Goal: Task Accomplishment & Management: Manage account settings

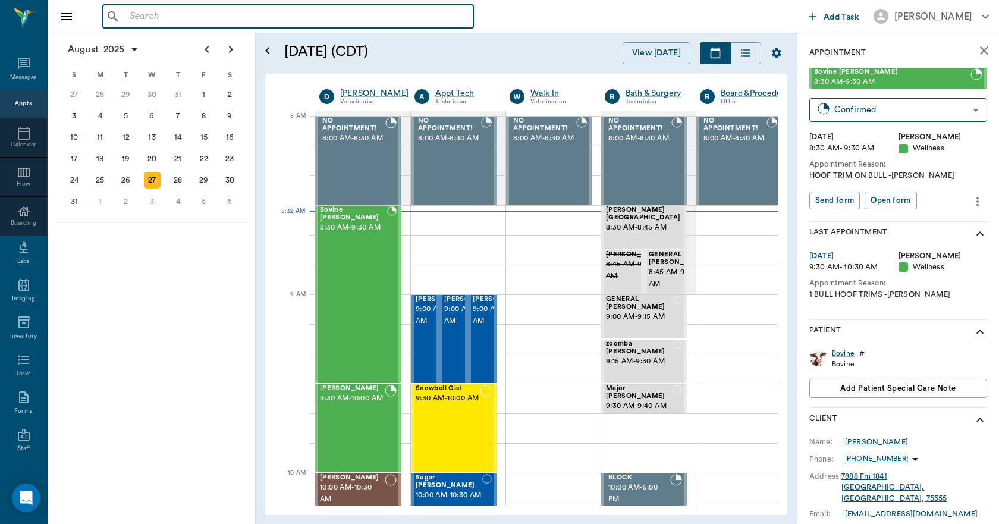
click at [159, 20] on input "text" at bounding box center [297, 16] width 344 height 17
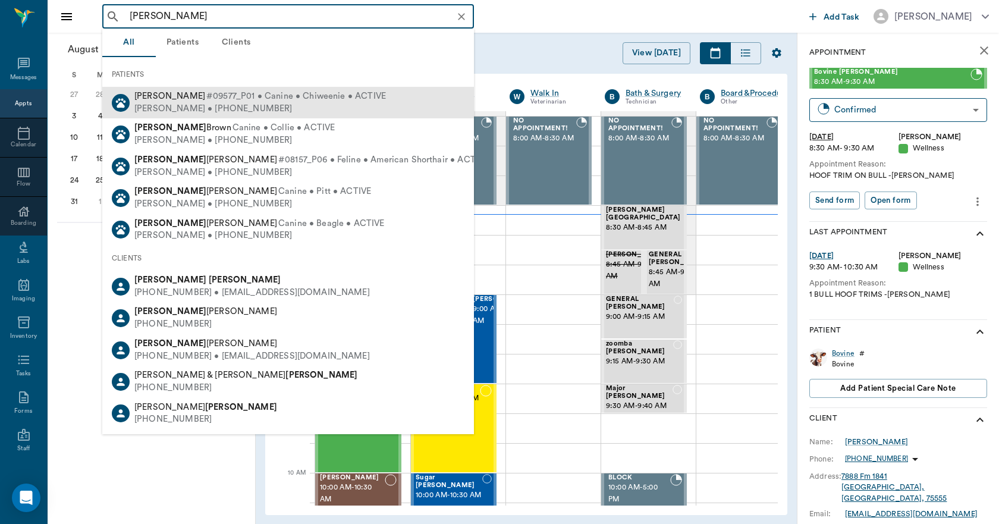
drag, startPoint x: 162, startPoint y: 102, endPoint x: 153, endPoint y: 103, distance: 8.3
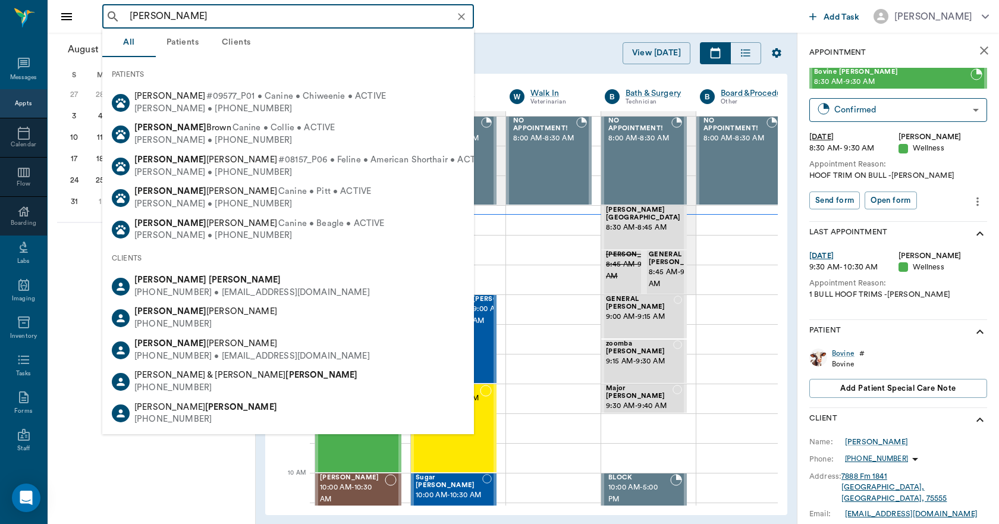
click at [162, 103] on div "[PERSON_NAME] • [PHONE_NUMBER]" at bounding box center [260, 109] width 252 height 12
type input "[PERSON_NAME]"
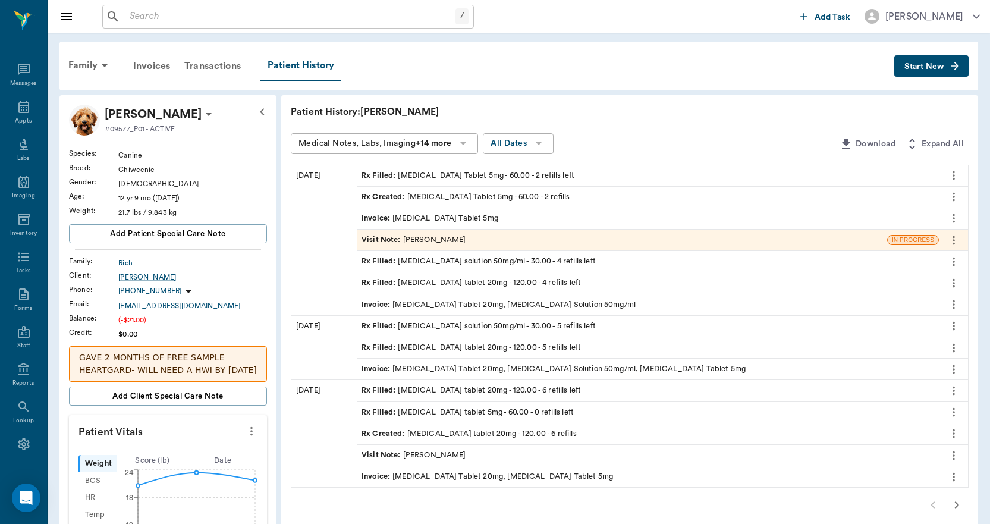
click at [375, 306] on span "Invoice :" at bounding box center [377, 304] width 31 height 11
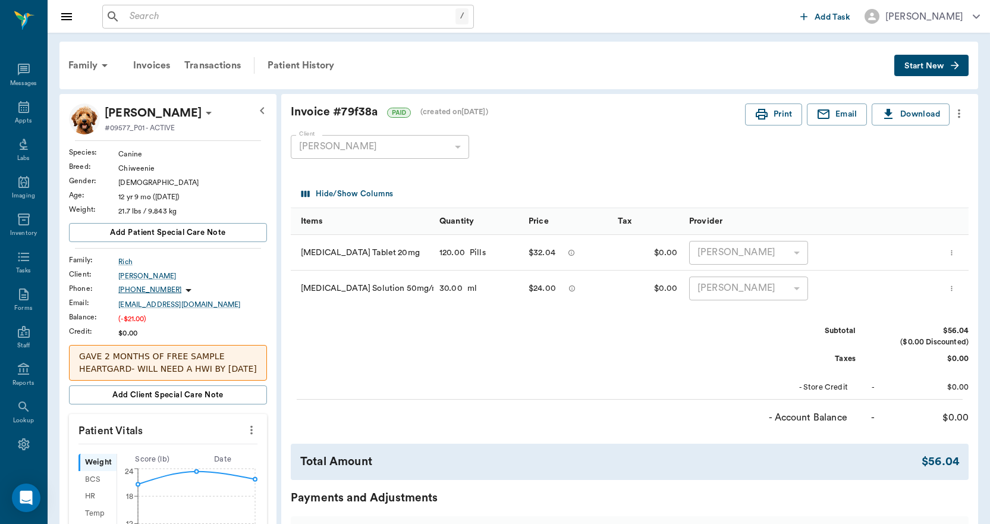
click at [953, 287] on icon "more" at bounding box center [952, 288] width 8 height 14
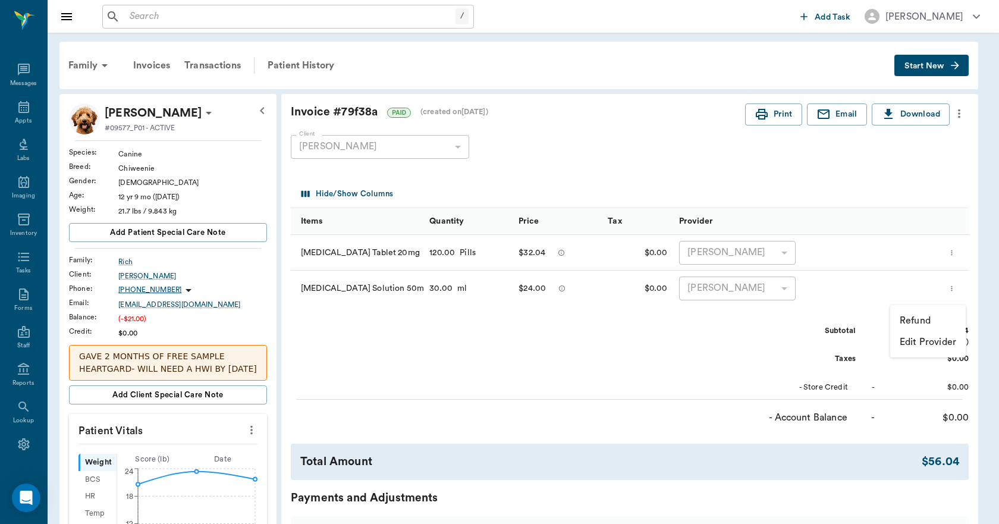
click at [917, 321] on p "Refund" at bounding box center [915, 320] width 31 height 14
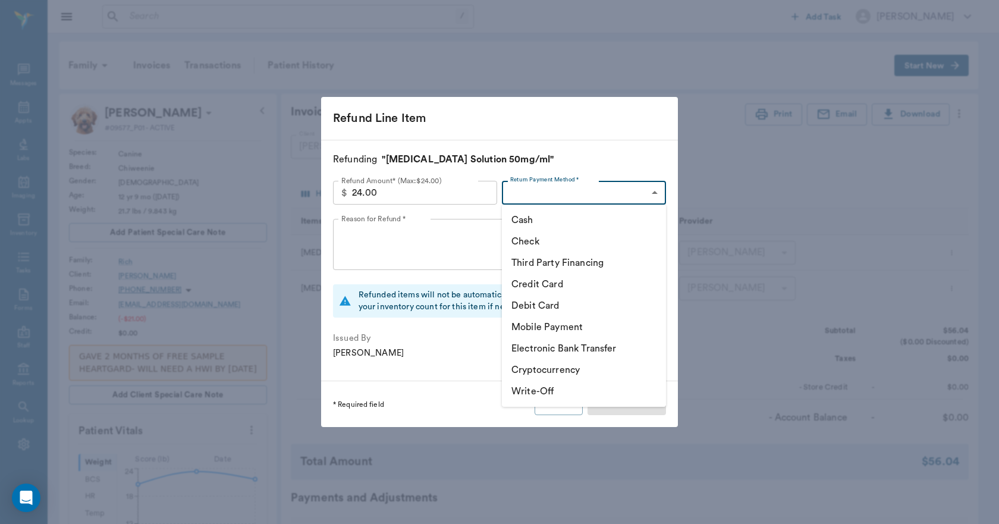
click at [545, 190] on body "/ ​ Add Task [PERSON_NAME] Nectar Messages Appts Labs Imaging Inventory Tasks F…" at bounding box center [499, 496] width 999 height 992
click at [532, 263] on li "Third Party Financing" at bounding box center [584, 262] width 164 height 21
type input "CREDIT"
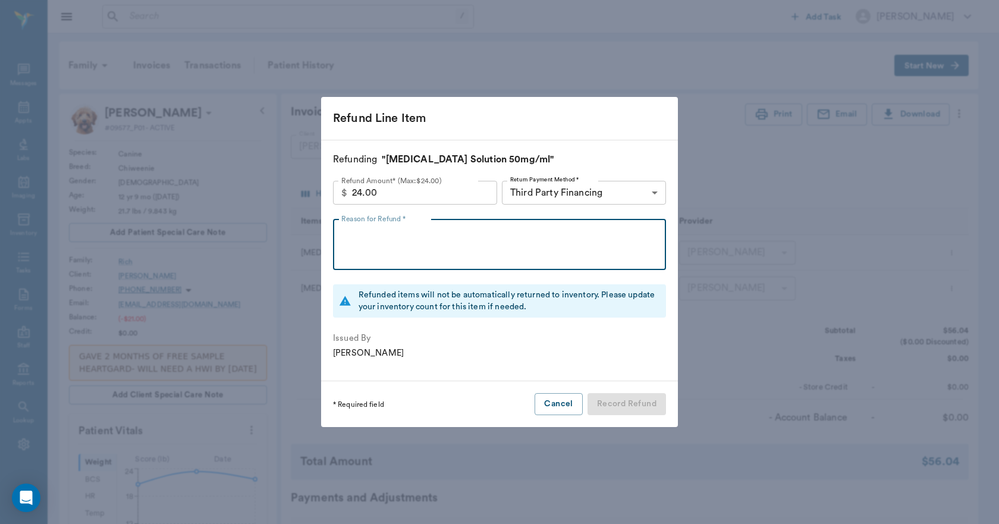
click at [365, 234] on textarea "Reason for Refund *" at bounding box center [499, 244] width 316 height 41
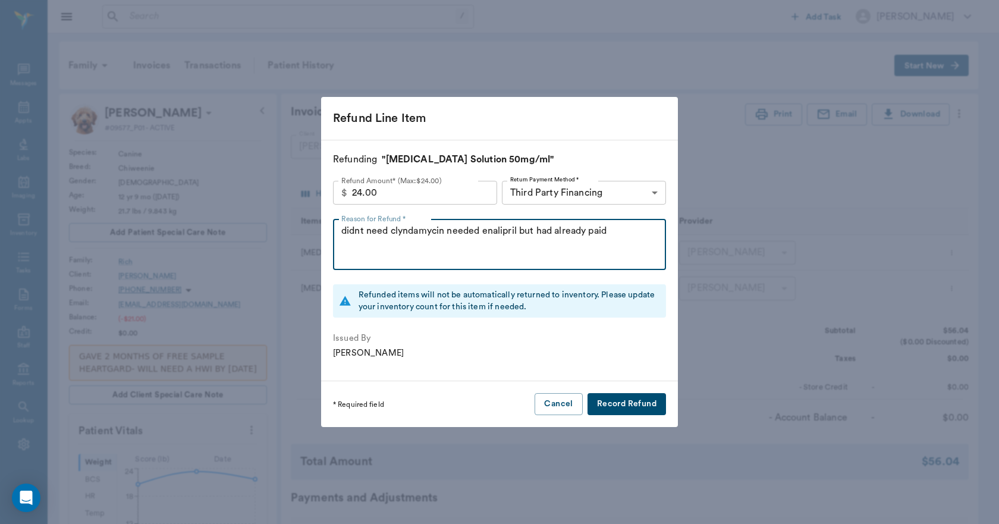
type textarea "didnt need clyndamycin needed enalipril but had already paid"
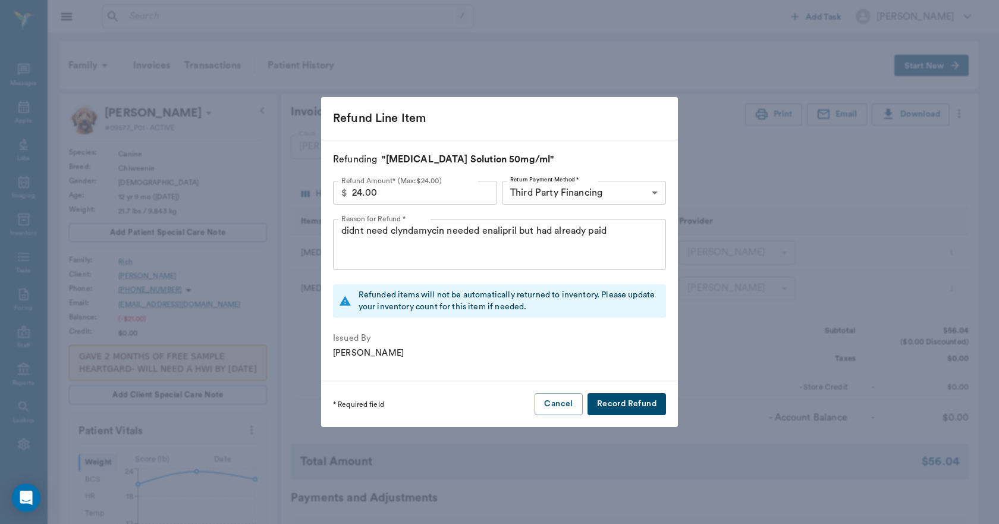
click at [633, 400] on button "Record Refund" at bounding box center [627, 404] width 79 height 22
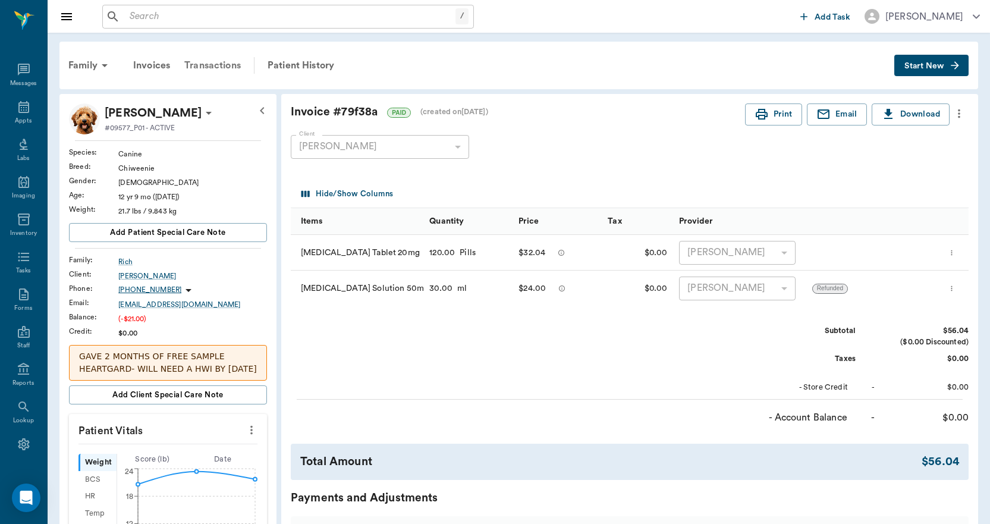
click at [225, 67] on div "Transactions" at bounding box center [212, 65] width 71 height 29
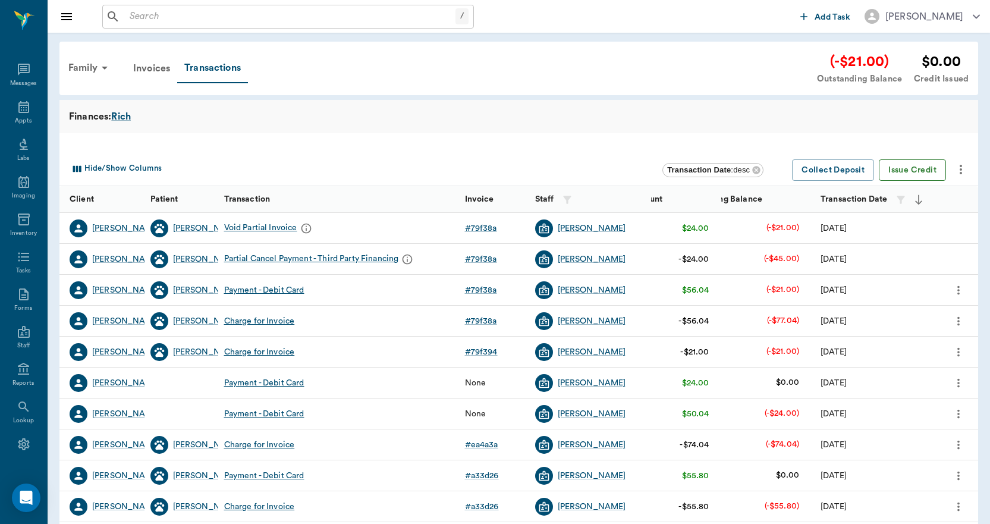
click at [915, 170] on button "Issue Credit" at bounding box center [912, 170] width 67 height 22
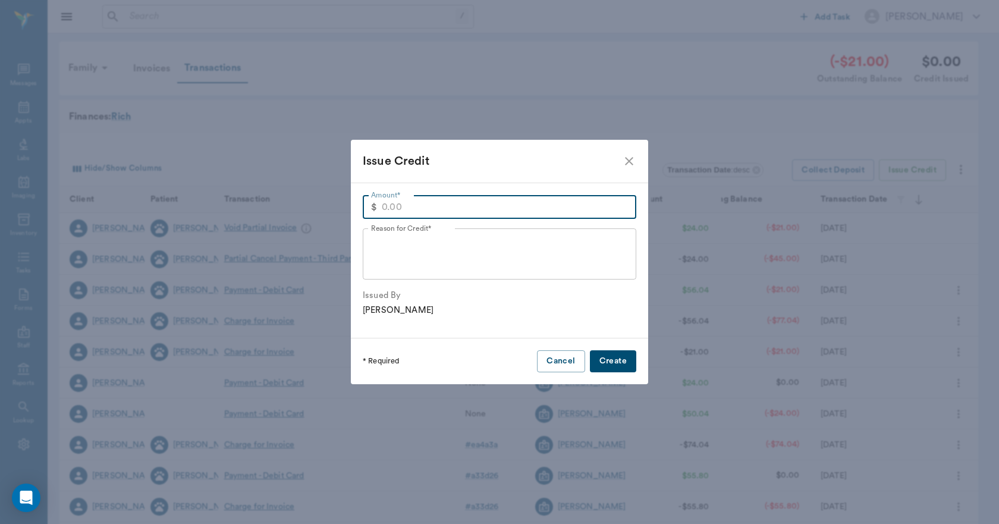
click at [408, 209] on input "Amount*" at bounding box center [509, 207] width 255 height 24
type input "24.00"
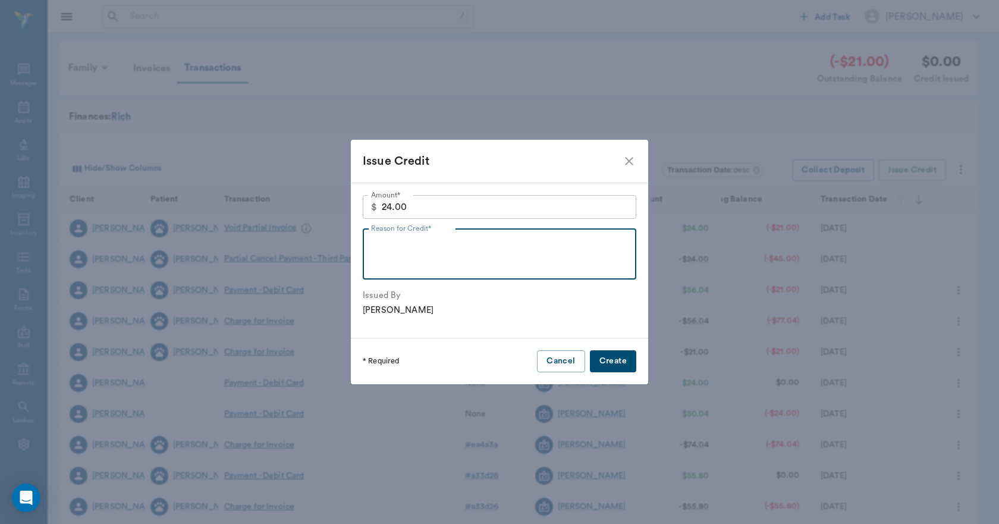
click at [381, 243] on textarea "Reason for Credit*" at bounding box center [499, 254] width 257 height 41
click at [448, 240] on textarea "Paid for clundamucin but did not need it" at bounding box center [499, 254] width 257 height 41
click at [419, 240] on textarea "Paid for clundamycin but did not need it" at bounding box center [499, 254] width 257 height 41
type textarea "Paid for clindamycin but did not need it"
click at [614, 362] on button "Create" at bounding box center [613, 361] width 46 height 22
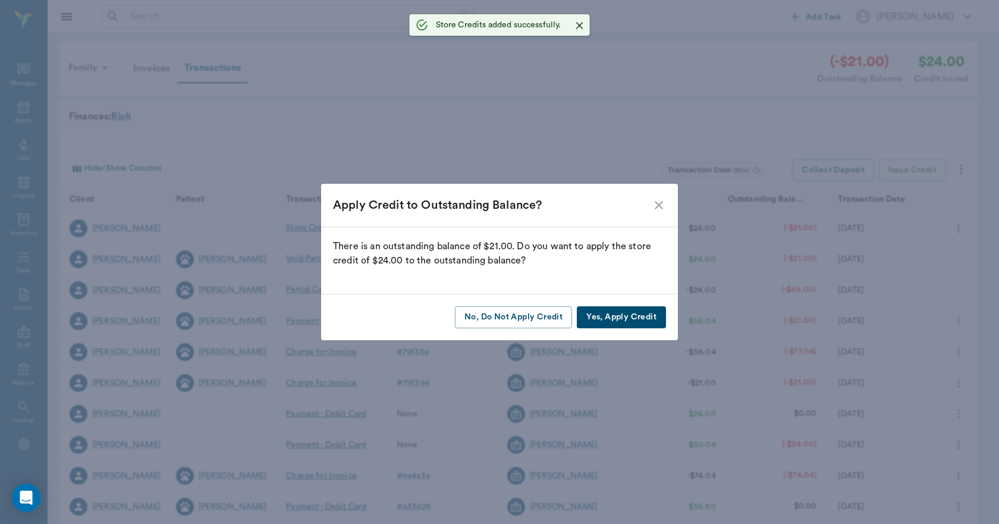
click at [616, 312] on button "Yes, Apply Credit" at bounding box center [621, 317] width 89 height 22
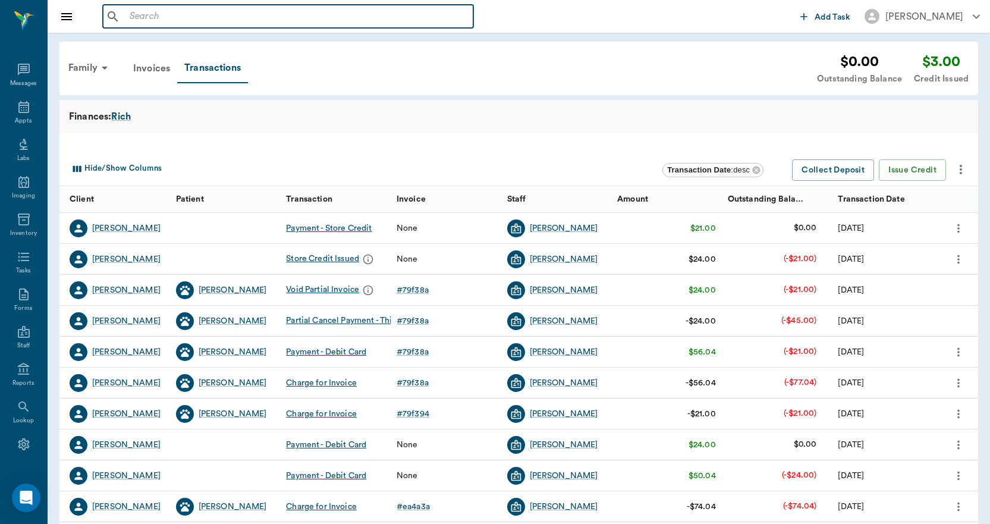
click at [197, 20] on input "text" at bounding box center [297, 16] width 344 height 17
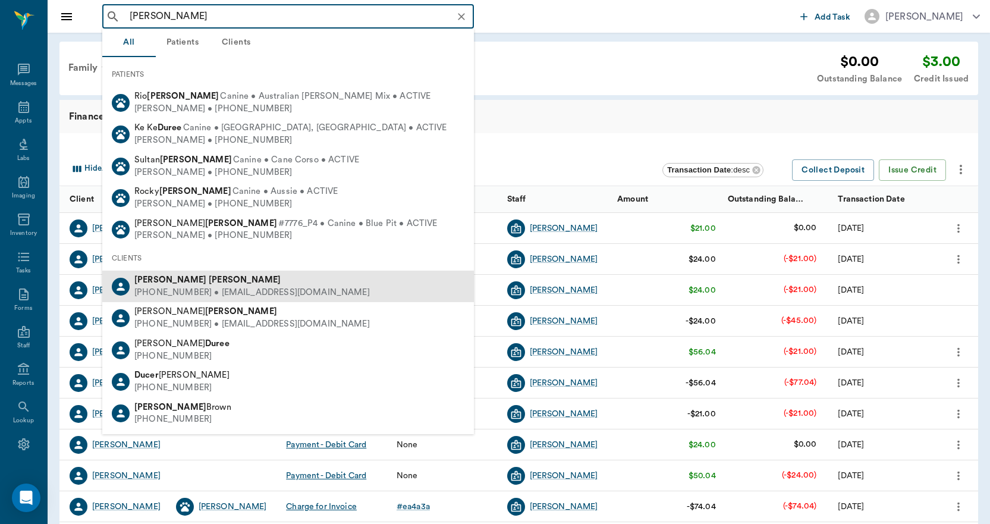
click at [209, 284] on b "Duren" at bounding box center [245, 279] width 72 height 9
type input "walta dure"
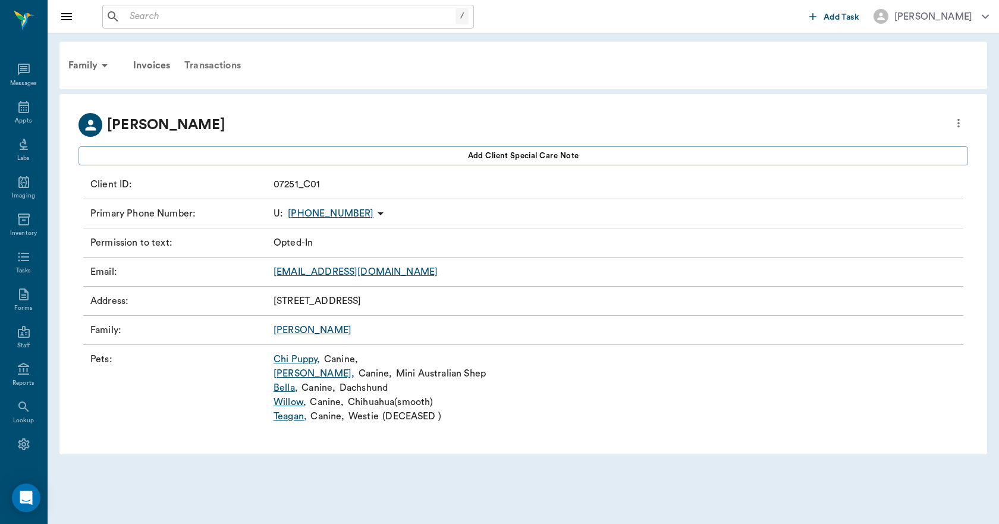
click at [206, 65] on div "Transactions" at bounding box center [212, 65] width 71 height 29
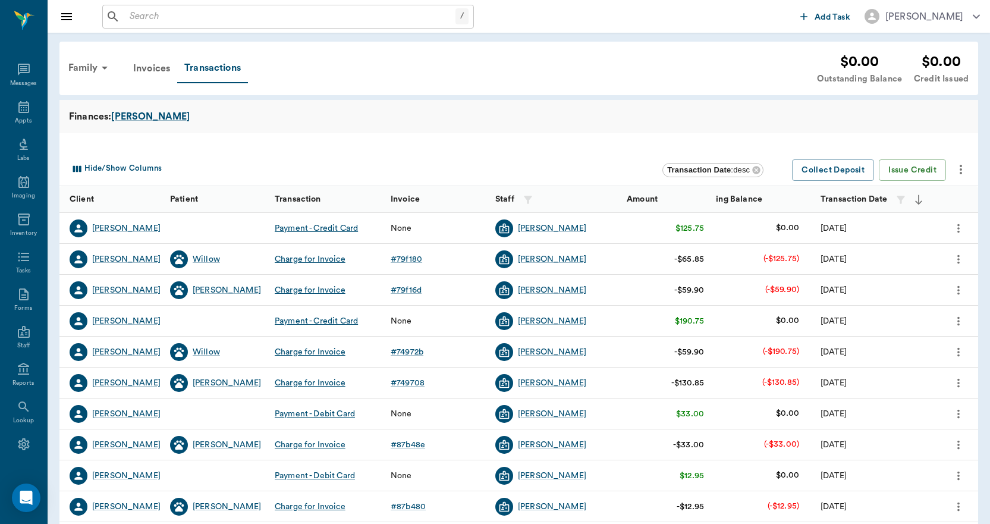
click at [959, 225] on icon "more" at bounding box center [959, 228] width 2 height 9
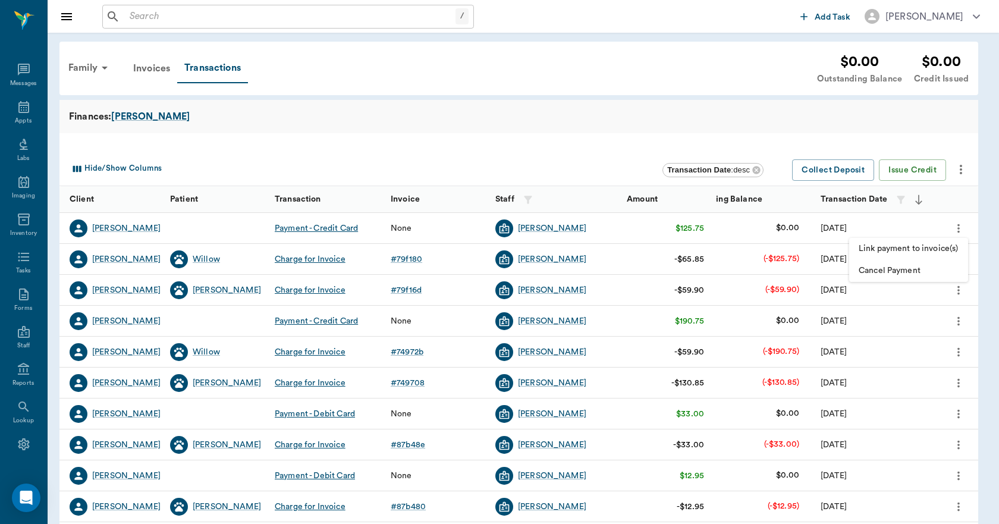
click at [881, 267] on span "Cancel Payment" at bounding box center [909, 271] width 100 height 12
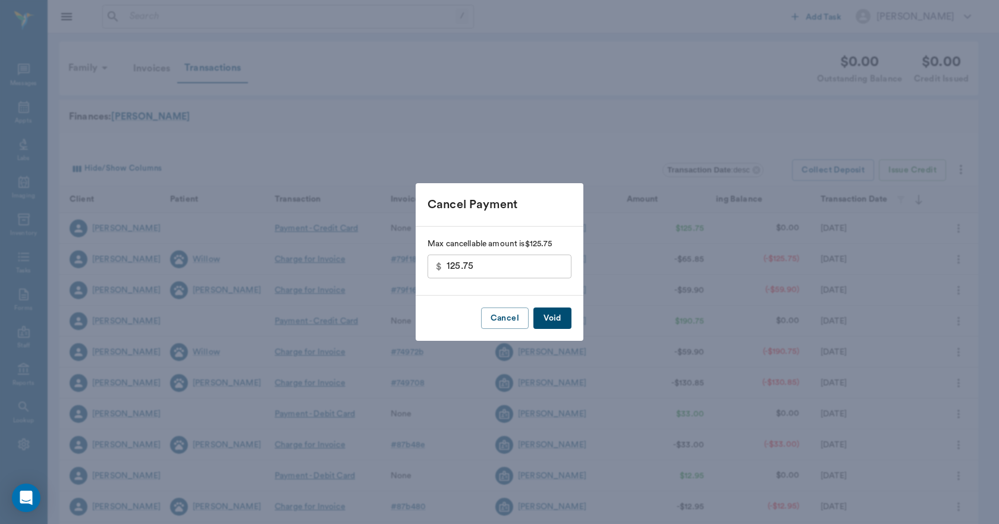
click at [547, 316] on button "Void" at bounding box center [553, 319] width 38 height 22
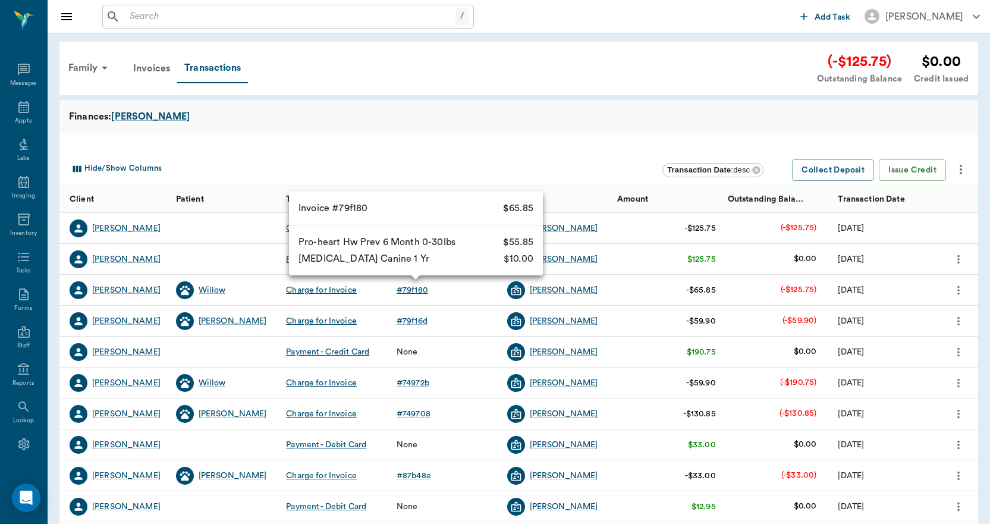
click at [415, 292] on div "# 79f180" at bounding box center [413, 290] width 32 height 12
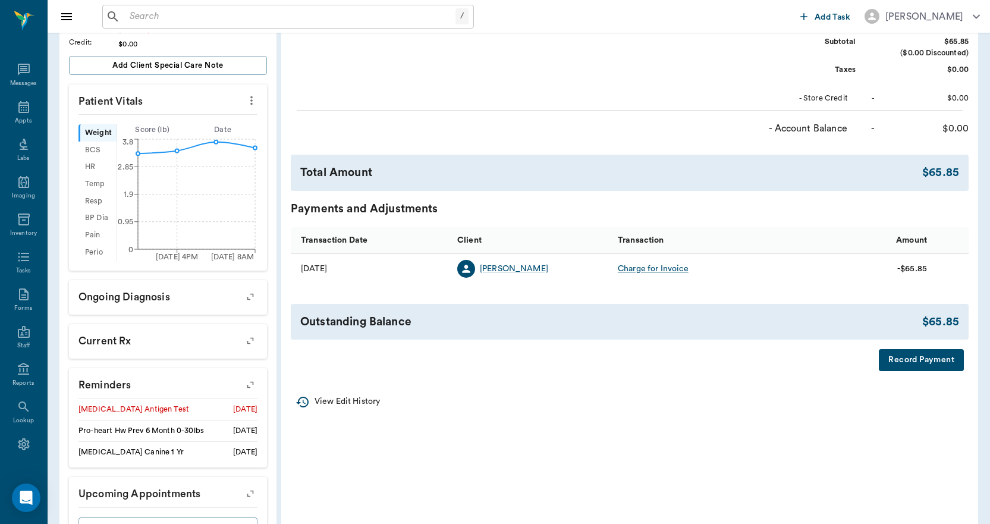
scroll to position [341, 0]
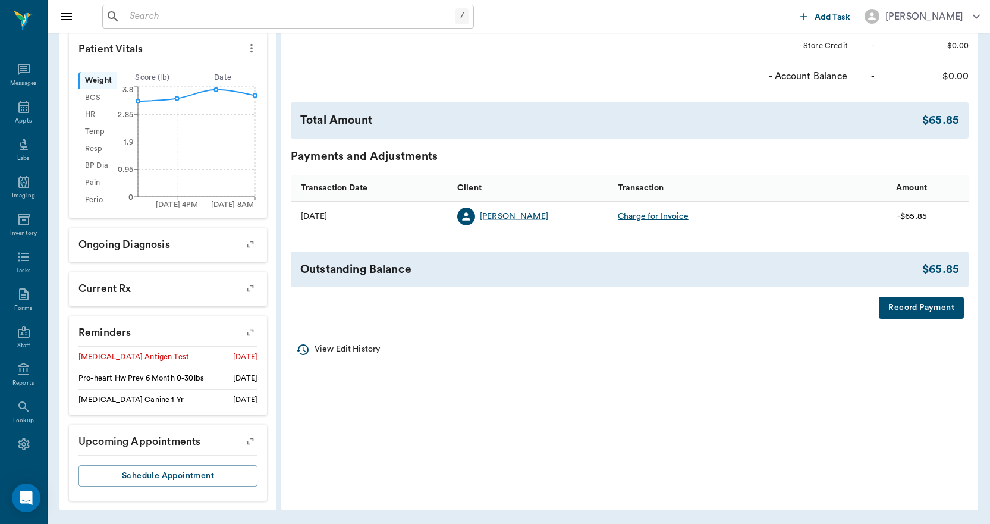
click at [899, 301] on button "Record Payment" at bounding box center [921, 308] width 85 height 22
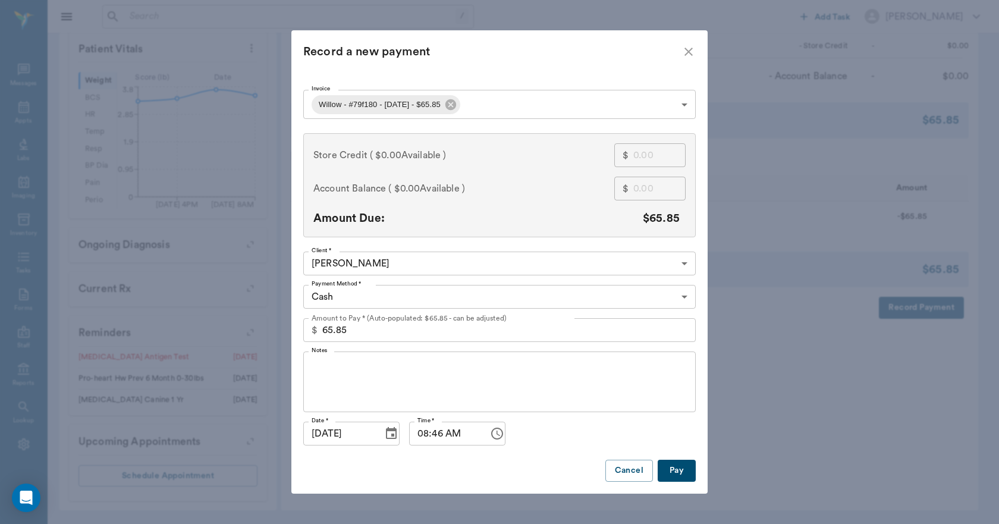
click at [448, 291] on body "/ ​ Add Task Dr. Bert Ellsworth Nectar Messages Appts Labs Imaging Inventory Ta…" at bounding box center [499, 91] width 999 height 865
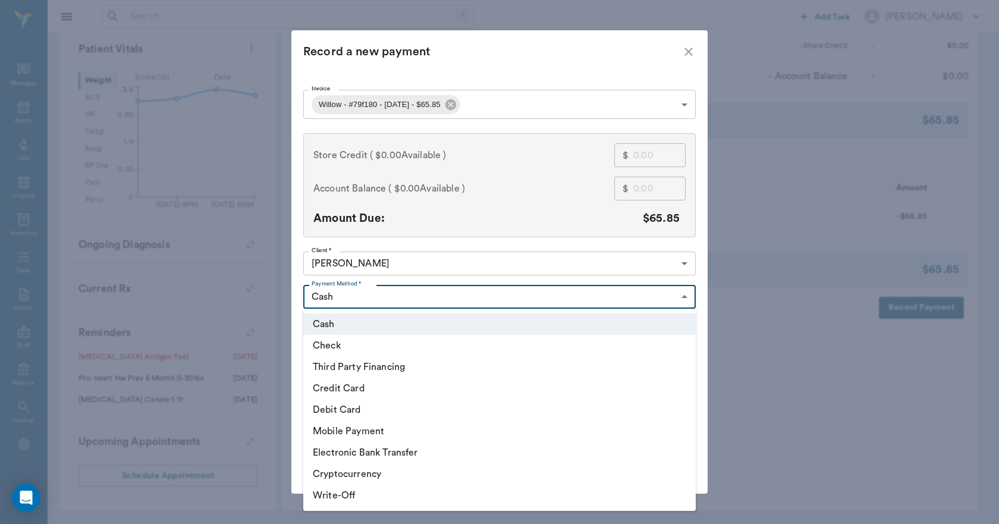
drag, startPoint x: 357, startPoint y: 412, endPoint x: 360, endPoint y: 401, distance: 10.7
click at [357, 411] on li "Debit Card" at bounding box center [499, 409] width 393 height 21
type input "DEBIT_CARD"
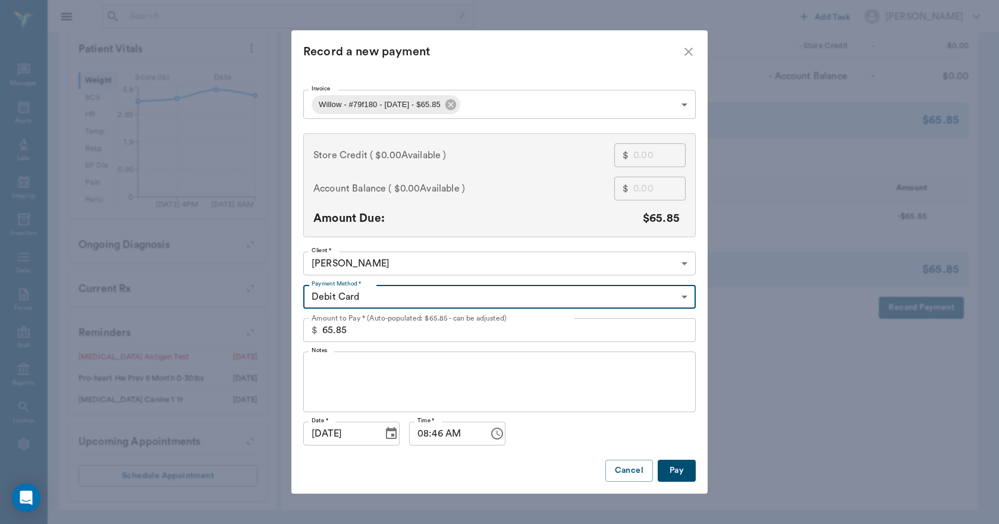
click at [384, 326] on input "65.85" at bounding box center [509, 330] width 374 height 24
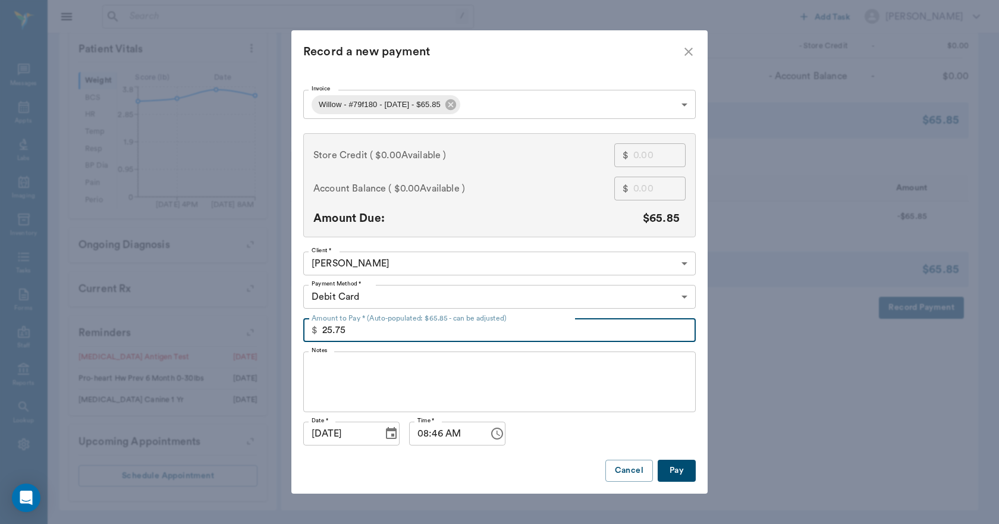
type input "25.75"
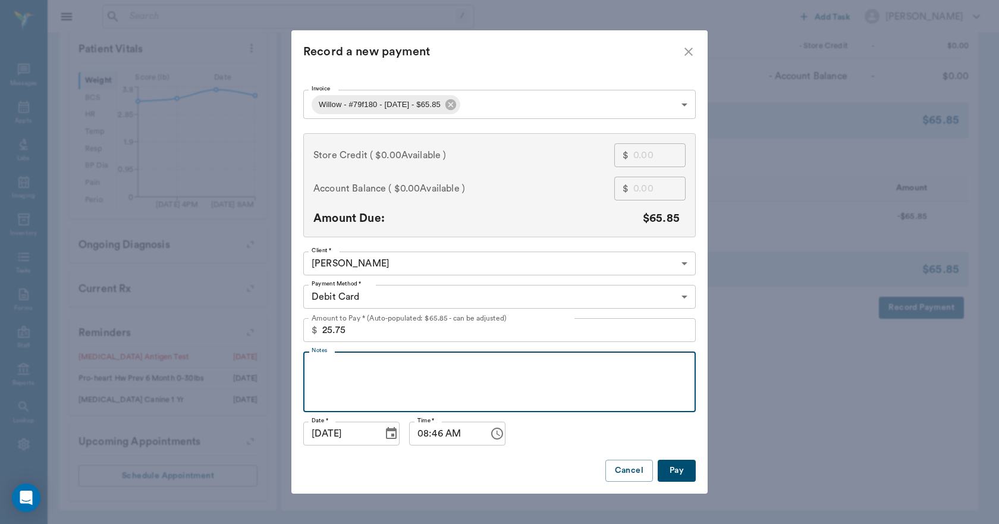
click at [359, 365] on textarea "Notes" at bounding box center [500, 382] width 376 height 41
type textarea "paid"
type input "65.85"
type textarea "p"
type textarea "was only charged $25.75 on her card but not in the computer. she still owes $100"
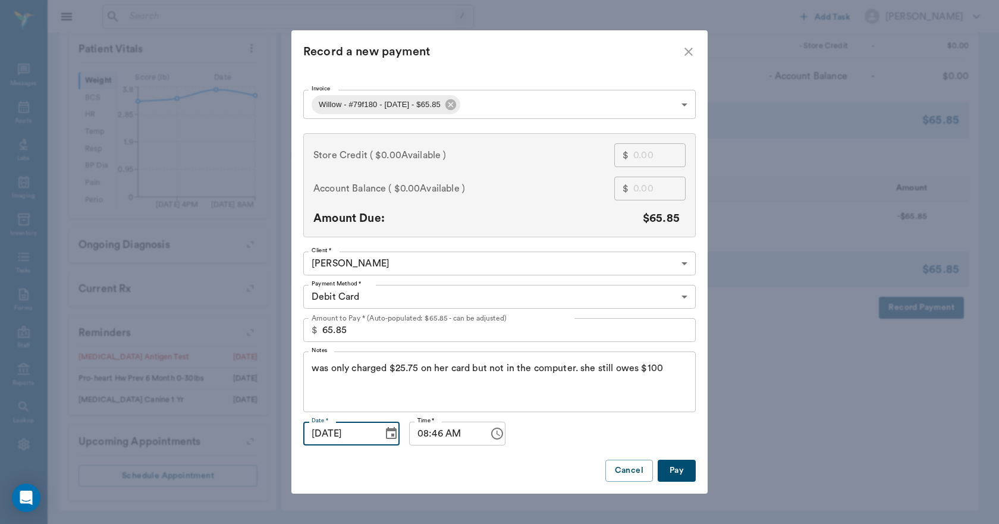
click at [330, 437] on input "[DATE]" at bounding box center [338, 434] width 71 height 24
click at [385, 432] on icon "Choose date, selected date is Aug 27, 2025" at bounding box center [391, 433] width 14 height 14
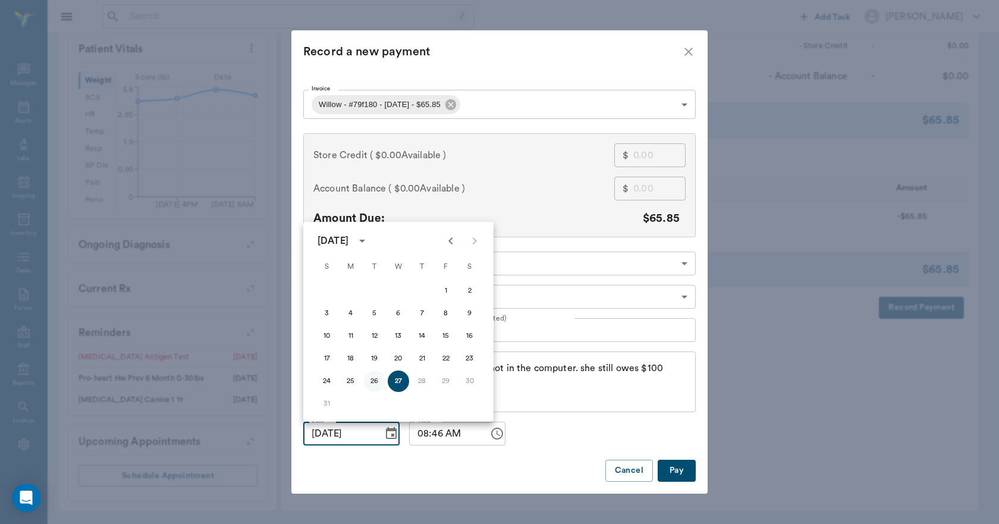
click at [370, 380] on button "26" at bounding box center [374, 381] width 21 height 21
type input "08/26/2025"
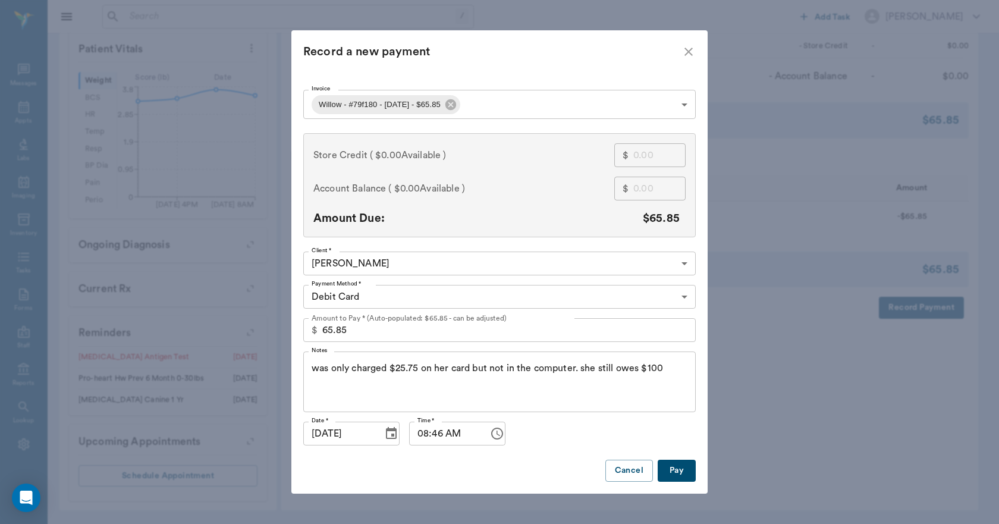
click at [674, 468] on button "Pay" at bounding box center [677, 471] width 38 height 22
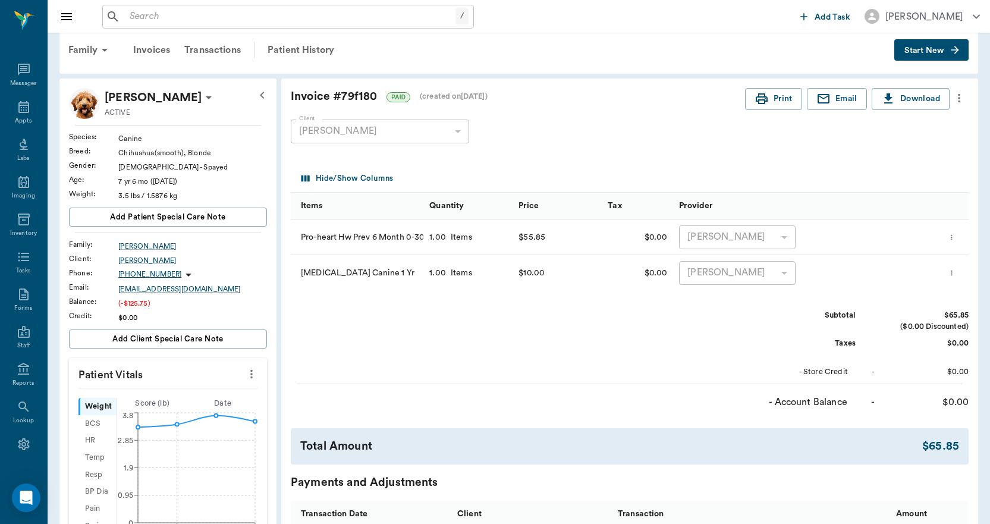
scroll to position [0, 0]
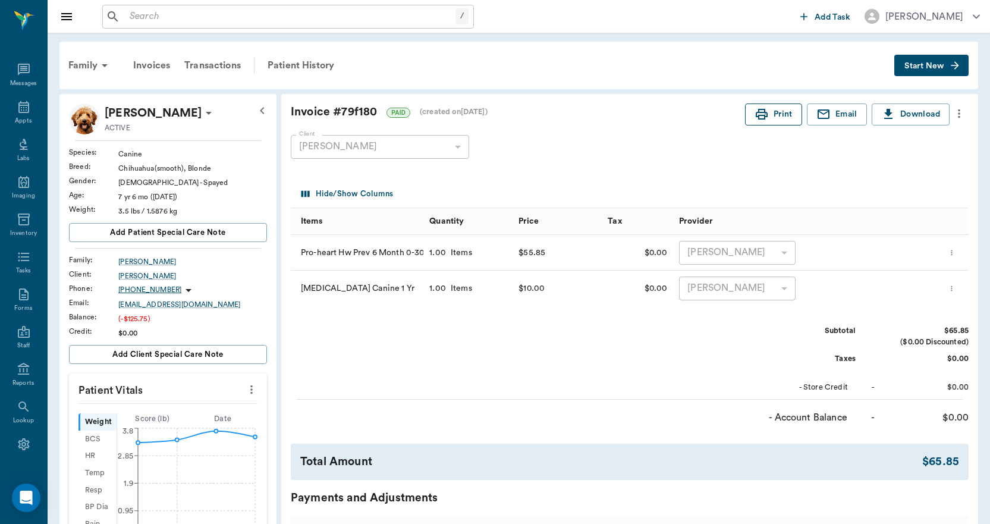
click at [774, 120] on button "Print" at bounding box center [773, 114] width 57 height 22
click at [221, 62] on div "Transactions" at bounding box center [212, 65] width 71 height 29
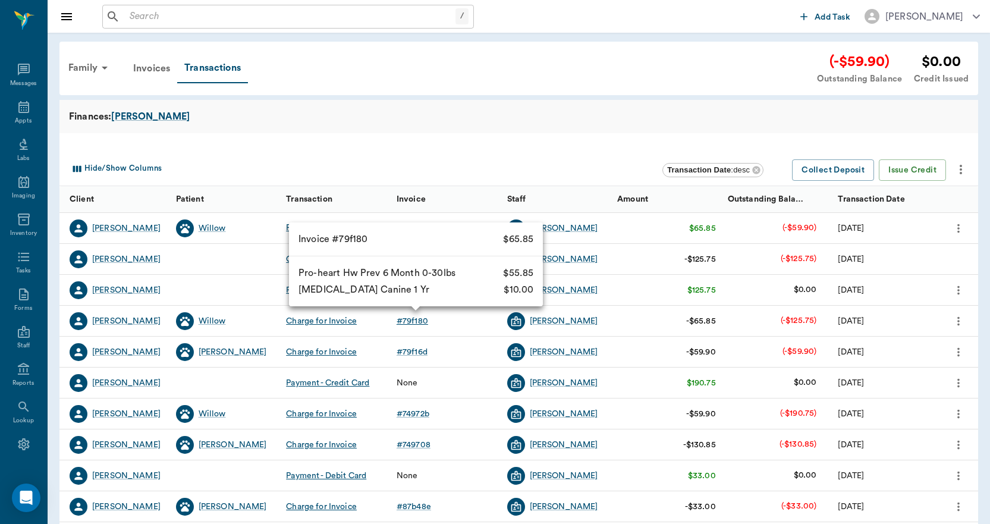
click at [418, 321] on div "# 79f180" at bounding box center [413, 321] width 32 height 12
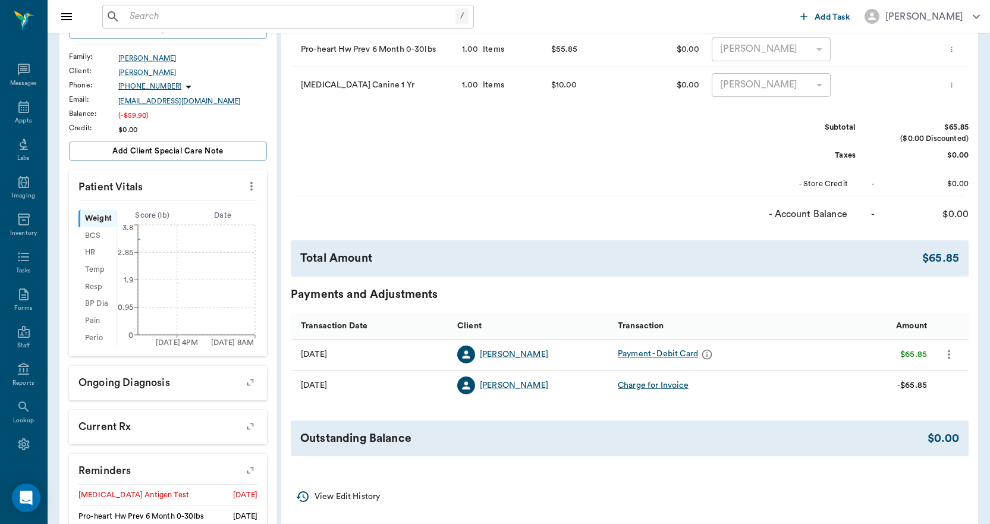
scroll to position [238, 0]
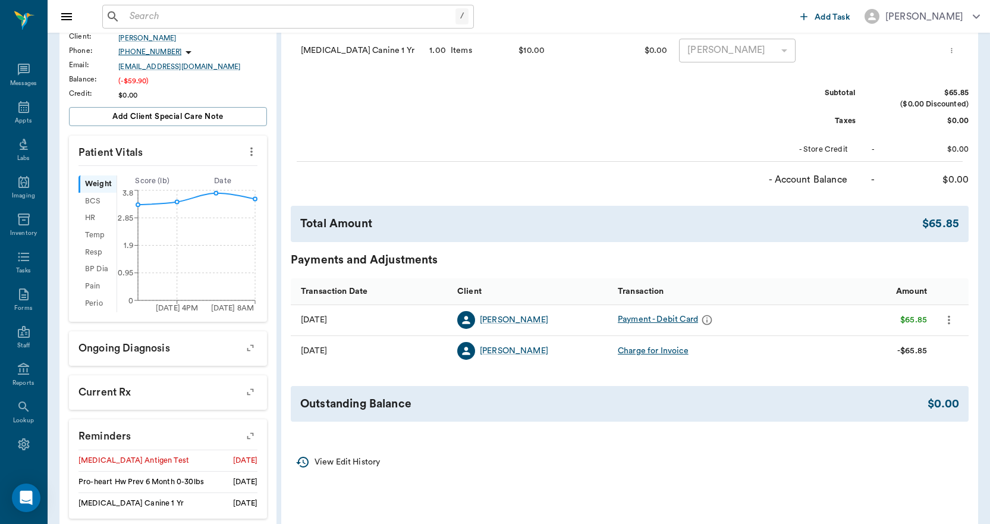
click at [950, 321] on icon "more" at bounding box center [949, 320] width 13 height 14
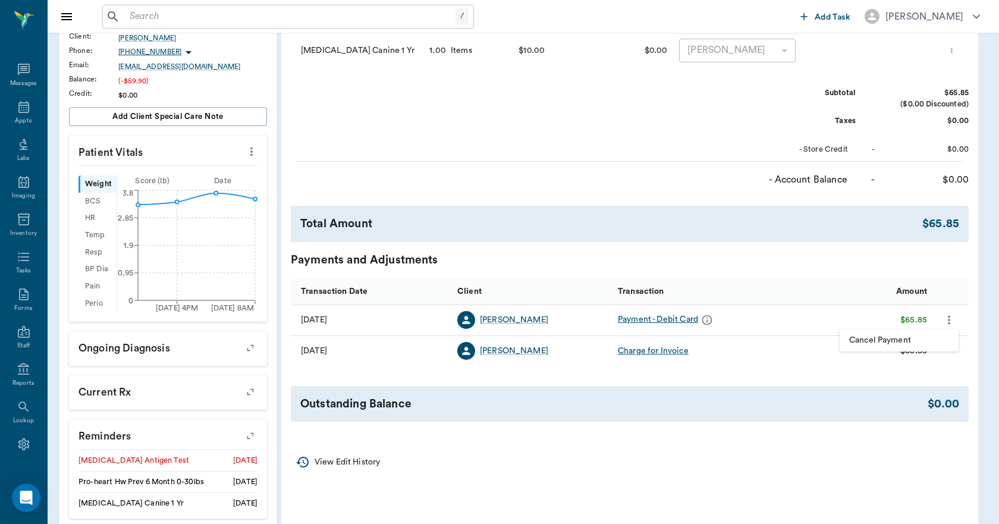
click at [898, 335] on span "Cancel Payment" at bounding box center [899, 340] width 100 height 12
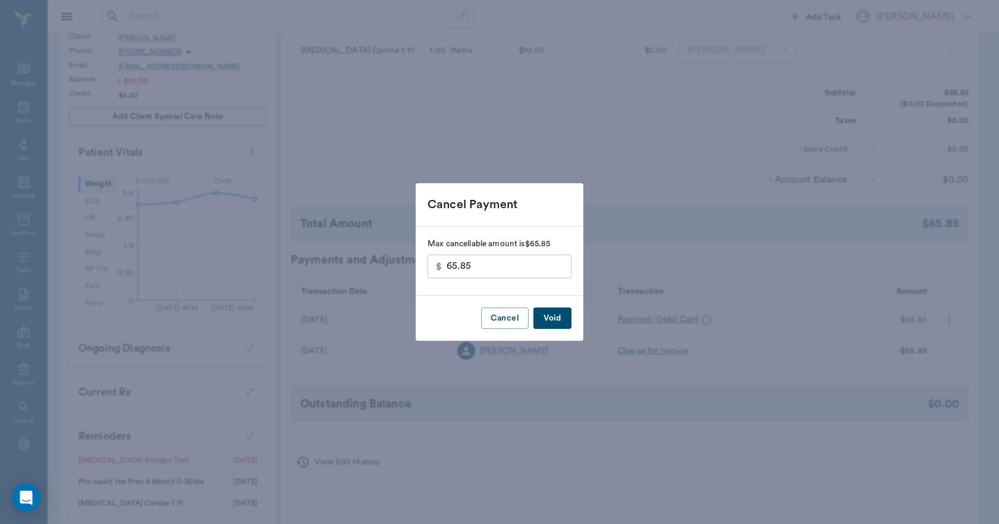
click at [550, 321] on button "Void" at bounding box center [553, 319] width 38 height 22
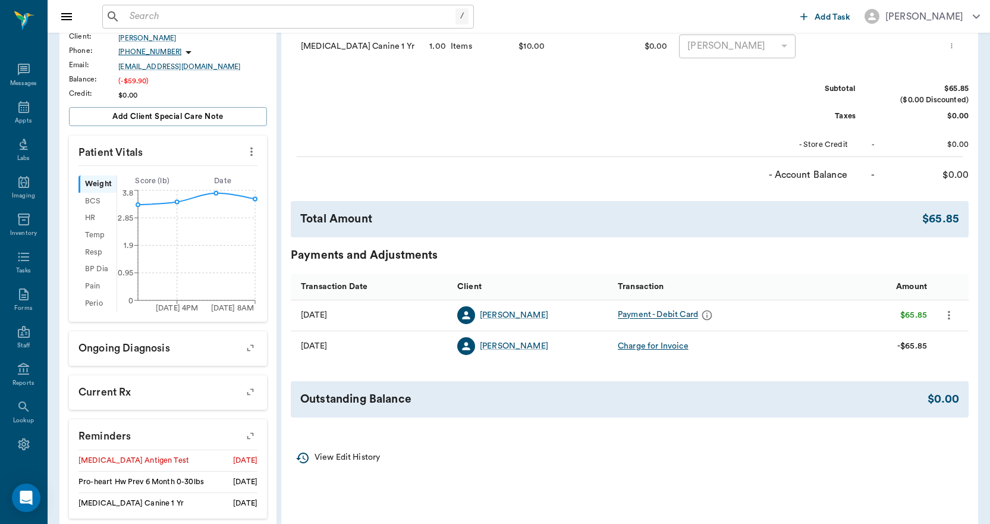
scroll to position [0, 0]
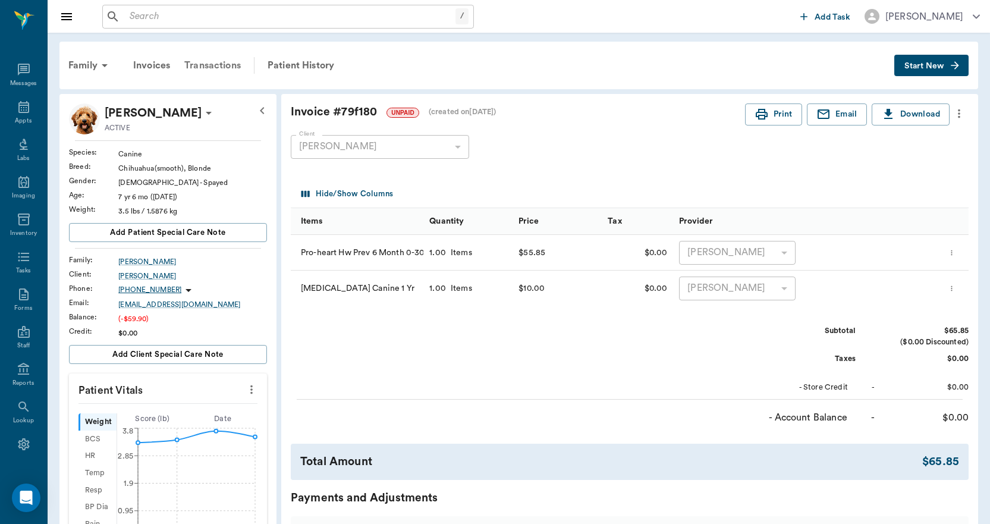
click at [232, 68] on div "Transactions" at bounding box center [212, 65] width 71 height 29
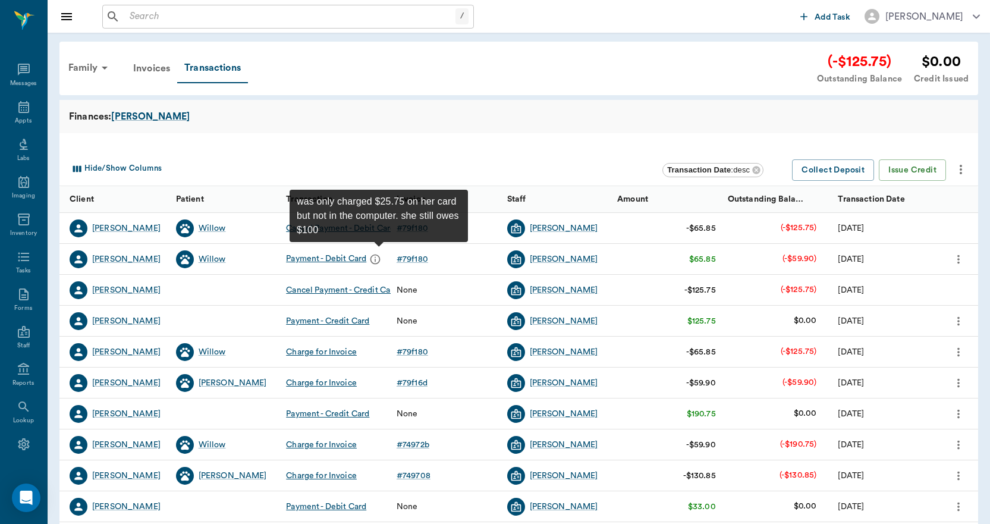
click at [377, 259] on icon "message" at bounding box center [375, 259] width 12 height 12
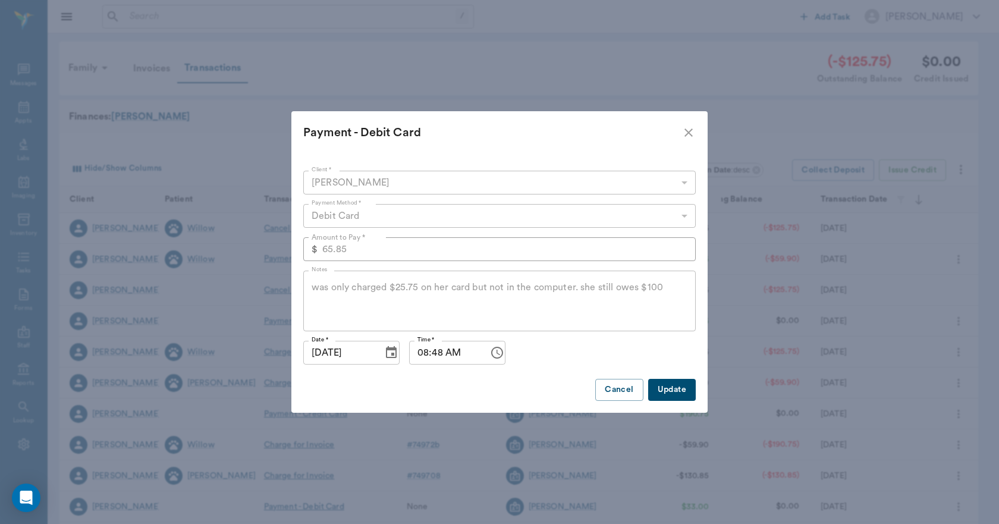
click at [662, 283] on div "was only charged $25.75 on her card but not in the computer. she still owes $10…" at bounding box center [499, 301] width 393 height 61
click at [624, 393] on button "Cancel" at bounding box center [619, 390] width 48 height 22
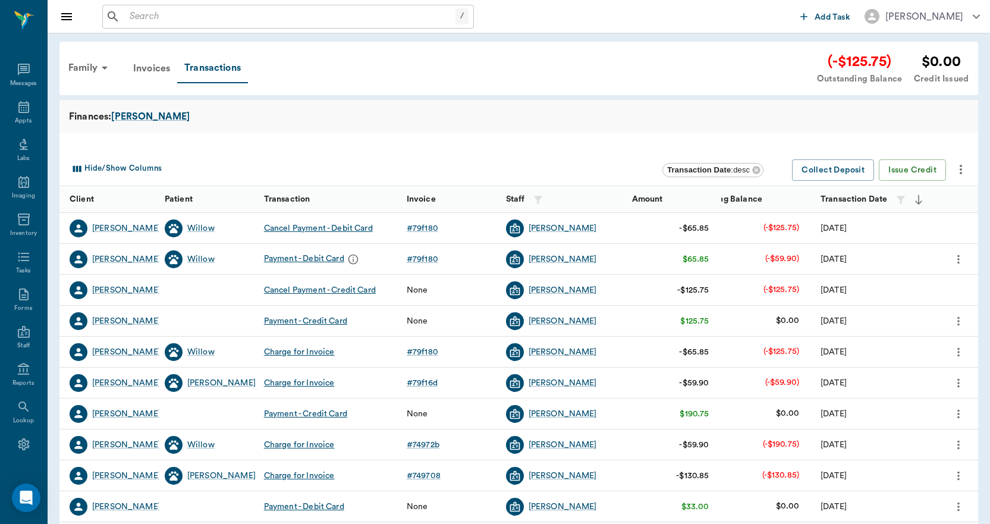
click at [953, 259] on icon "more" at bounding box center [958, 259] width 13 height 14
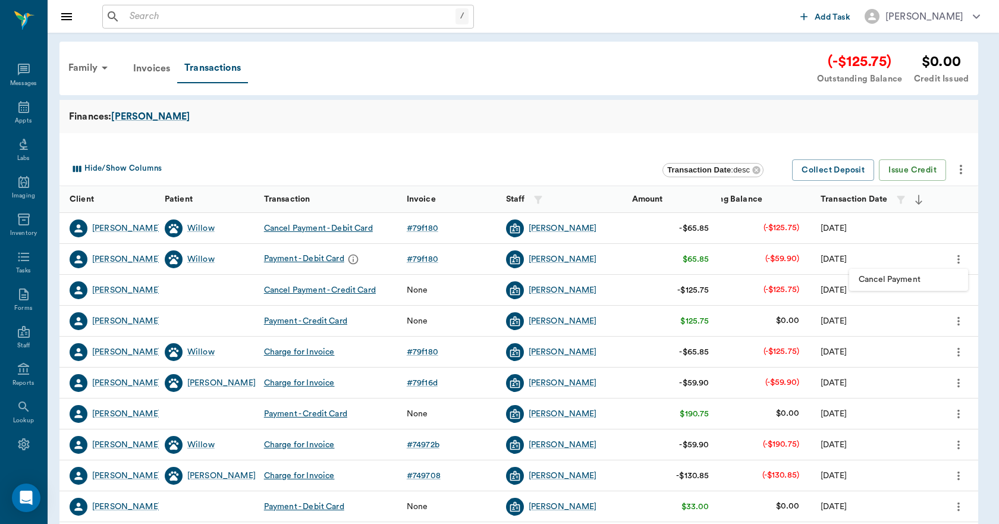
click at [909, 280] on span "Cancel Payment" at bounding box center [909, 280] width 100 height 12
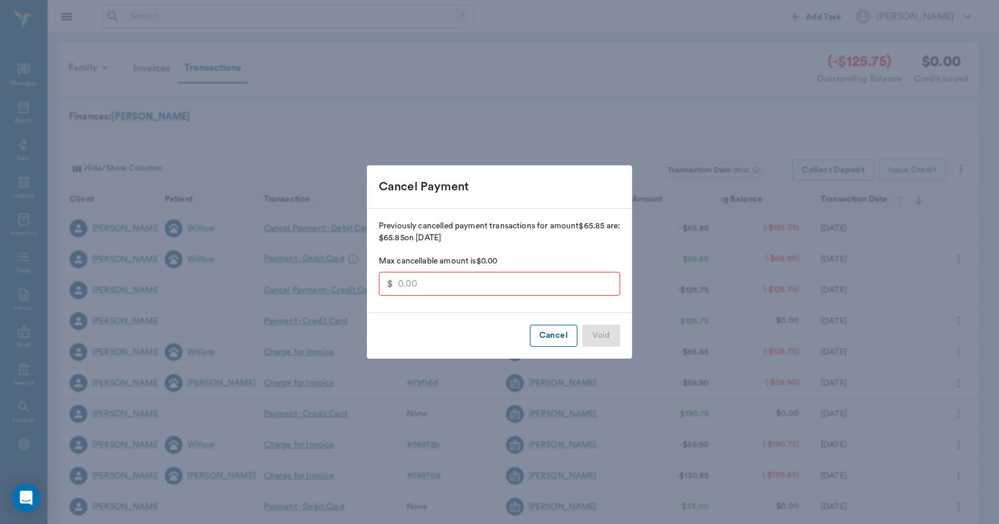
click at [562, 337] on button "Cancel" at bounding box center [554, 336] width 48 height 22
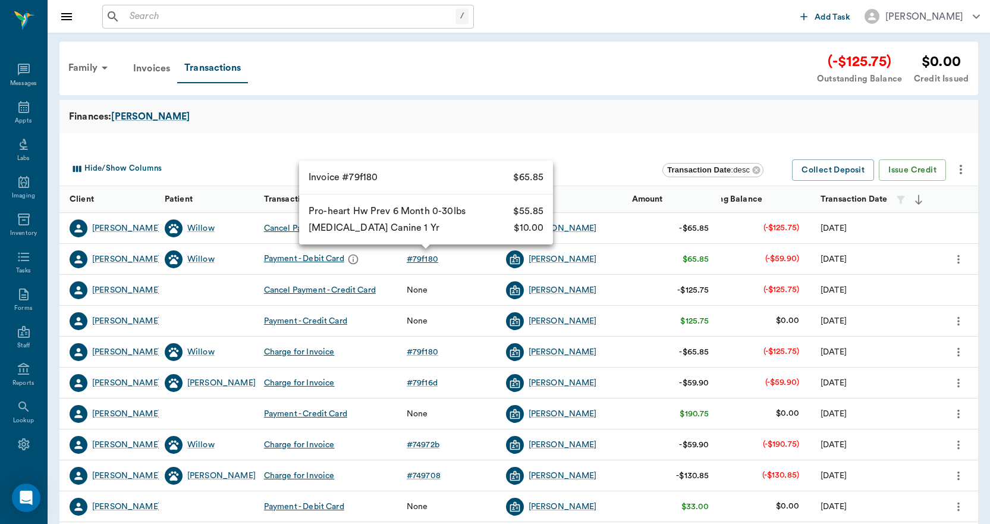
click at [422, 265] on div "# 79f180" at bounding box center [423, 259] width 32 height 12
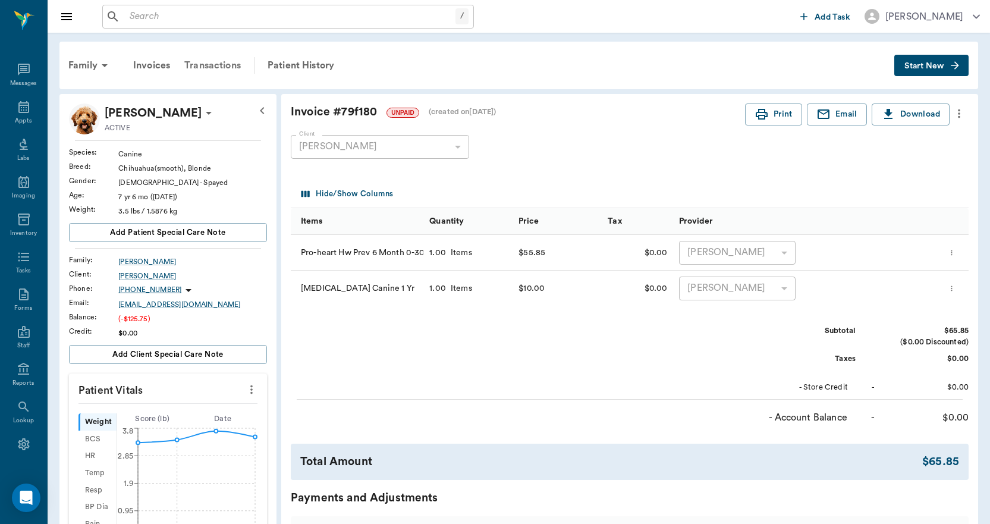
click at [239, 65] on div "Transactions" at bounding box center [212, 65] width 71 height 29
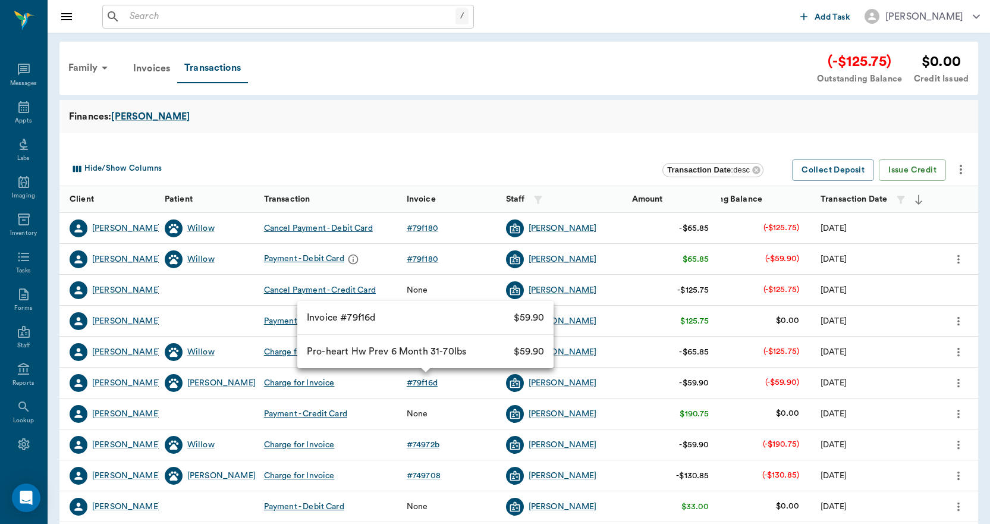
click at [419, 381] on div "# 79f16d" at bounding box center [422, 383] width 31 height 12
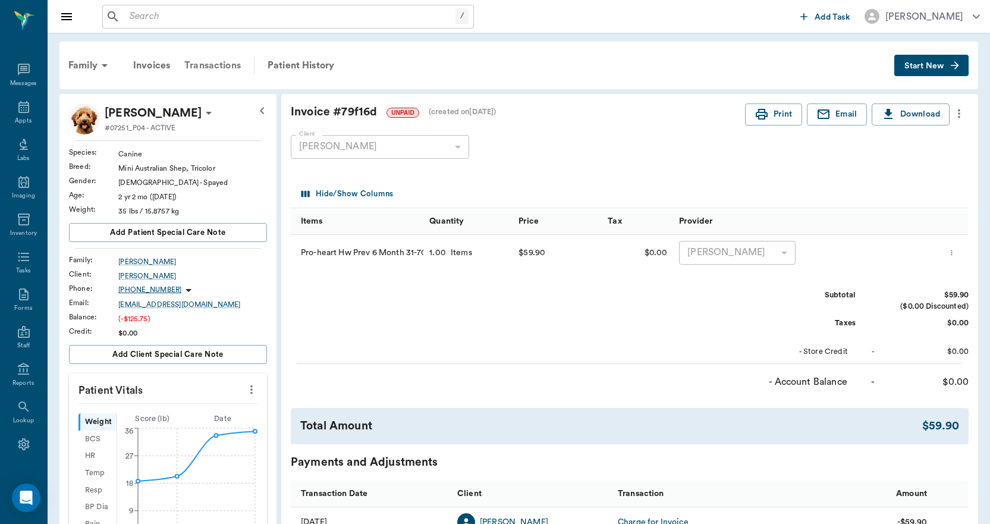
click at [216, 67] on div "Transactions" at bounding box center [212, 65] width 71 height 29
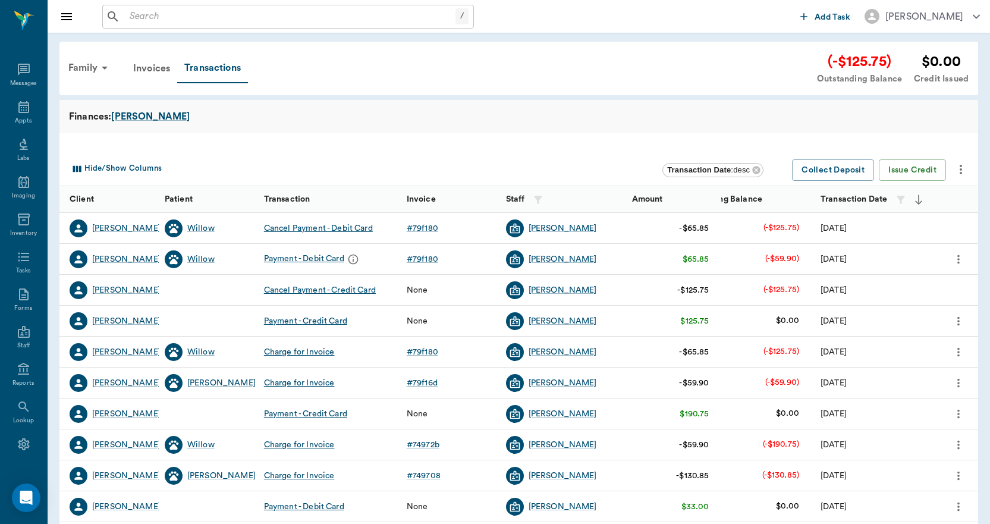
click at [961, 260] on icon "more" at bounding box center [958, 259] width 13 height 14
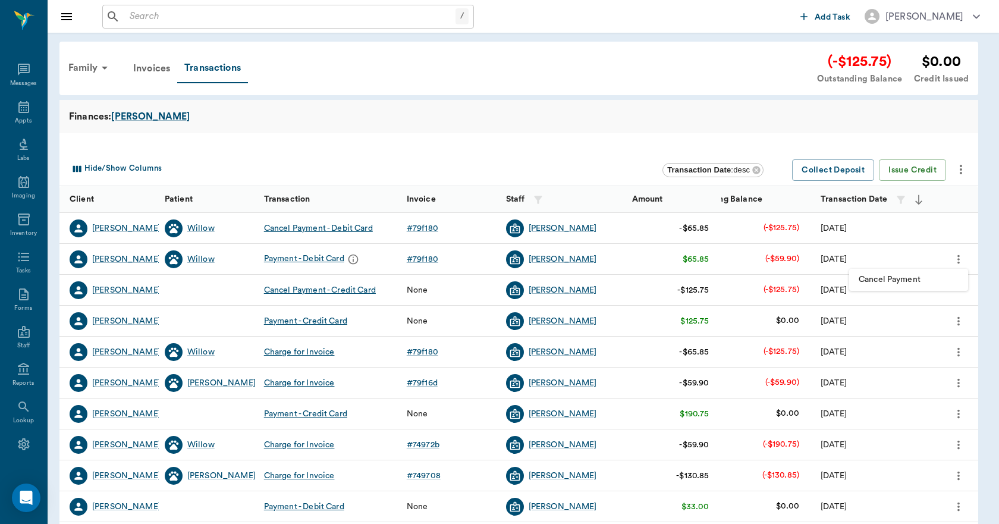
click at [924, 278] on span "Cancel Payment" at bounding box center [909, 280] width 100 height 12
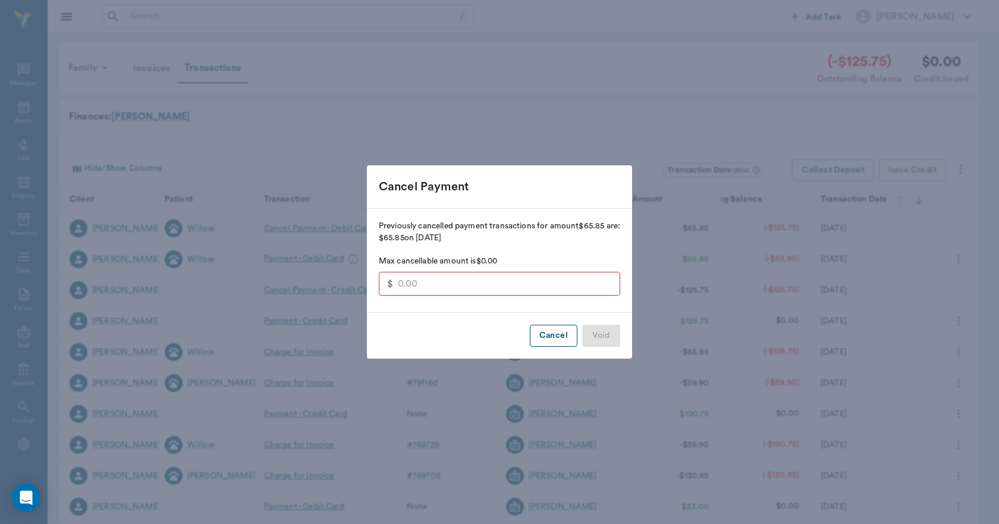
click at [557, 334] on button "Cancel" at bounding box center [554, 336] width 48 height 22
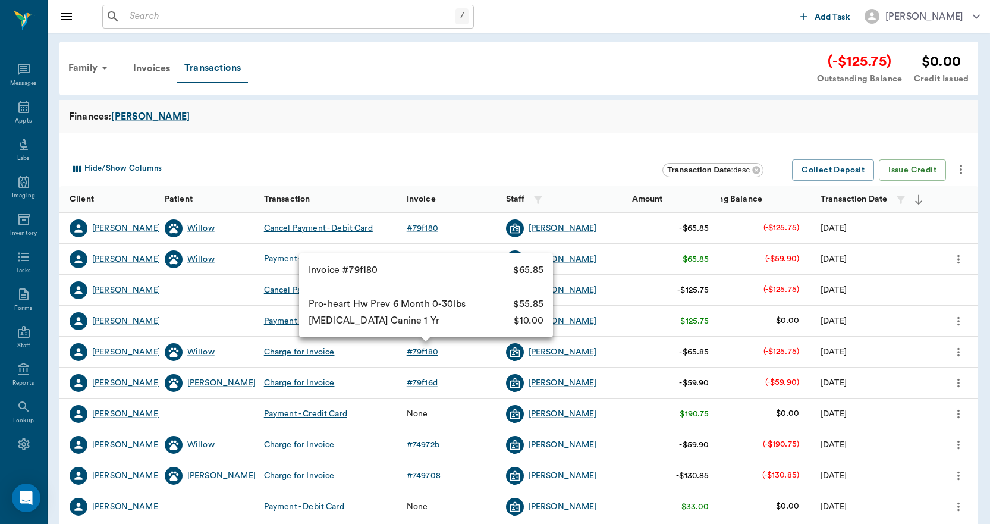
click at [432, 351] on div "# 79f180" at bounding box center [423, 352] width 32 height 12
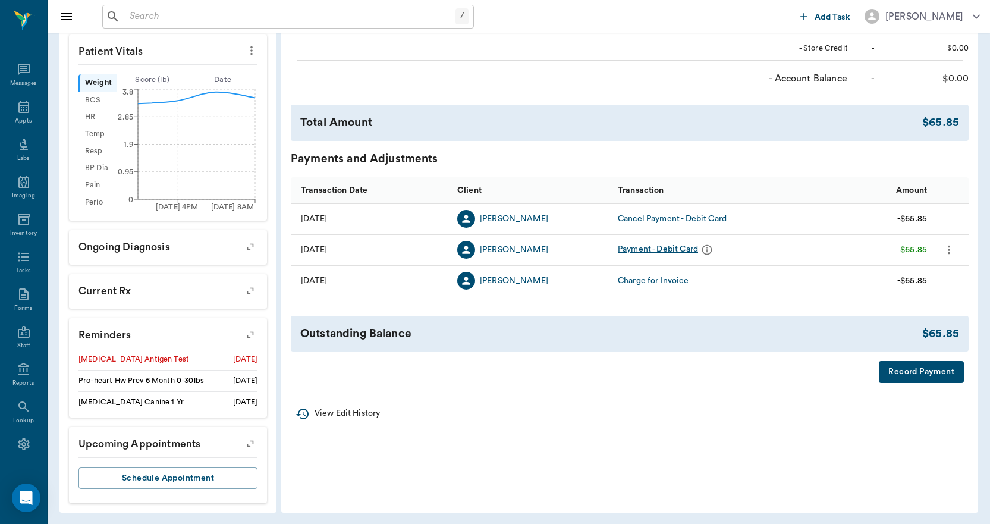
scroll to position [341, 0]
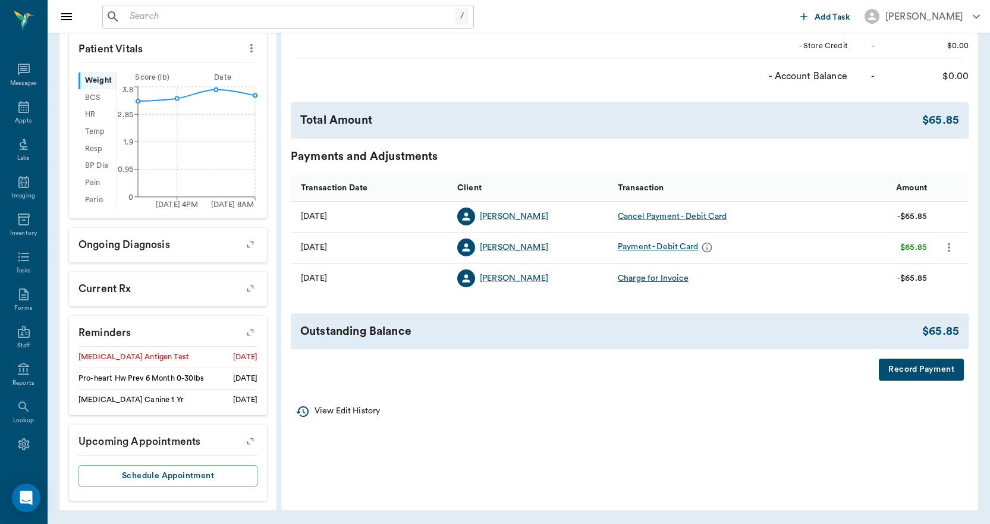
click at [910, 378] on button "Record Payment" at bounding box center [921, 370] width 85 height 22
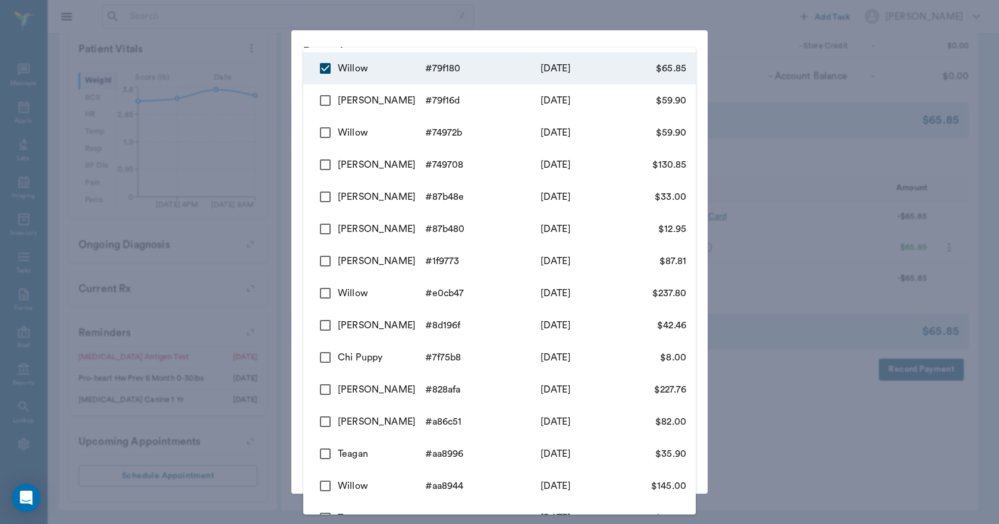
click at [498, 105] on body "/ ​ Add Task Dr. Bert Ellsworth Nectar Messages Appts Labs Imaging Inventory Ta…" at bounding box center [499, 91] width 999 height 865
click at [319, 96] on input "checkbox" at bounding box center [325, 100] width 25 height 25
checkbox input "true"
type input "68ac6b85fa134bcb8879f180,68ac6aeafa134bcb8879f16d"
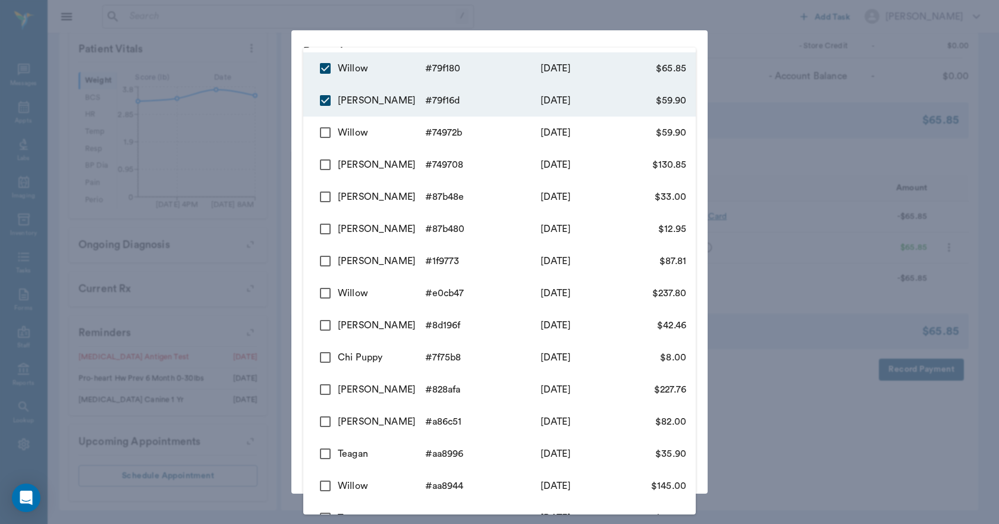
click at [278, 108] on div at bounding box center [499, 262] width 999 height 524
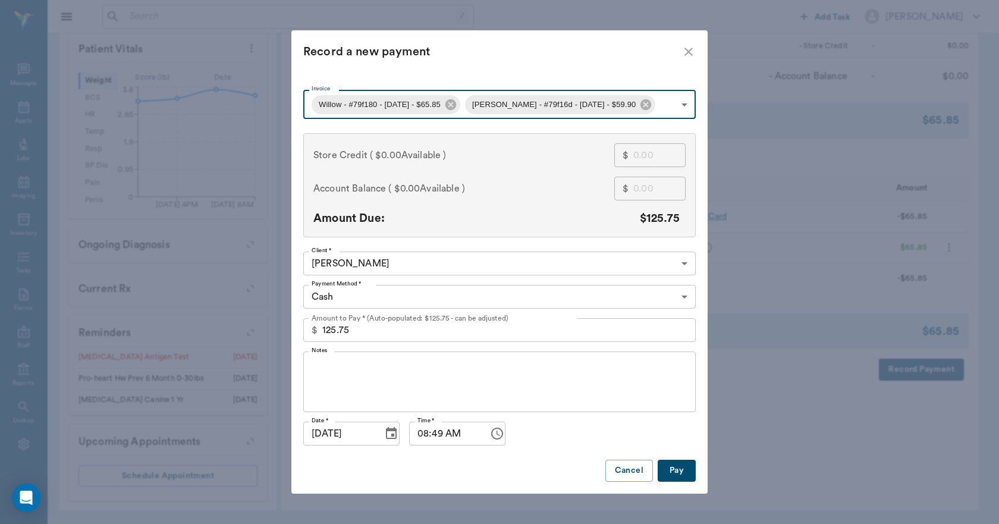
click at [419, 332] on input "125.75" at bounding box center [509, 330] width 374 height 24
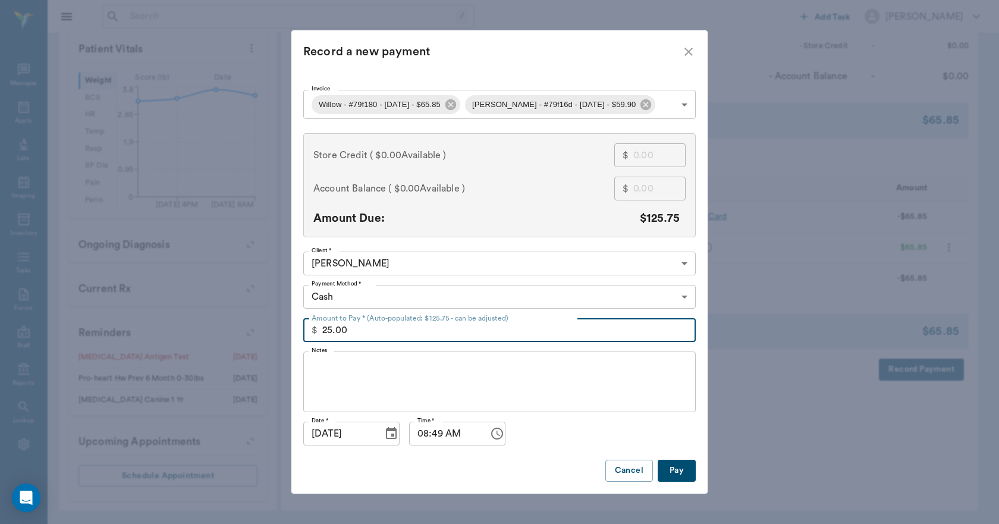
type input "25.00"
click at [409, 297] on body "/ ​ Add Task Dr. Bert Ellsworth Nectar Messages Appts Labs Imaging Inventory Ta…" at bounding box center [499, 91] width 999 height 865
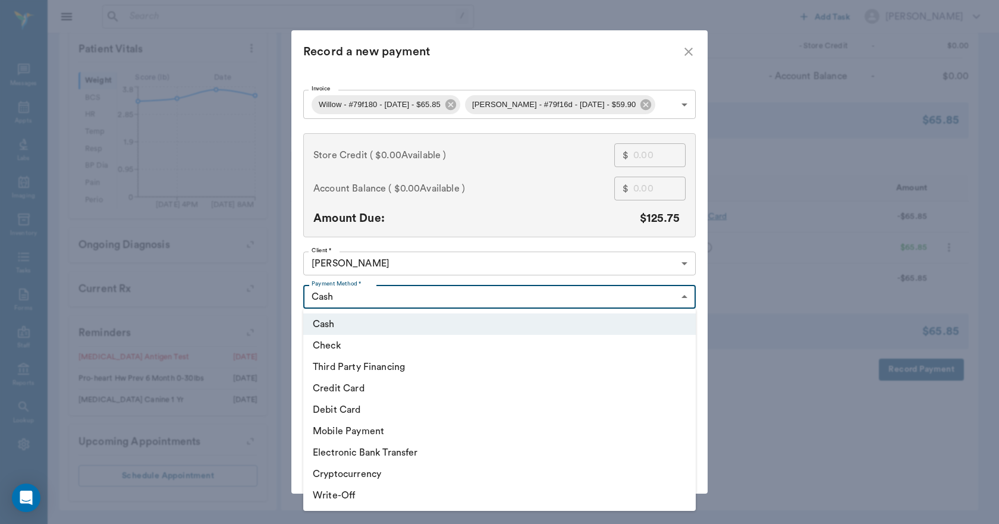
click at [354, 411] on li "Debit Card" at bounding box center [499, 409] width 393 height 21
type input "DEBIT_CARD"
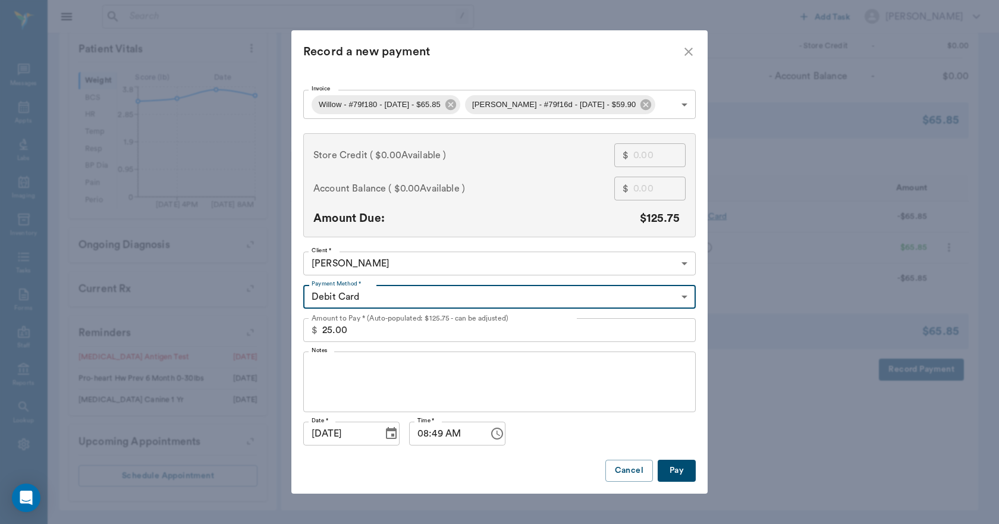
click at [387, 368] on textarea "Notes" at bounding box center [500, 382] width 376 height 41
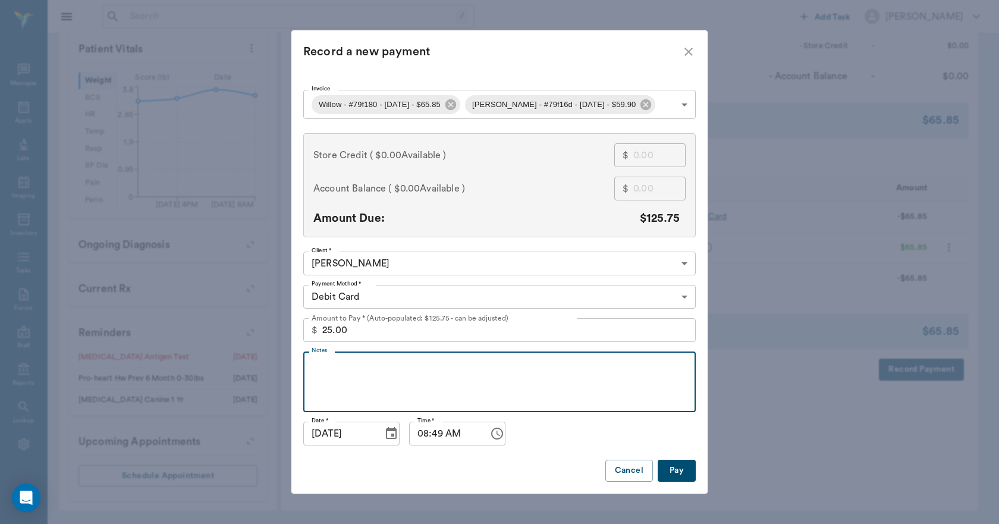
type input "68ac6b85fa134bcb8879f180"
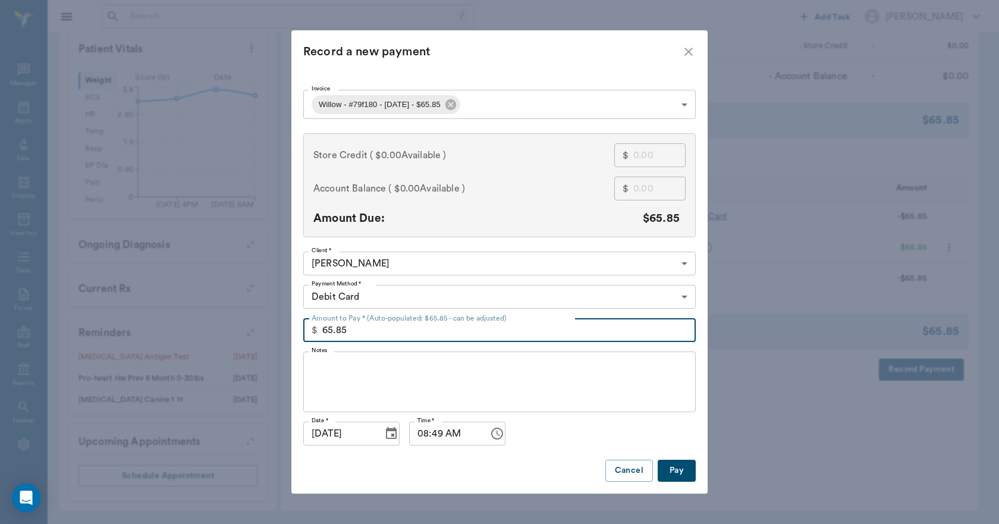
click at [387, 331] on input "65.85" at bounding box center [509, 330] width 374 height 24
type input "25.00"
click at [369, 381] on textarea "Notes" at bounding box center [500, 382] width 376 height 41
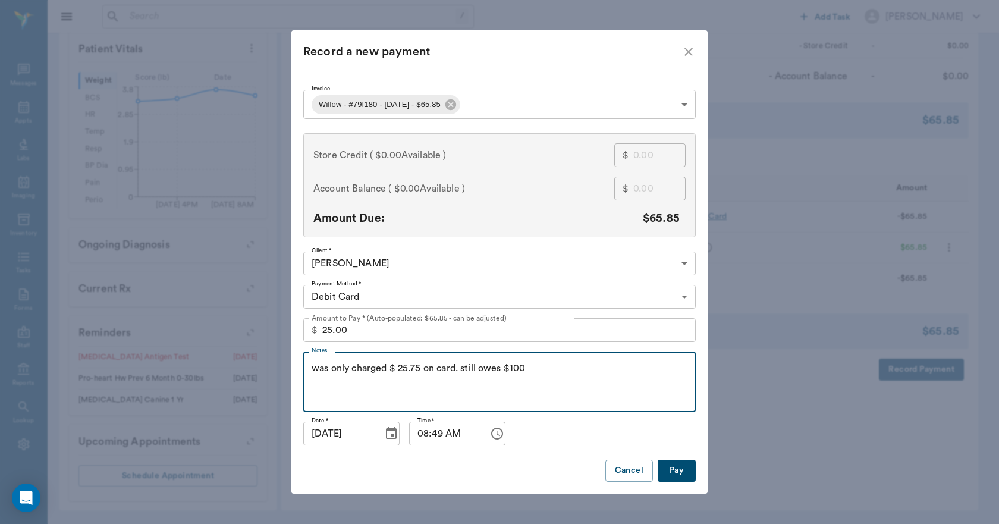
type textarea "was only charged $ 25.75 on card. still owes $100"
click at [681, 471] on button "Pay" at bounding box center [677, 471] width 38 height 22
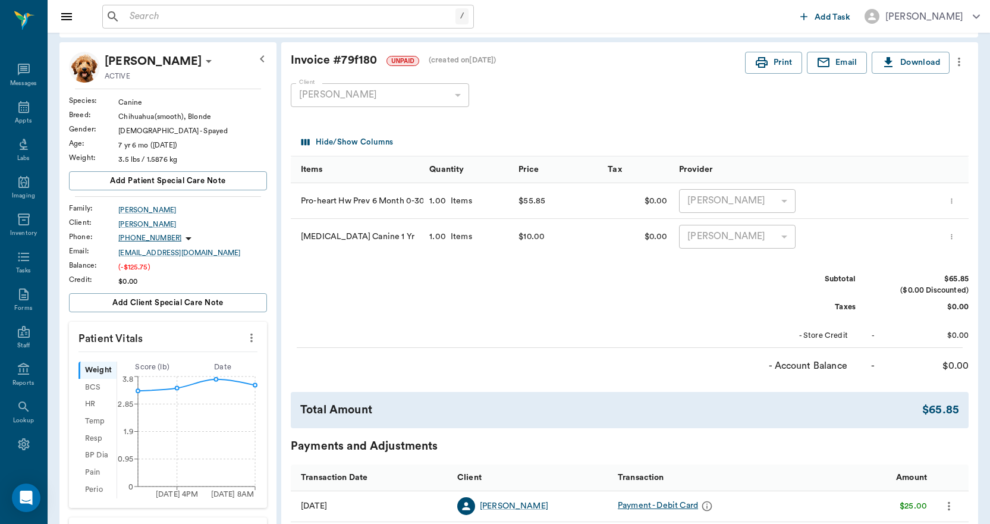
scroll to position [0, 0]
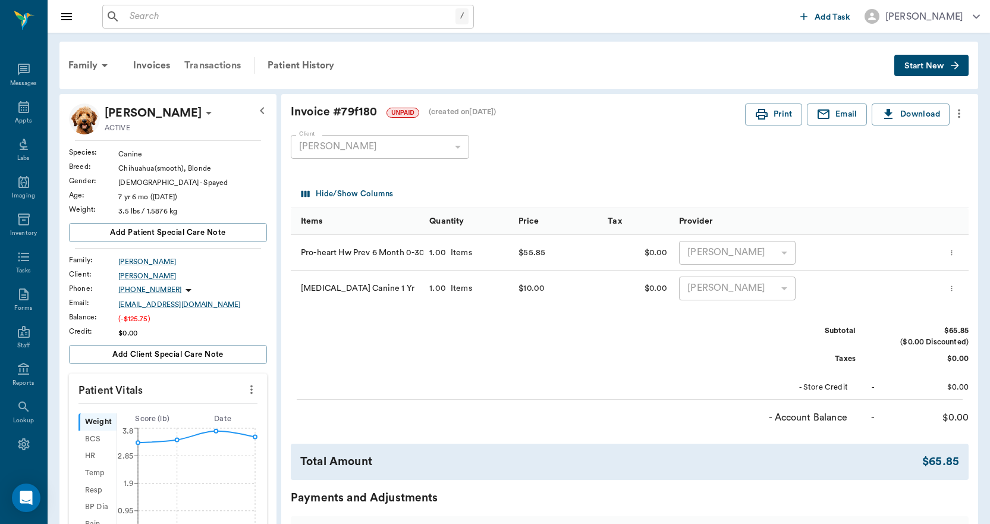
click at [223, 65] on div "Transactions" at bounding box center [212, 65] width 71 height 29
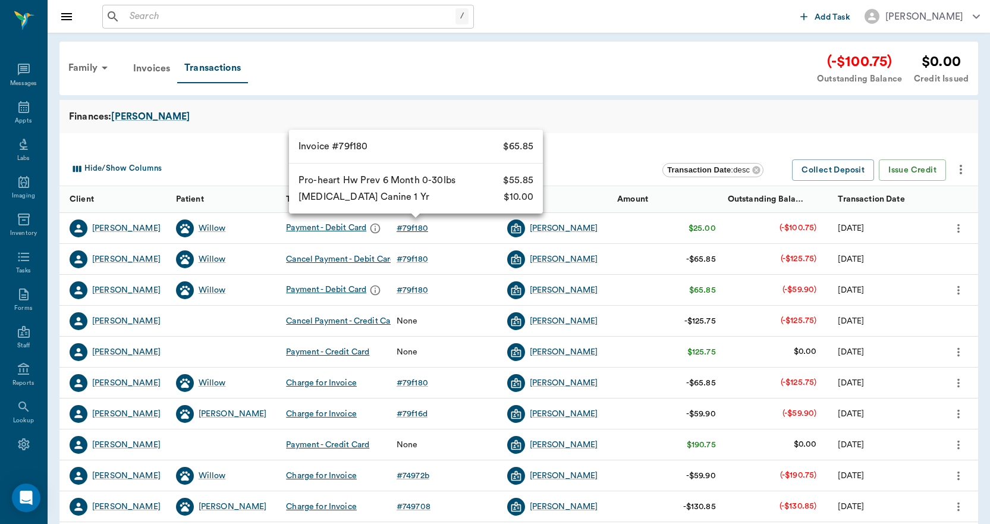
click at [422, 230] on div "# 79f180" at bounding box center [413, 228] width 32 height 12
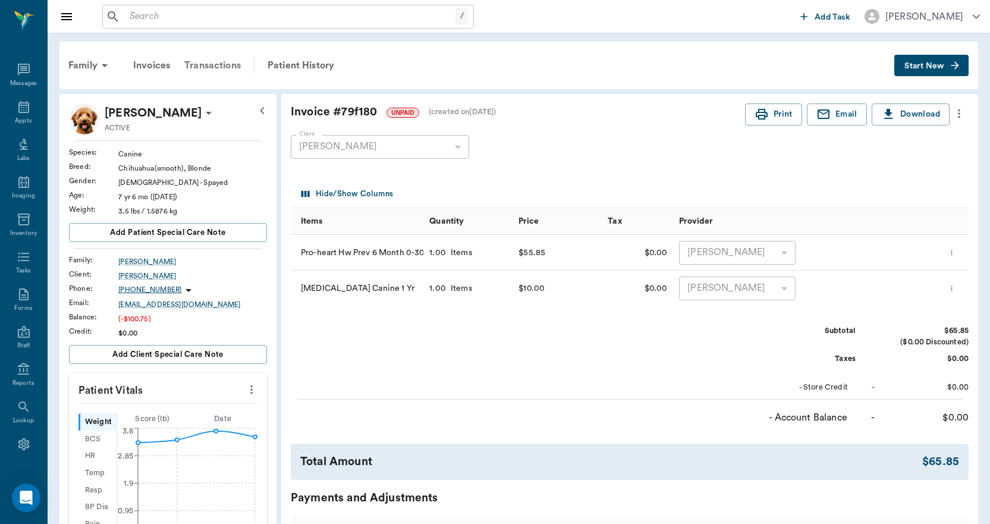
click at [232, 65] on div "Transactions" at bounding box center [212, 65] width 71 height 29
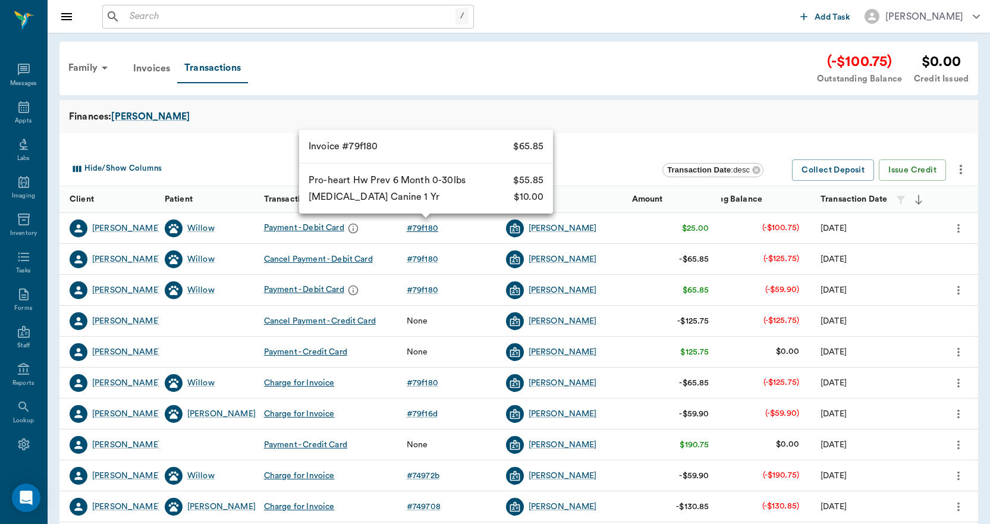
click at [427, 233] on div "# 79f180" at bounding box center [423, 228] width 32 height 12
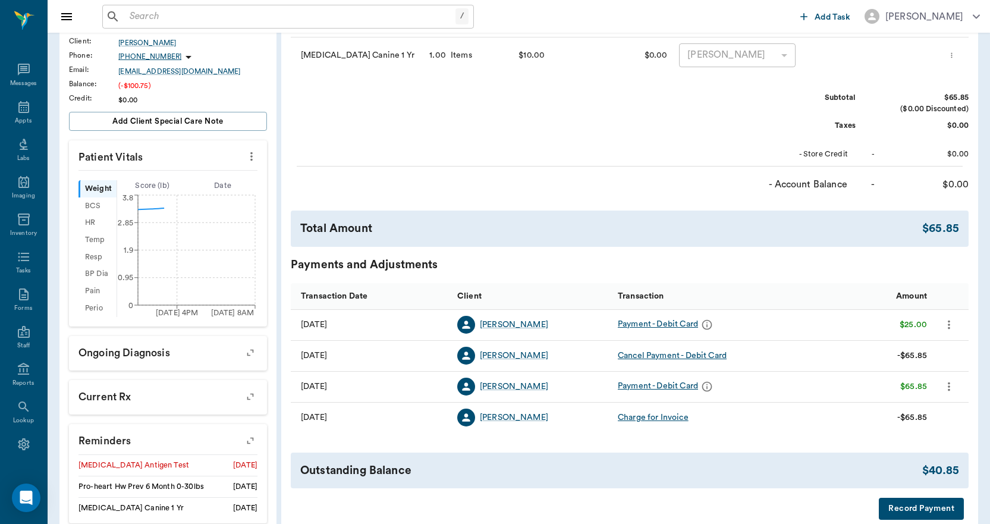
scroll to position [238, 0]
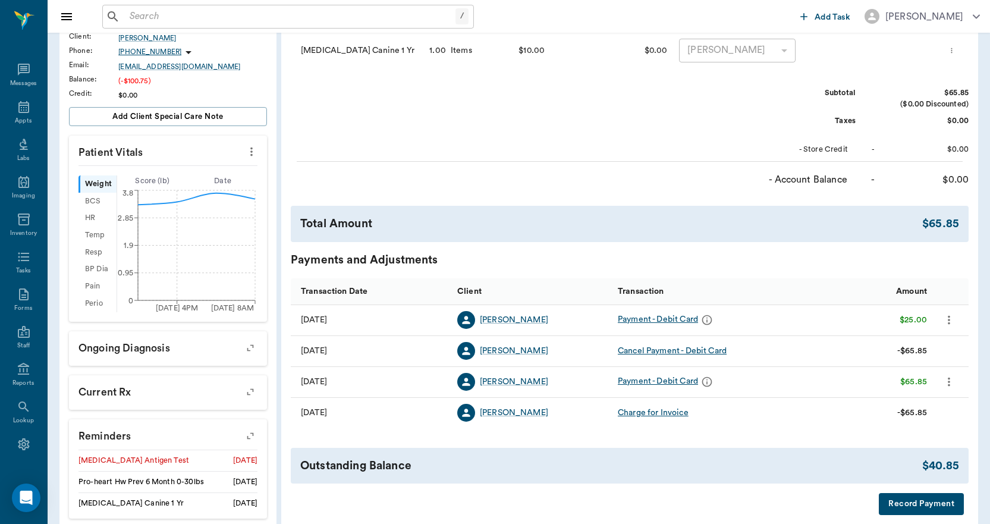
click at [949, 319] on icon "more" at bounding box center [949, 320] width 2 height 9
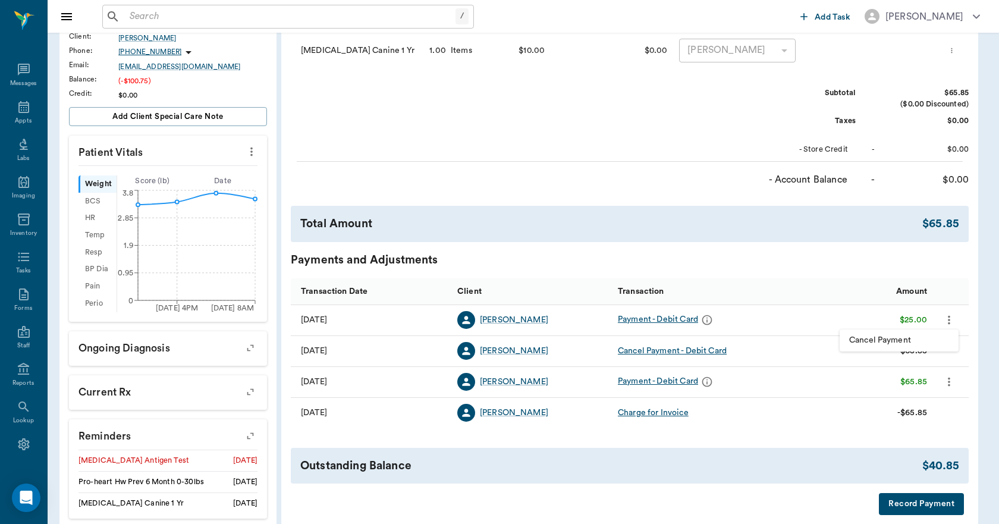
click at [926, 337] on span "Cancel Payment" at bounding box center [899, 340] width 100 height 12
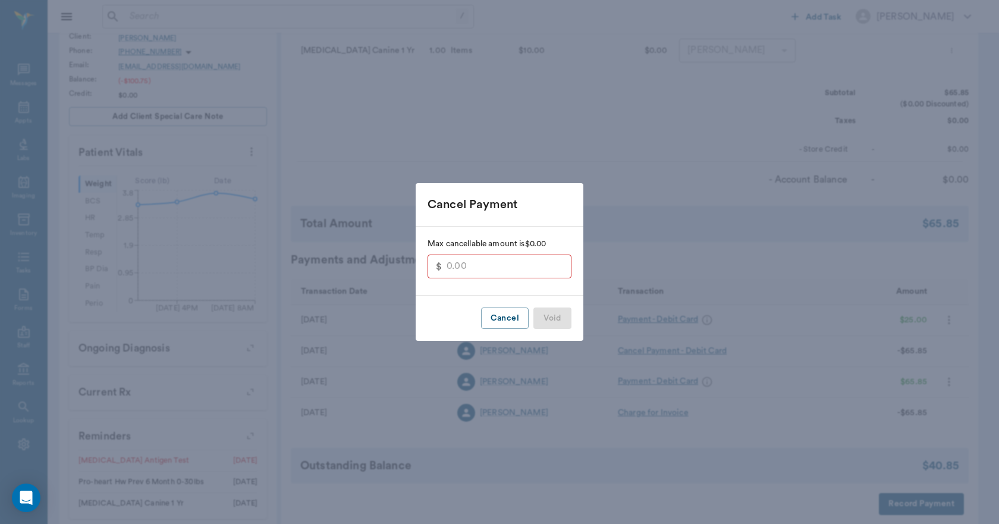
type input "25.00"
click at [554, 321] on button "Void" at bounding box center [553, 319] width 38 height 22
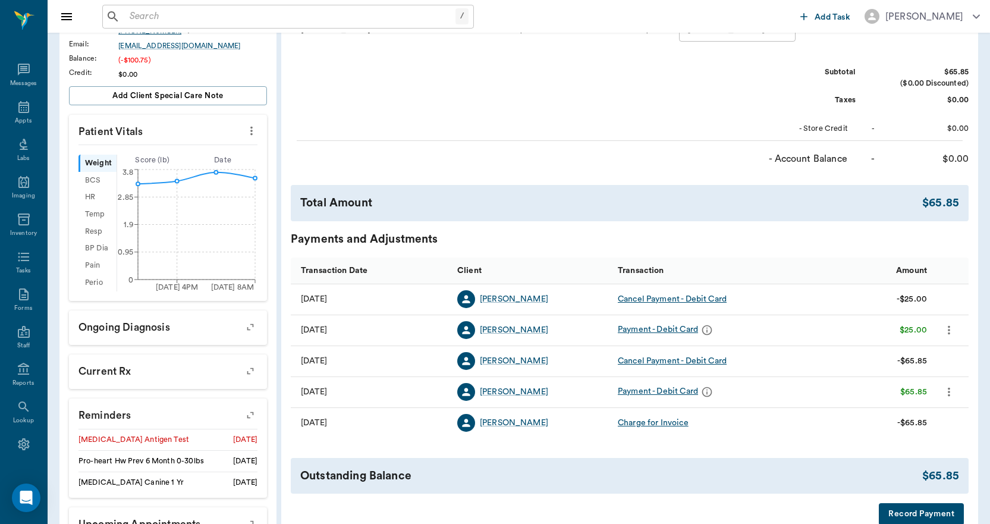
scroll to position [341, 0]
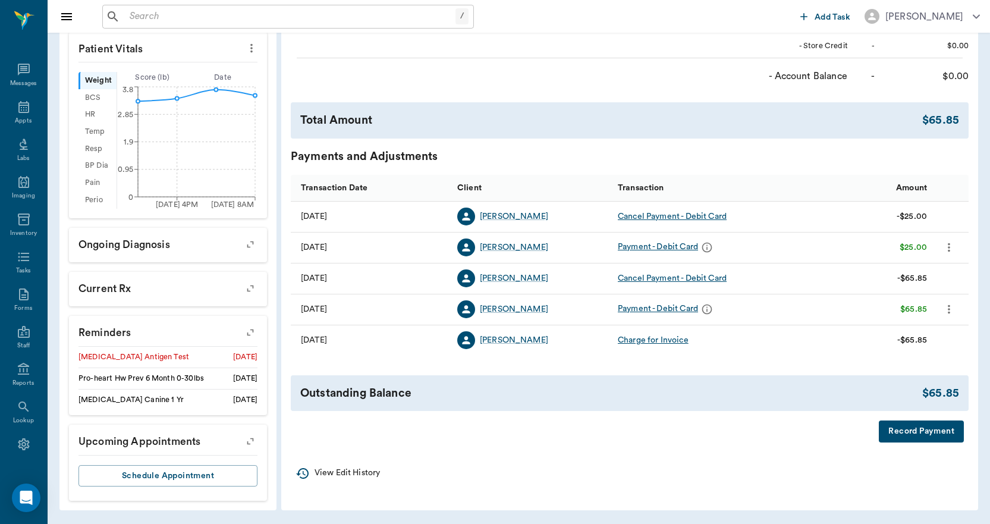
click at [917, 429] on button "Record Payment" at bounding box center [921, 432] width 85 height 22
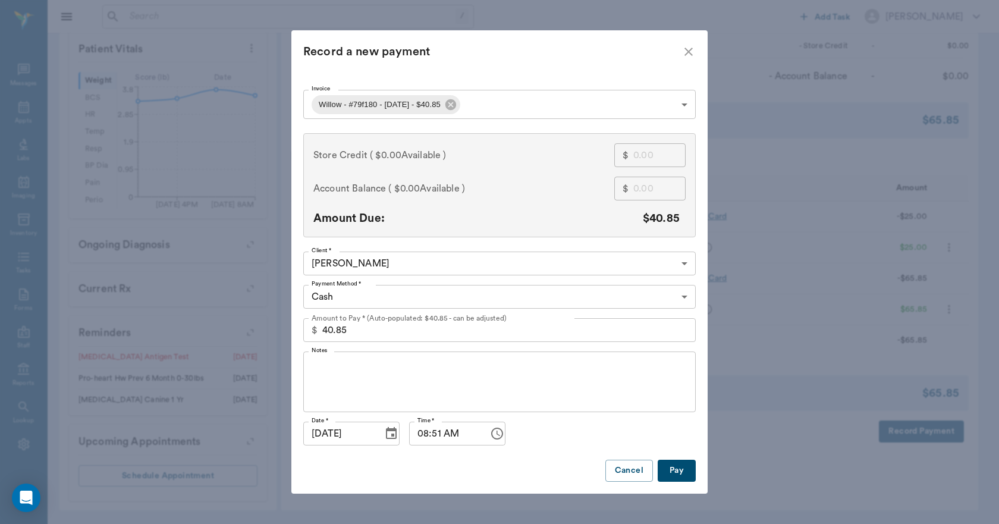
click at [422, 296] on body "/ ​ Add Task Dr. Bert Ellsworth Nectar Messages Appts Labs Imaging Inventory Ta…" at bounding box center [499, 91] width 999 height 865
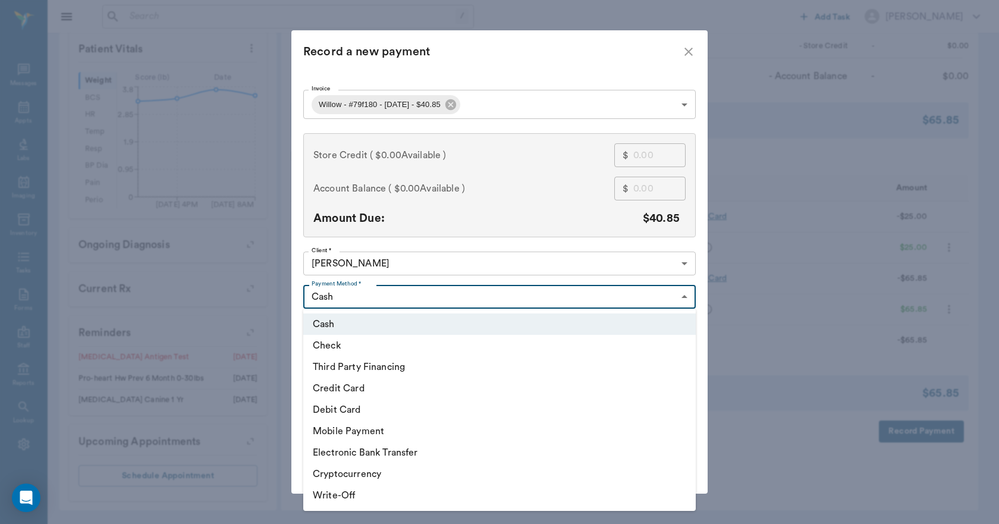
click at [359, 406] on li "Debit Card" at bounding box center [499, 409] width 393 height 21
type input "DEBIT_CARD"
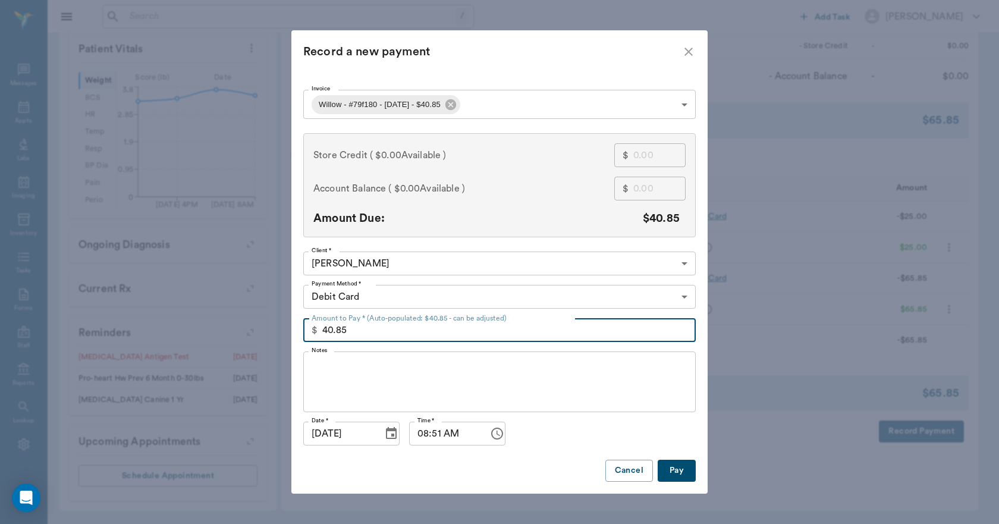
click at [373, 335] on input "40.85" at bounding box center [509, 330] width 374 height 24
click at [639, 468] on button "Cancel" at bounding box center [630, 471] width 48 height 22
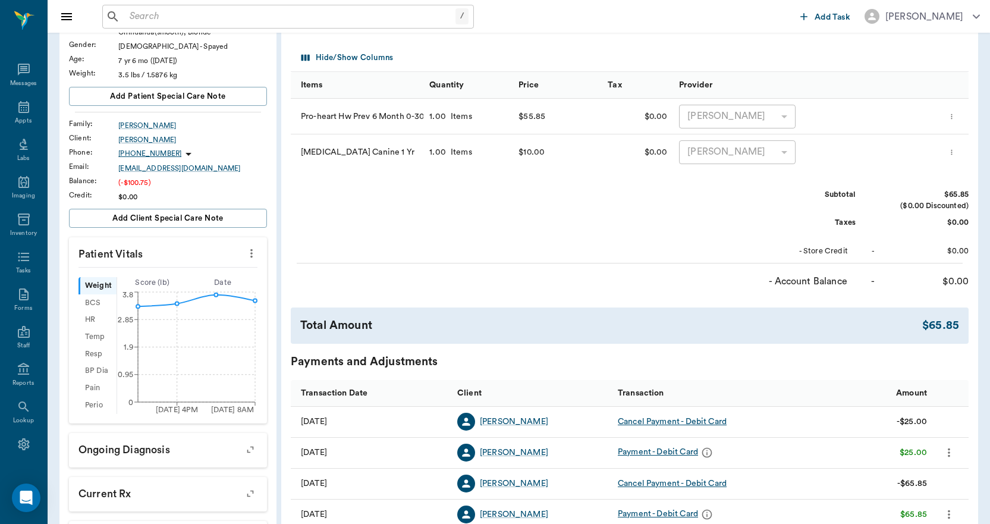
scroll to position [0, 0]
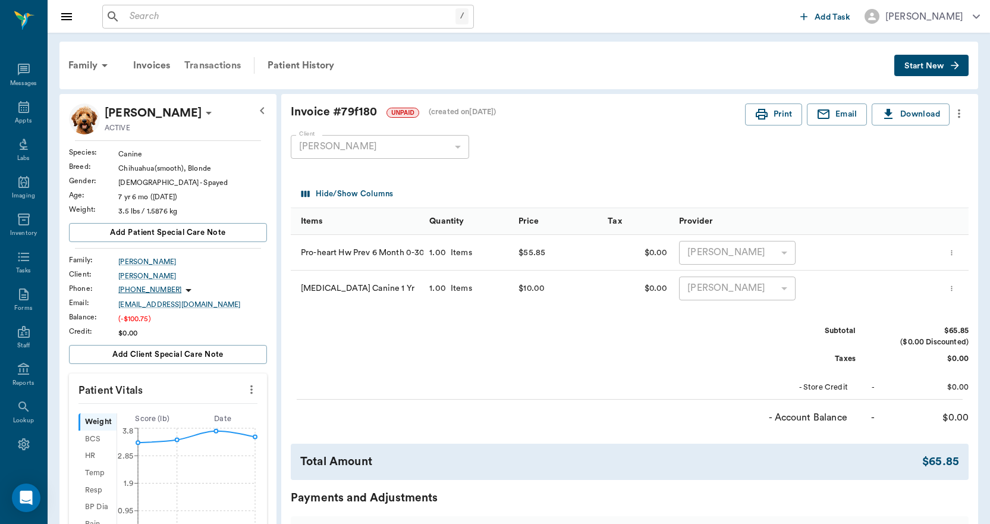
click at [209, 66] on div "Transactions" at bounding box center [212, 65] width 71 height 29
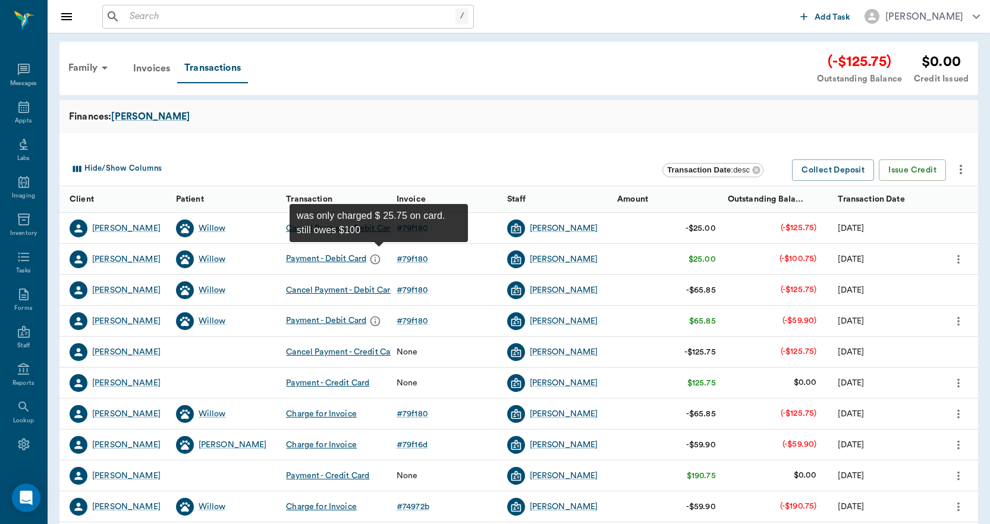
click at [378, 259] on icon "message" at bounding box center [375, 259] width 12 height 12
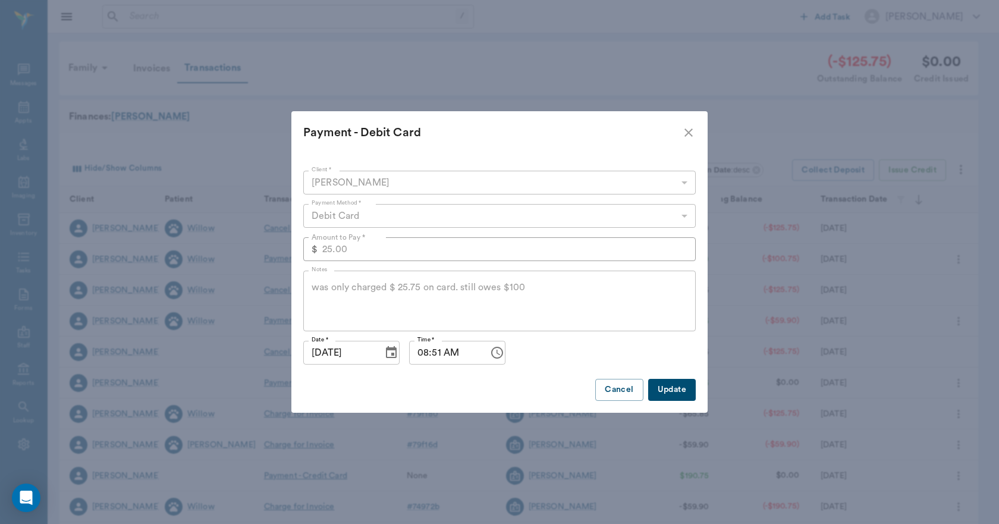
click at [308, 302] on div "was only charged $ 25.75 on card. still owes $100 x Notes" at bounding box center [499, 301] width 393 height 61
click at [619, 388] on button "Cancel" at bounding box center [619, 390] width 48 height 22
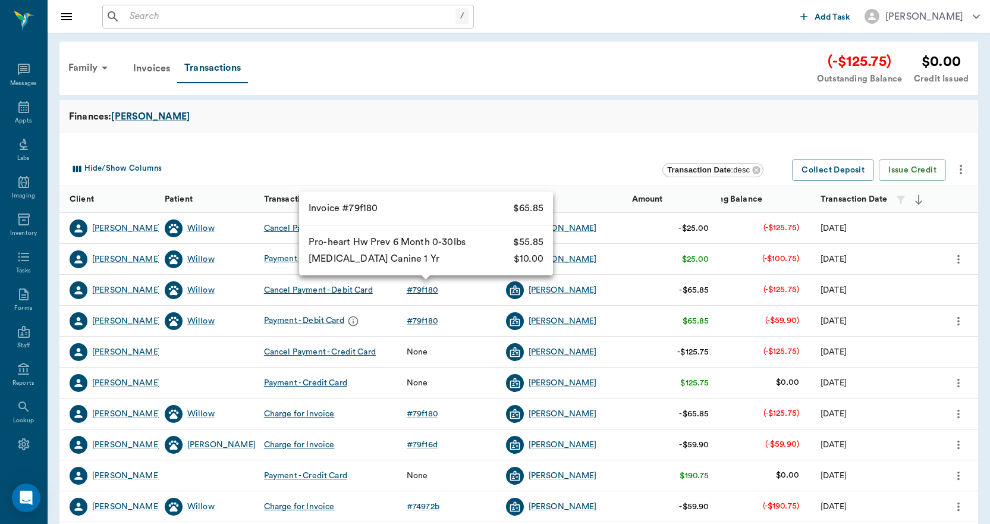
click at [421, 295] on div "# 79f180" at bounding box center [423, 290] width 32 height 12
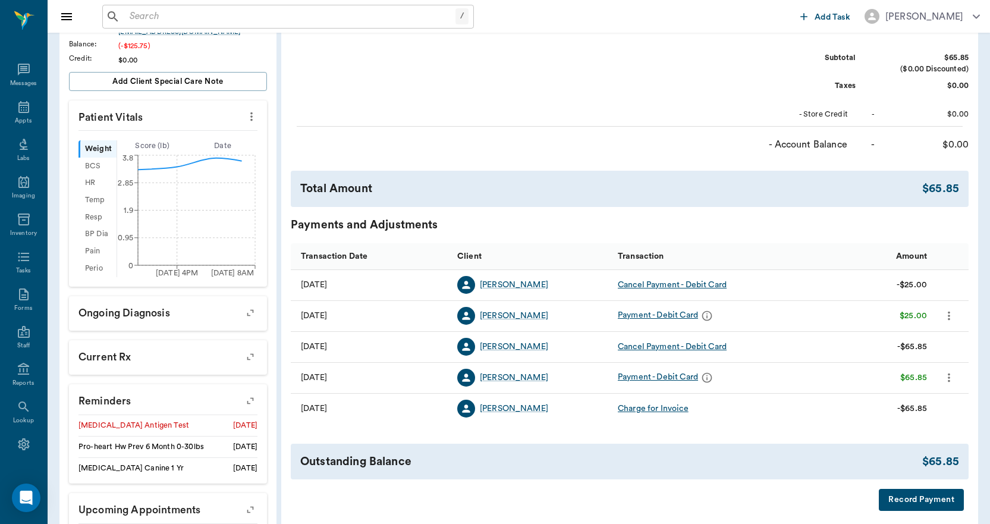
scroll to position [297, 0]
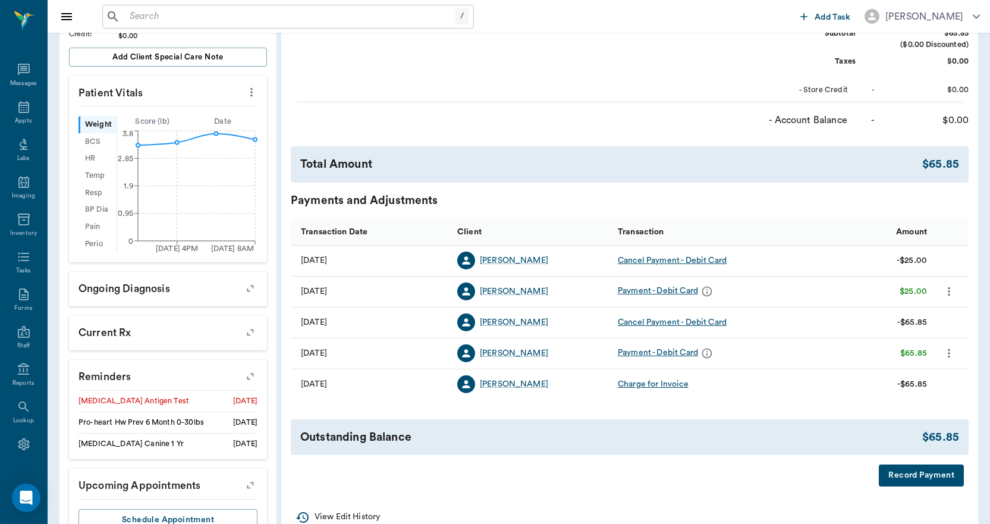
click at [898, 469] on button "Record Payment" at bounding box center [921, 476] width 85 height 22
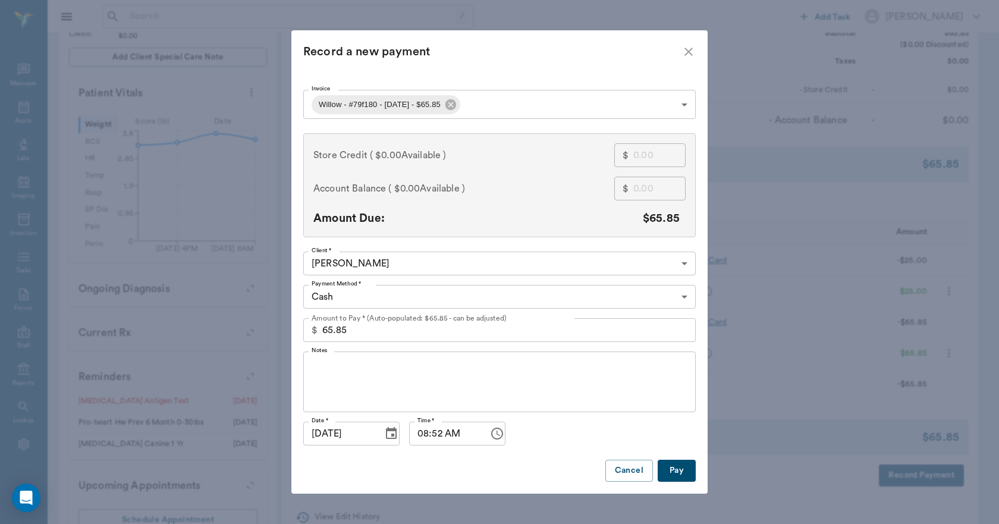
click at [403, 324] on input "65.85" at bounding box center [509, 330] width 374 height 24
type input "65.85"
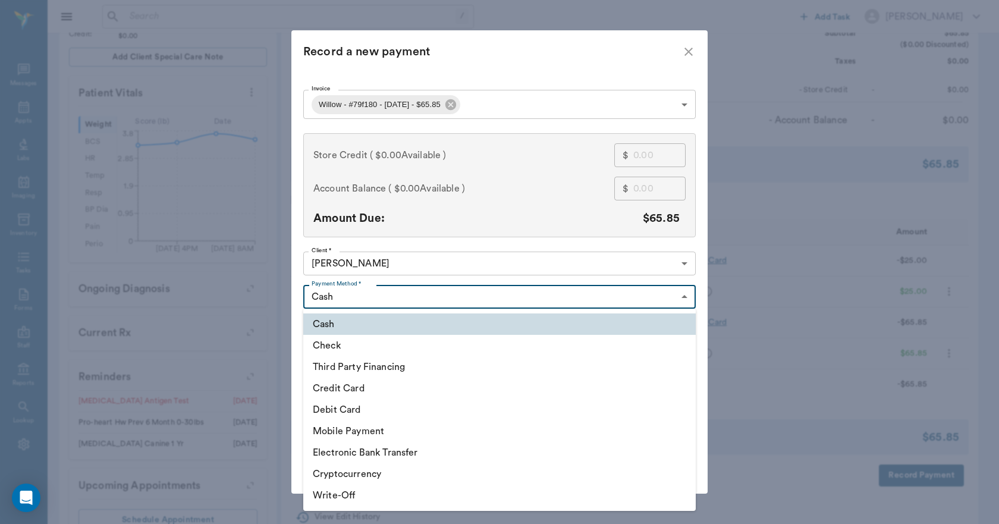
click at [405, 299] on body "/ ​ Add Task Dr. Bert Ellsworth Nectar Messages Appts Labs Imaging Inventory Ta…" at bounding box center [499, 135] width 999 height 865
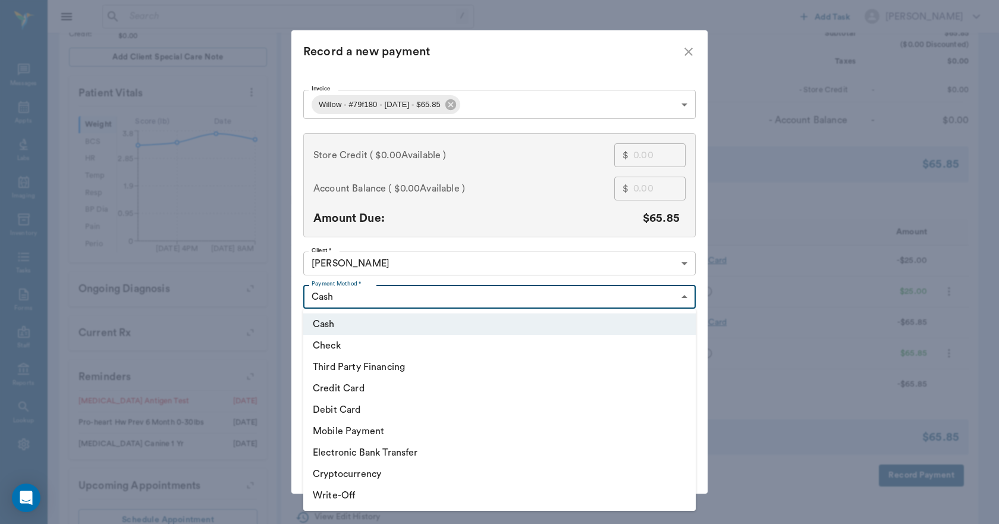
click at [341, 412] on li "Debit Card" at bounding box center [499, 409] width 393 height 21
type input "DEBIT_CARD"
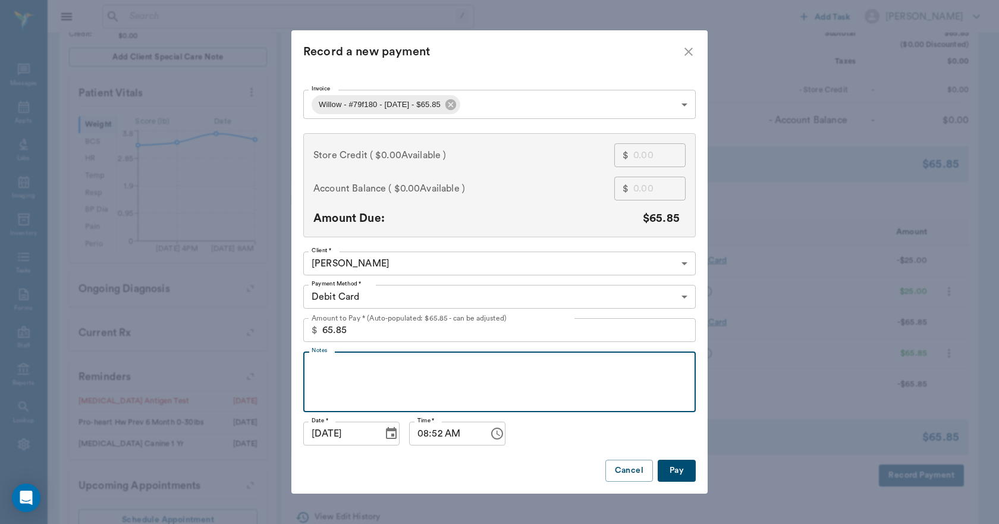
paste textarea "was only charged $ 25.75 on card. still owes $100"
type textarea "was only charged $ 25.75 on card. still owes $100"
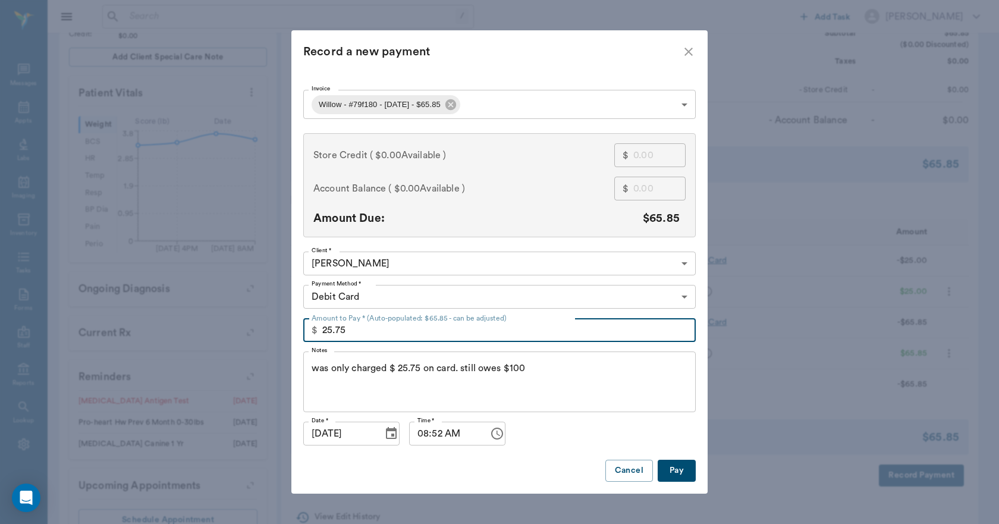
type input "25.75"
click at [674, 472] on button "Pay" at bounding box center [677, 471] width 38 height 22
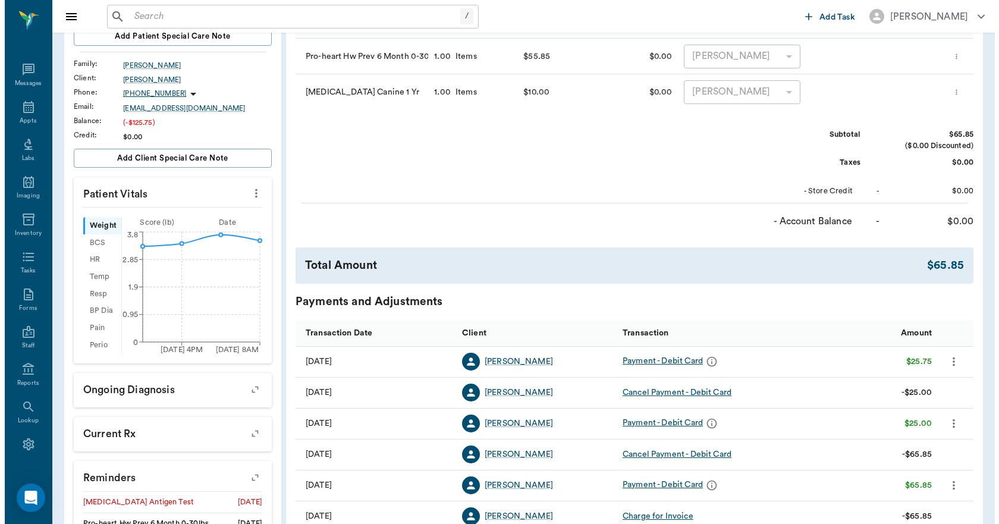
scroll to position [0, 0]
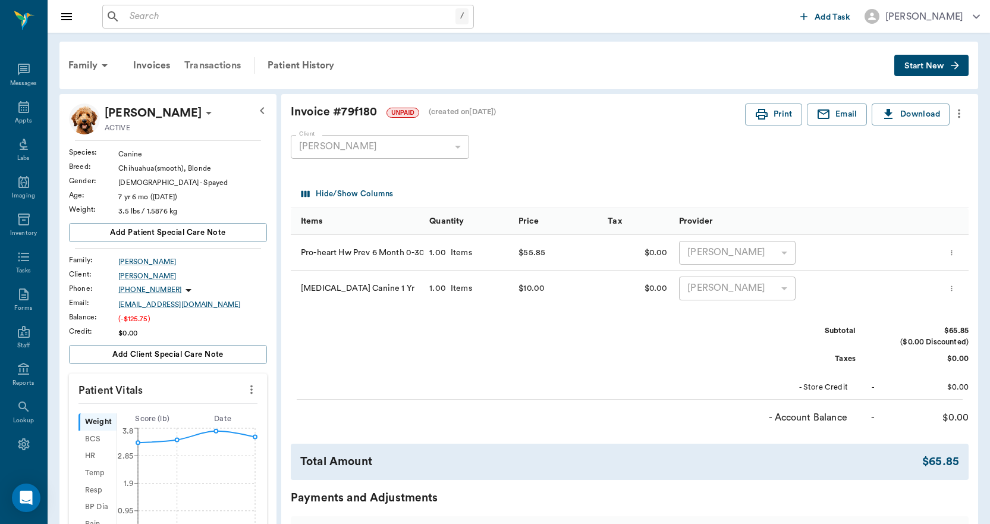
click at [214, 67] on div "Transactions" at bounding box center [212, 65] width 71 height 29
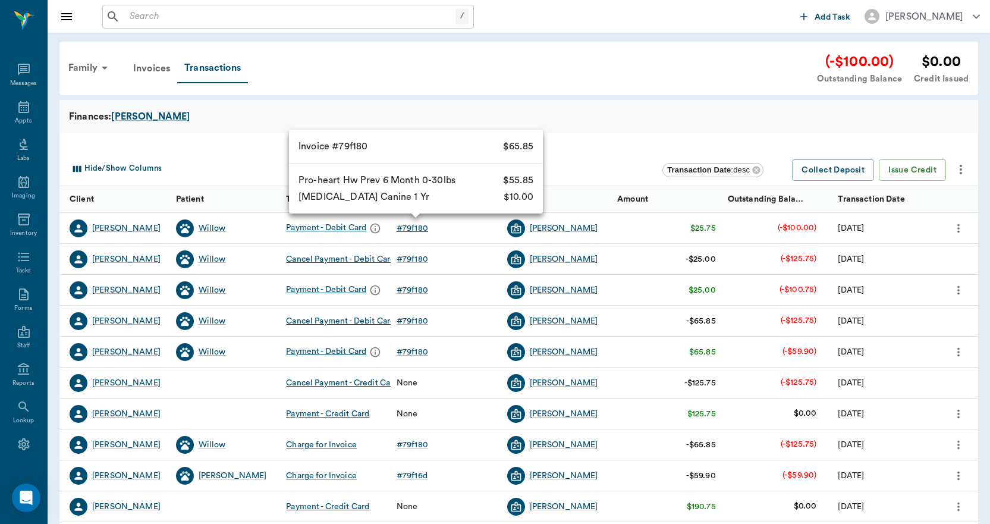
click at [428, 231] on div "# 79f180" at bounding box center [413, 228] width 32 height 12
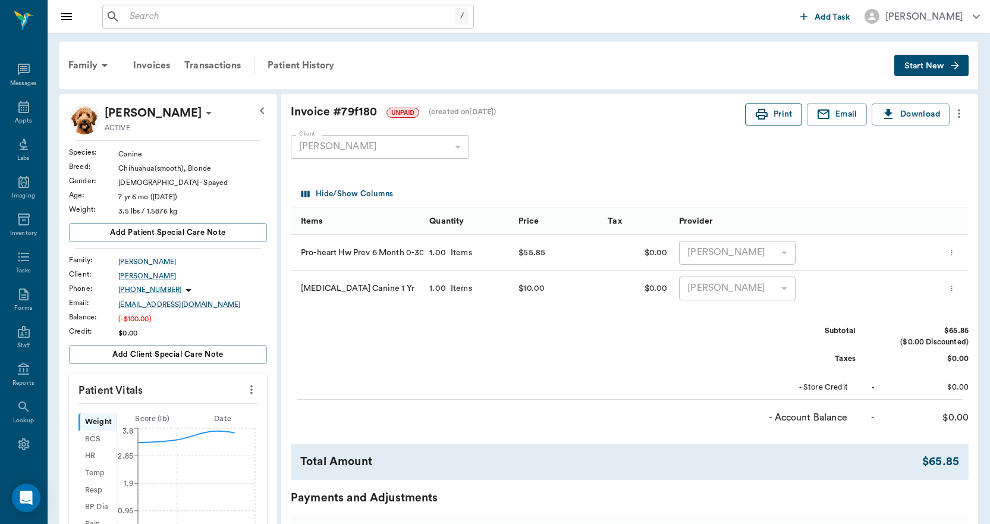
click at [780, 118] on button "Print" at bounding box center [773, 114] width 57 height 22
click at [7, 108] on div "Appts" at bounding box center [23, 113] width 47 height 37
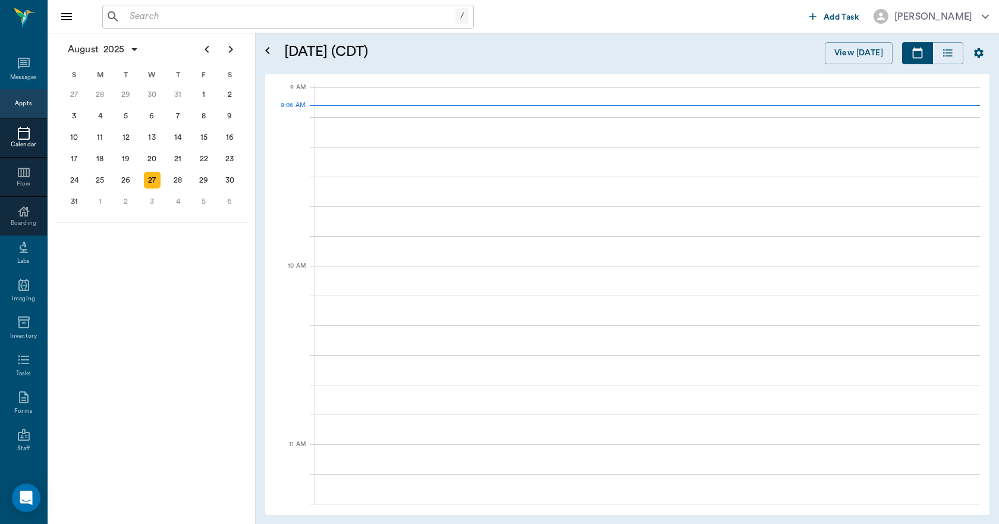
scroll to position [179, 0]
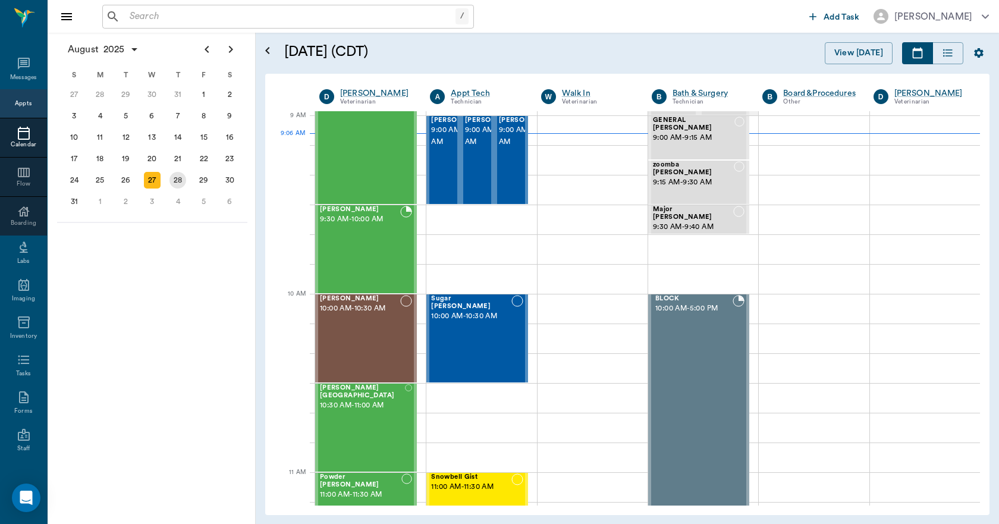
click at [181, 183] on div "28" at bounding box center [178, 180] width 17 height 17
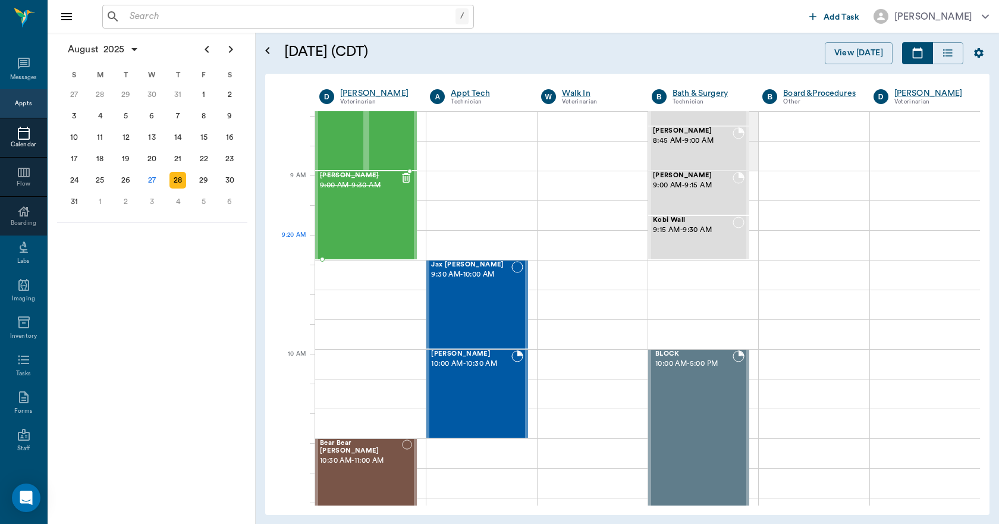
scroll to position [119, 0]
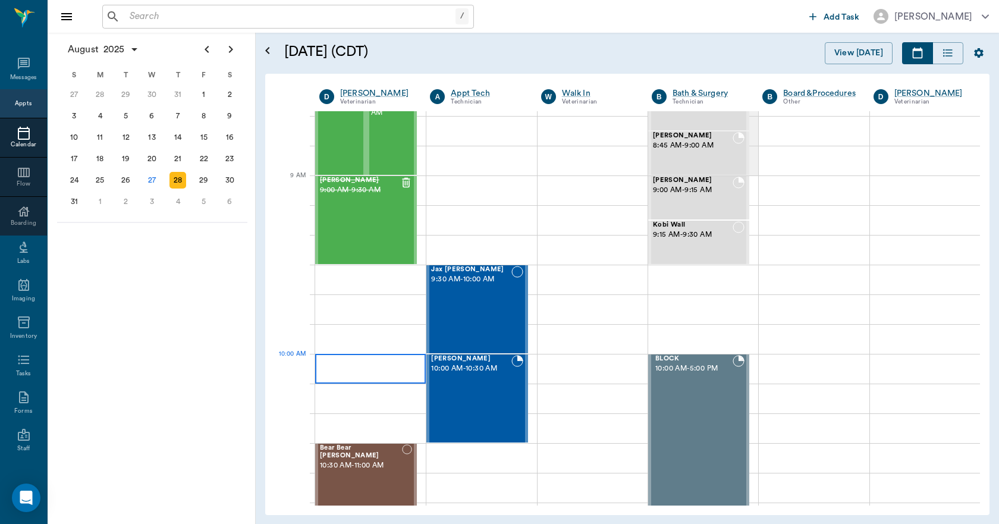
click at [366, 362] on div at bounding box center [370, 369] width 111 height 30
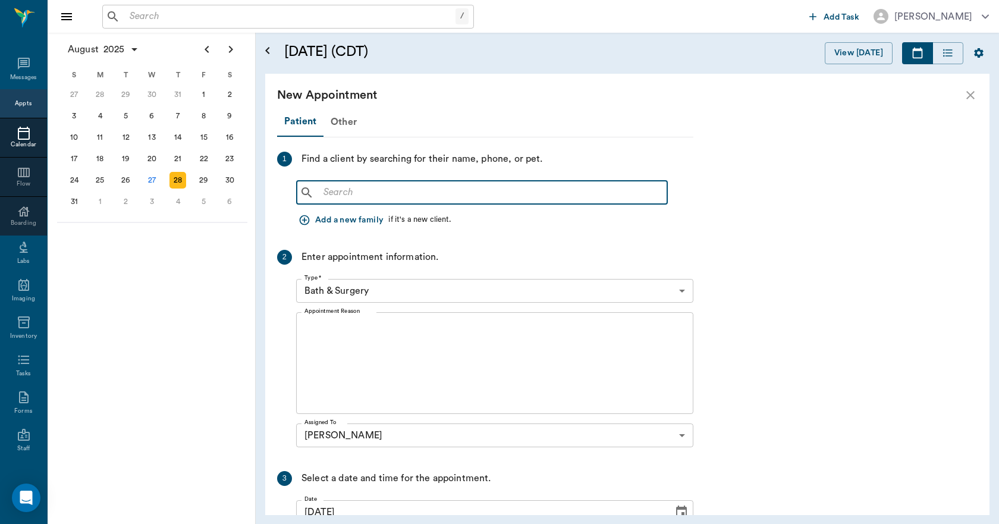
click at [337, 192] on input "text" at bounding box center [491, 192] width 344 height 17
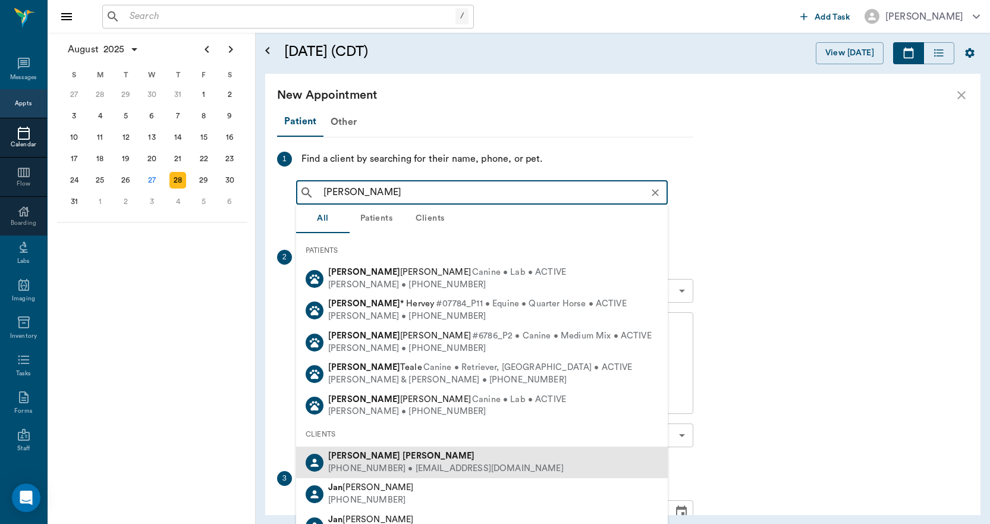
click at [403, 454] on b "Miller" at bounding box center [439, 455] width 72 height 9
type input "jan miller"
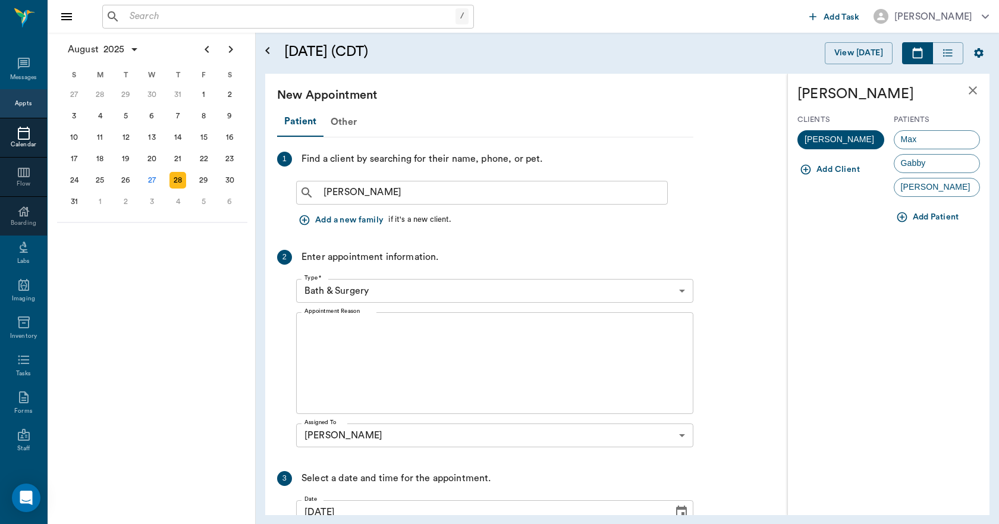
click at [902, 215] on icon "button" at bounding box center [902, 217] width 10 height 10
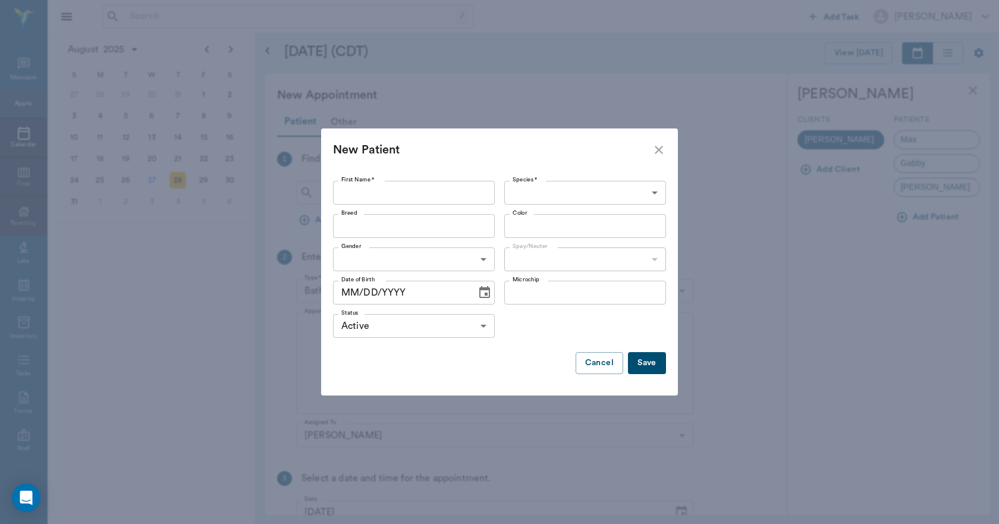
click at [429, 192] on input "First Name *" at bounding box center [414, 193] width 162 height 24
type input "Chase"
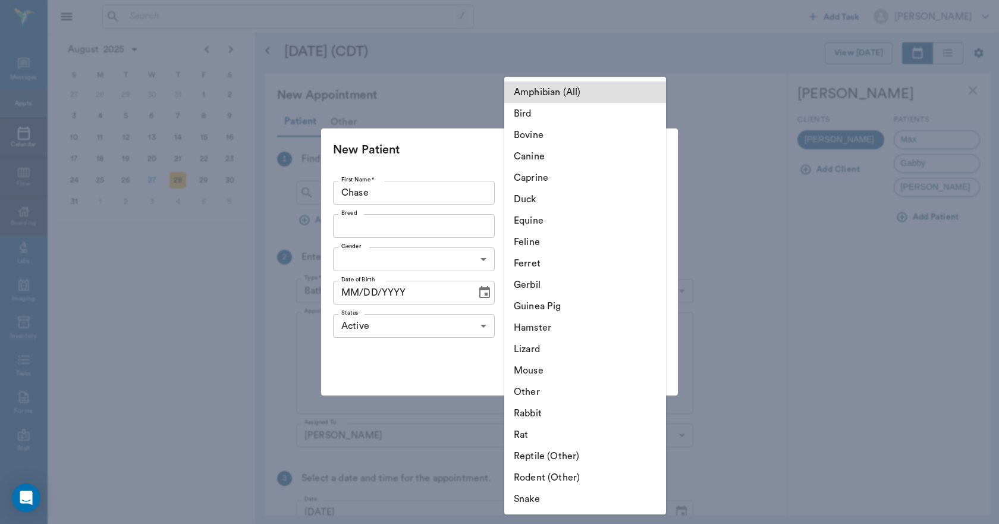
click at [539, 189] on body "/ ​ Add Task Dr. Bert Ellsworth Nectar Messages Appts Calendar Flow Boarding La…" at bounding box center [499, 262] width 999 height 524
click at [544, 156] on li "Canine" at bounding box center [585, 156] width 162 height 21
type input "Canine"
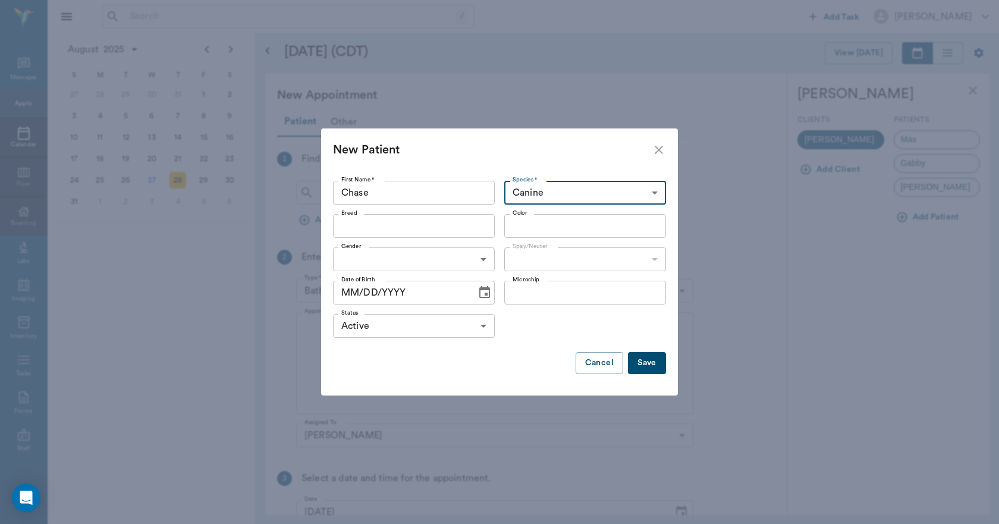
click at [445, 227] on input "Breed" at bounding box center [404, 226] width 135 height 17
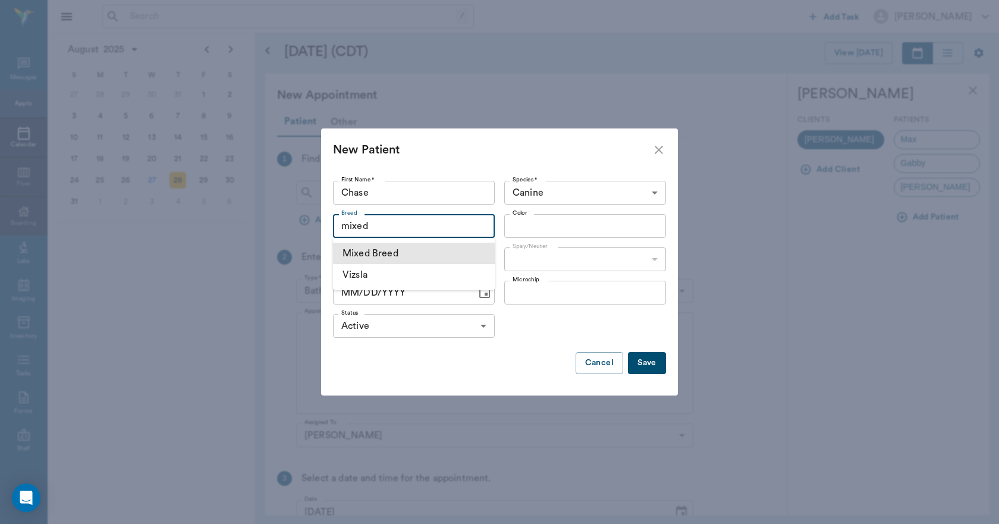
click at [415, 250] on li "Mixed Breed" at bounding box center [414, 253] width 162 height 21
type input "Mixed Breed"
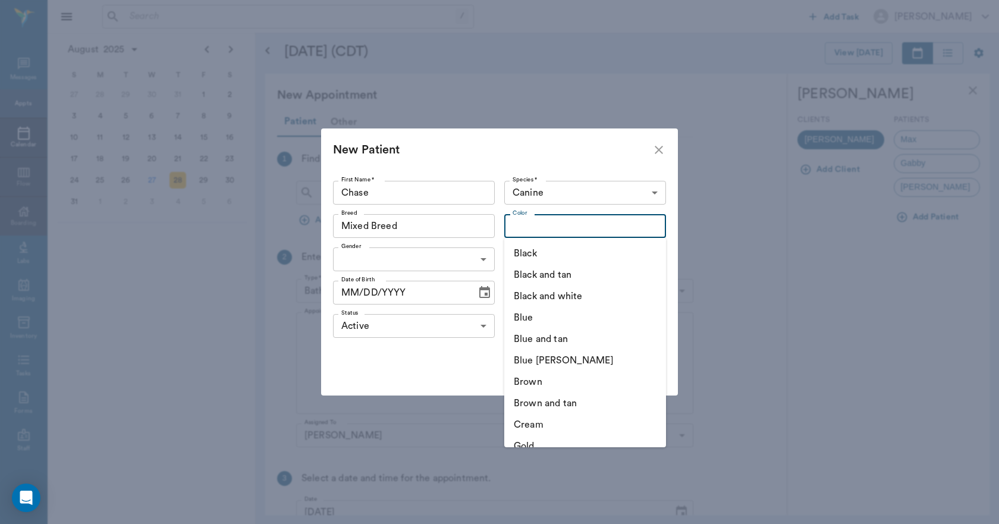
click at [525, 222] on input "Color" at bounding box center [575, 226] width 135 height 17
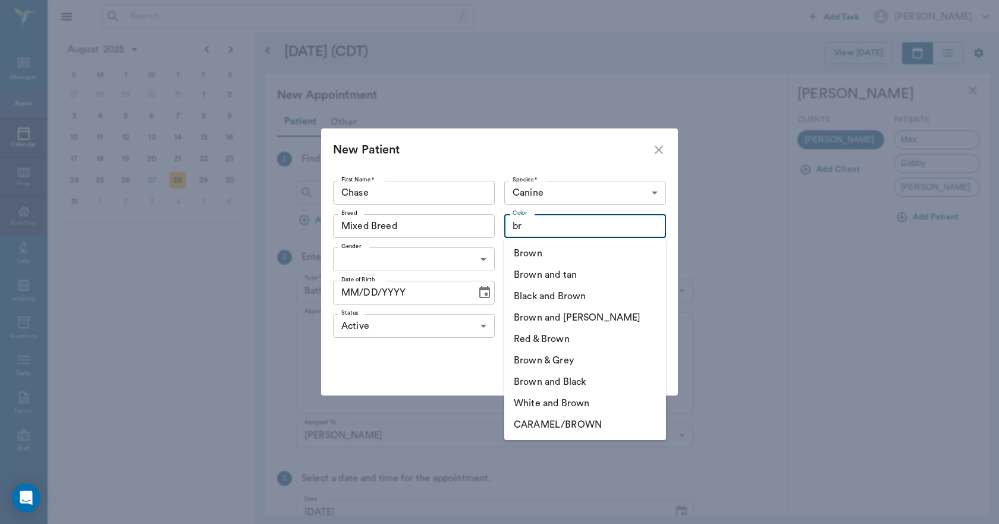
type input "b"
click at [522, 339] on li "Tan" at bounding box center [585, 338] width 162 height 21
type input "Tan"
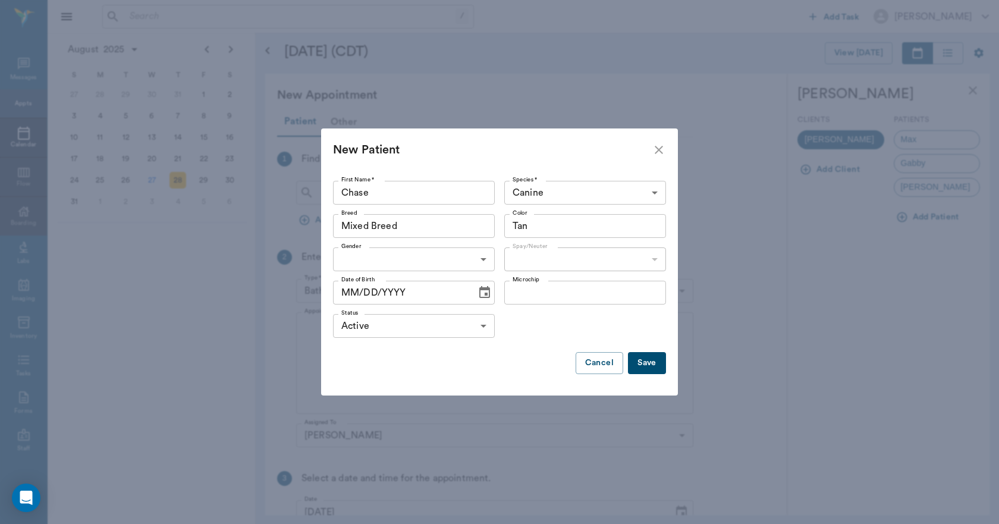
click at [476, 259] on body "/ ​ Add Task Dr. Bert Ellsworth Nectar Messages Appts Calendar Flow Boarding La…" at bounding box center [499, 262] width 999 height 524
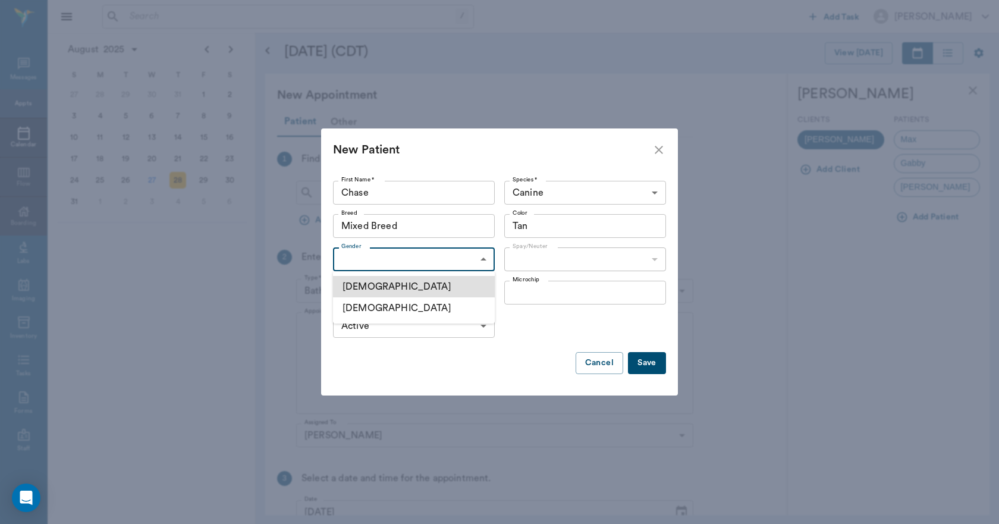
click at [400, 288] on li "Male" at bounding box center [414, 286] width 162 height 21
type input "MALE"
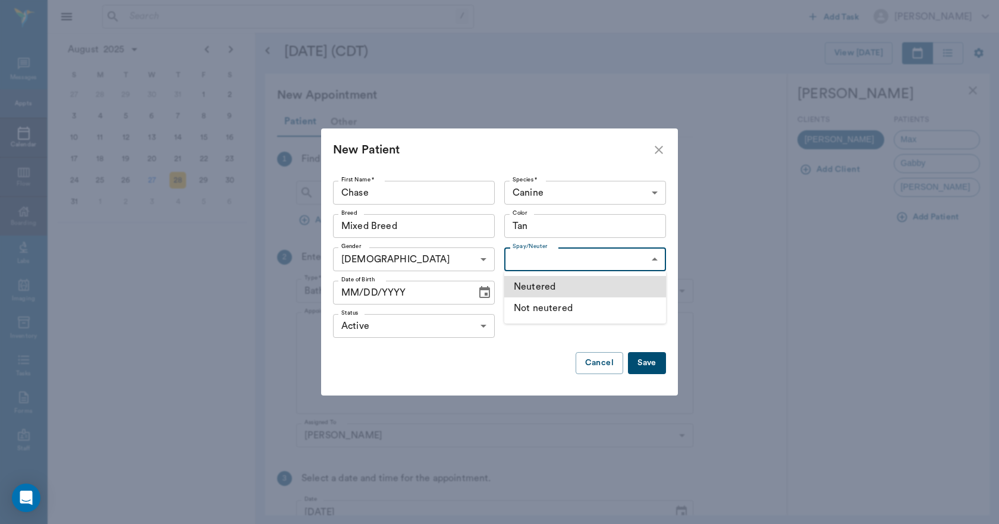
click at [520, 261] on body "/ ​ Add Task Dr. Bert Ellsworth Nectar Messages Appts Calendar Flow Boarding La…" at bounding box center [499, 262] width 999 height 524
click at [526, 305] on li "Not neutered" at bounding box center [585, 307] width 162 height 21
type input "false"
click at [479, 292] on icon "Choose date" at bounding box center [484, 292] width 11 height 12
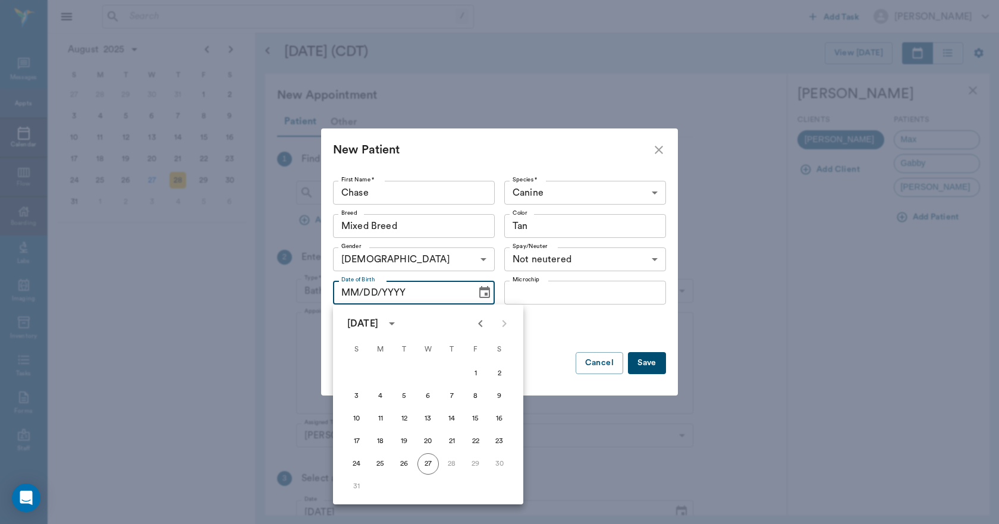
click at [479, 324] on icon "Previous month" at bounding box center [480, 323] width 4 height 7
click at [429, 414] on button "16" at bounding box center [428, 418] width 21 height 21
type input "07/16/2025"
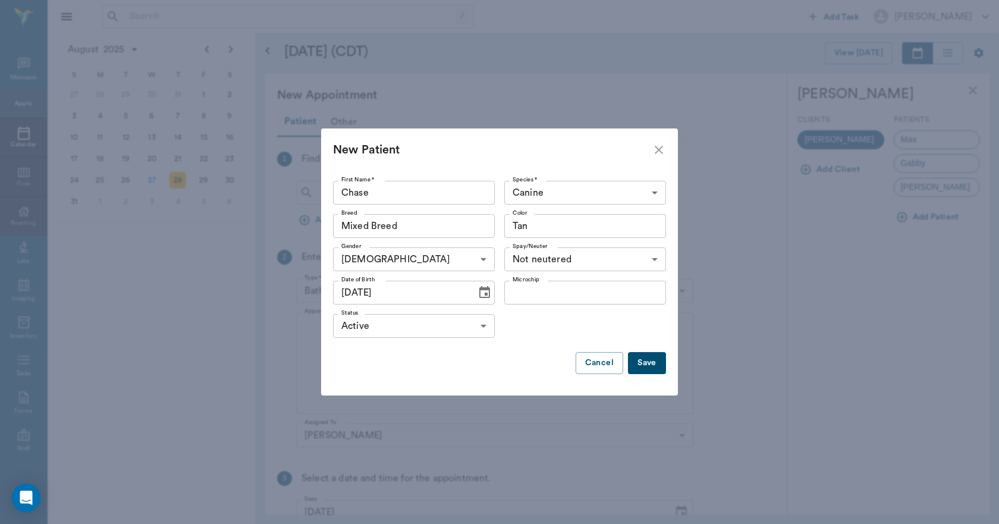
click at [646, 360] on button "Save" at bounding box center [647, 363] width 38 height 22
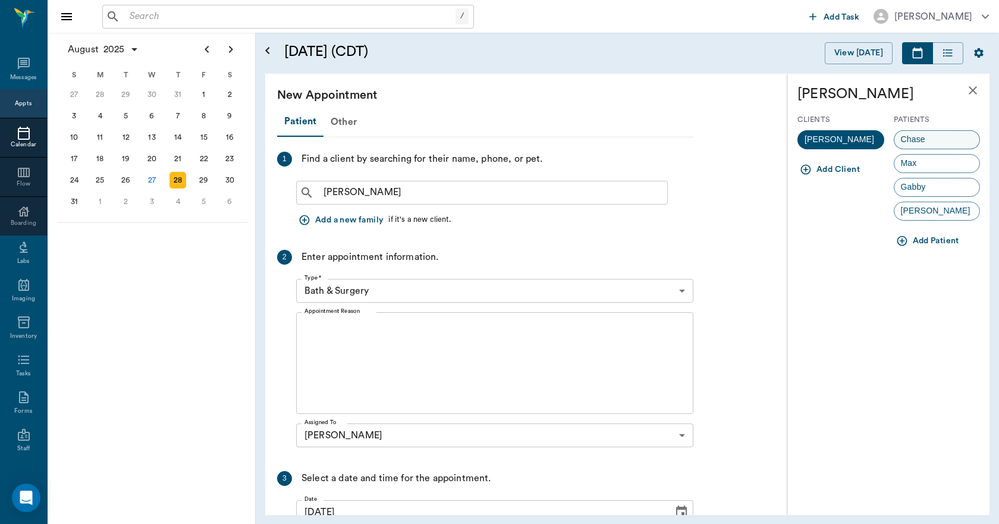
click at [932, 142] on div "Chase" at bounding box center [937, 139] width 87 height 19
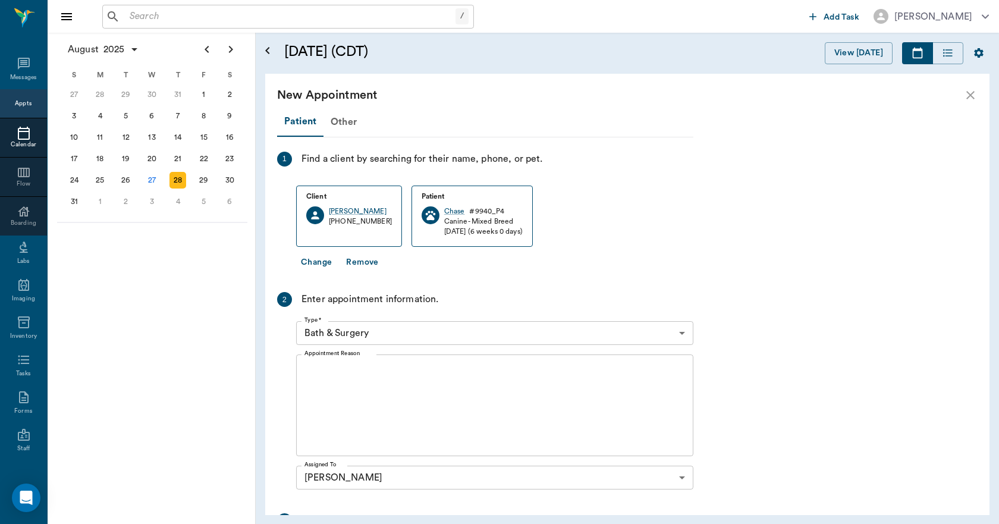
click at [465, 328] on body "/ ​ Add Task Dr. Bert Ellsworth Nectar Messages Appts Calendar Flow Boarding La…" at bounding box center [499, 262] width 999 height 524
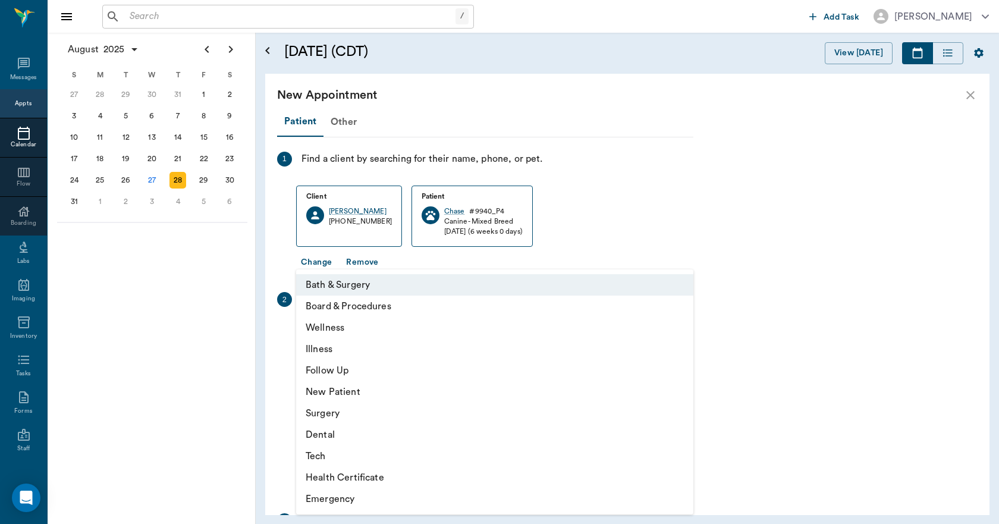
click at [343, 392] on li "New Patient" at bounding box center [494, 391] width 397 height 21
type input "65d2be4f46e3a538d89b8c17"
type input "10:30 AM"
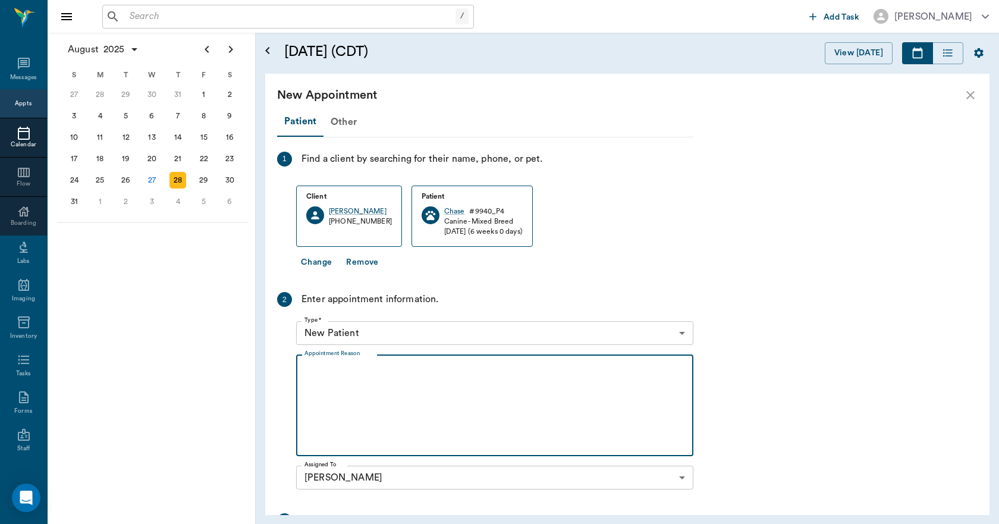
click at [378, 386] on textarea "Appointment Reason" at bounding box center [495, 406] width 381 height 82
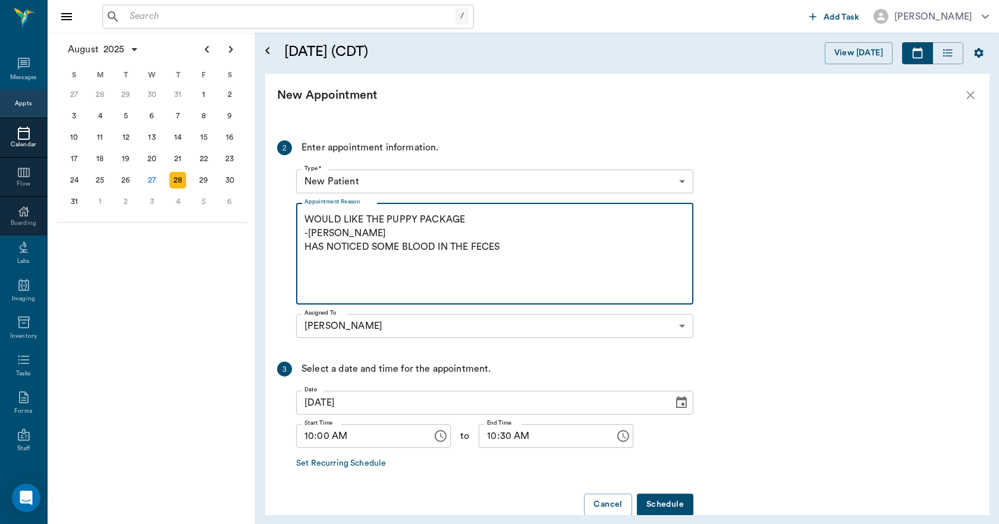
scroll to position [174, 0]
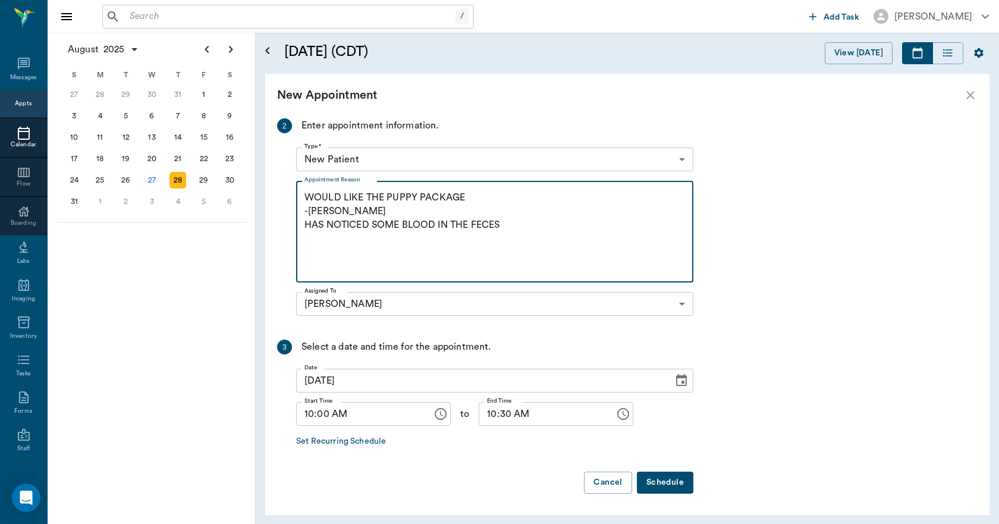
type textarea "WOULD LIKE THE PUPPY PACKAGE -LORY HAS NOTICED SOME BLOOD IN THE FECES"
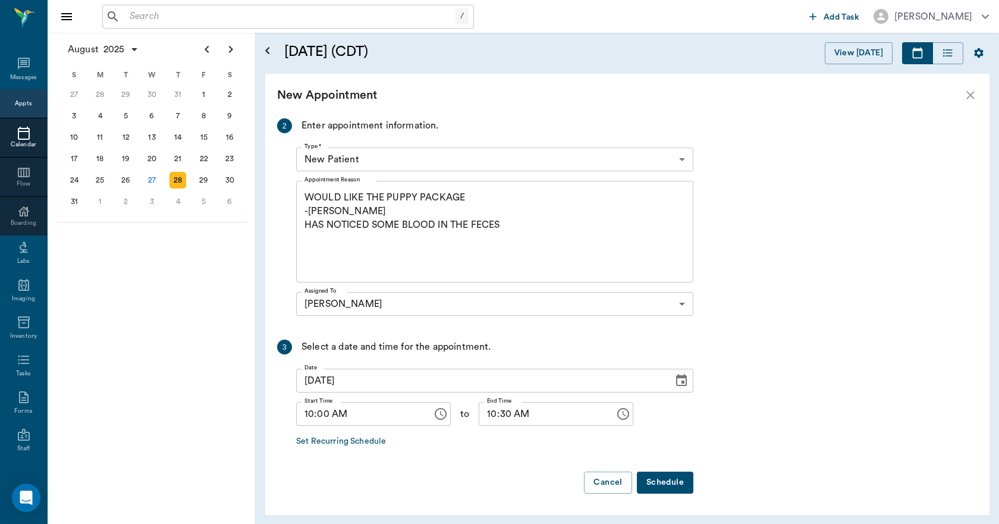
click at [664, 479] on button "Schedule" at bounding box center [665, 483] width 57 height 22
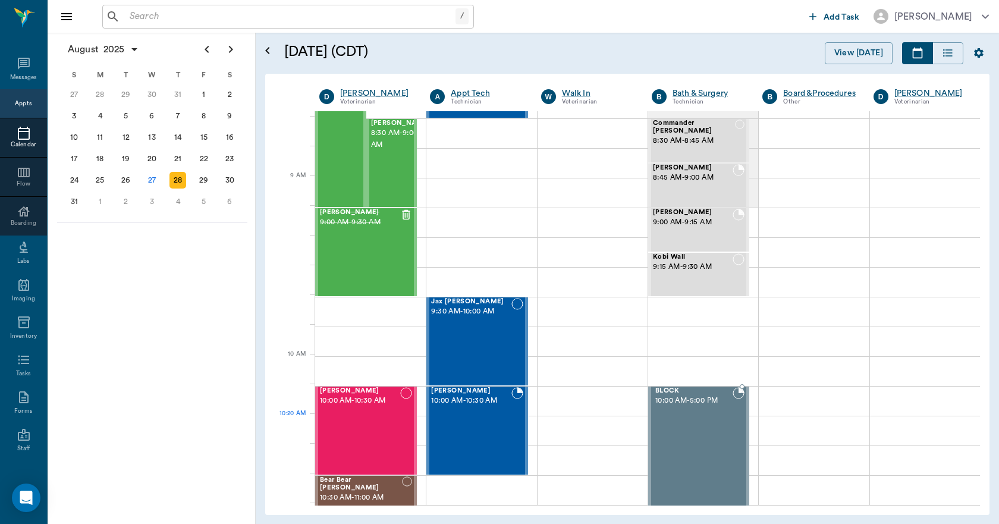
scroll to position [59, 0]
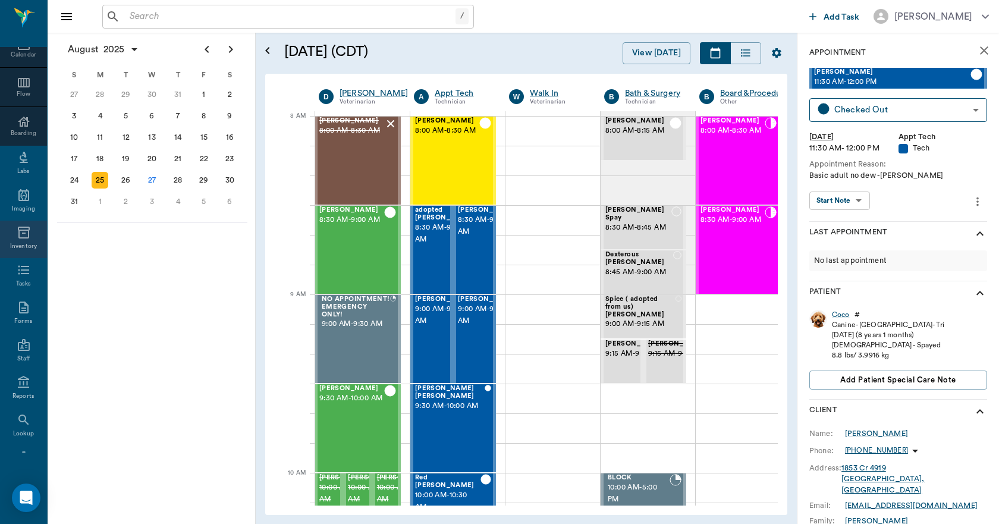
scroll to position [125, 0]
click at [18, 426] on icon at bounding box center [23, 422] width 11 height 12
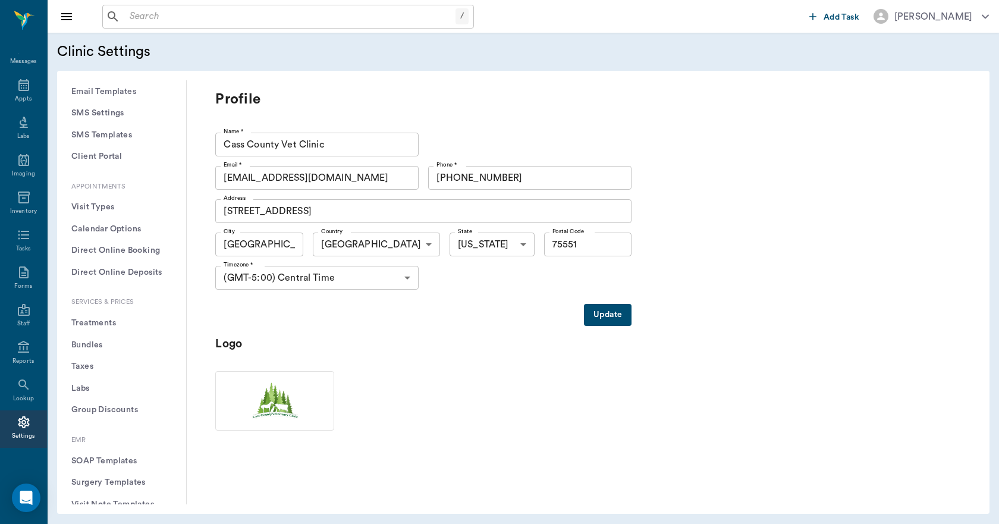
scroll to position [238, 0]
click at [105, 302] on button "Treatments" at bounding box center [122, 302] width 110 height 22
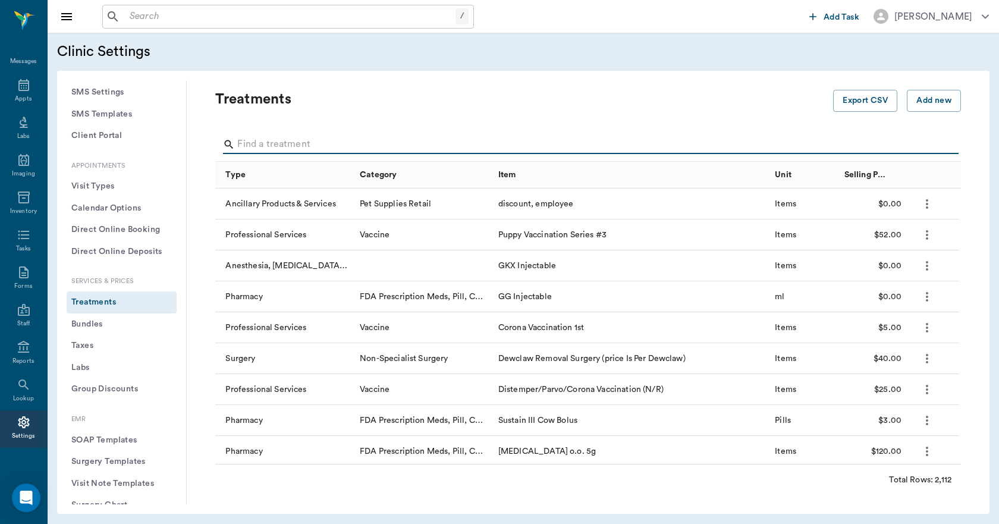
click at [324, 144] on input "Search" at bounding box center [589, 144] width 704 height 19
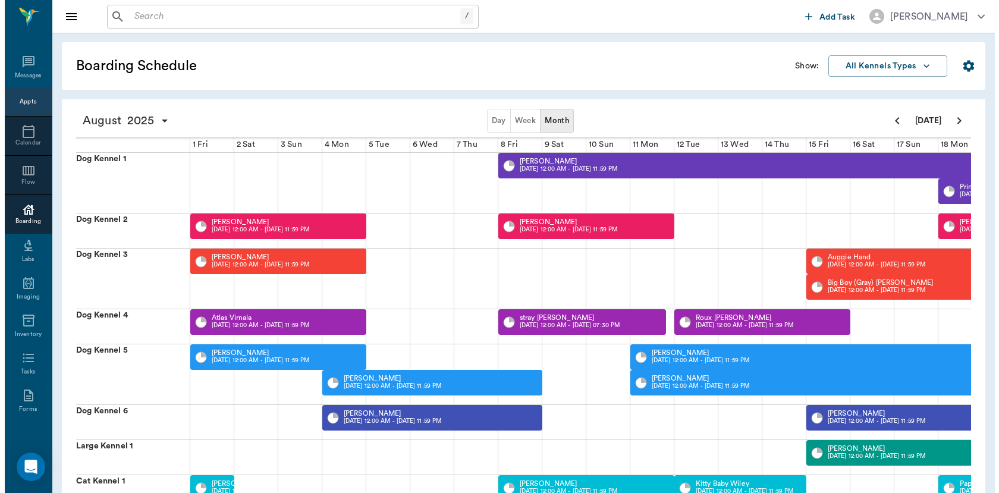
scroll to position [0, 460]
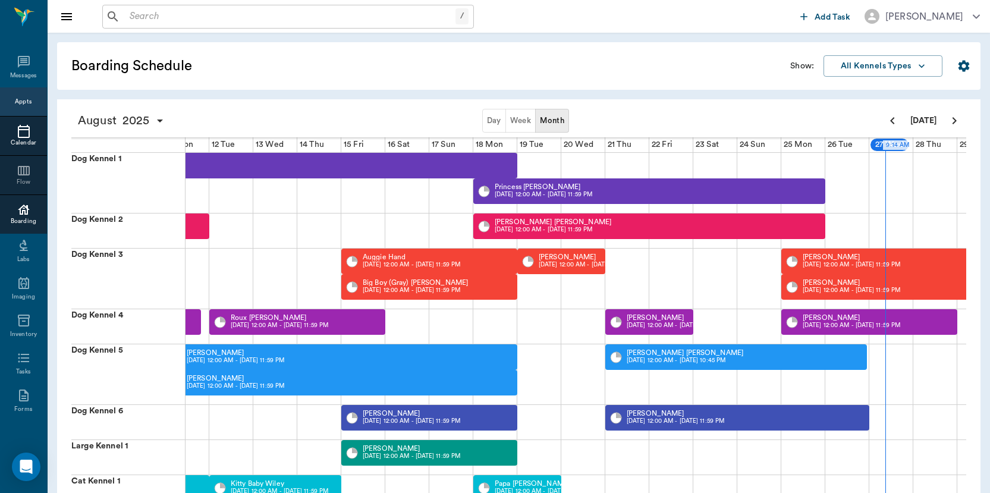
click at [18, 136] on icon at bounding box center [24, 131] width 12 height 13
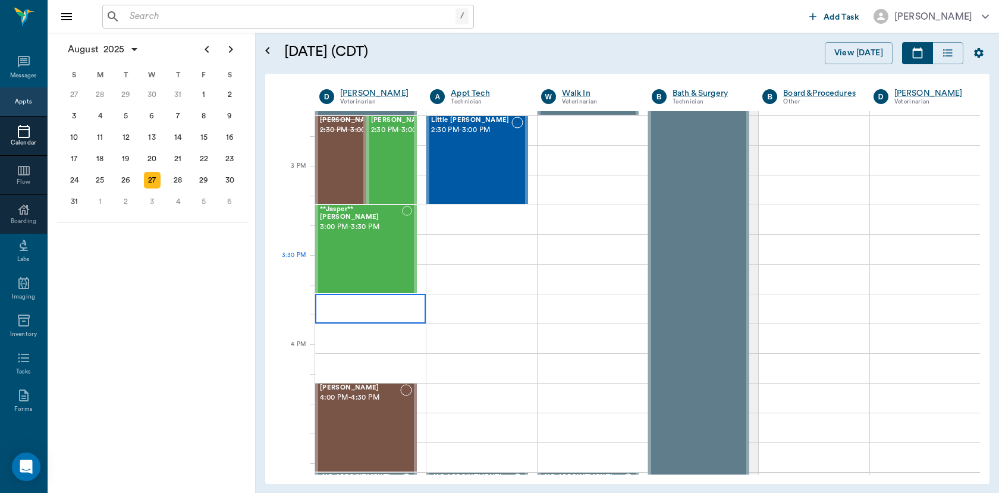
scroll to position [1132, 0]
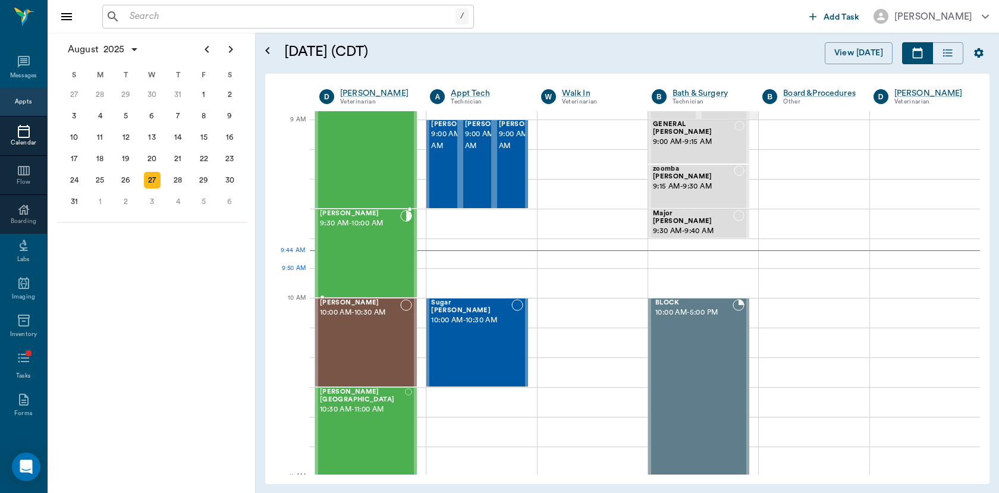
scroll to position [181, 0]
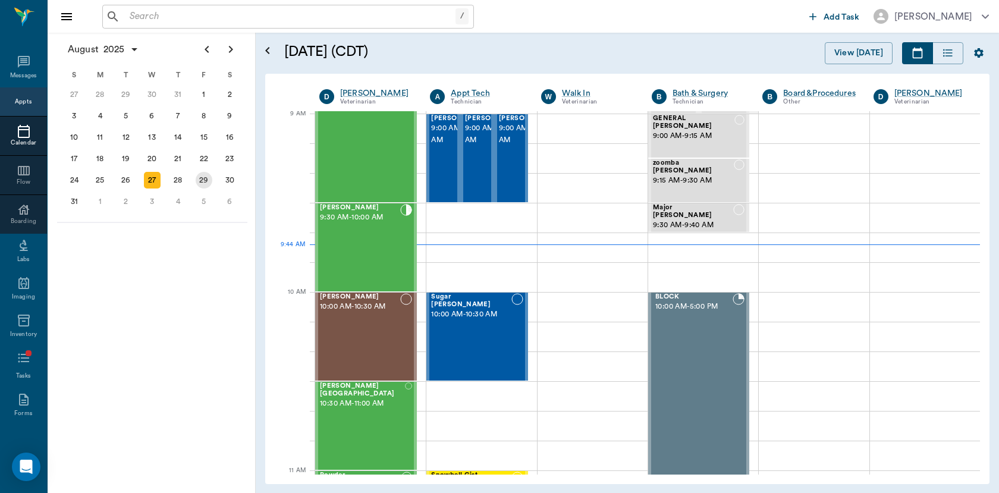
click at [200, 180] on div "29" at bounding box center [204, 180] width 17 height 17
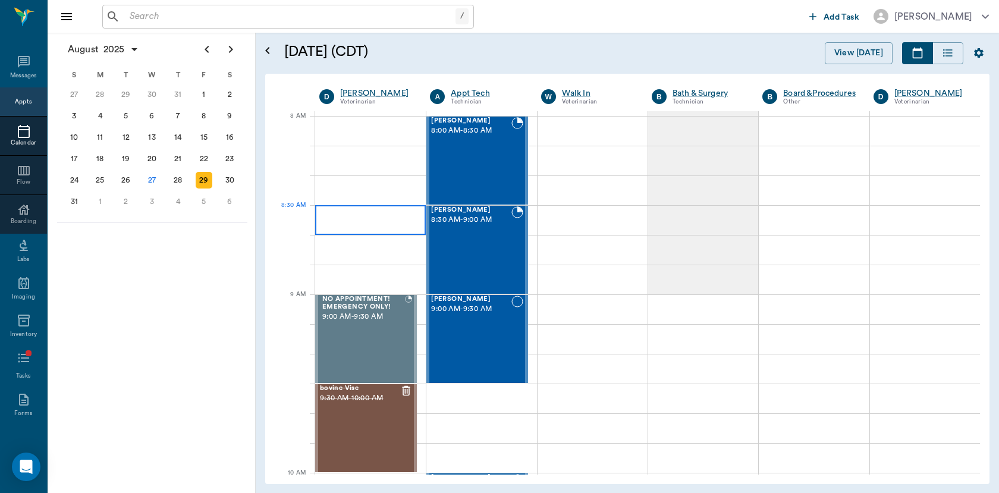
click at [338, 214] on div at bounding box center [370, 220] width 111 height 30
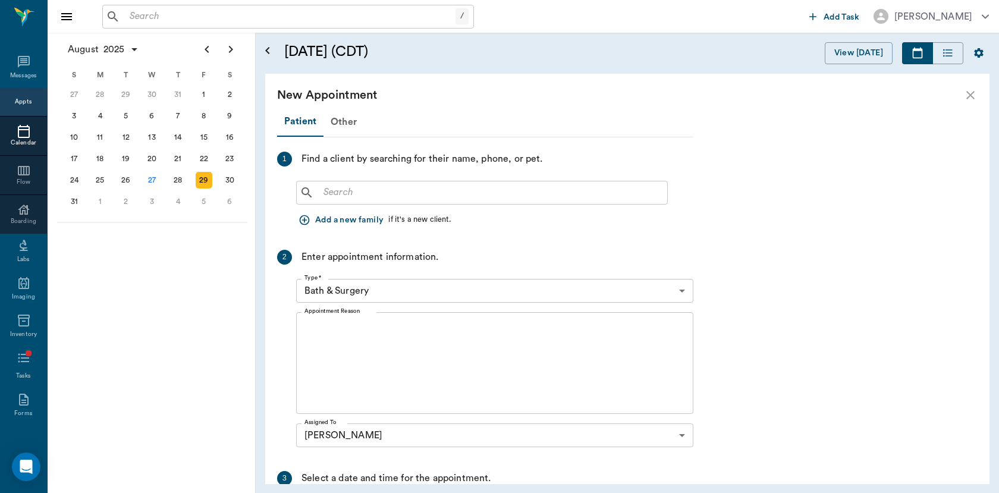
click at [340, 195] on input "text" at bounding box center [491, 192] width 344 height 17
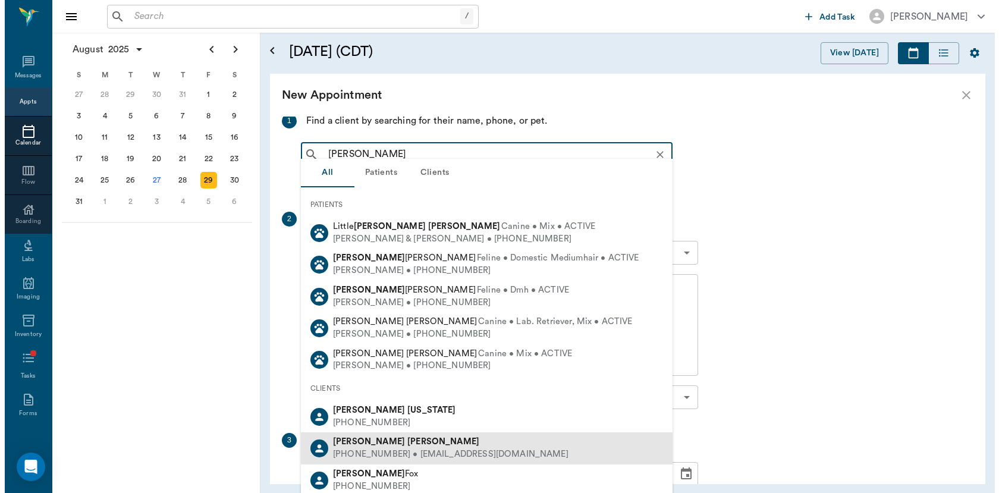
scroll to position [59, 0]
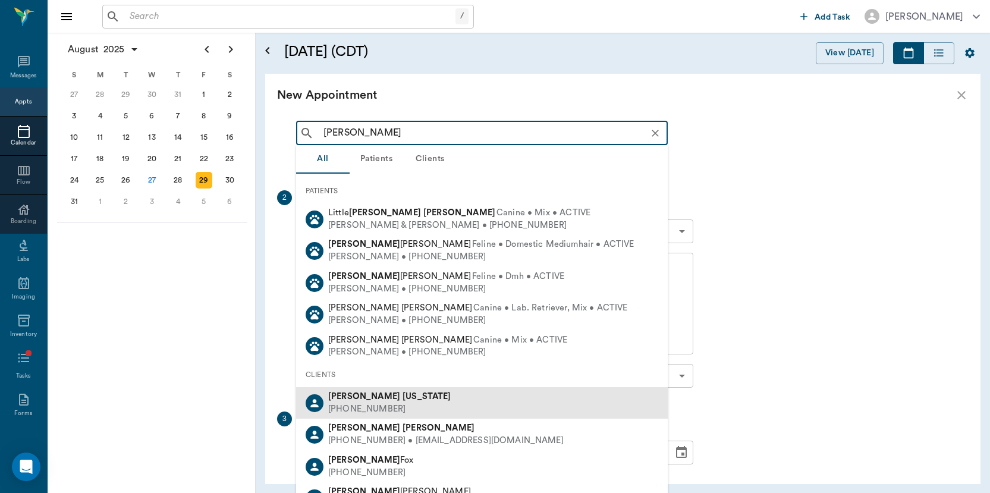
click at [344, 404] on div "(469) 650-2589" at bounding box center [389, 409] width 123 height 12
type input "john wash"
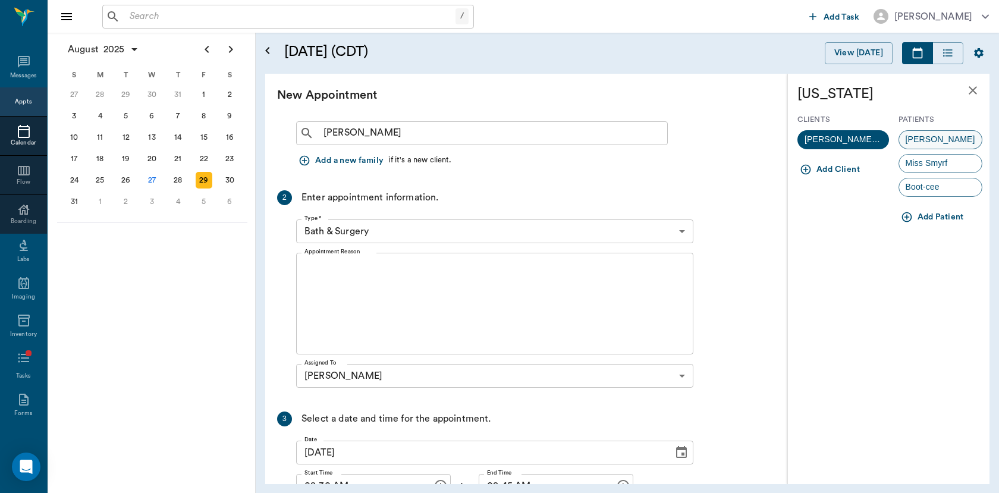
click at [916, 140] on span "Sadie" at bounding box center [940, 139] width 83 height 12
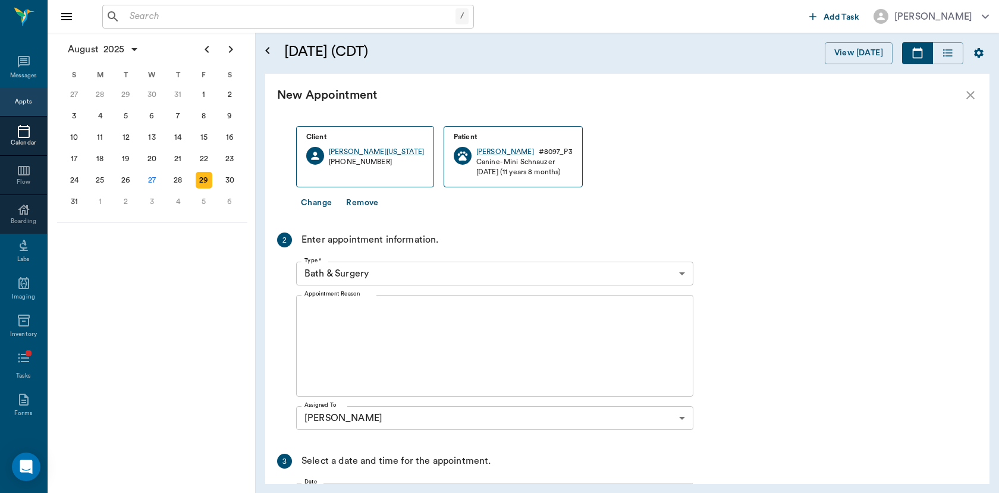
click at [486, 271] on body "/ ​ Add Task Dr. Bert Ellsworth Nectar Messages Appts Calendar Flow Boarding La…" at bounding box center [499, 246] width 999 height 493
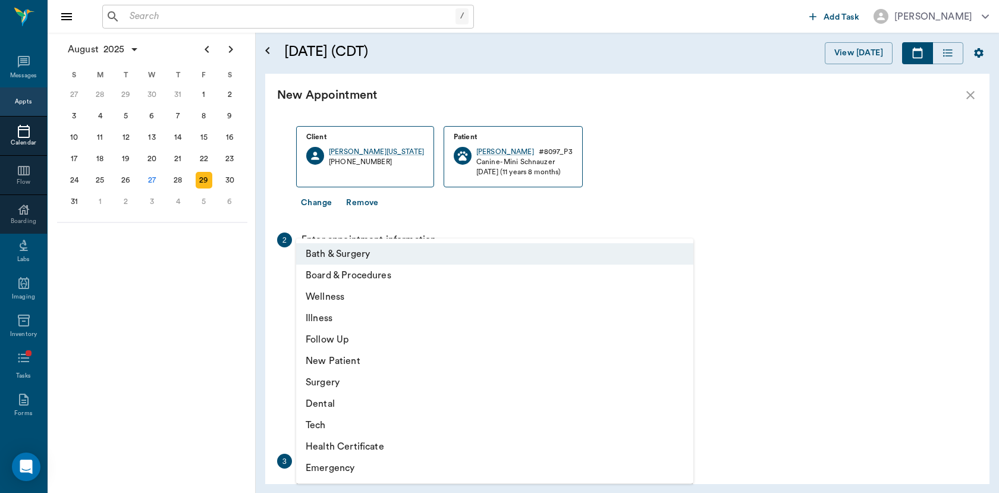
click at [342, 300] on li "Wellness" at bounding box center [494, 296] width 397 height 21
type input "65d2be4f46e3a538d89b8c14"
type input "09:00 AM"
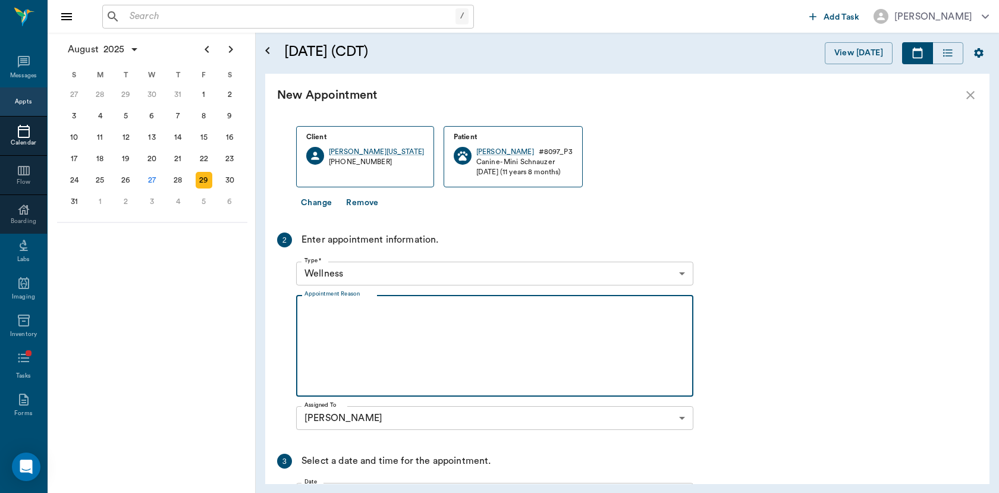
click at [350, 330] on textarea "Appointment Reason" at bounding box center [495, 346] width 381 height 82
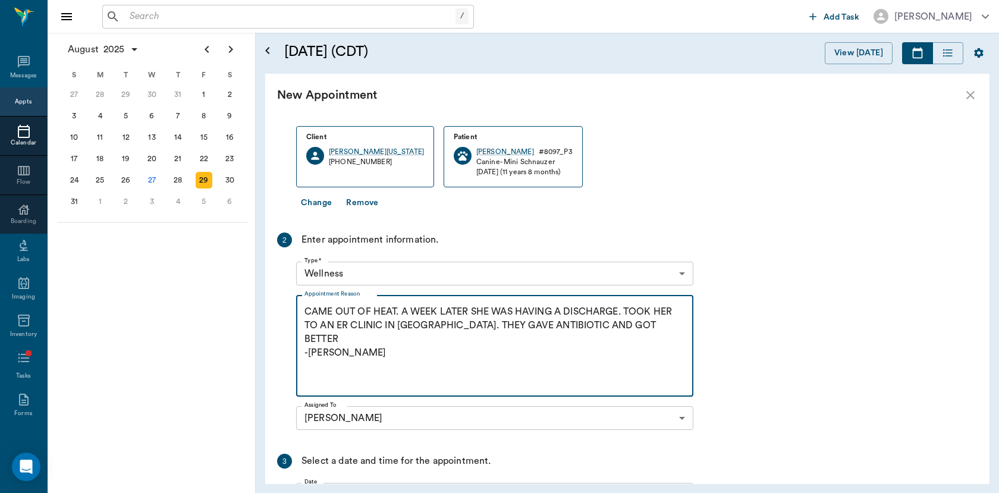
click at [668, 328] on textarea "CAME OUT OF HEAT. A WEEK LATER SHE WAS HAVING A DISCHARGE. TOOK HER TO AN ER CL…" at bounding box center [495, 346] width 381 height 82
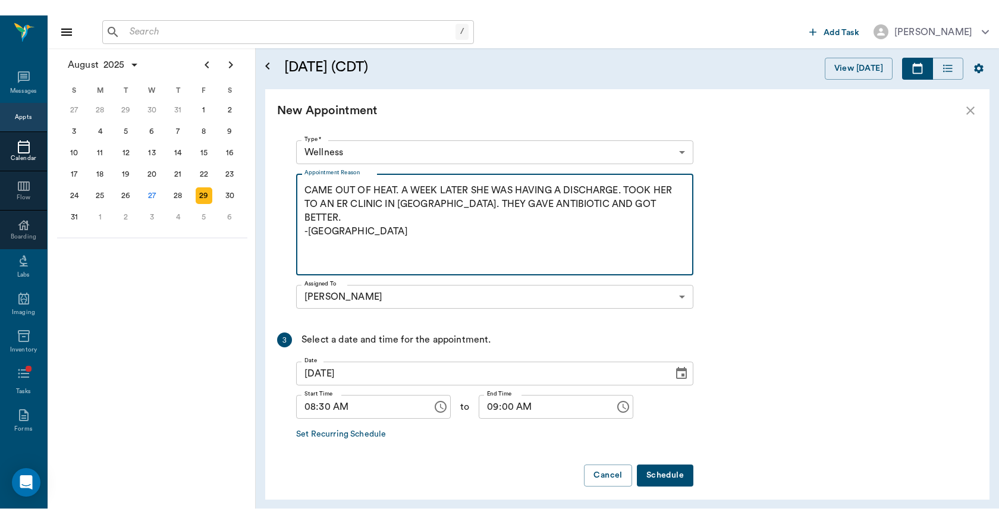
scroll to position [205, 0]
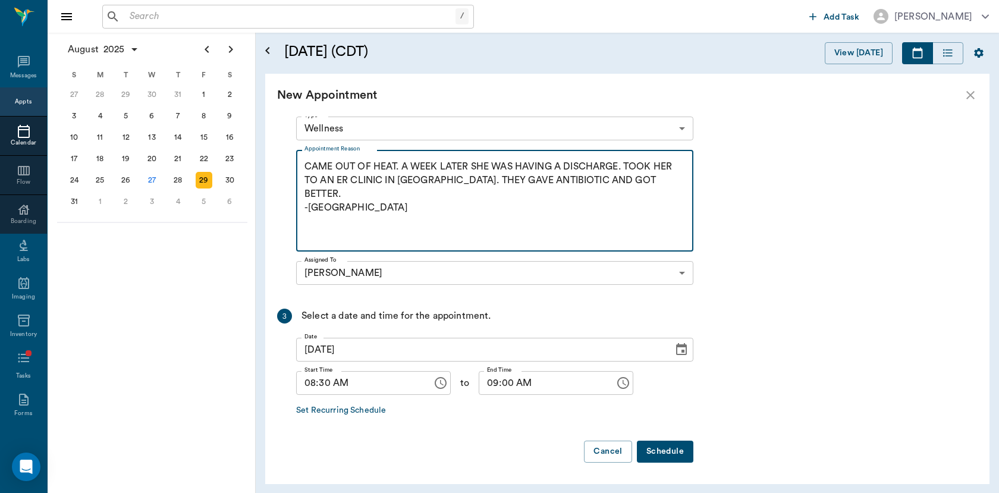
type textarea "CAME OUT OF HEAT. A WEEK LATER SHE WAS HAVING A DISCHARGE. TOOK HER TO AN ER CL…"
click at [665, 448] on button "Schedule" at bounding box center [665, 452] width 57 height 22
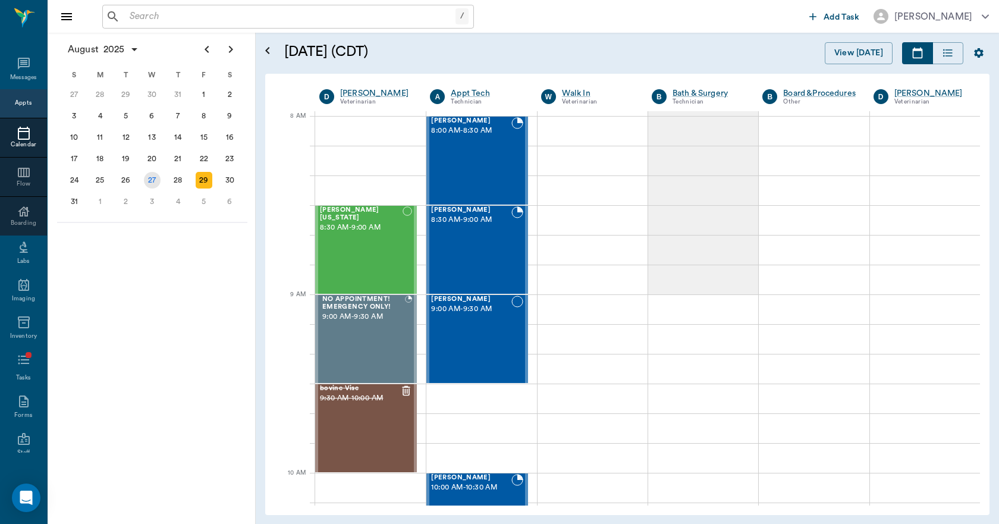
click at [156, 179] on div "27" at bounding box center [152, 180] width 17 height 17
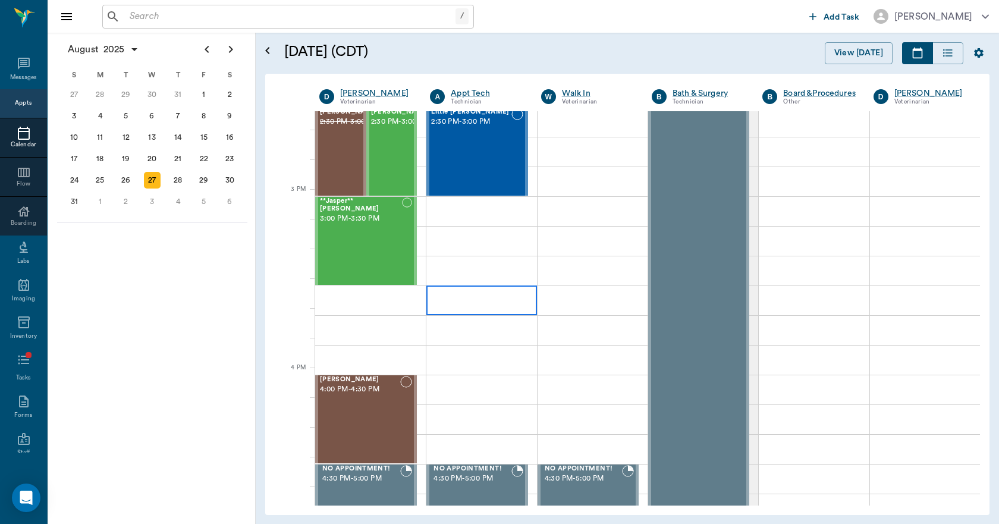
scroll to position [1190, 0]
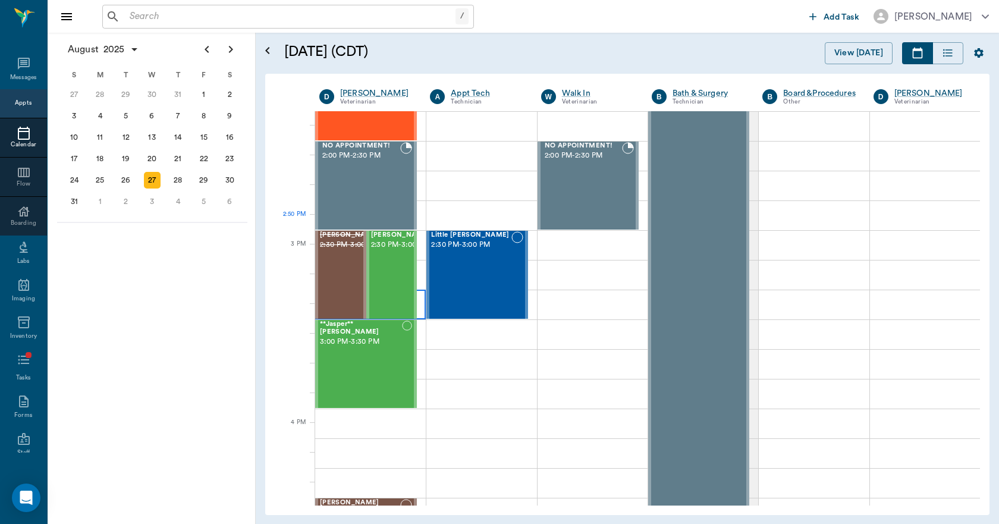
scroll to position [1130, 0]
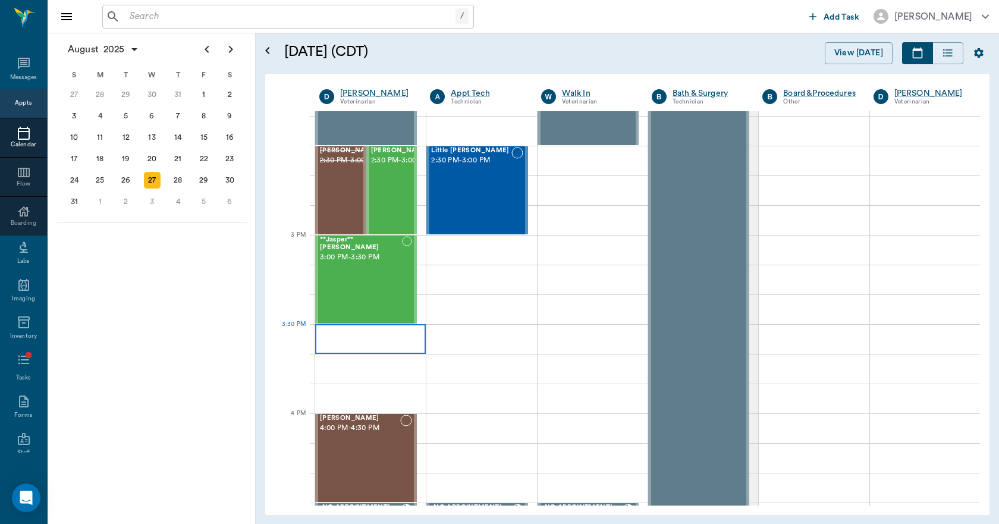
click at [382, 338] on div at bounding box center [370, 339] width 111 height 30
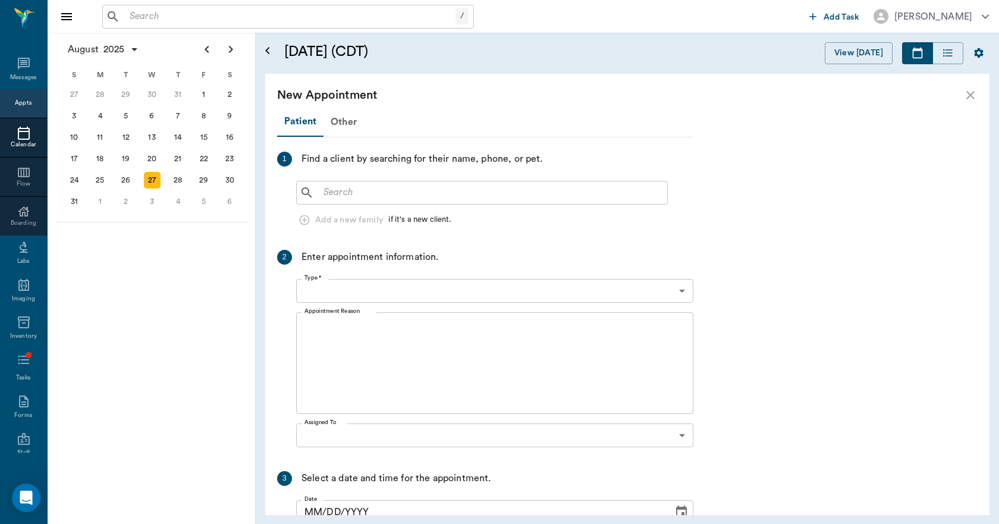
type input "[DATE]"
type input "03:30 PM"
type input "03:45 PM"
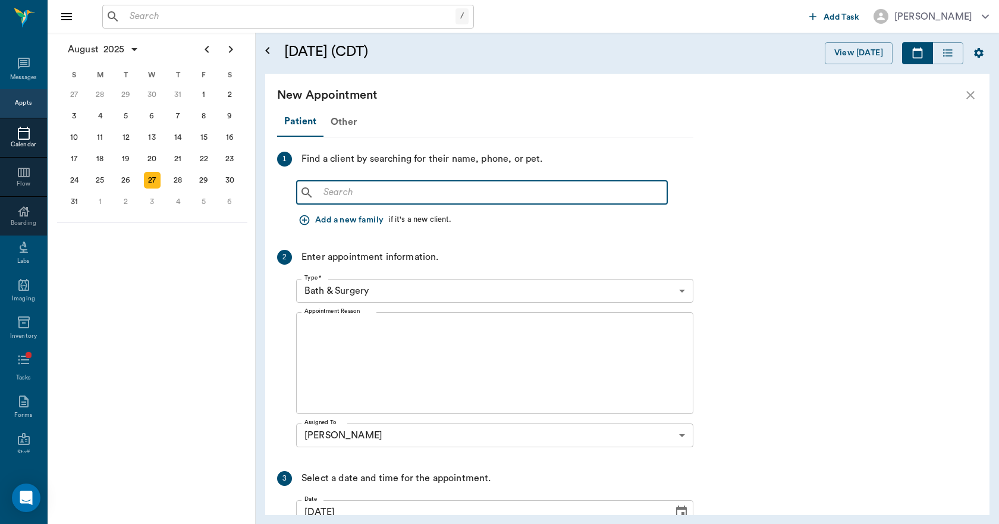
click at [346, 191] on input "text" at bounding box center [491, 192] width 344 height 17
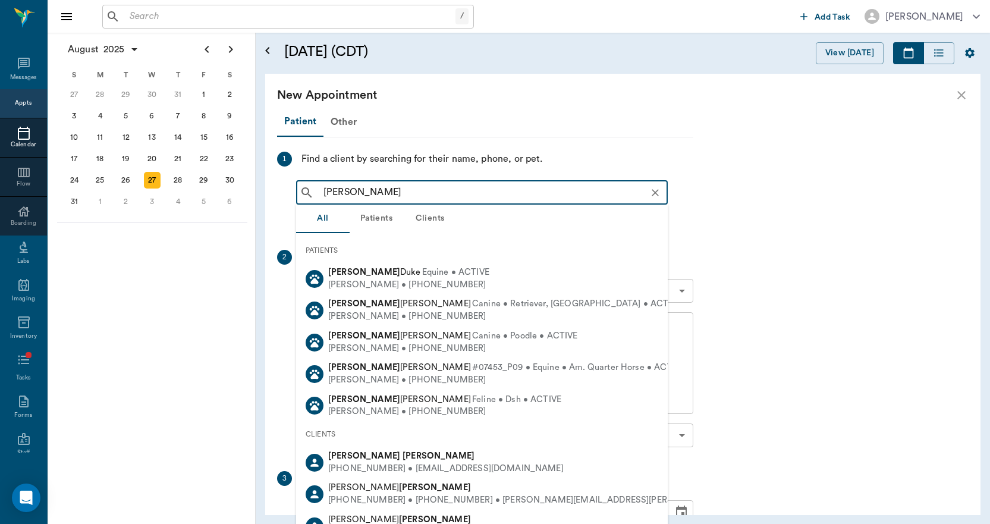
click at [375, 462] on div "[PERSON_NAME] [PHONE_NUMBER] • [EMAIL_ADDRESS][DOMAIN_NAME]" at bounding box center [482, 463] width 372 height 32
type input "[PERSON_NAME]"
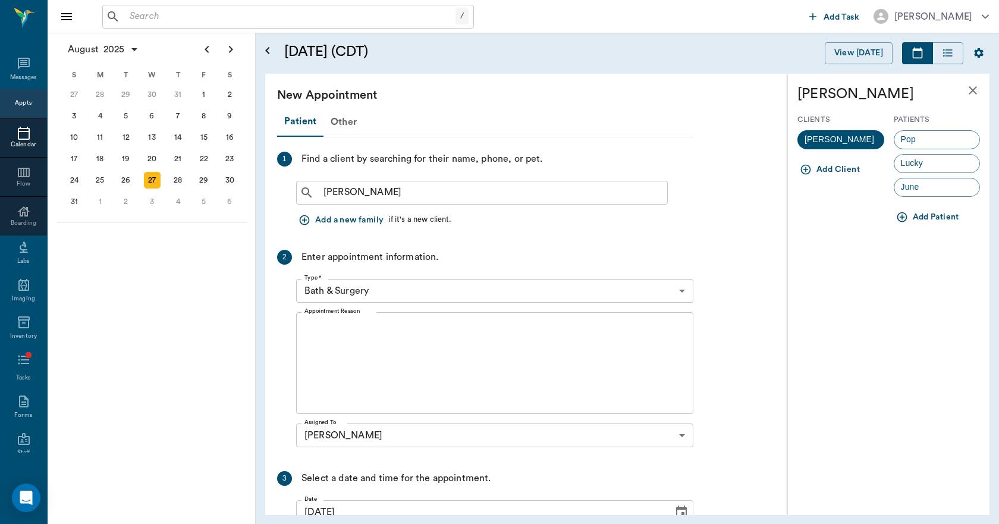
click at [924, 190] on span "June" at bounding box center [911, 187] width 32 height 12
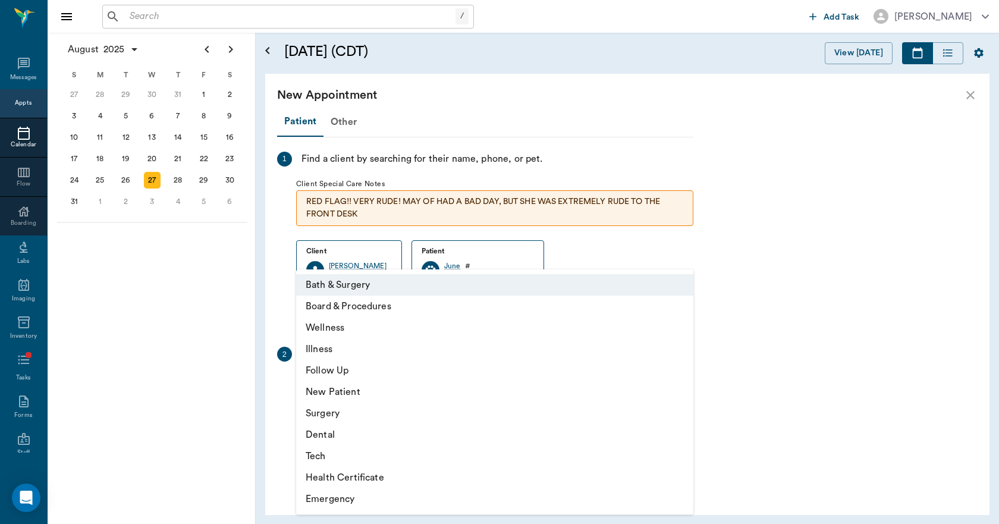
click at [454, 384] on body "/ ​ Add Task [PERSON_NAME] Nectar Messages Appts Calendar Flow Boarding Labs Im…" at bounding box center [499, 262] width 999 height 524
click at [330, 328] on li "Wellness" at bounding box center [494, 327] width 397 height 21
type input "65d2be4f46e3a538d89b8c14"
type input "04:00 PM"
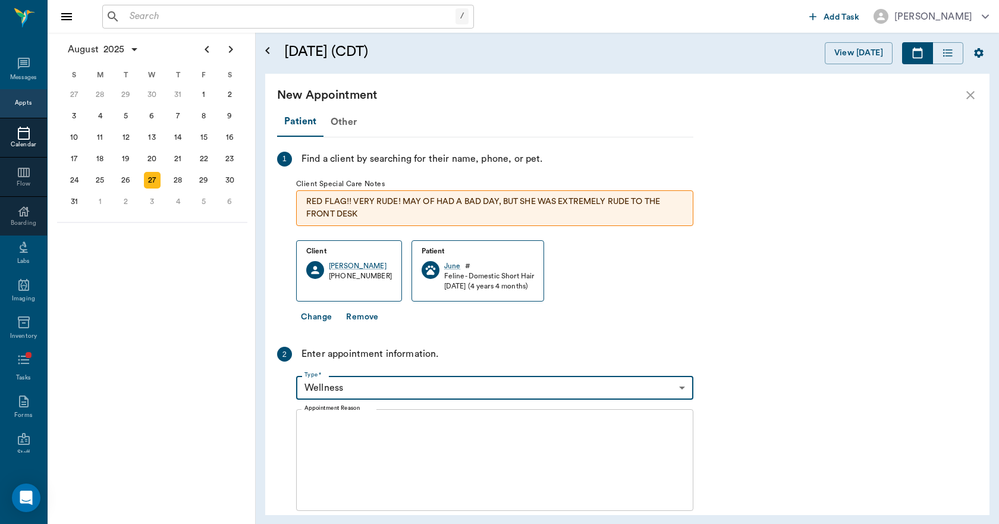
click at [359, 435] on textarea "Appointment Reason" at bounding box center [495, 460] width 381 height 82
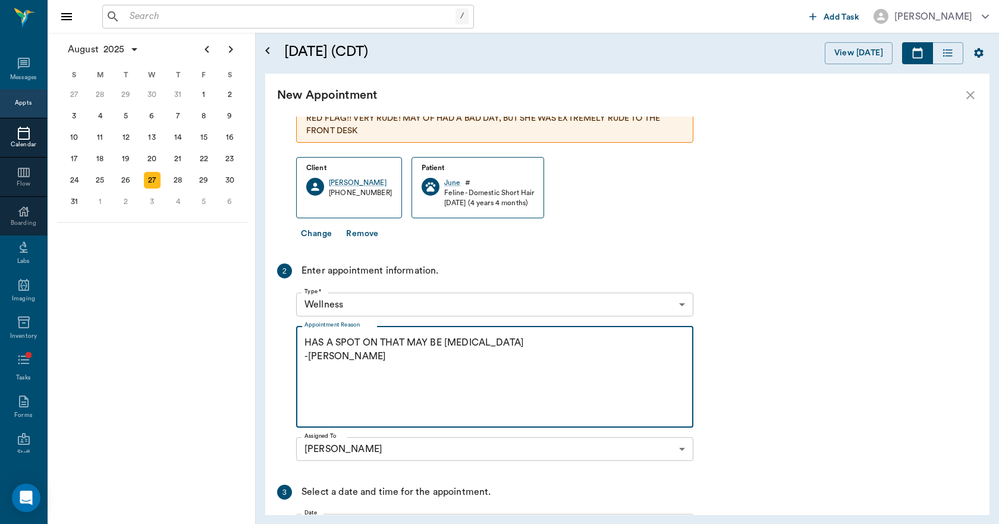
scroll to position [228, 0]
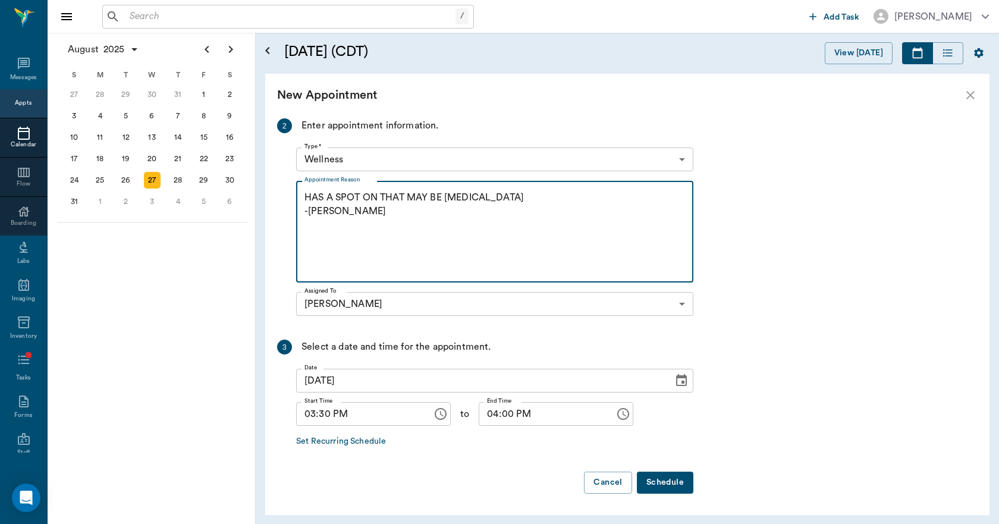
type textarea "HAS A SPOT ON THAT MAY BE RINGWORM -LORY"
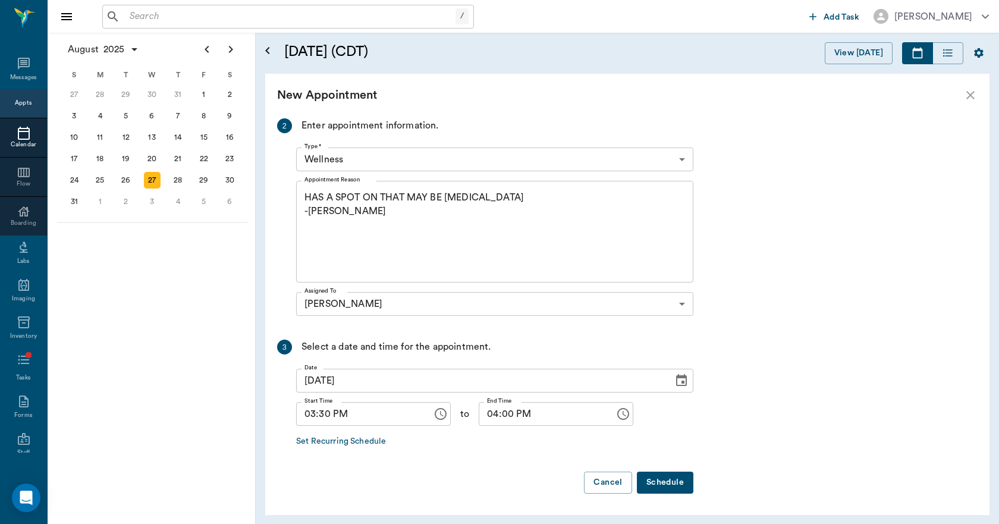
click at [664, 481] on button "Schedule" at bounding box center [665, 483] width 57 height 22
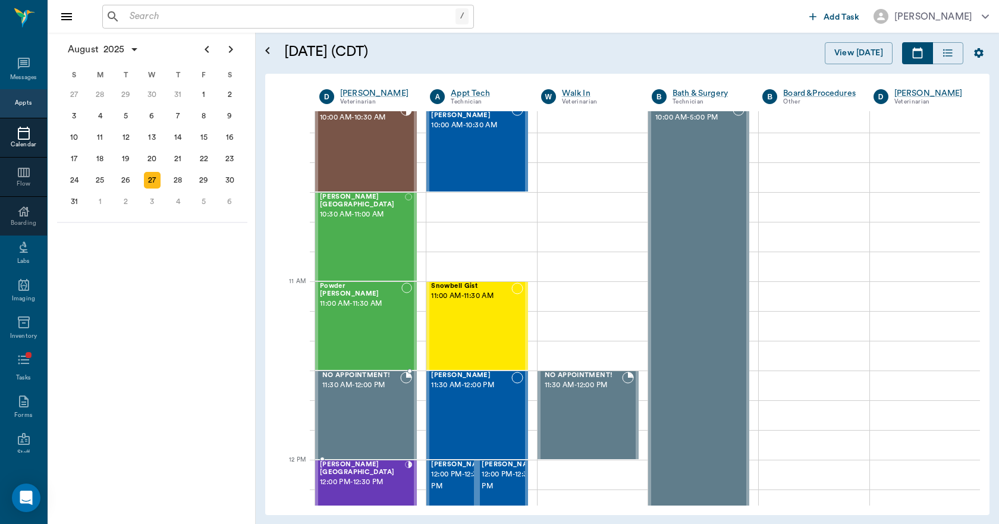
scroll to position [357, 0]
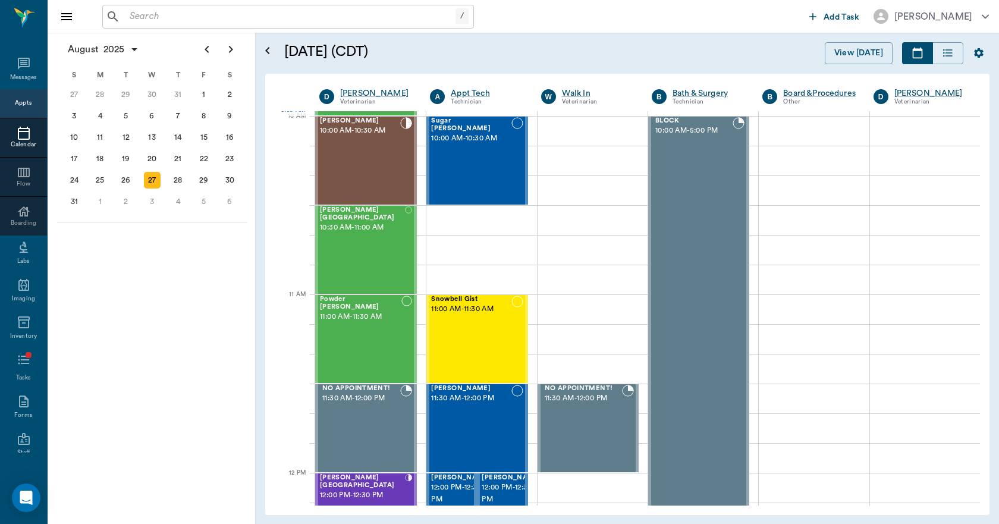
click at [267, 17] on input "text" at bounding box center [290, 16] width 331 height 17
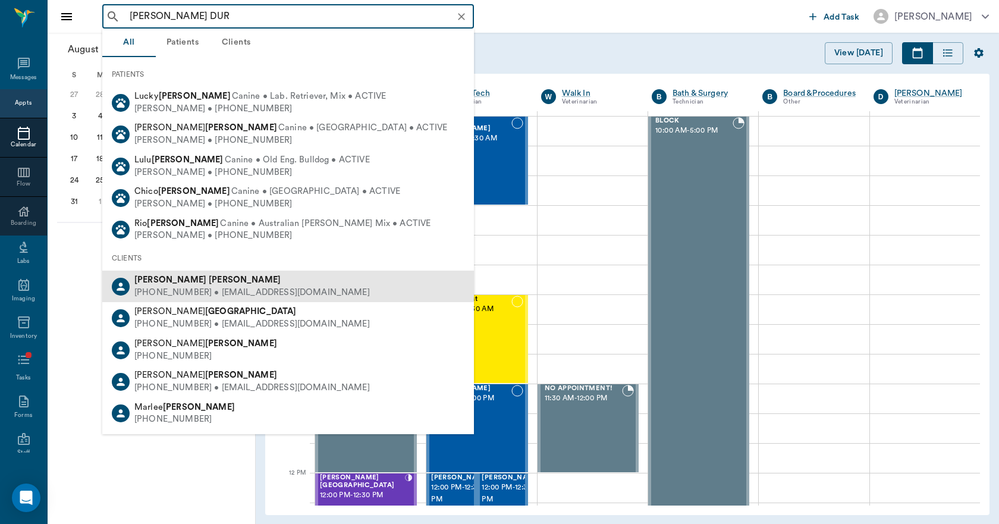
click at [162, 287] on div "(903) 490-0360 • littleredcorvette78@aol.com" at bounding box center [252, 293] width 236 height 12
type input "WALTA DUR"
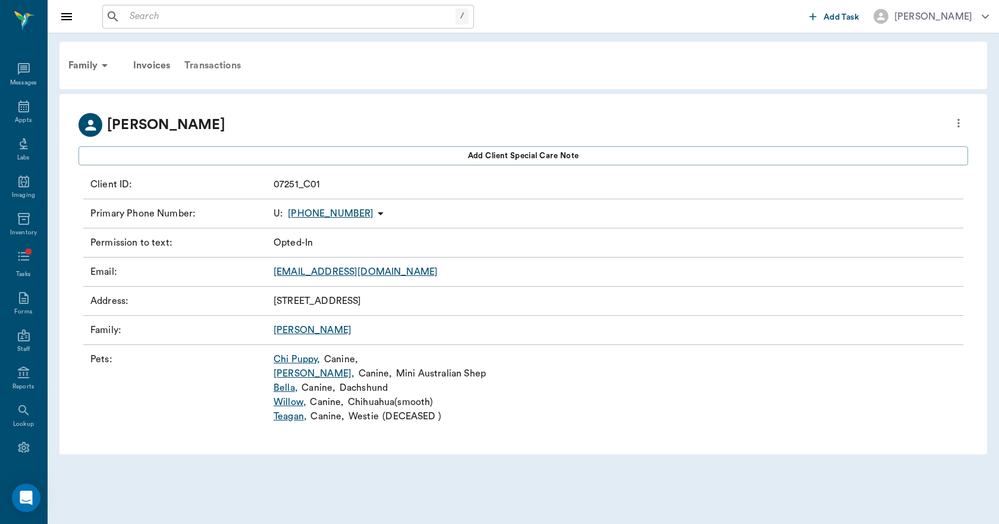
click at [199, 60] on div "Transactions" at bounding box center [212, 65] width 71 height 29
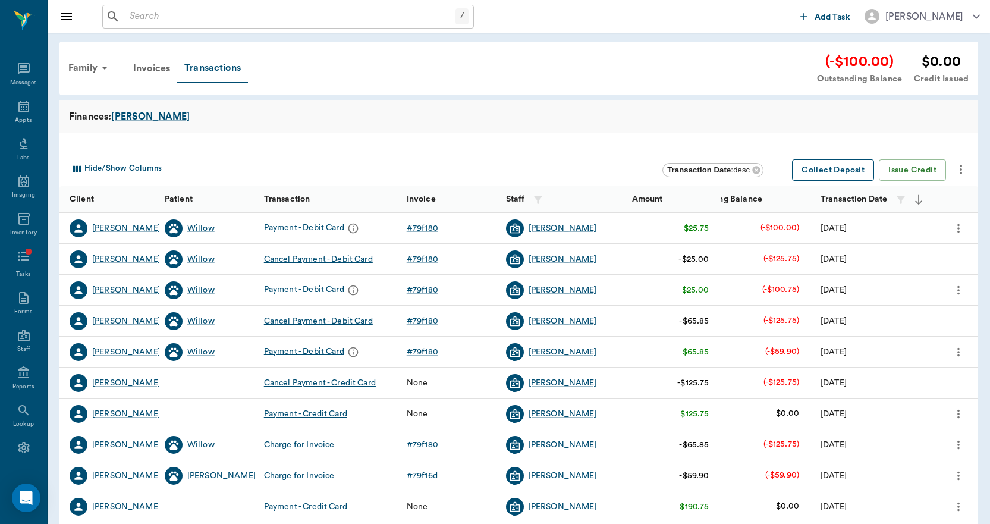
click at [835, 168] on button "Collect Deposit" at bounding box center [833, 170] width 82 height 22
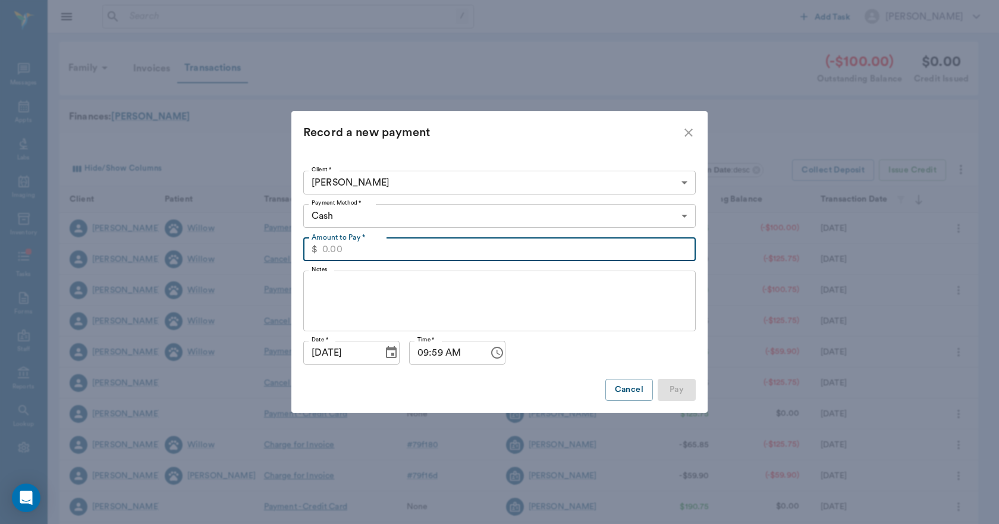
click at [365, 248] on input "Amount to Pay *" at bounding box center [509, 249] width 374 height 24
type input "100.00"
click at [389, 218] on body "/ ​ Add Task Dr. Bert Ellsworth Nectar Messages Appts Labs Imaging Inventory Ta…" at bounding box center [499, 366] width 999 height 732
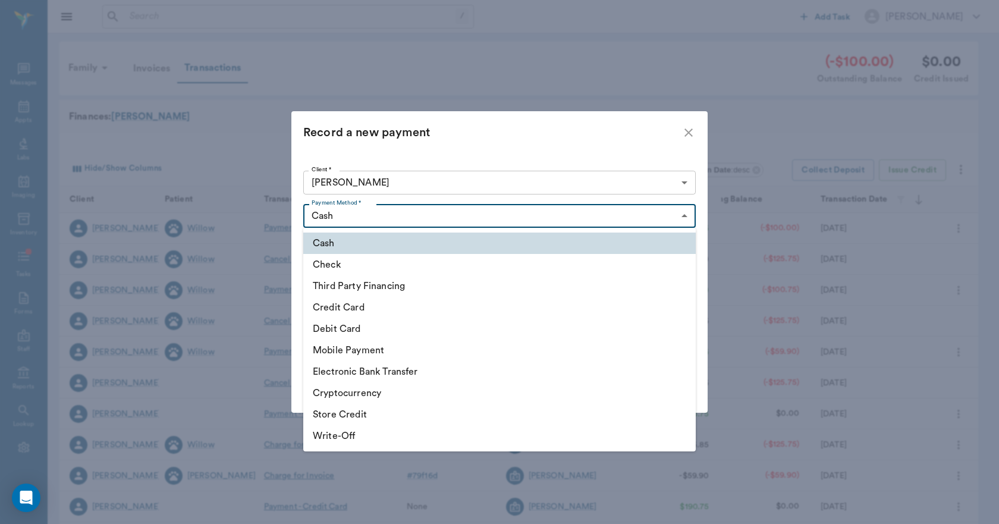
click at [356, 308] on li "Credit Card" at bounding box center [499, 307] width 393 height 21
type input "CREDIT_CARD"
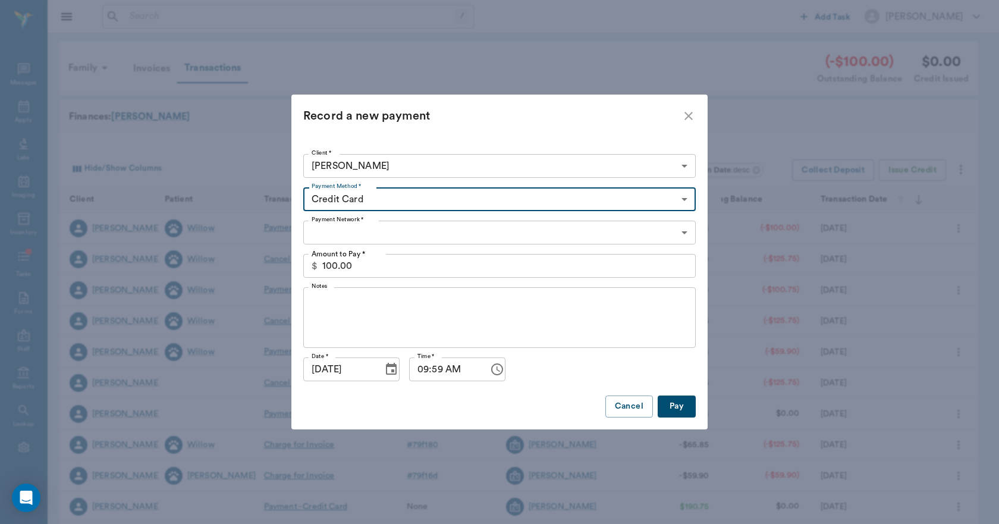
click at [384, 231] on body "/ ​ Add Task Dr. Bert Ellsworth Nectar Messages Appts Labs Imaging Inventory Ta…" at bounding box center [499, 366] width 999 height 732
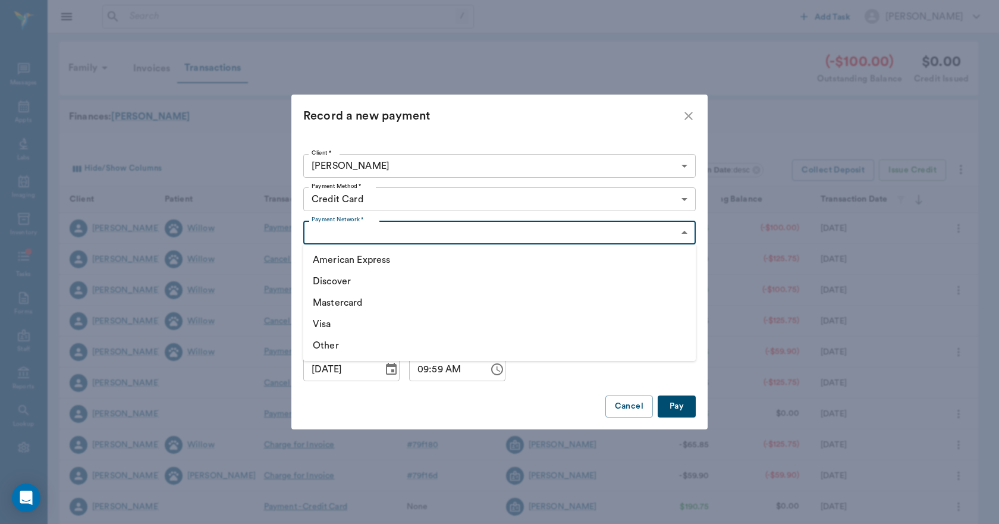
click at [329, 327] on li "Visa" at bounding box center [499, 323] width 393 height 21
type input "VISA"
click at [663, 406] on button "Pay" at bounding box center [677, 407] width 38 height 22
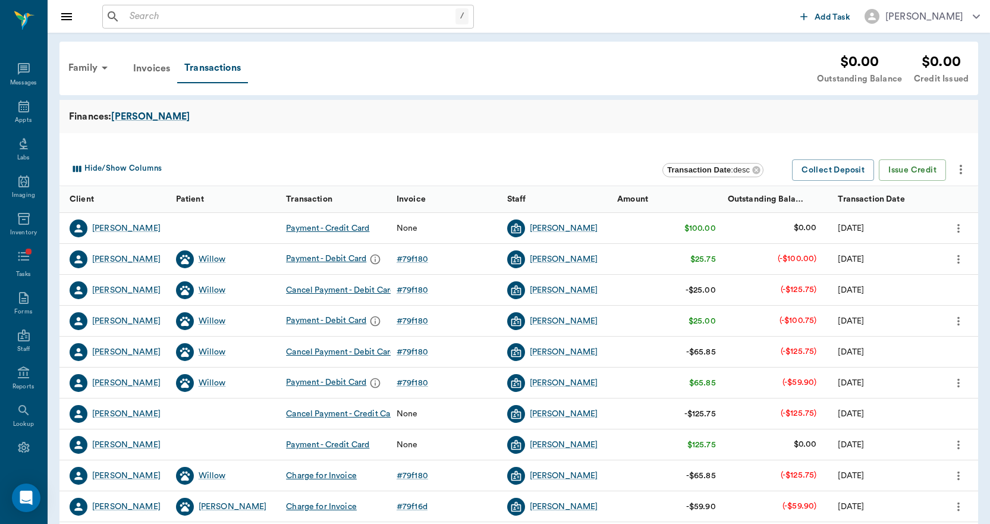
click at [956, 228] on icon "more" at bounding box center [958, 228] width 13 height 14
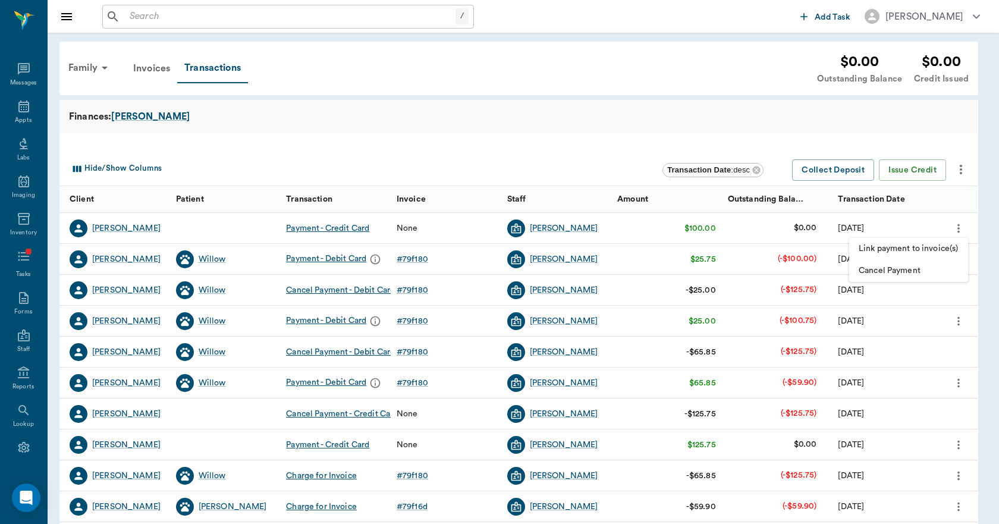
click at [925, 248] on span "Link payment to invoice(s)" at bounding box center [909, 249] width 100 height 12
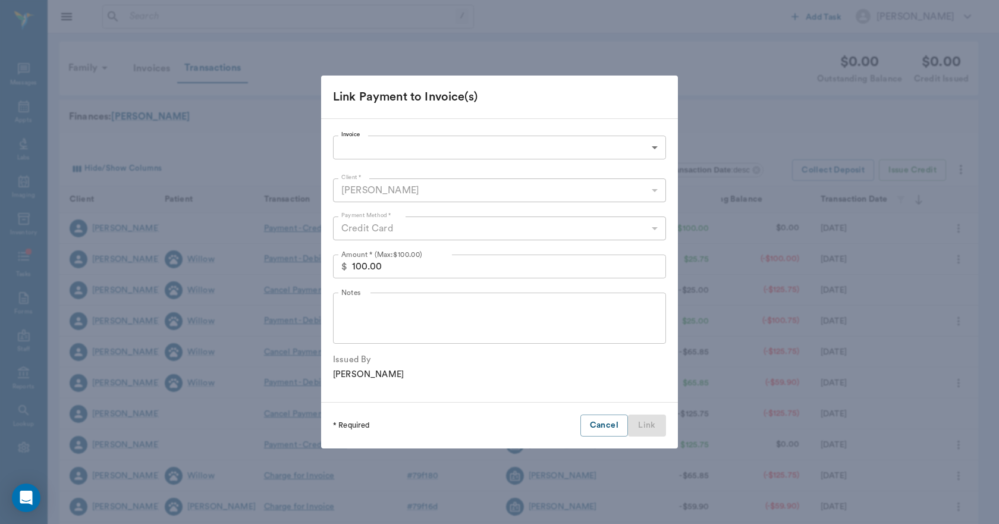
click at [412, 146] on body "/ ​ Add Task Dr. Bert Ellsworth Nectar Messages Appts Labs Imaging Inventory Ta…" at bounding box center [499, 366] width 999 height 732
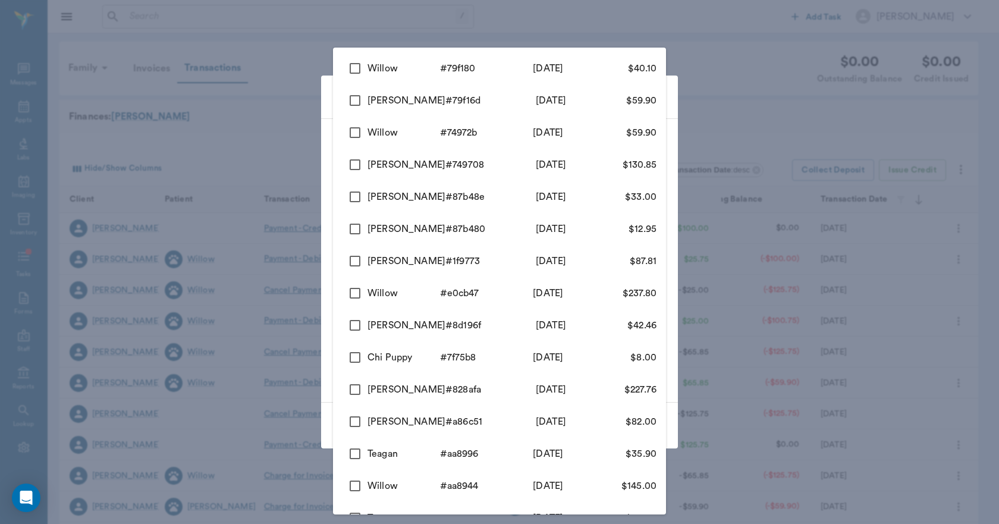
click at [350, 68] on input "checkbox" at bounding box center [355, 68] width 25 height 25
checkbox input "true"
type input "68ac6b85fa134bcb8879f180"
type input "40.10"
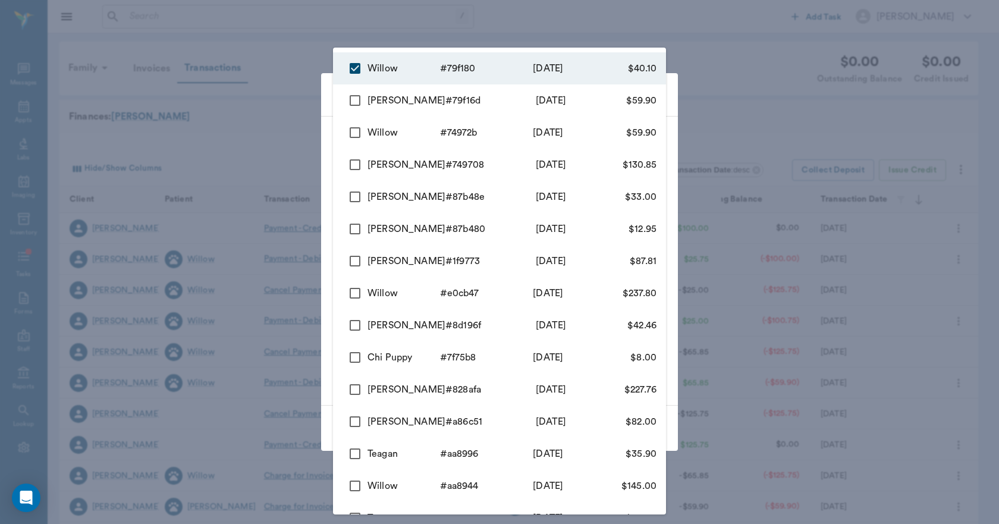
click at [354, 99] on input "checkbox" at bounding box center [355, 100] width 25 height 25
checkbox input "true"
type input "68ac6b85fa134bcb8879f180,68ac6aeafa134bcb8879f16d"
type input "100.00"
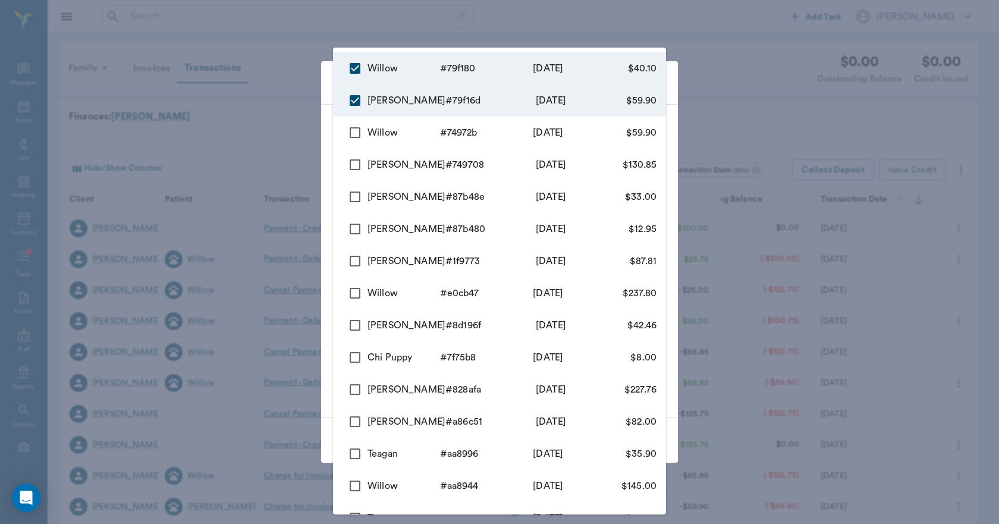
click at [309, 95] on div at bounding box center [499, 262] width 999 height 524
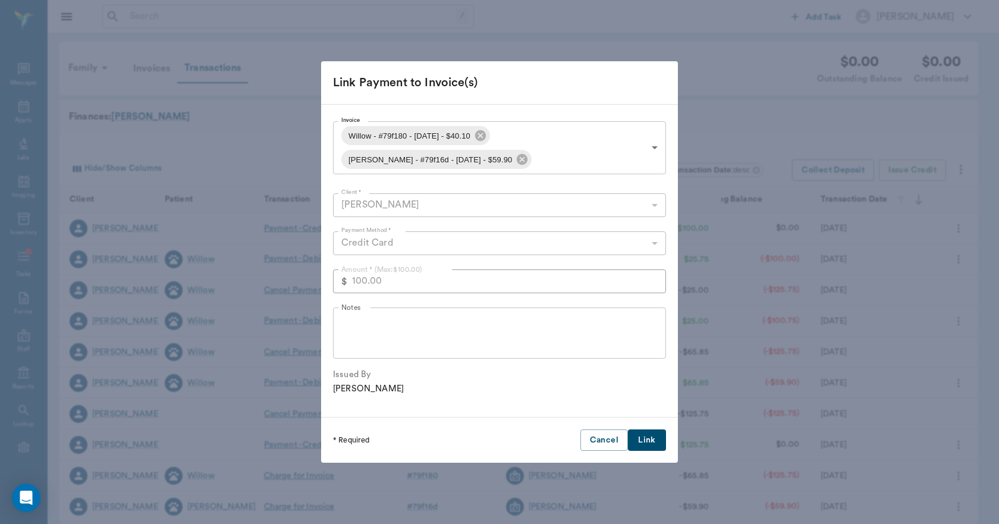
click at [655, 450] on button "Link" at bounding box center [647, 440] width 38 height 22
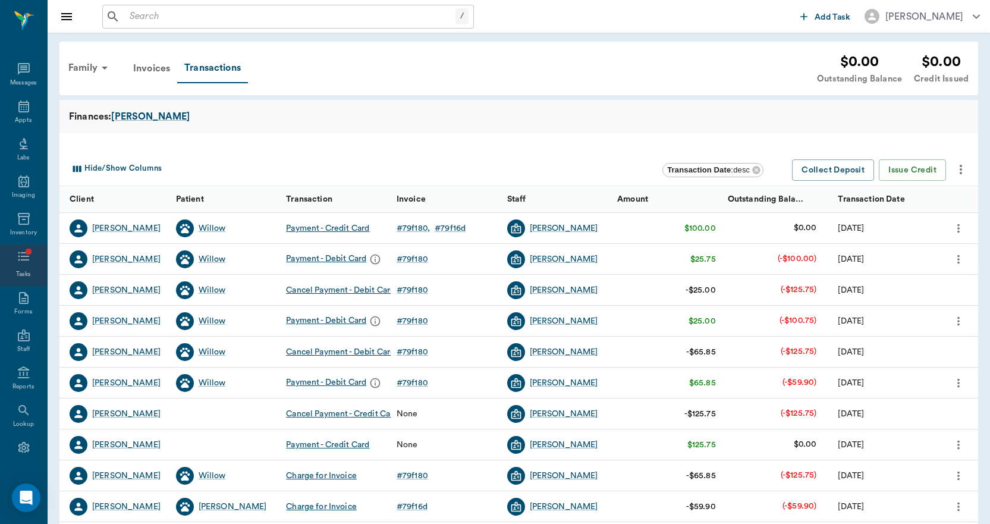
click at [23, 258] on icon at bounding box center [24, 256] width 14 height 14
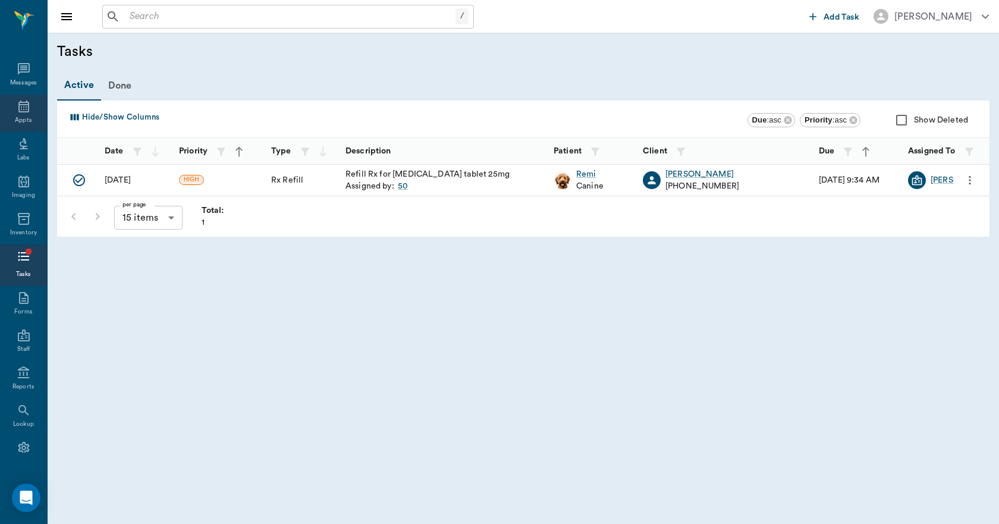
click at [23, 112] on icon at bounding box center [24, 106] width 14 height 14
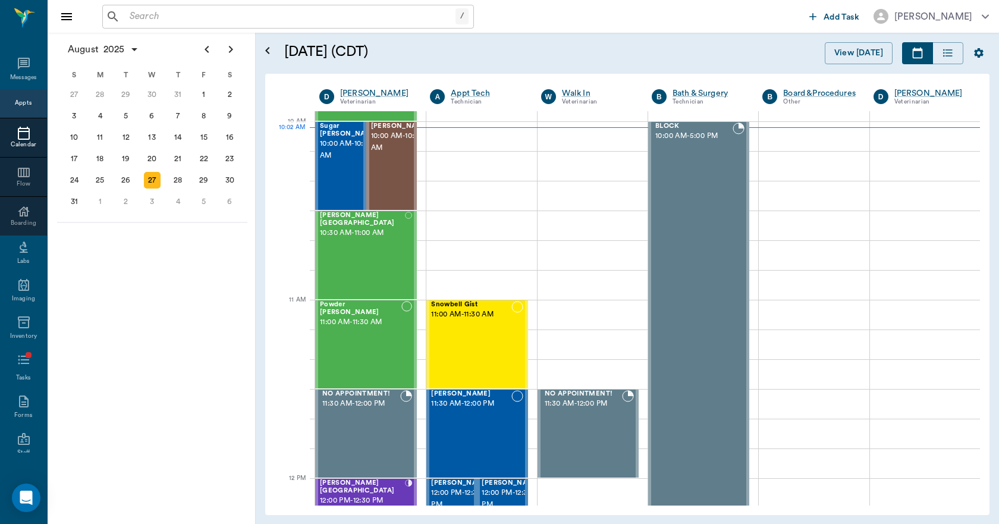
scroll to position [358, 0]
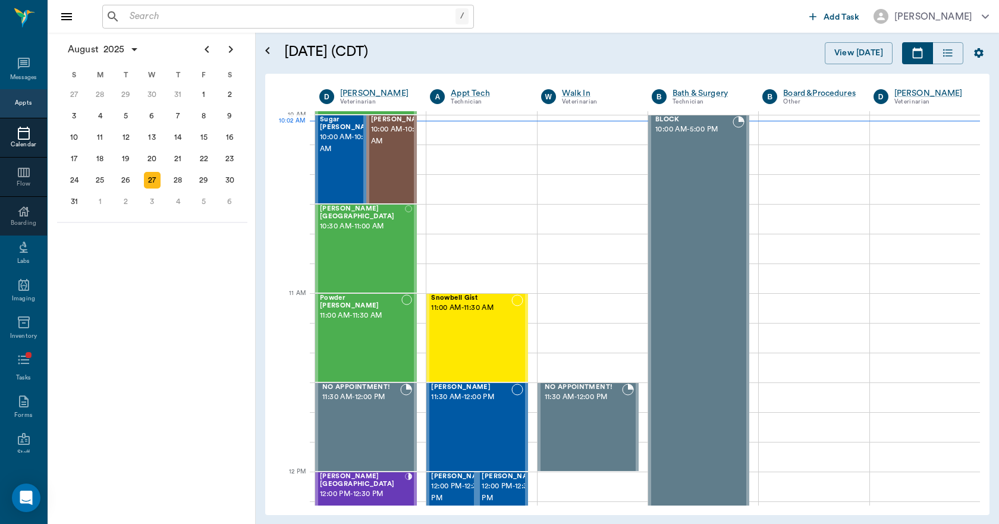
click at [184, 14] on input "text" at bounding box center [290, 16] width 331 height 17
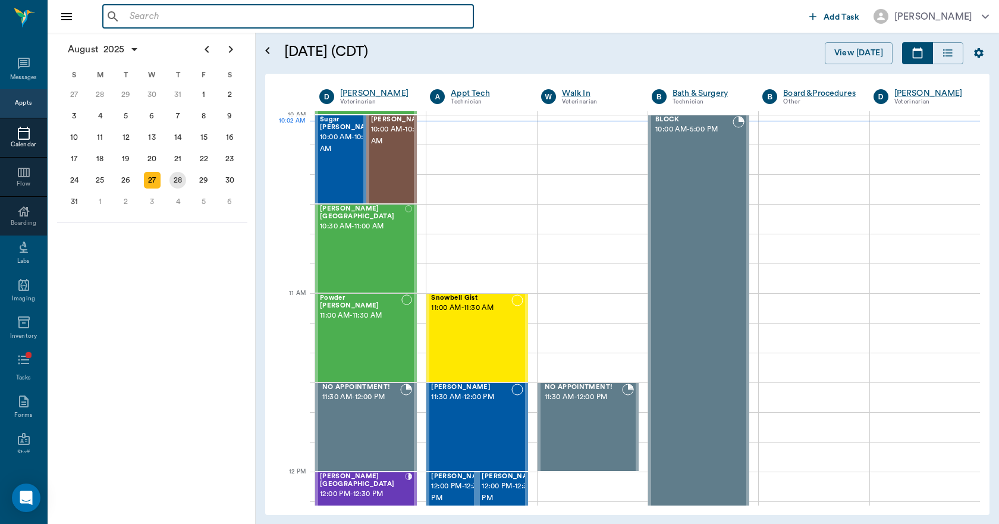
click at [183, 184] on div "28" at bounding box center [178, 180] width 17 height 17
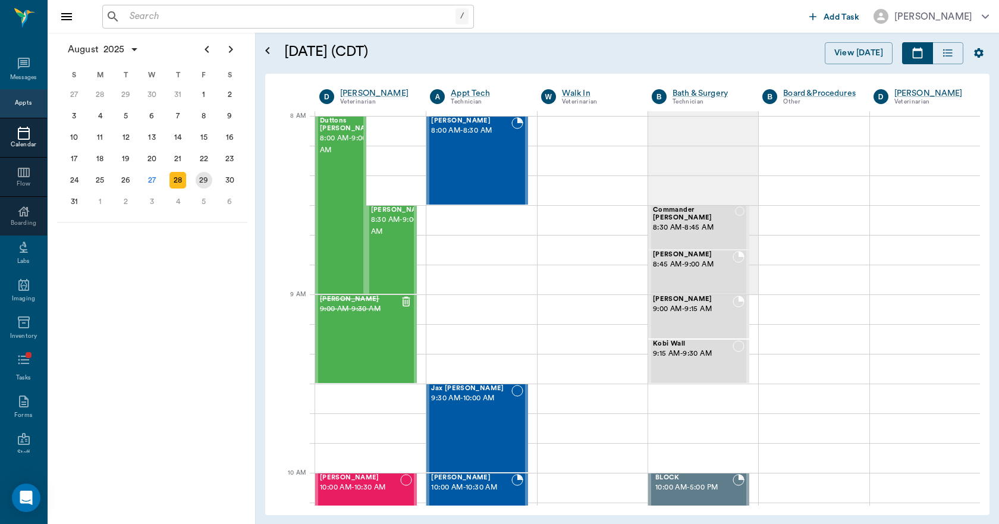
click at [202, 177] on div "29" at bounding box center [204, 180] width 17 height 17
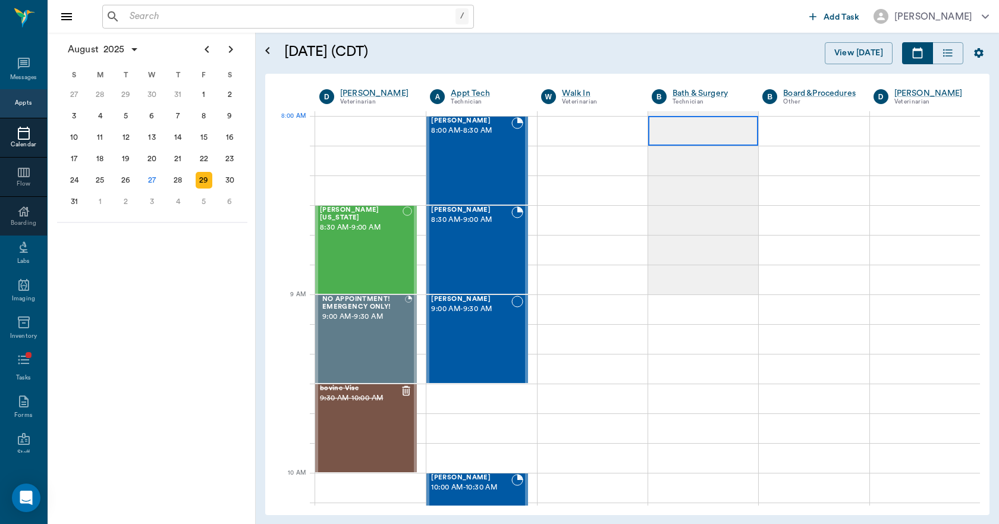
click at [702, 137] on div at bounding box center [703, 131] width 110 height 30
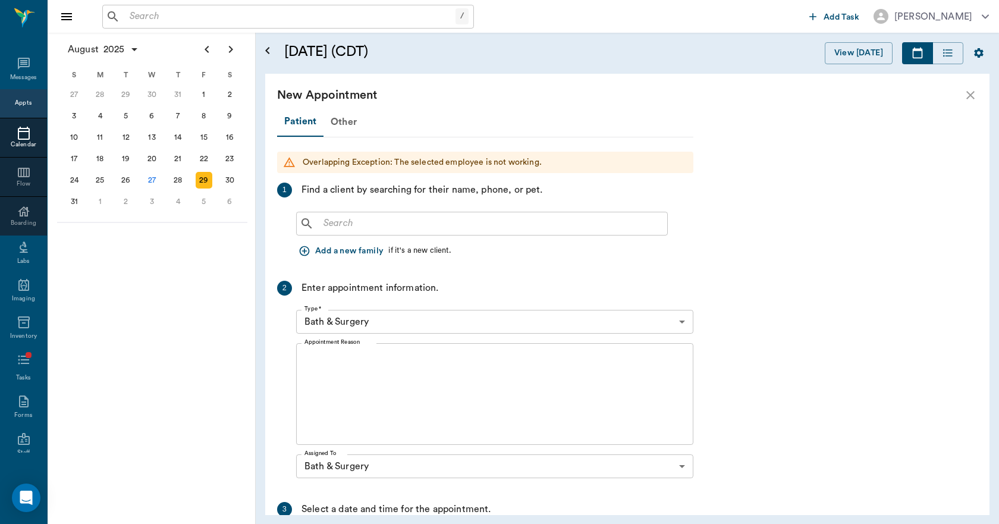
click at [311, 252] on button "Add a new family" at bounding box center [342, 251] width 92 height 22
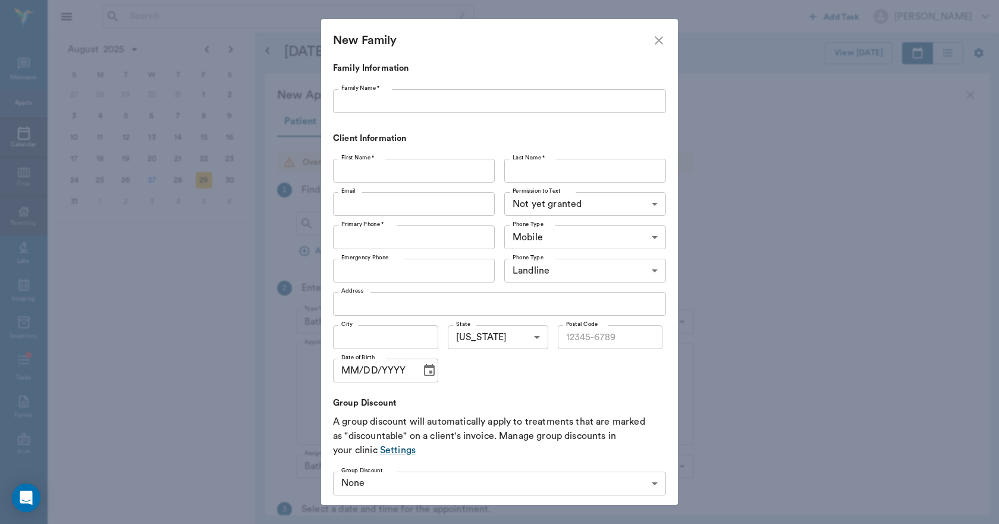
click at [413, 101] on input "Family Name *" at bounding box center [499, 101] width 333 height 24
type input "J"
type input "May"
click at [373, 178] on input "First Name *" at bounding box center [414, 171] width 162 height 24
type input "Joe"
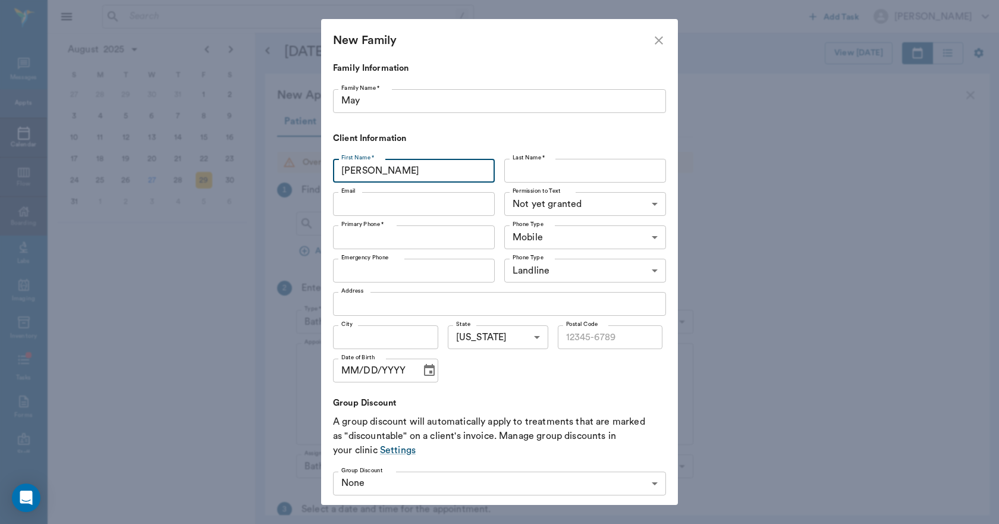
click at [544, 178] on input "Last Name *" at bounding box center [585, 171] width 162 height 24
type input "May"
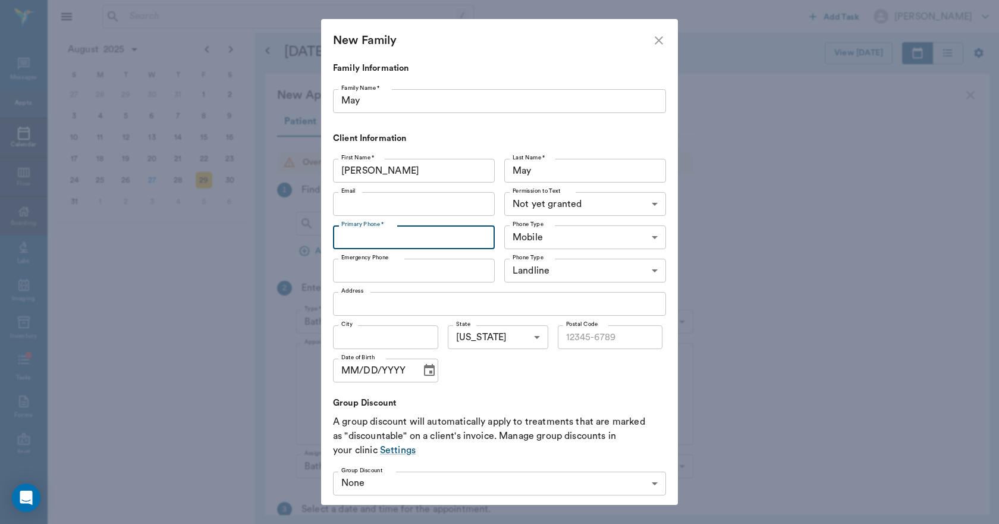
click at [410, 238] on input "Primary Phone *" at bounding box center [414, 237] width 162 height 24
type input "(903) 669-2787"
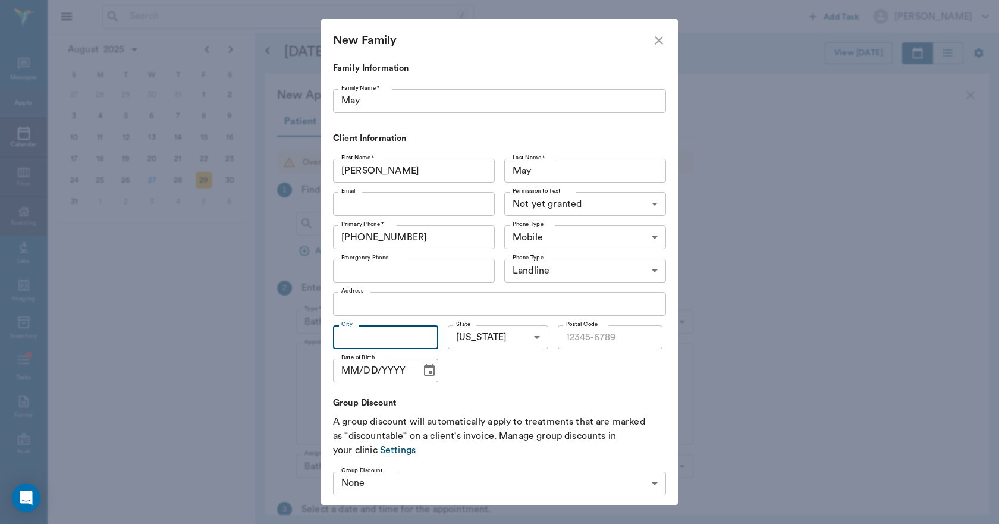
click at [428, 336] on input "City" at bounding box center [385, 337] width 105 height 24
type input "Queen City"
click at [585, 333] on input "Postal Code" at bounding box center [610, 337] width 105 height 24
type input "75572"
click at [658, 44] on icon "close" at bounding box center [659, 40] width 14 height 14
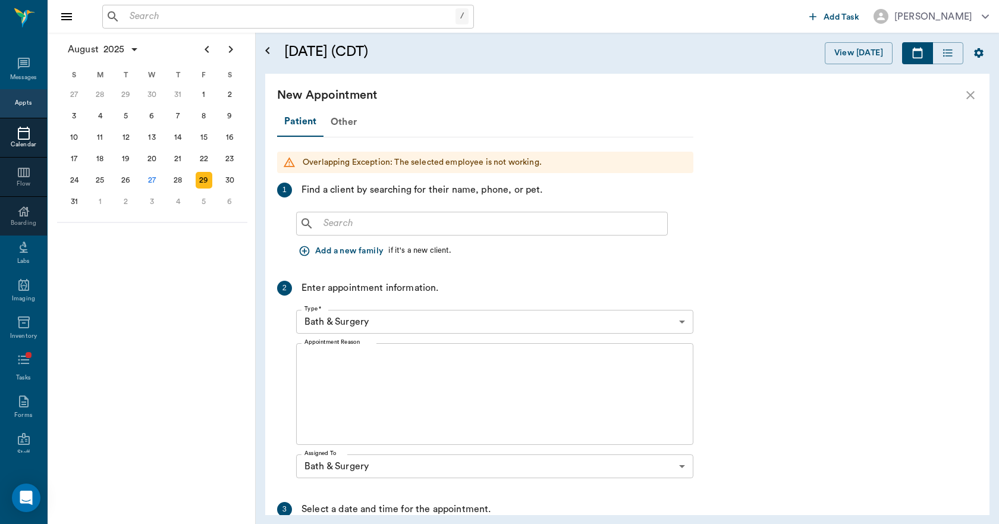
click at [967, 99] on icon "close" at bounding box center [971, 95] width 14 height 14
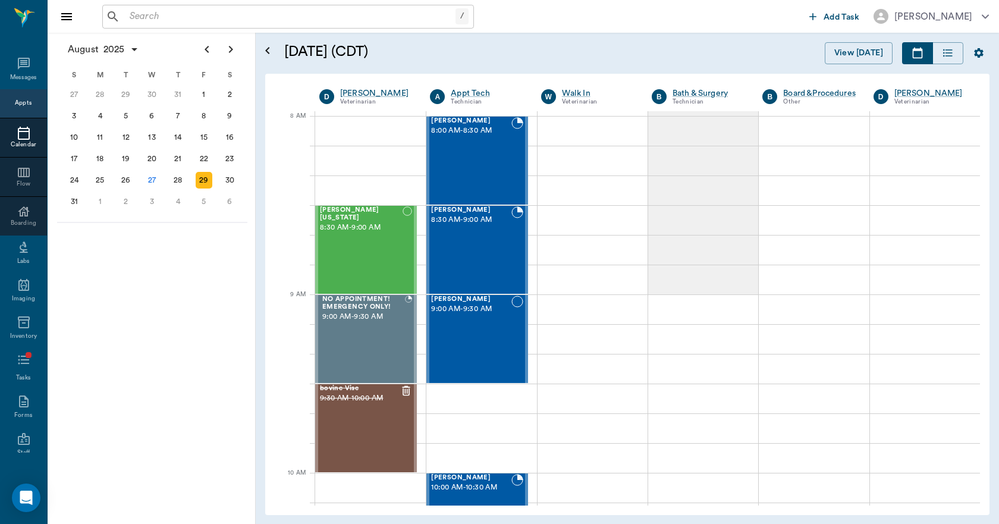
click at [189, 17] on input "text" at bounding box center [290, 16] width 331 height 17
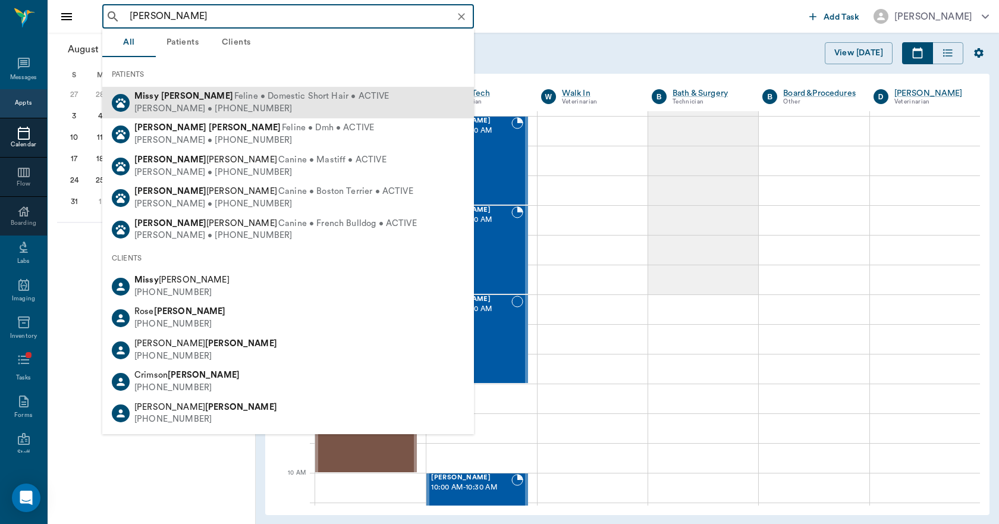
click at [168, 101] on div "Missy Tyson Feline • Domestic Short Hair • ACTIVE" at bounding box center [261, 96] width 255 height 12
type input "missy tyson"
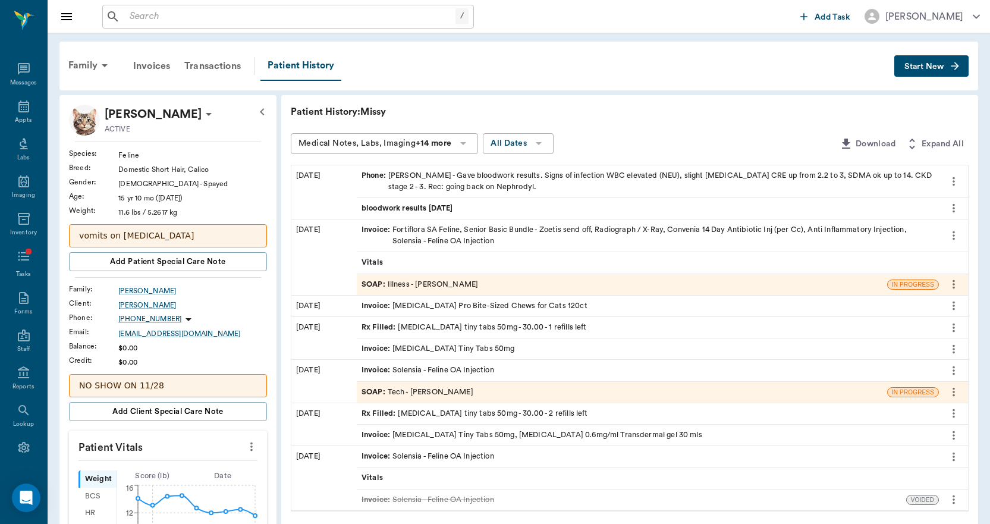
click at [428, 206] on span "bloodwork results 8.26.25" at bounding box center [409, 208] width 94 height 11
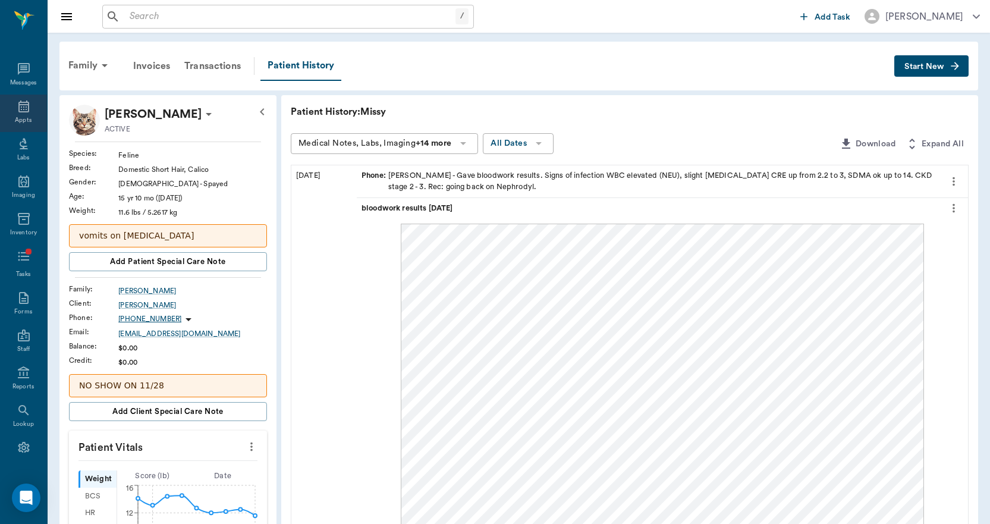
click at [21, 115] on div "Appts" at bounding box center [23, 113] width 47 height 37
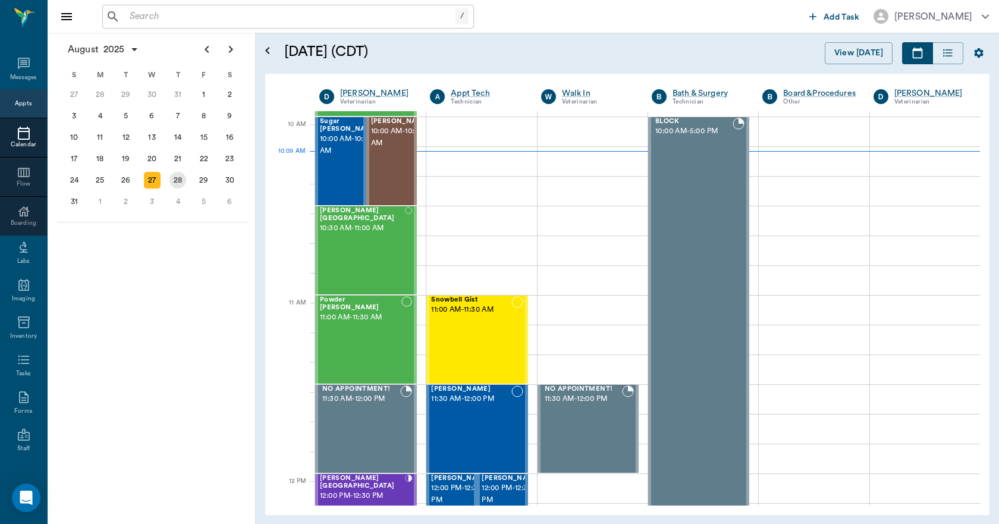
scroll to position [357, 0]
click at [180, 184] on div "28" at bounding box center [178, 180] width 17 height 17
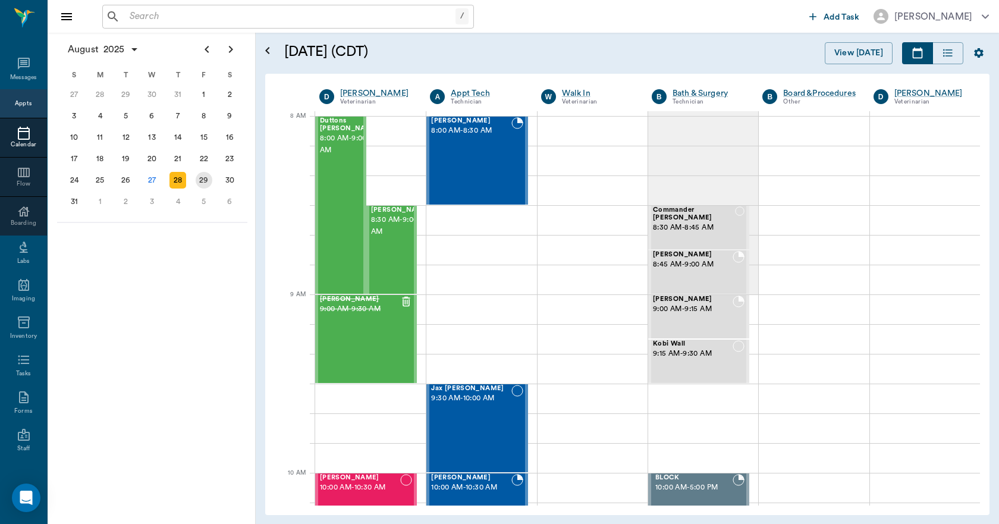
click at [209, 183] on div "29" at bounding box center [204, 180] width 17 height 17
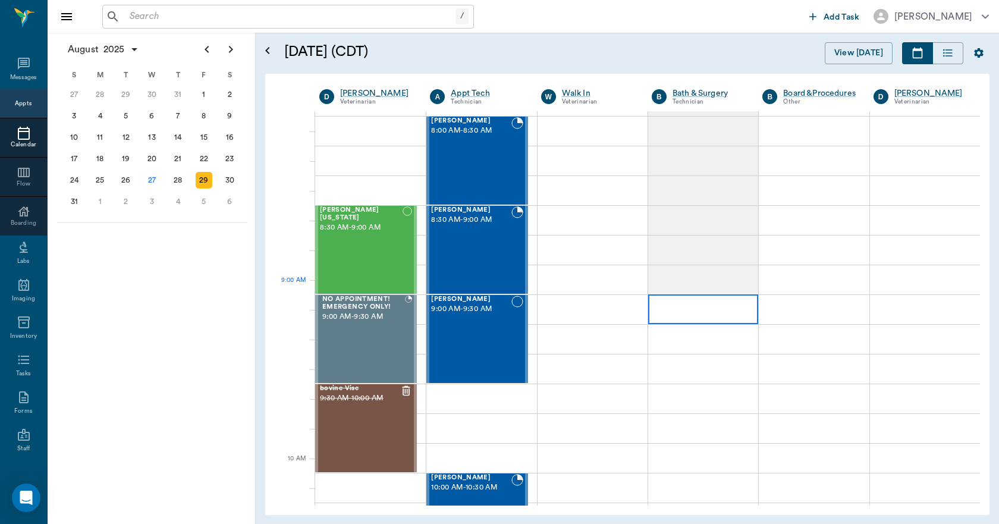
scroll to position [59, 0]
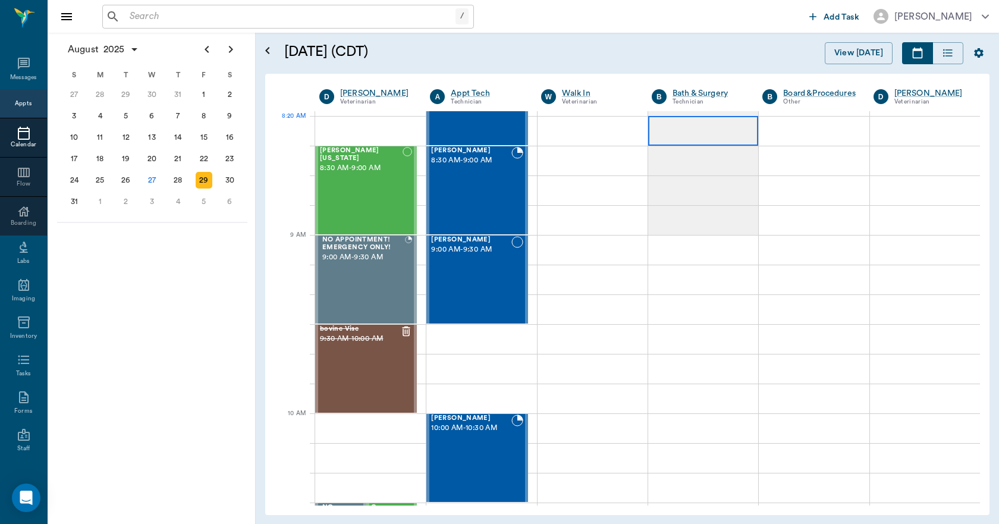
click at [707, 132] on div at bounding box center [703, 131] width 110 height 30
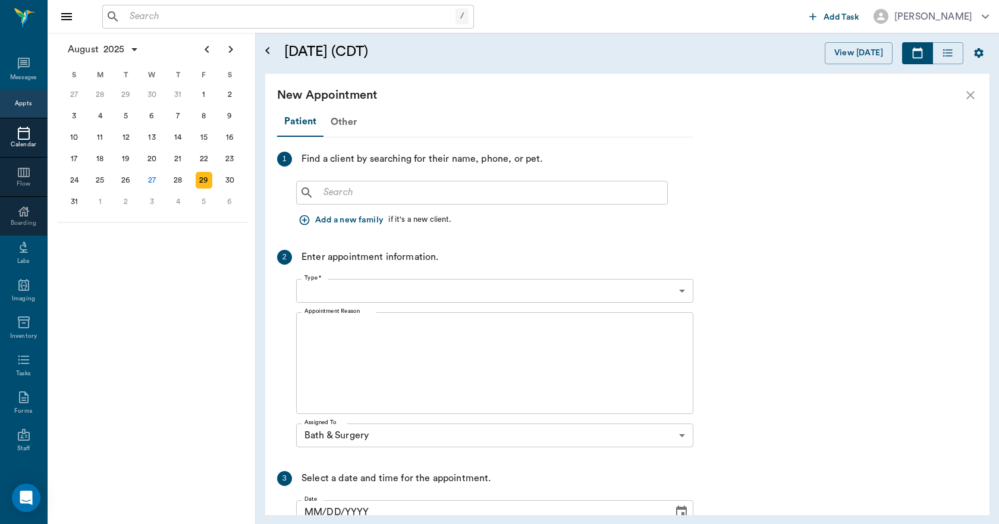
type input "08/29/2025"
type input "08:20 AM"
type input "08:35 AM"
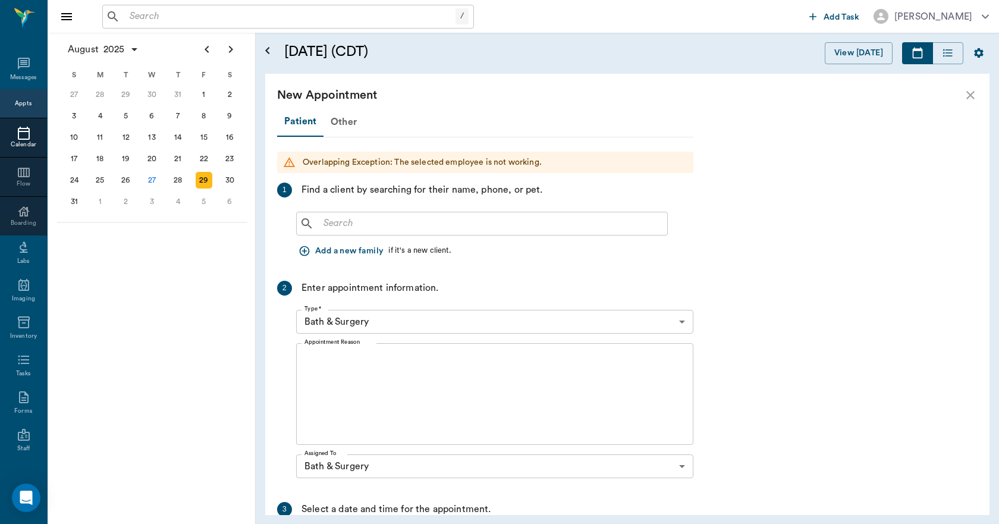
click at [384, 227] on input "text" at bounding box center [491, 223] width 344 height 17
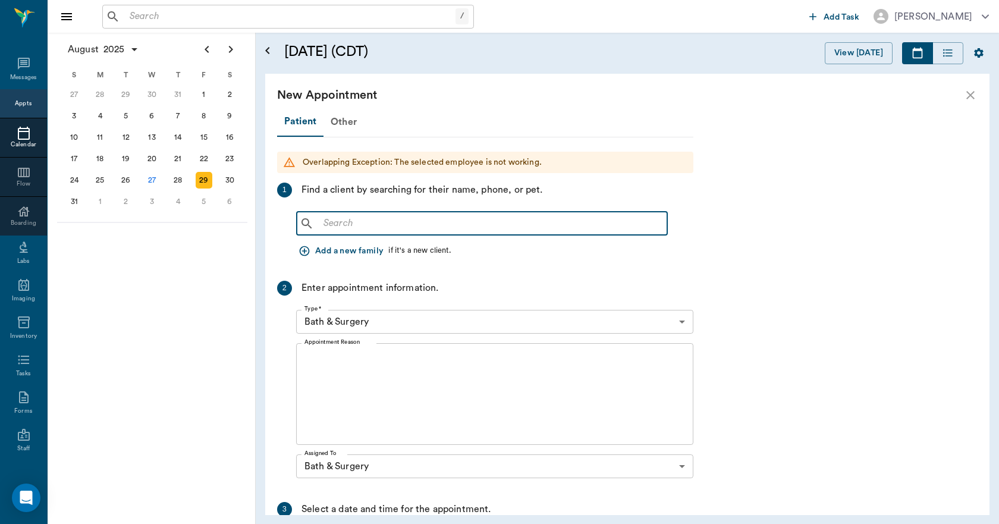
click at [311, 253] on button "Add a new family" at bounding box center [342, 251] width 92 height 22
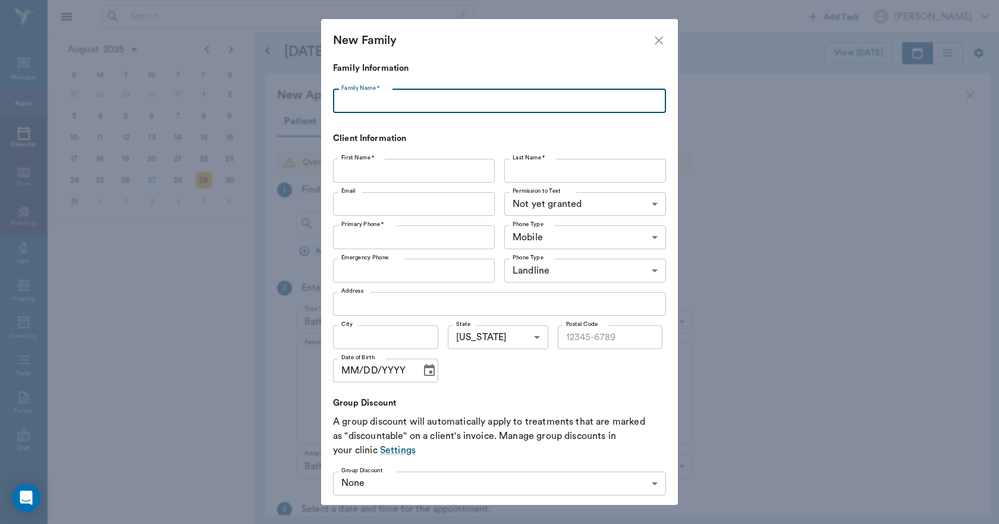
click at [409, 103] on input "Family Name *" at bounding box center [499, 101] width 333 height 24
type input "May"
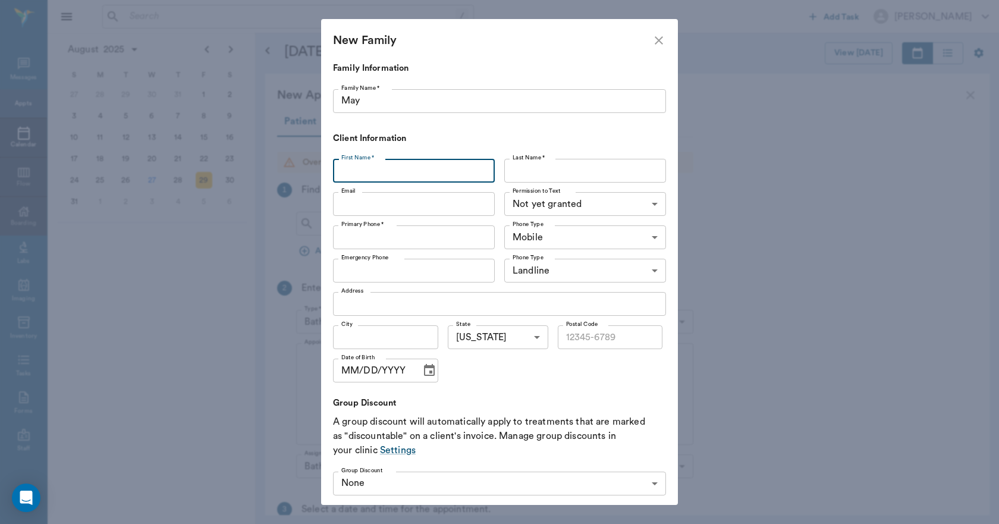
click at [395, 168] on input "First Name *" at bounding box center [414, 171] width 162 height 24
type input "Joe"
click at [538, 171] on input "Last Name *" at bounding box center [585, 171] width 162 height 24
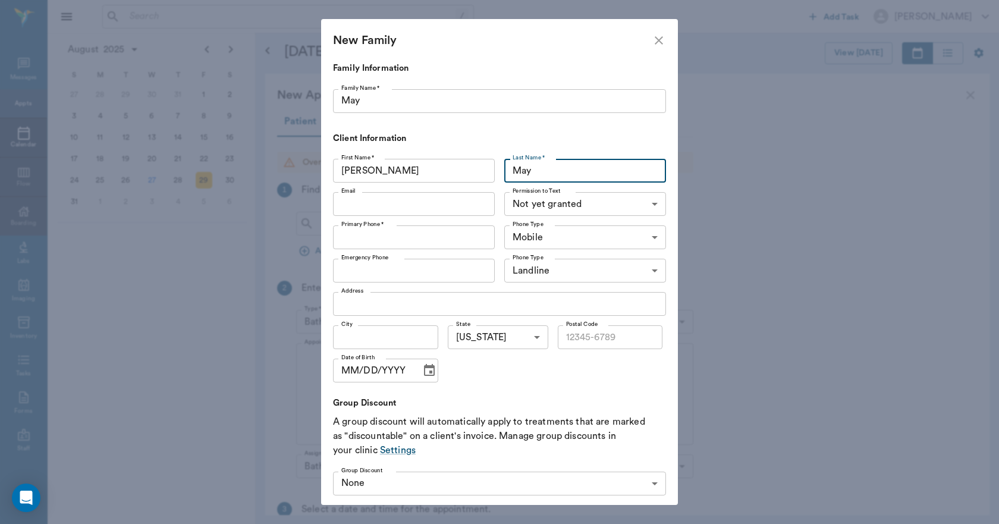
type input "May"
click at [458, 252] on div "Primary Phone * Primary Phone *" at bounding box center [416, 237] width 167 height 33
click at [460, 242] on input "Primary Phone *" at bounding box center [414, 237] width 162 height 24
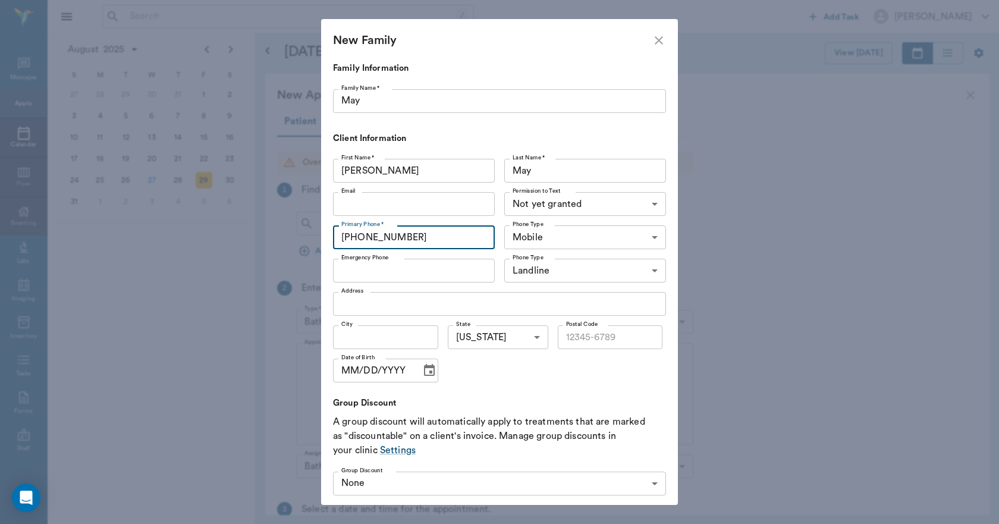
type input "(903) 669-2787"
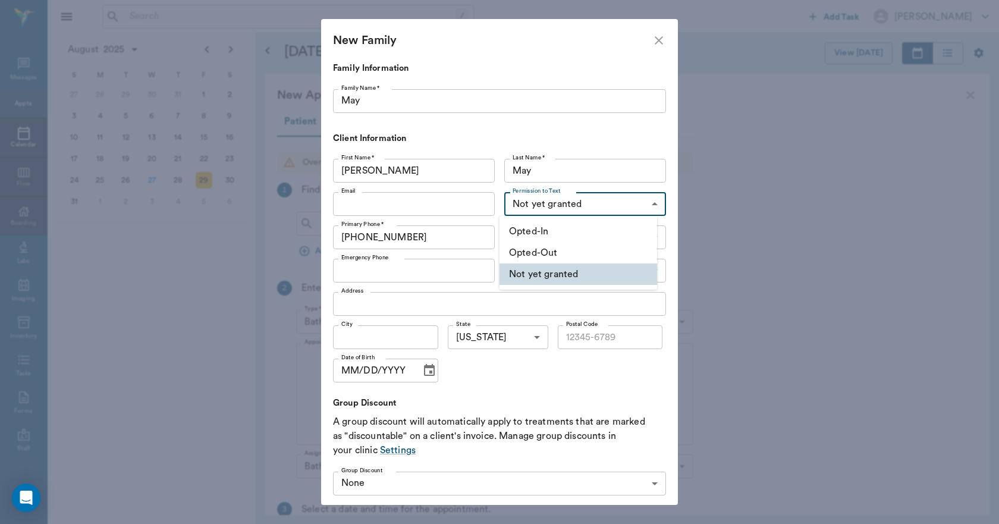
click at [538, 204] on body "/ ​ Add Task Dr. Bert Ellsworth Nectar Messages Appts Calendar Flow Boarding La…" at bounding box center [499, 262] width 999 height 524
click at [538, 228] on li "Opted-In" at bounding box center [579, 231] width 158 height 21
type input "OPT_IN"
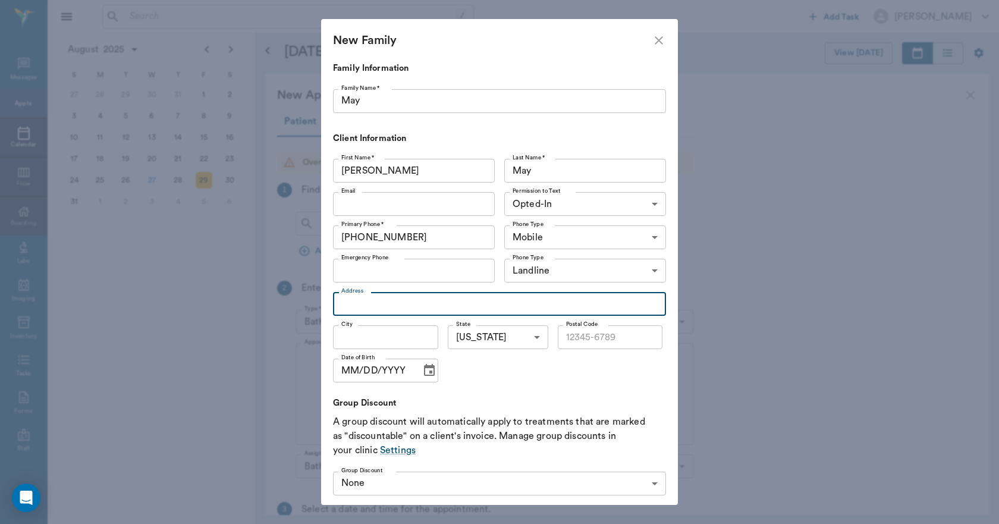
click at [434, 302] on input "Address" at bounding box center [499, 304] width 333 height 24
click at [434, 302] on input "743" at bounding box center [499, 304] width 333 height 24
type input "743 Pine Wilderness Dr"
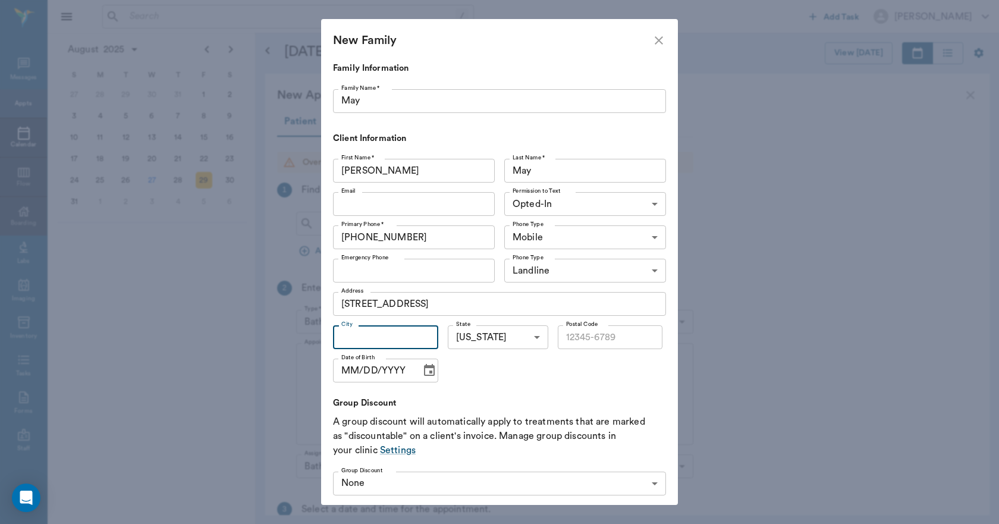
click at [415, 341] on input "City" at bounding box center [385, 337] width 105 height 24
type input "Queen City"
click at [583, 345] on input "Postal Code" at bounding box center [610, 337] width 105 height 24
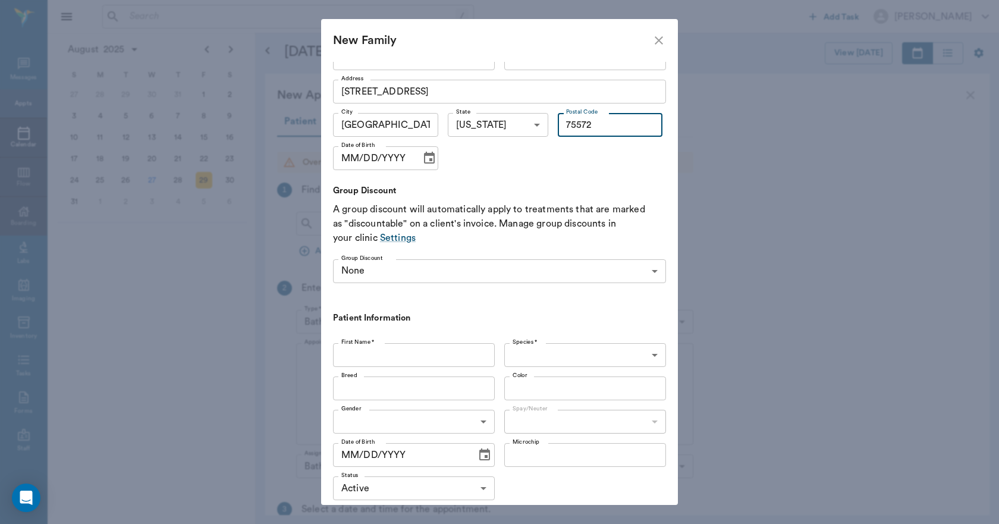
scroll to position [238, 0]
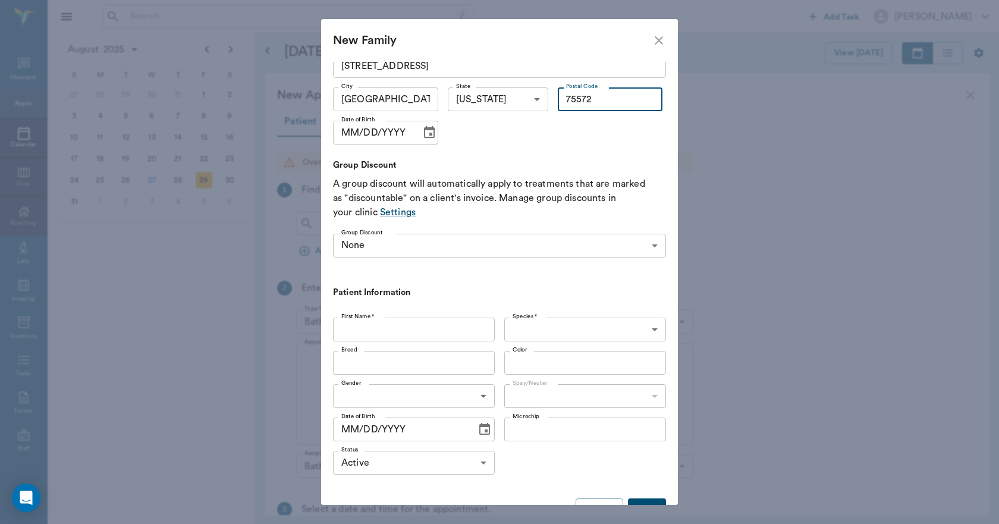
type input "75572"
click at [400, 328] on input "First Name *" at bounding box center [414, 330] width 162 height 24
type input "Stainless"
click at [541, 332] on body "/ ​ Add Task Dr. Bert Ellsworth Nectar Messages Appts Calendar Flow Boarding La…" at bounding box center [499, 262] width 999 height 524
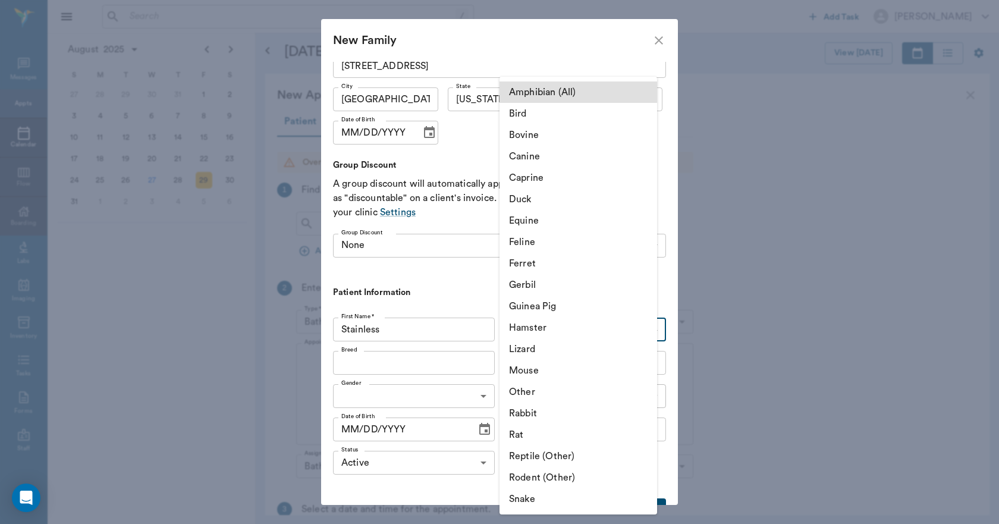
click at [527, 150] on li "Canine" at bounding box center [579, 156] width 158 height 21
type input "Canine"
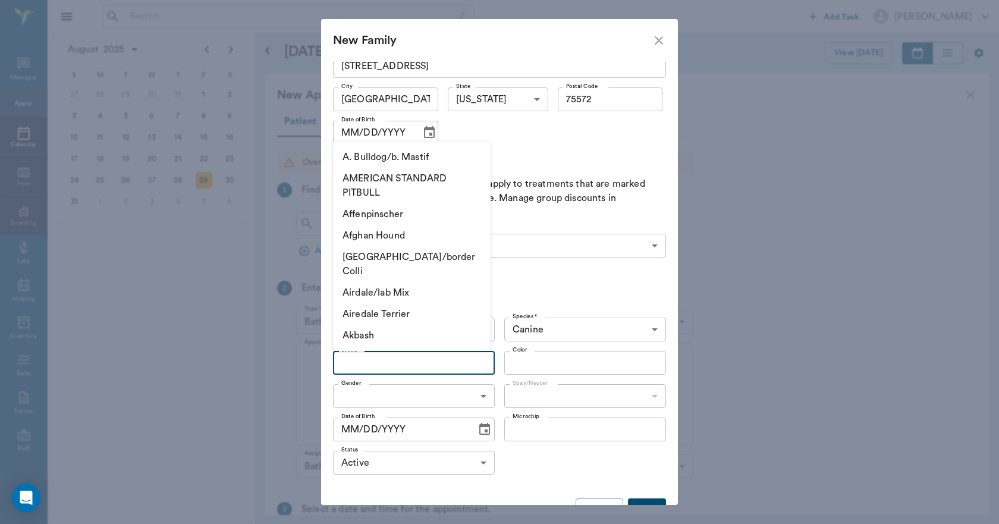
click at [418, 366] on input "Breed" at bounding box center [404, 362] width 135 height 17
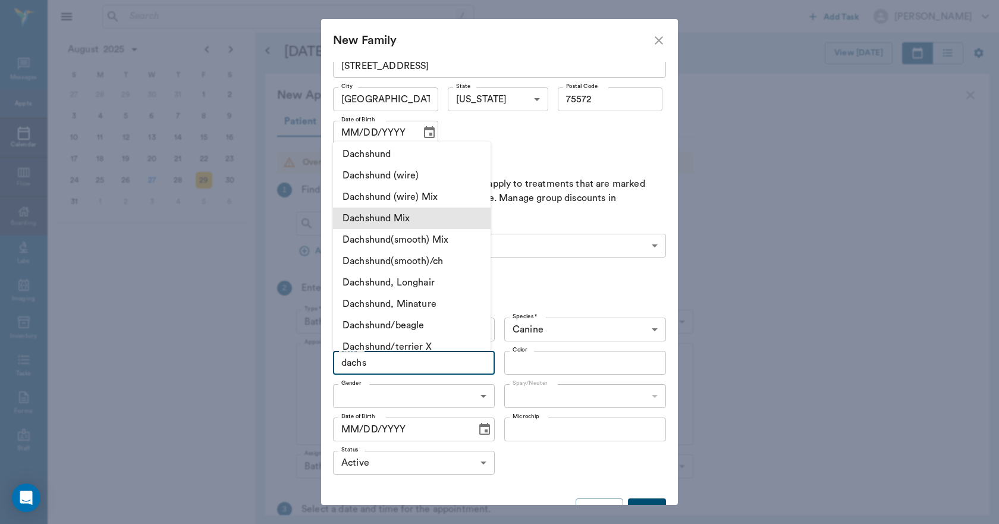
scroll to position [45, 0]
click at [414, 218] on li "Dachshund Mix" at bounding box center [412, 218] width 158 height 21
type input "Dachshund Mix"
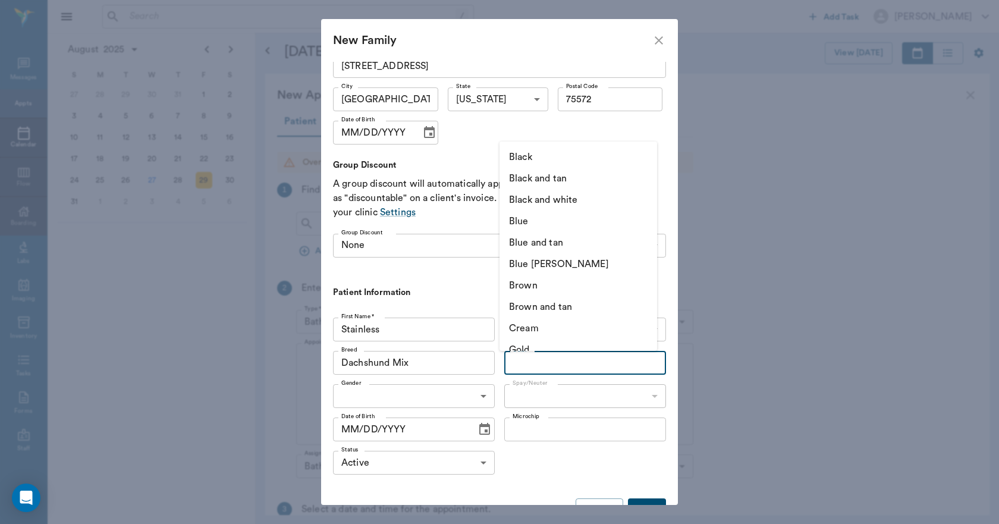
click at [539, 362] on input "Color" at bounding box center [575, 362] width 135 height 17
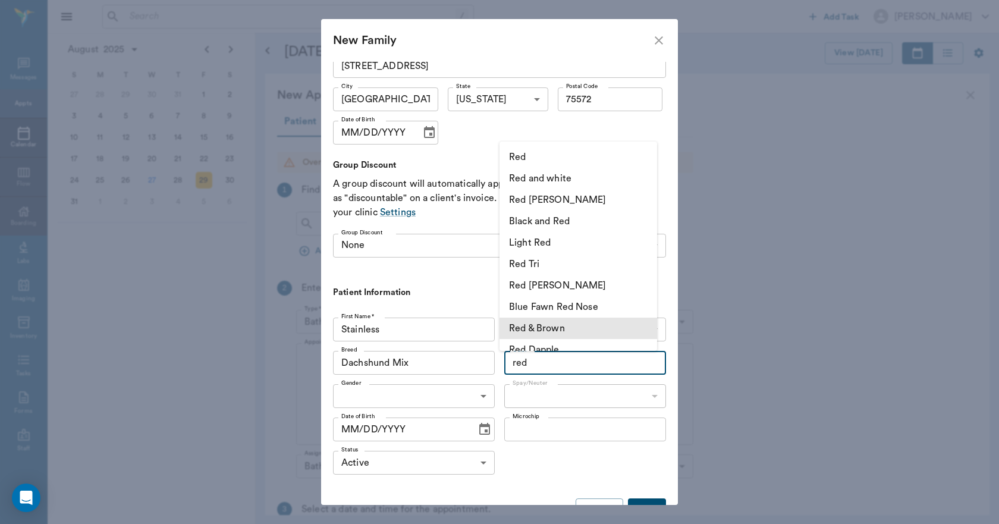
click at [539, 323] on li "Red & Brown" at bounding box center [579, 328] width 158 height 21
type input "Red & Brown"
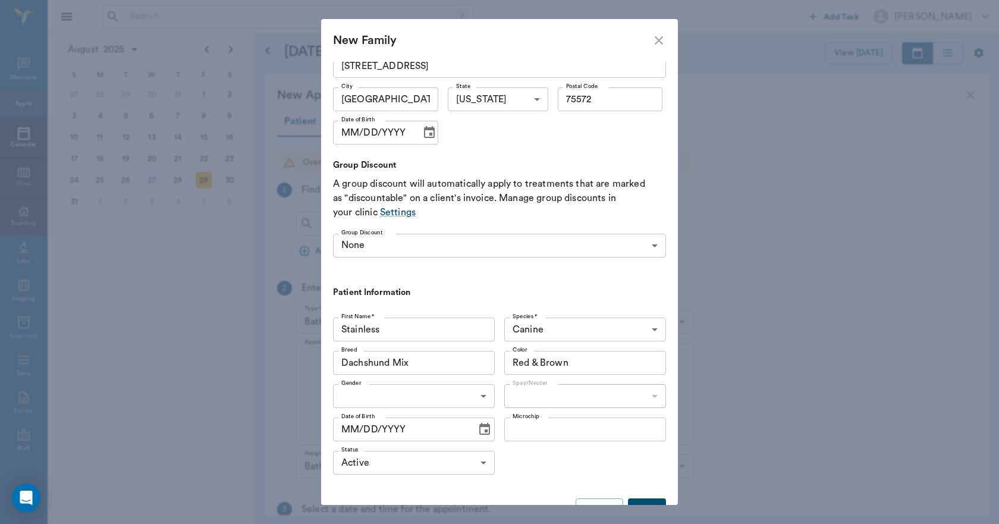
click at [475, 399] on body "/ ​ Add Task Dr. Bert Ellsworth Nectar Messages Appts Calendar Flow Boarding La…" at bounding box center [499, 262] width 999 height 524
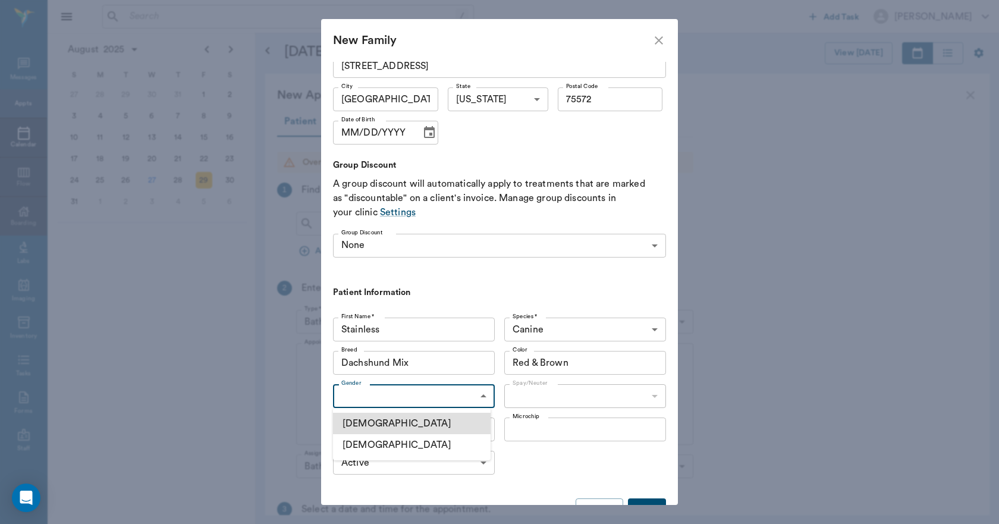
click at [377, 419] on li "Male" at bounding box center [412, 423] width 158 height 21
type input "MALE"
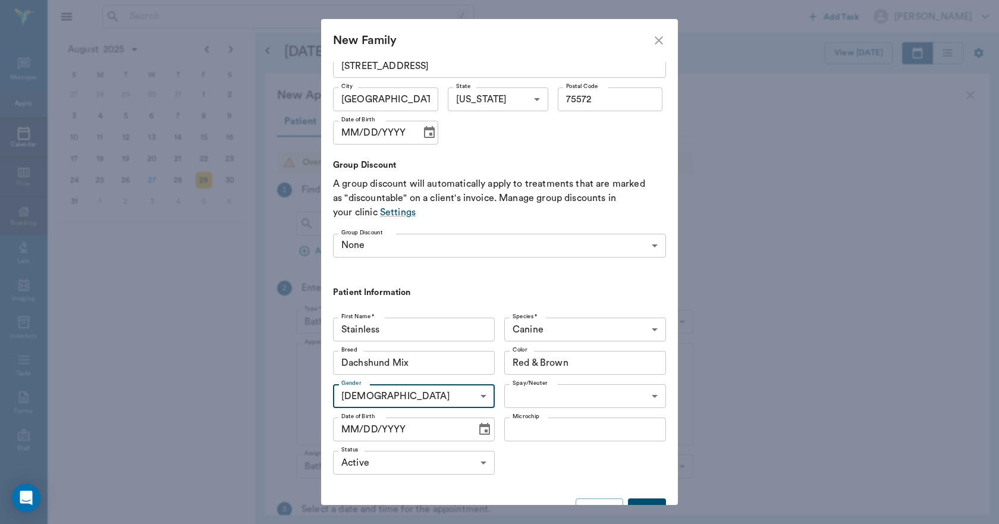
click at [516, 390] on body "/ ​ Add Task Dr. Bert Ellsworth Nectar Messages Appts Calendar Flow Boarding La…" at bounding box center [499, 262] width 999 height 524
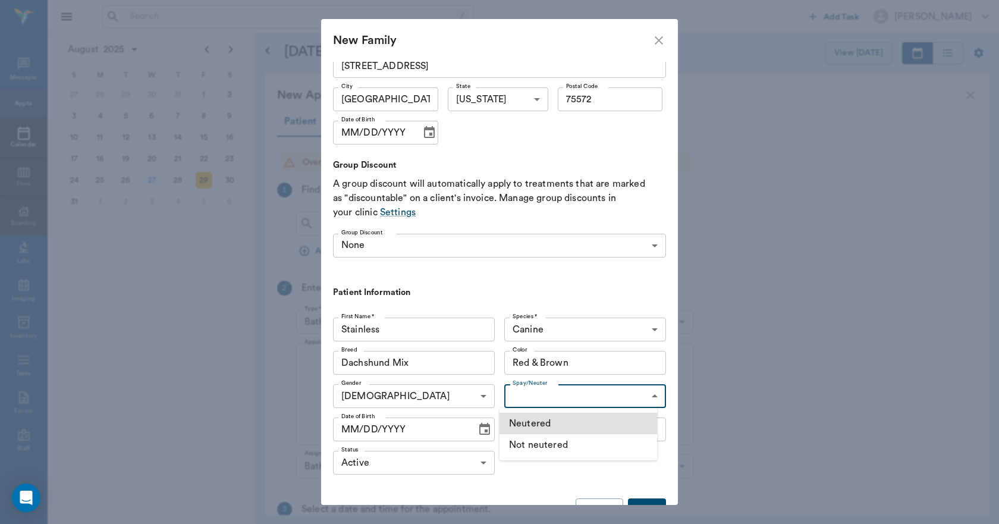
click at [525, 451] on li "Not neutered" at bounding box center [579, 444] width 158 height 21
type input "false"
click at [479, 426] on icon "Choose date" at bounding box center [484, 429] width 11 height 12
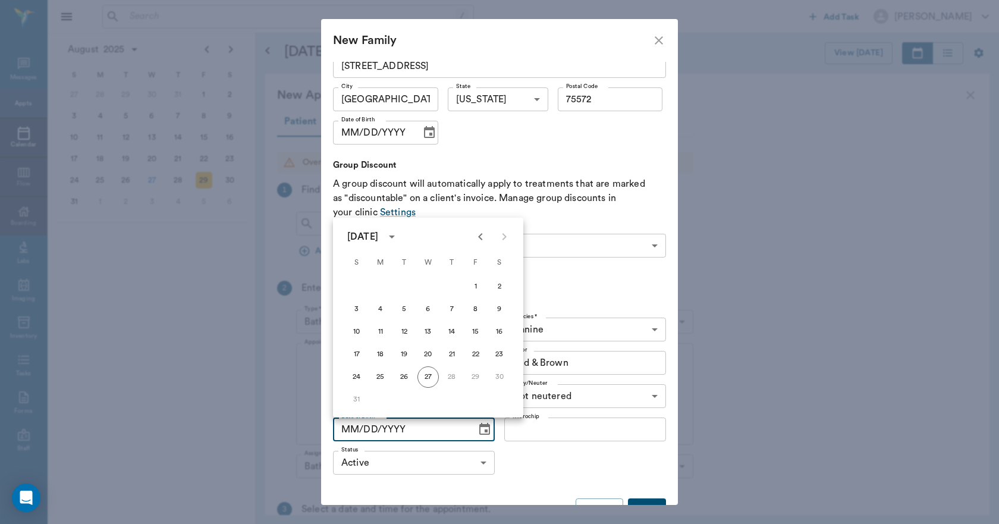
click at [395, 236] on icon "calendar view is open, switch to year view" at bounding box center [392, 237] width 6 height 3
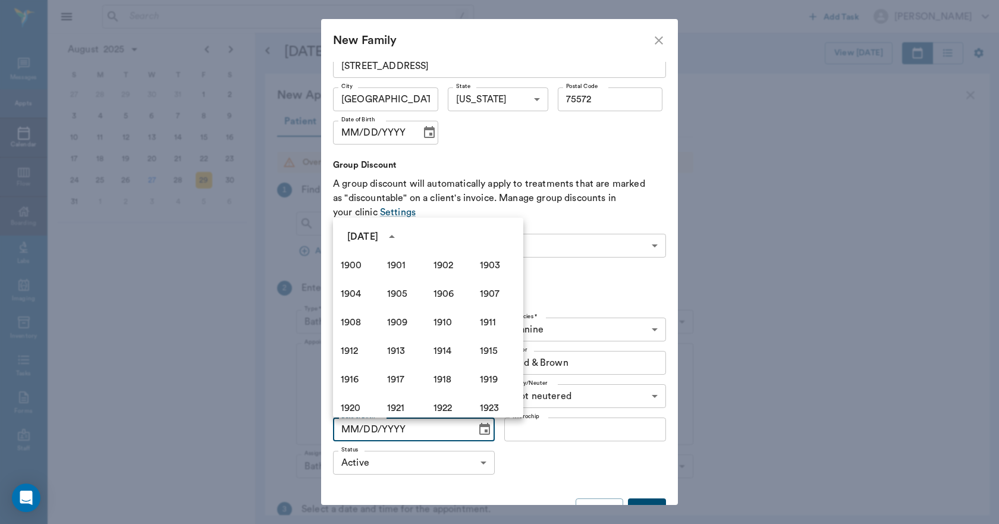
scroll to position [816, 0]
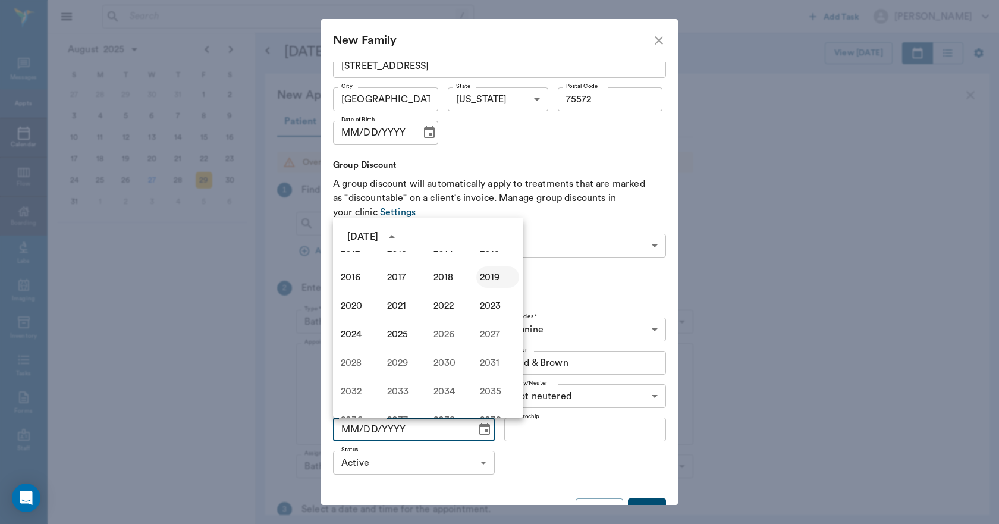
click at [481, 280] on button "2019" at bounding box center [497, 276] width 43 height 21
type input "08/27/2019"
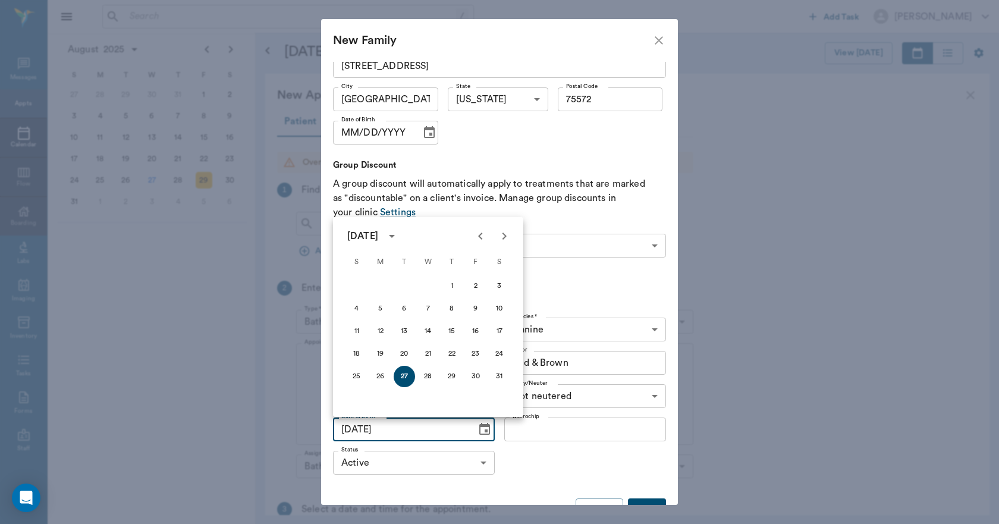
scroll to position [275, 0]
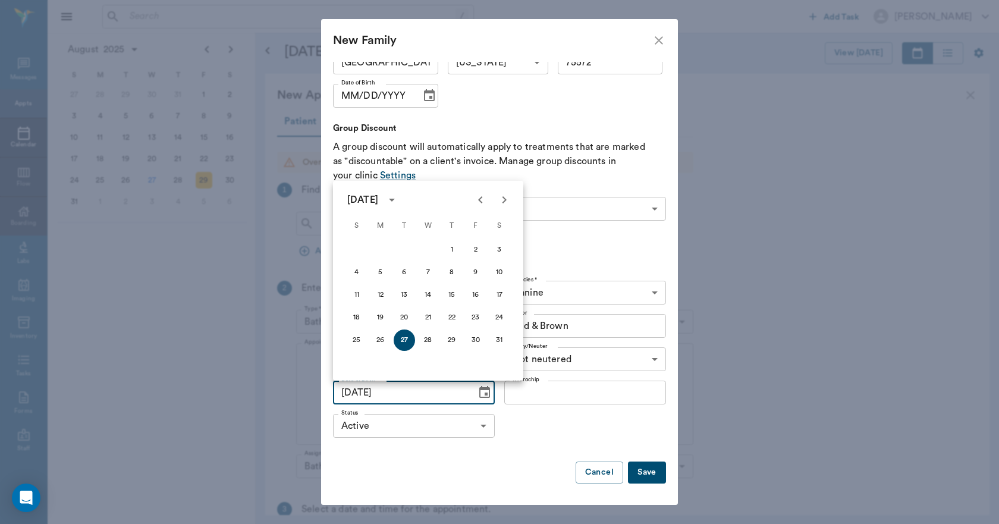
click at [637, 472] on button "Save" at bounding box center [647, 473] width 38 height 22
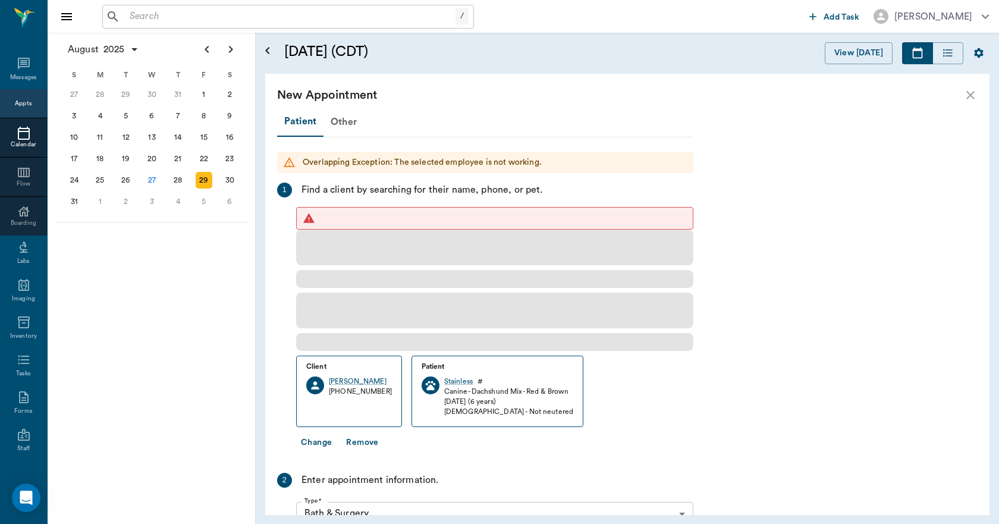
scroll to position [0, 0]
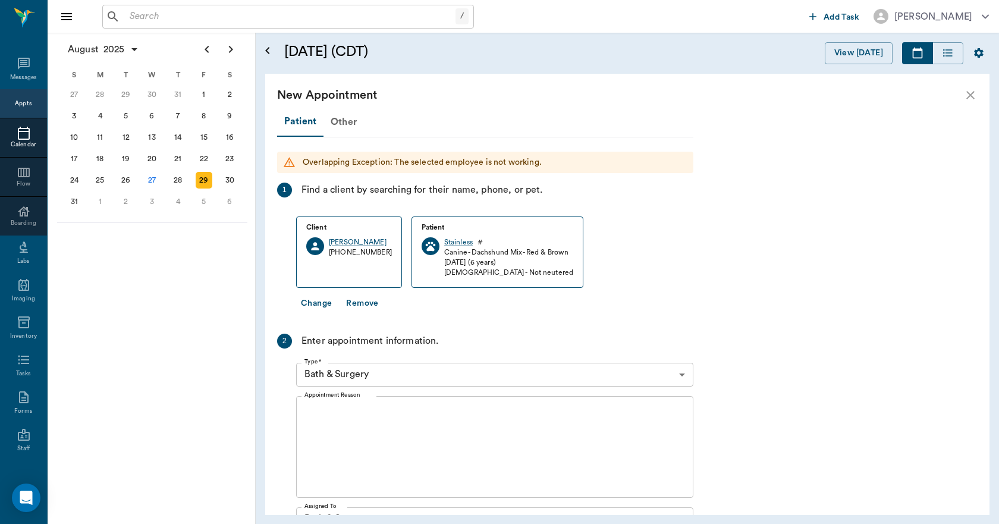
click at [379, 408] on textarea "Appointment Reason" at bounding box center [495, 447] width 381 height 82
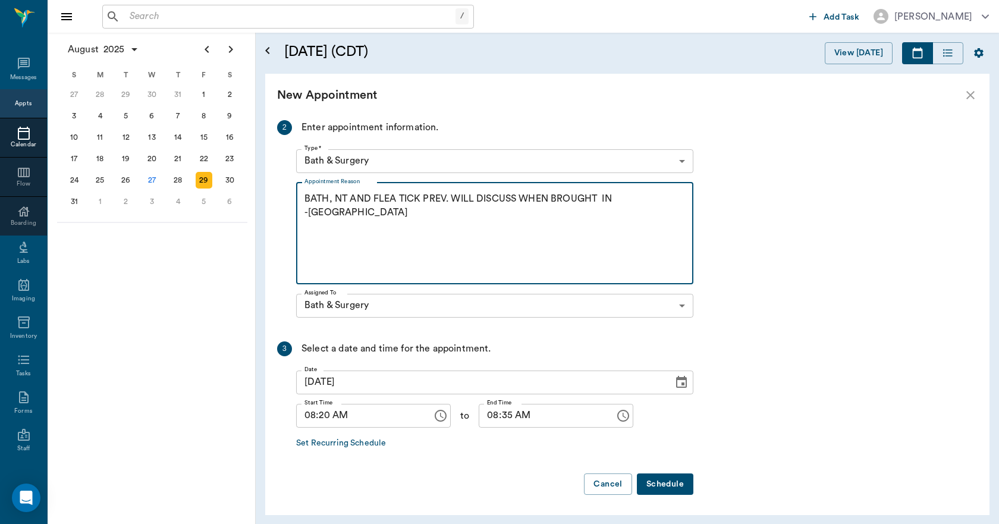
scroll to position [215, 0]
type textarea "BATH, NT AND FLEA TICK PREV. WILL DISCUSS WHEN BROUGHT IN -LORY"
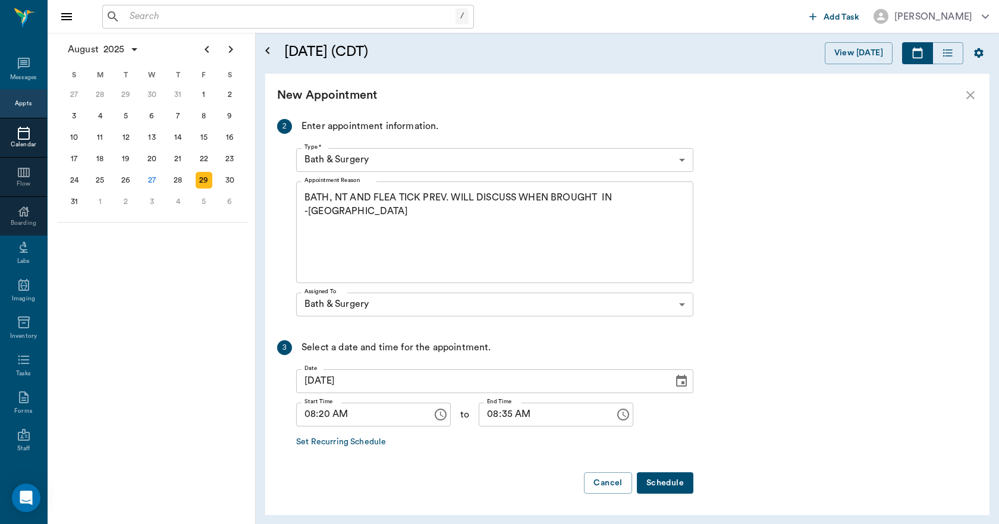
click at [686, 482] on button "Schedule" at bounding box center [665, 483] width 57 height 22
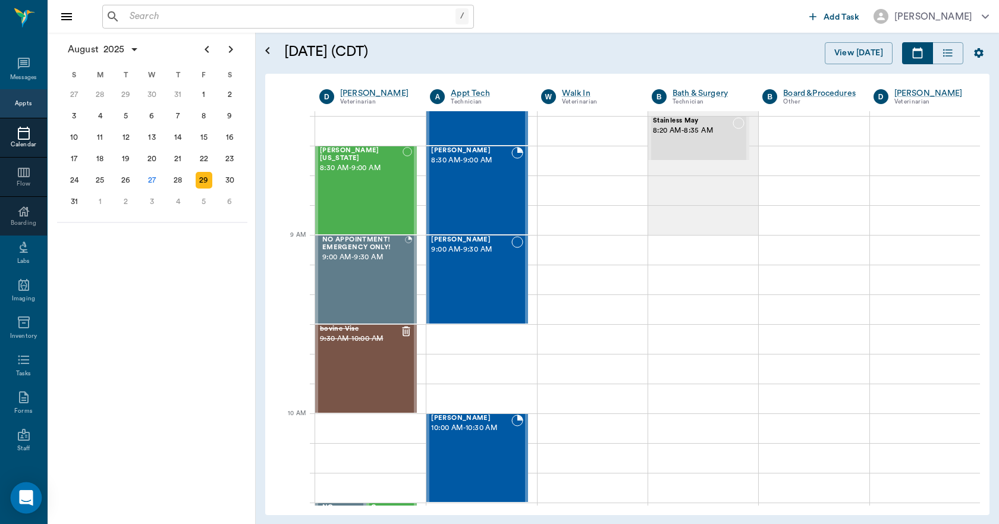
click at [34, 501] on div "Open Intercom Messenger" at bounding box center [27, 498] width 32 height 32
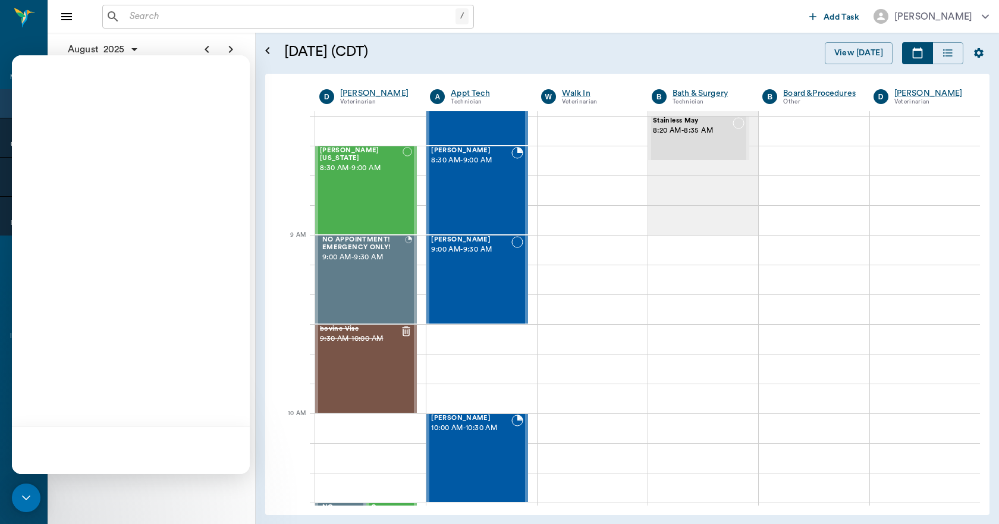
scroll to position [0, 0]
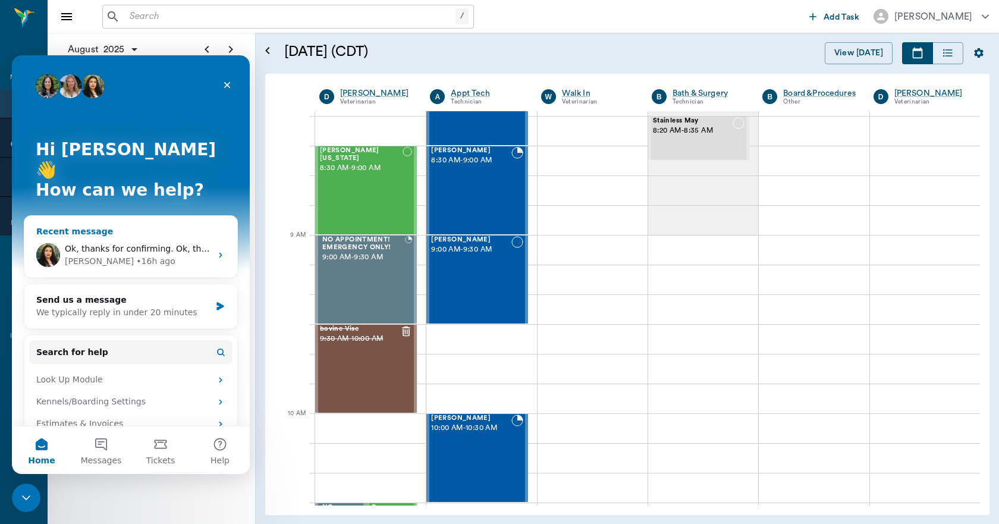
click at [127, 244] on span "Ok, thanks for confirming. Ok, the best way to do this would be as follows: Voi…" at bounding box center [959, 249] width 1788 height 10
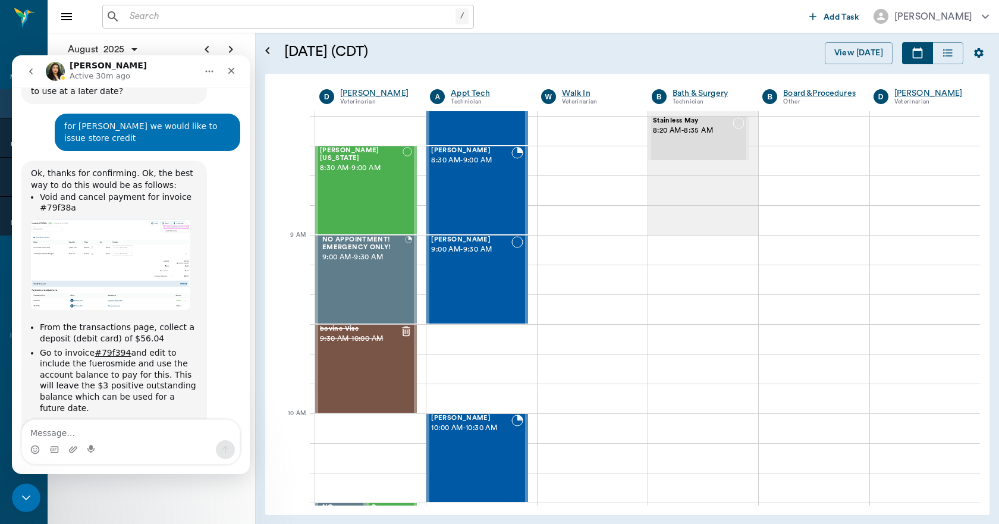
scroll to position [1056, 0]
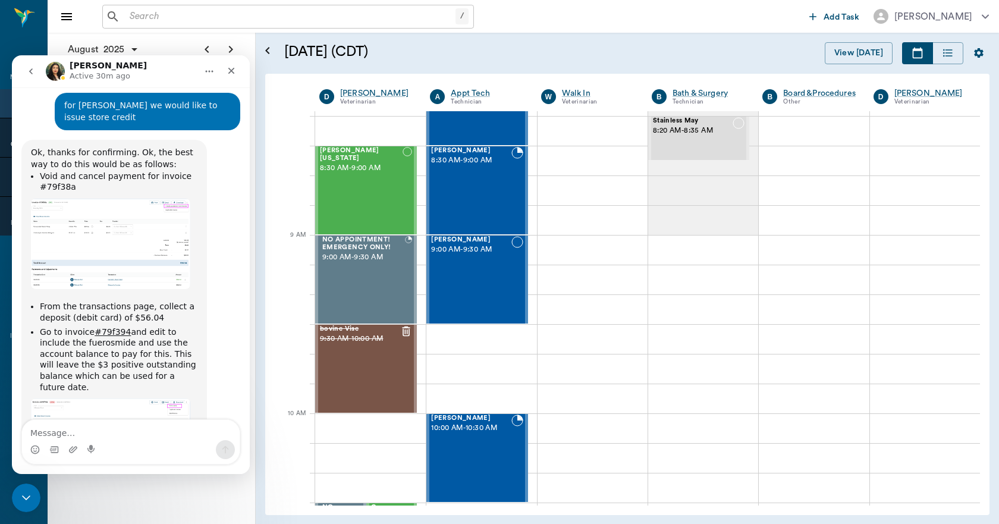
click at [29, 74] on icon "go back" at bounding box center [31, 72] width 10 height 10
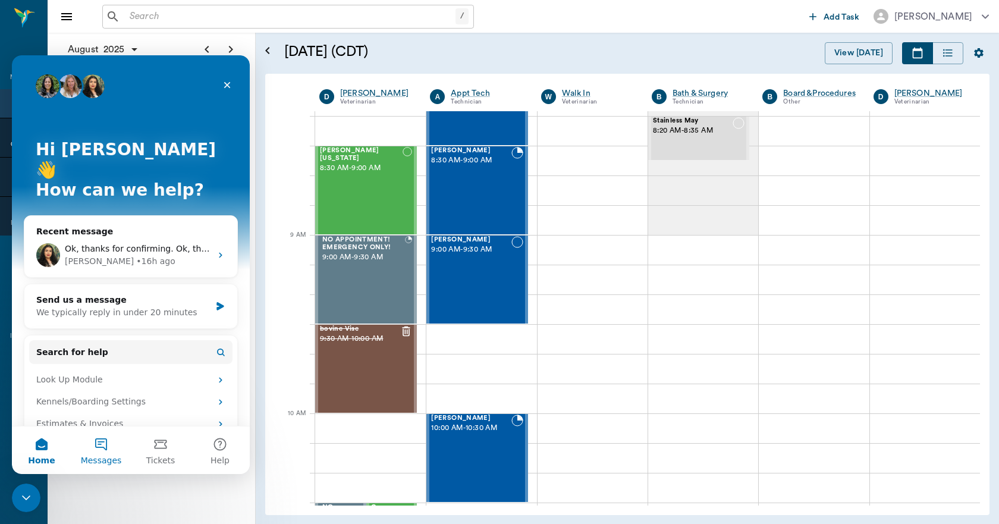
click at [111, 449] on button "Messages" at bounding box center [100, 450] width 59 height 48
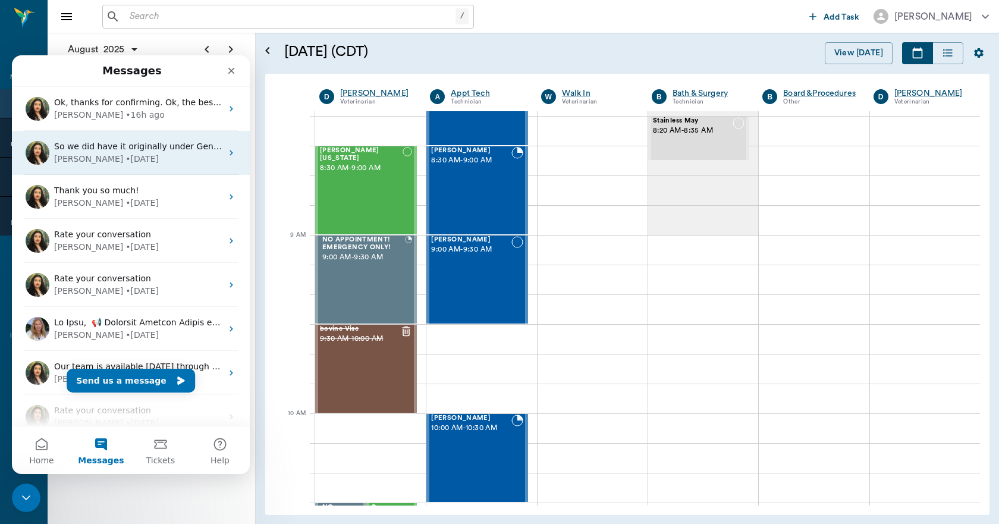
click at [137, 151] on span "So we did have it originally under General. Then we put Trapper in under Area S…" at bounding box center [464, 147] width 821 height 10
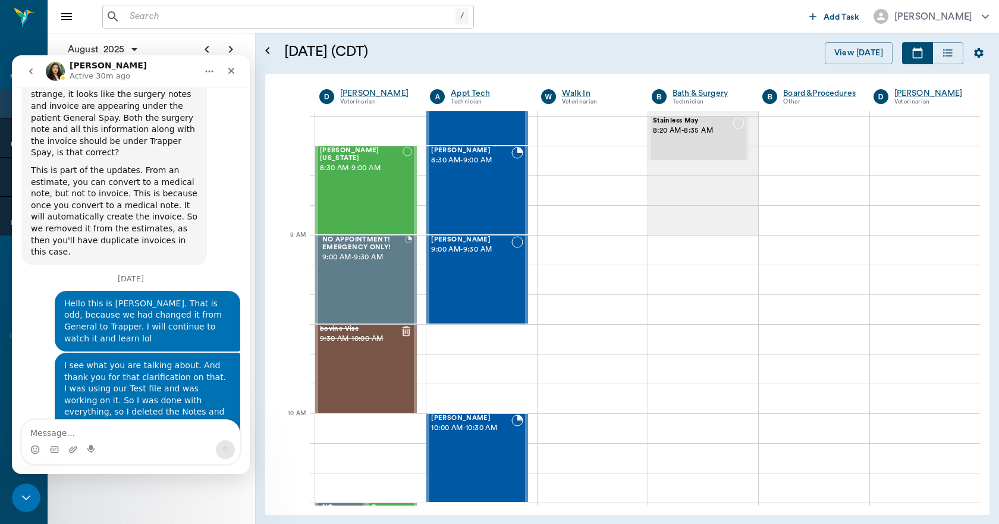
scroll to position [5193, 0]
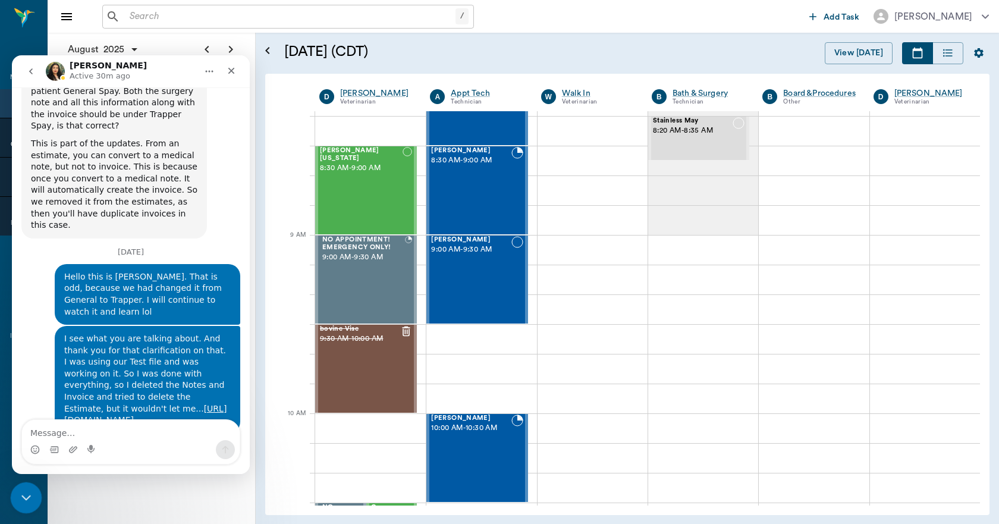
click at [32, 498] on div "Close Intercom Messenger" at bounding box center [24, 496] width 29 height 29
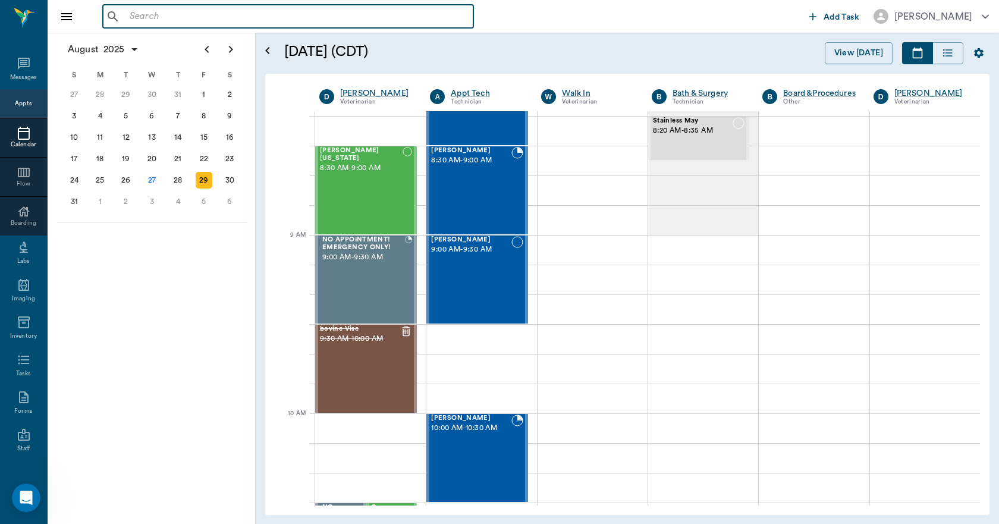
click at [192, 21] on input "text" at bounding box center [297, 16] width 344 height 17
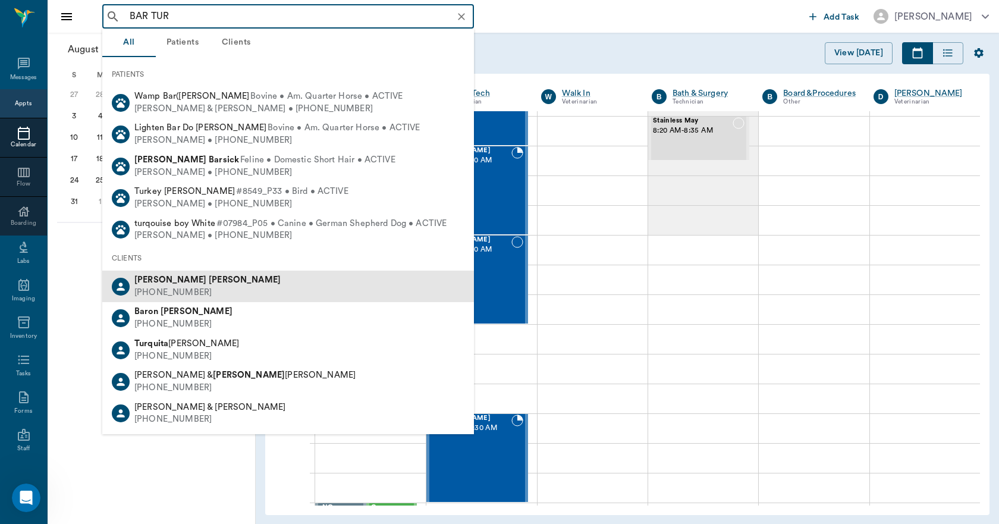
click at [209, 278] on b "Turner" at bounding box center [245, 279] width 72 height 9
type input "BAR TUR"
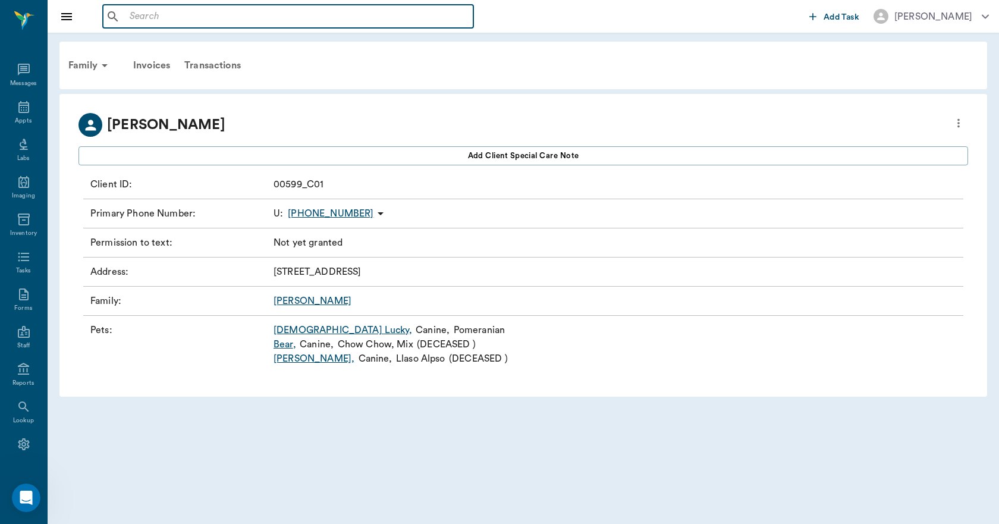
click at [172, 21] on input "text" at bounding box center [297, 16] width 344 height 17
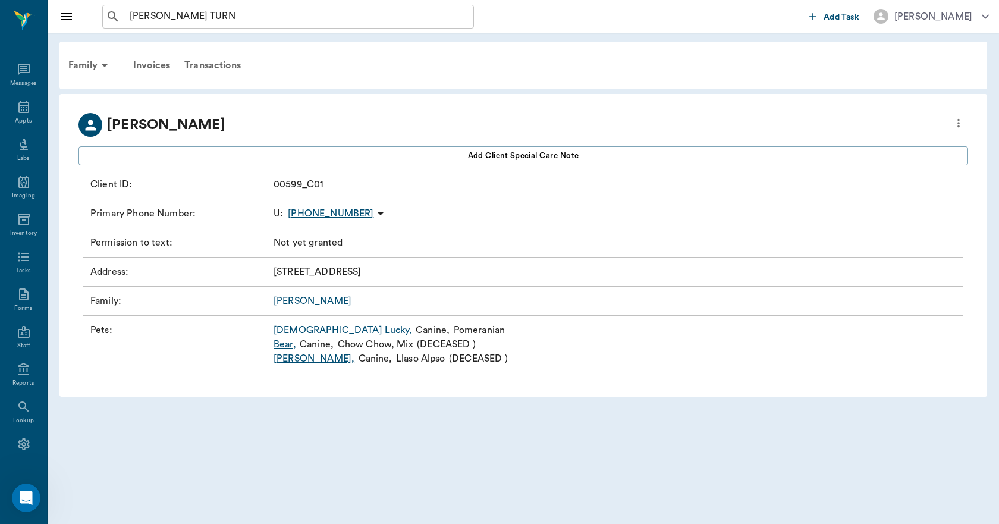
click at [544, 340] on div "Pets : Lady Lucky , Canine , Pomeranian Bear , Canine , Chow Chow, Mix ( DECEAS…" at bounding box center [523, 344] width 880 height 57
click at [221, 14] on input "GRACIE TURN" at bounding box center [298, 16] width 346 height 17
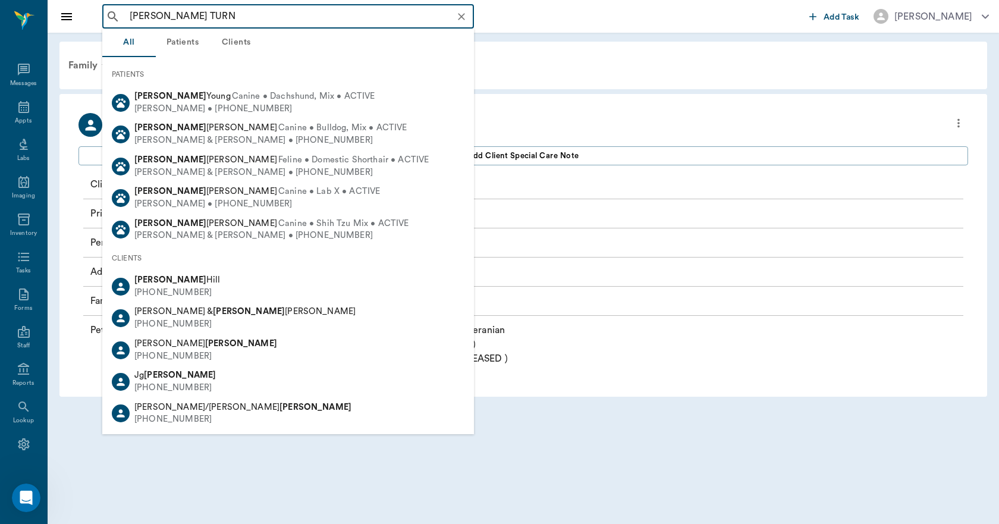
click at [251, 18] on input "GRACIE TURN" at bounding box center [298, 16] width 346 height 17
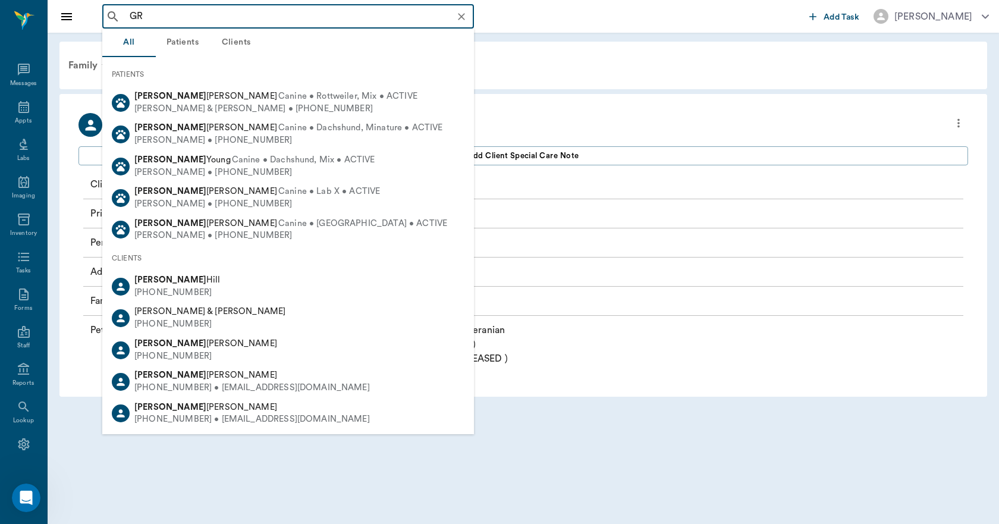
type input "G"
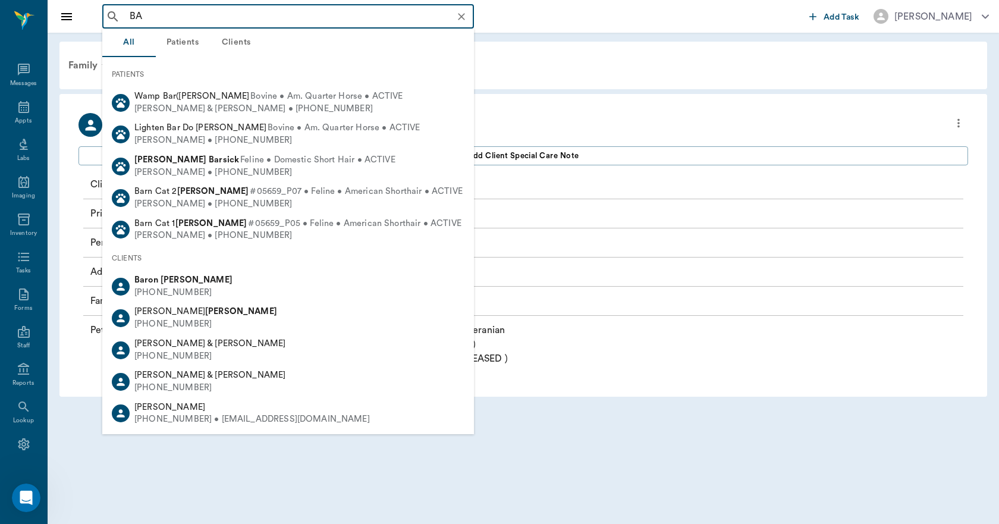
type input "B"
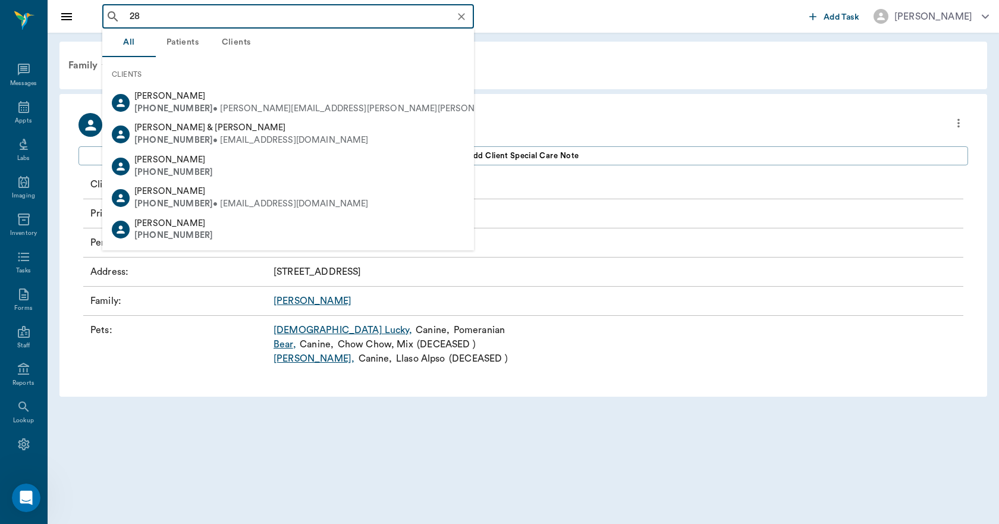
type input "2"
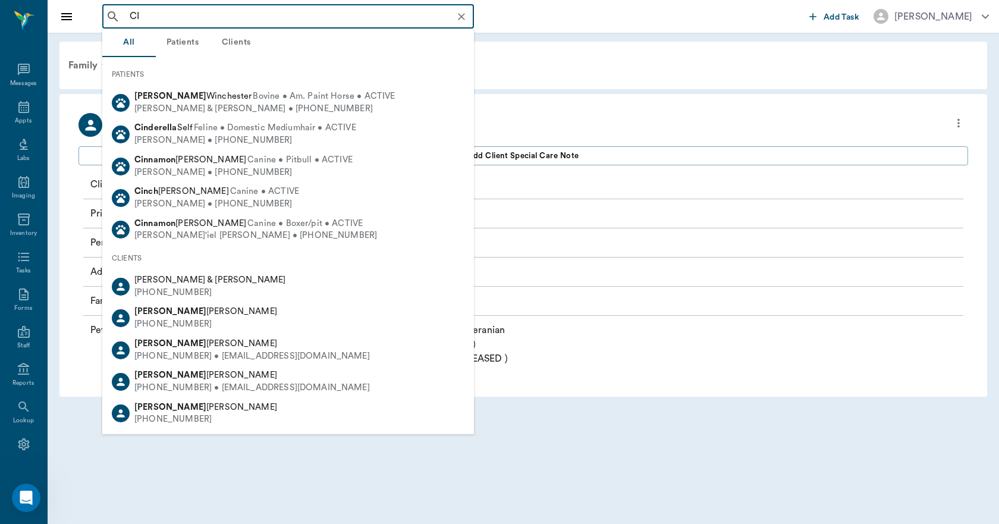
type input "C"
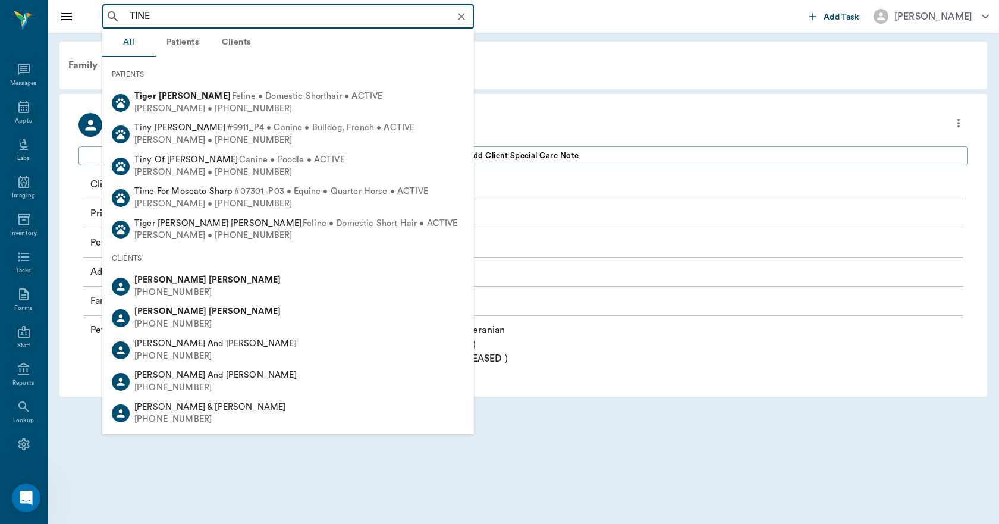
type input "TINER"
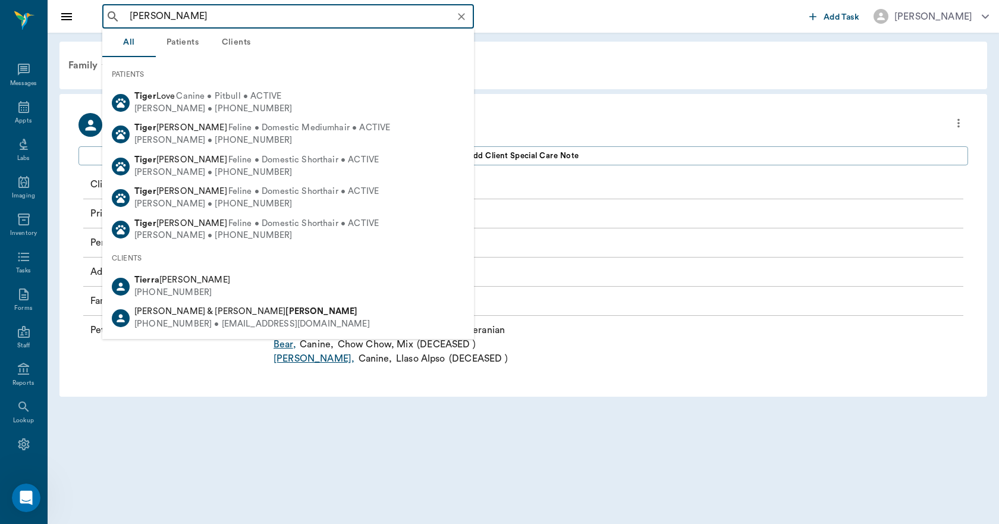
click at [463, 21] on icon "Clear" at bounding box center [462, 17] width 12 height 12
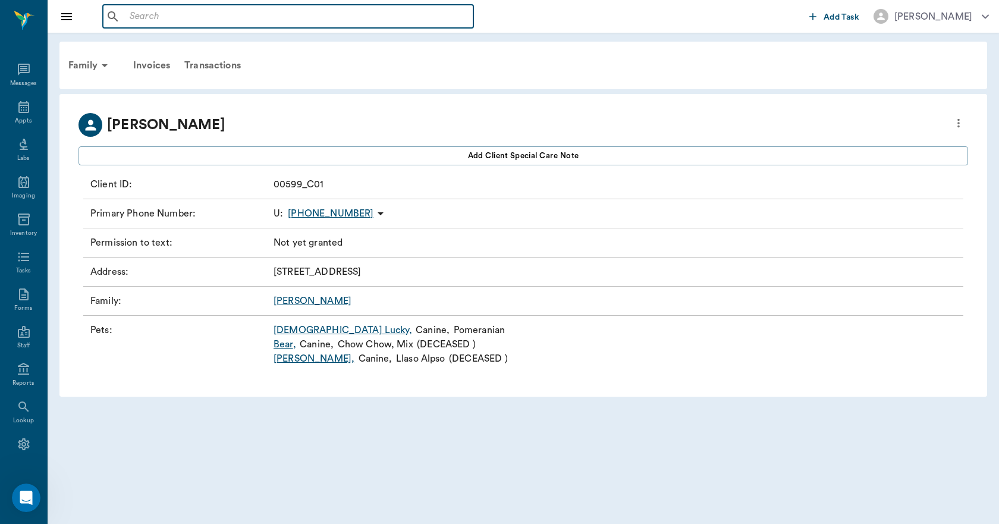
click at [317, 21] on input "text" at bounding box center [297, 16] width 344 height 17
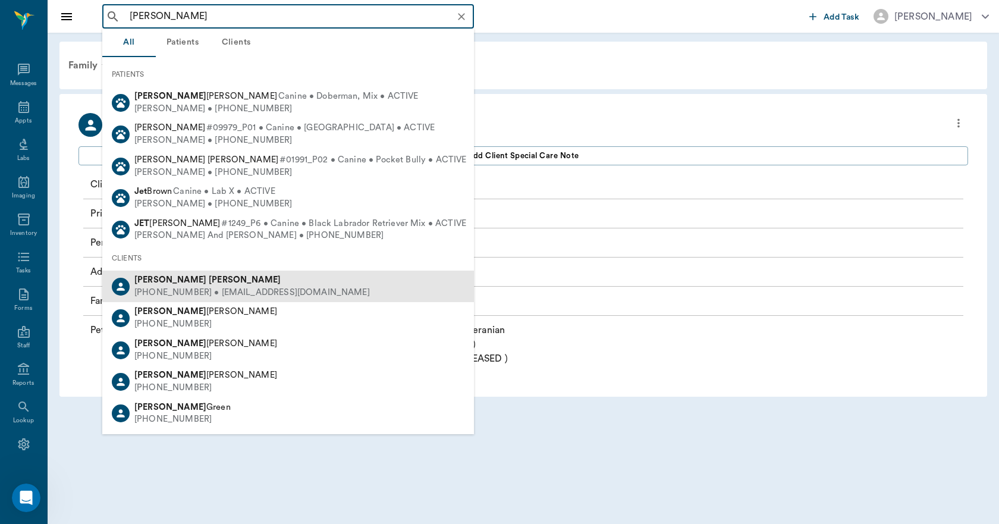
click at [193, 291] on div "(870) 530-0093 • STUCCADUCCI8@yahoo.com" at bounding box center [252, 293] width 236 height 12
type input "LISA JET"
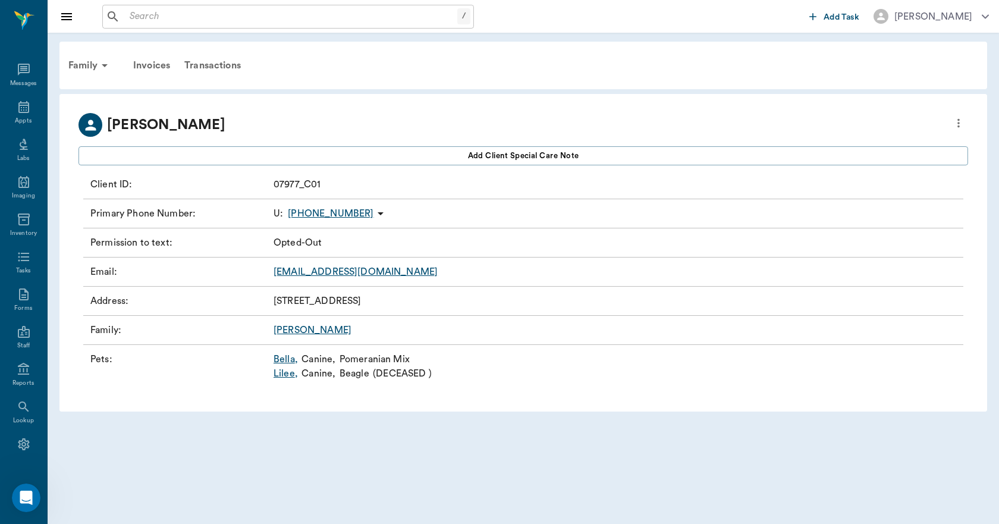
click at [286, 358] on link "Bella ," at bounding box center [286, 359] width 24 height 14
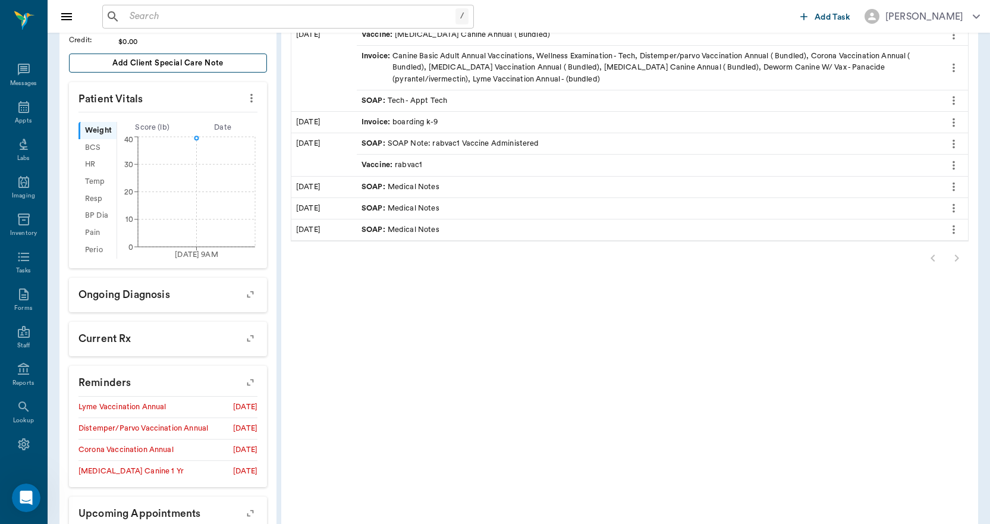
scroll to position [364, 0]
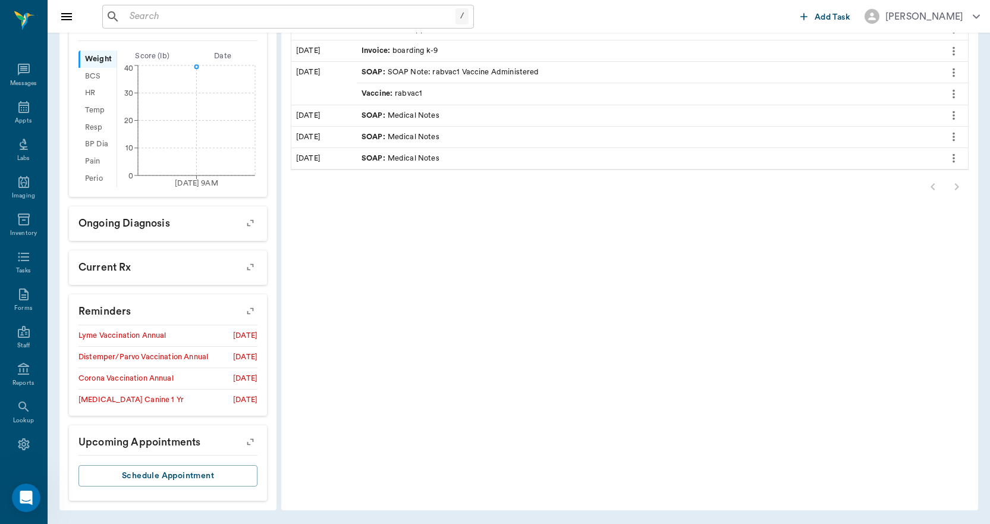
click at [248, 310] on icon "button" at bounding box center [250, 311] width 17 height 17
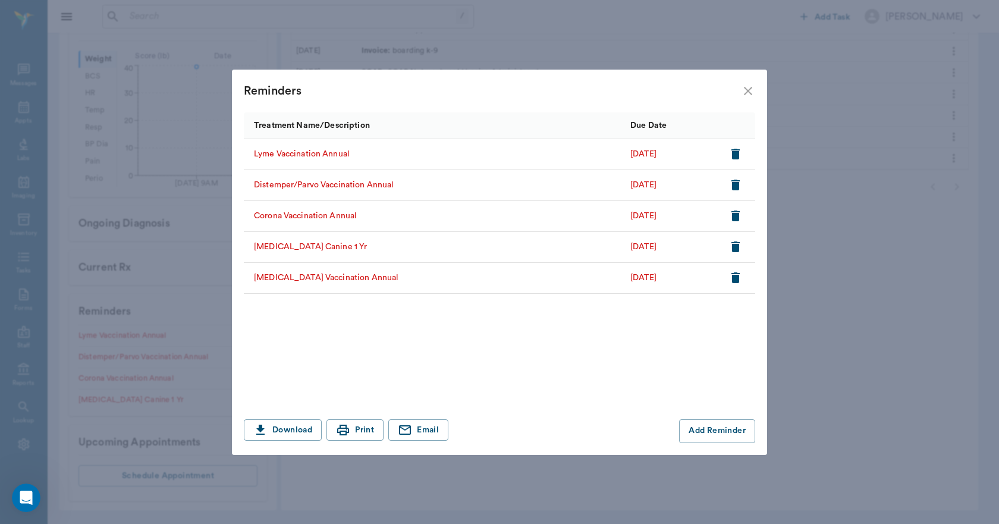
click at [746, 89] on icon "close" at bounding box center [748, 91] width 8 height 8
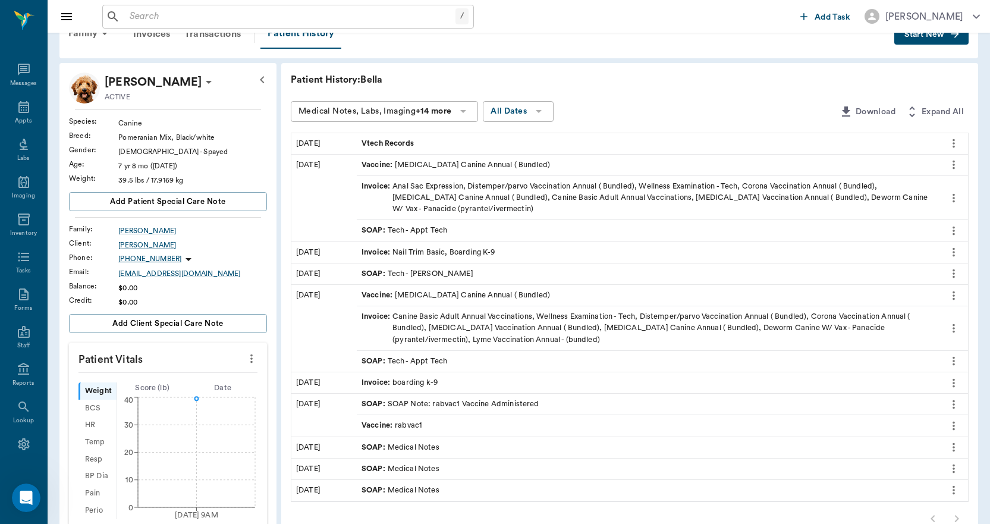
scroll to position [0, 0]
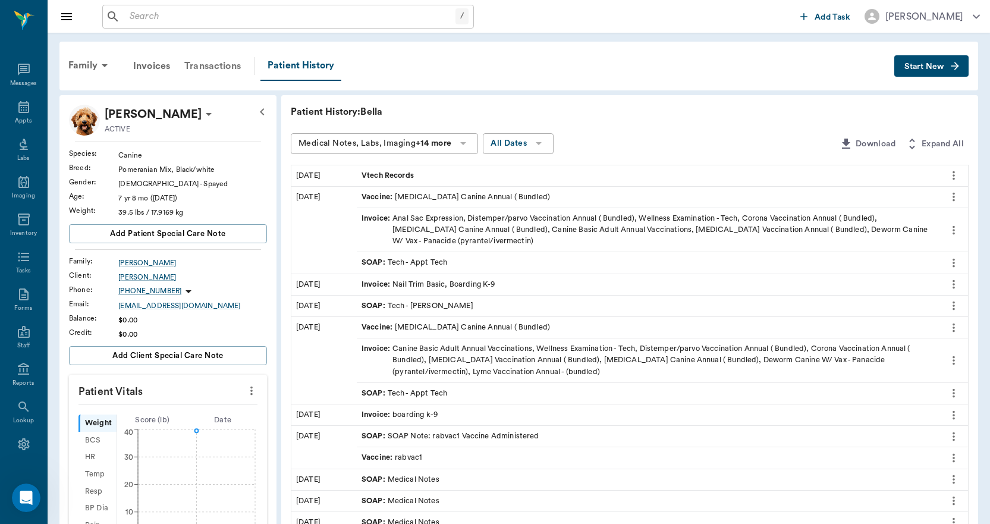
click at [202, 62] on div "Transactions" at bounding box center [212, 66] width 71 height 29
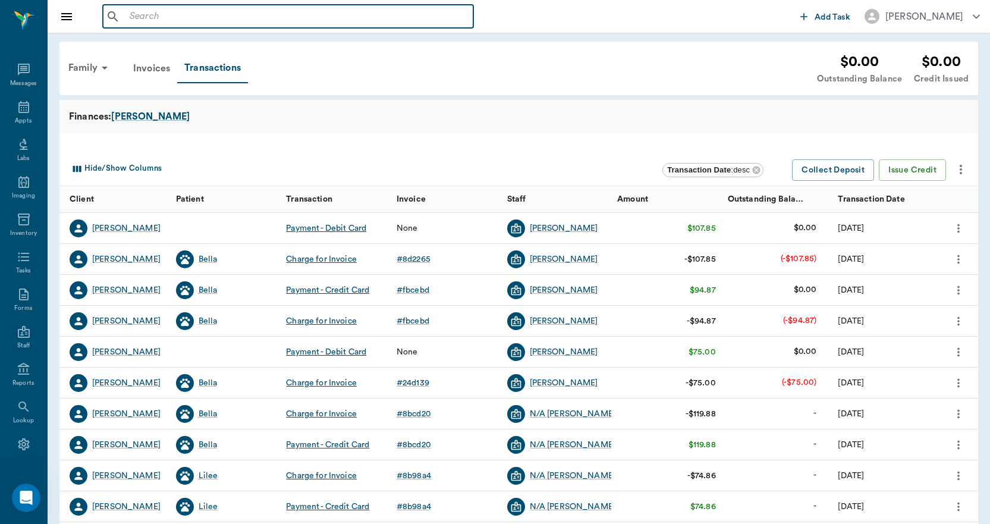
click at [188, 14] on input "text" at bounding box center [297, 16] width 344 height 17
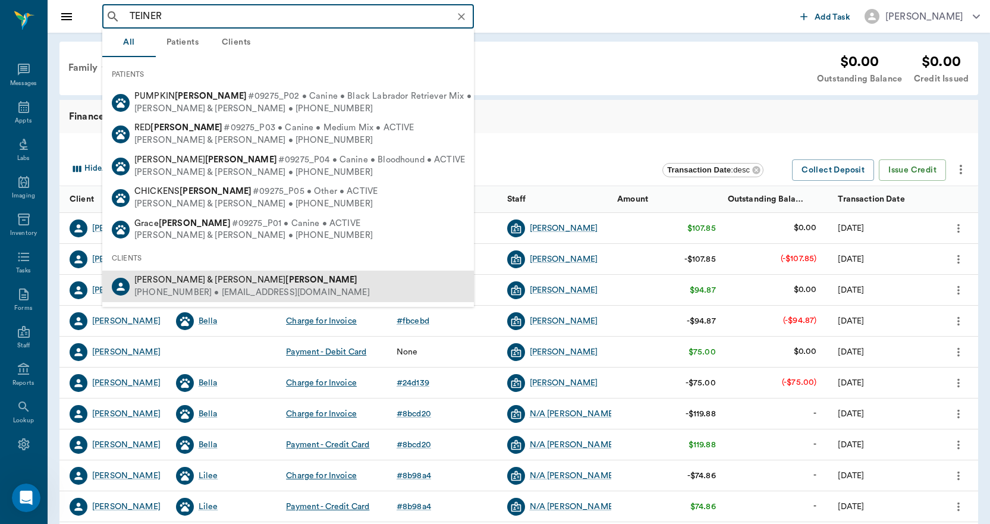
click at [182, 280] on span "Barbra & Chad Teinert" at bounding box center [245, 279] width 223 height 9
type input "TEINER"
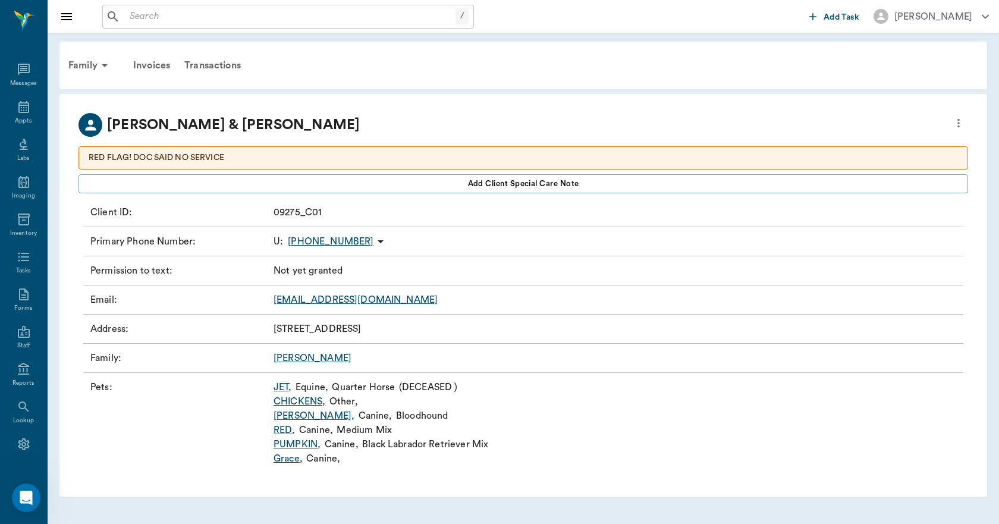
click at [291, 460] on link "Grace ," at bounding box center [288, 458] width 29 height 14
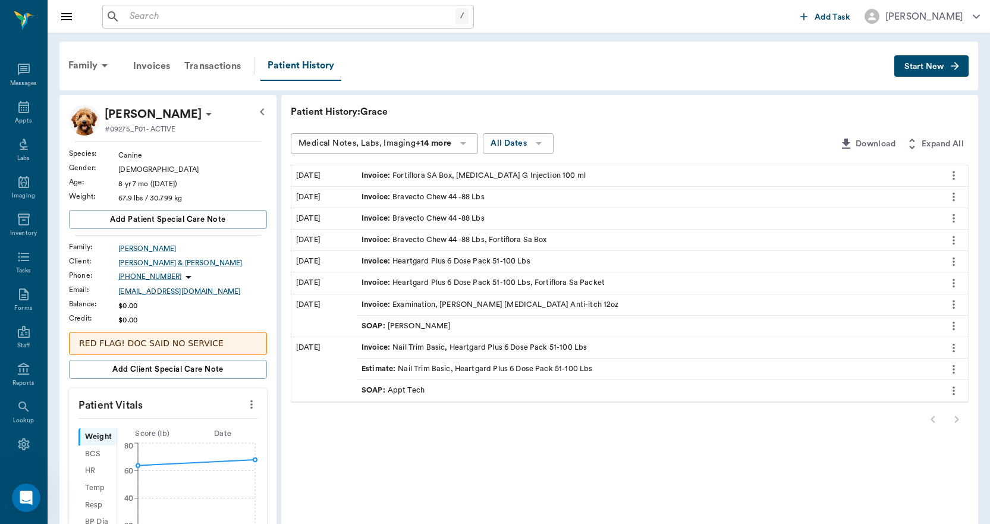
click at [903, 67] on button "Start New" at bounding box center [932, 66] width 74 height 22
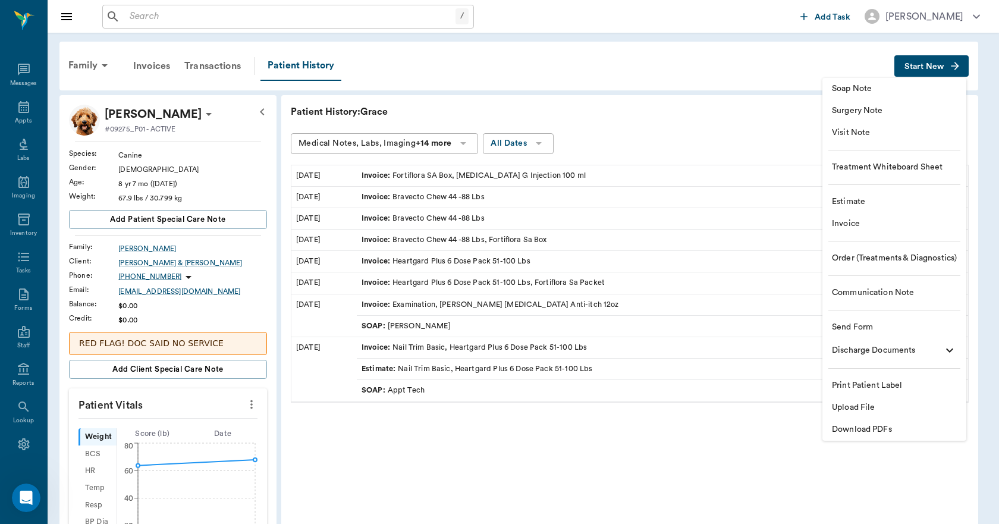
click at [864, 428] on span "Download PDFs" at bounding box center [894, 429] width 125 height 12
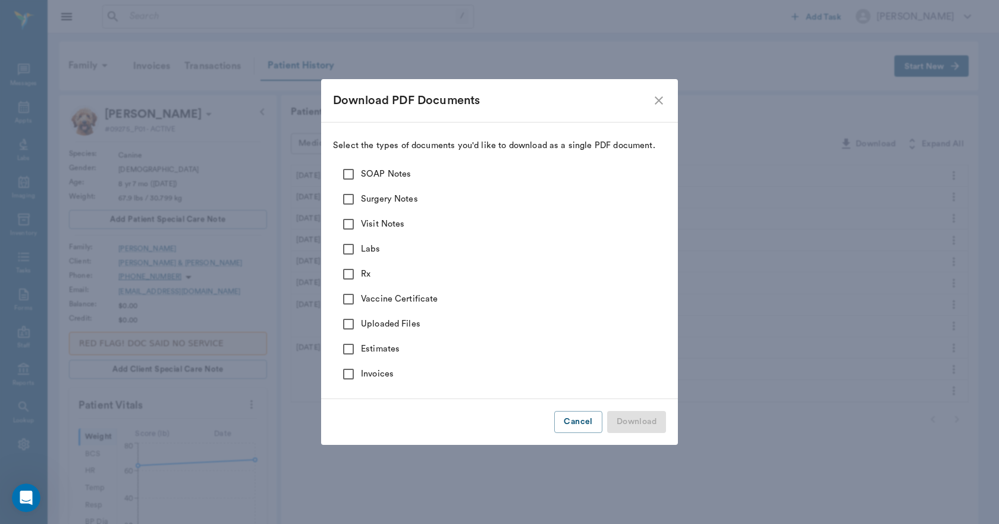
click at [347, 176] on input "SOAP Notes" at bounding box center [348, 174] width 25 height 25
checkbox input "true"
click at [349, 199] on input "Surgery Notes" at bounding box center [348, 199] width 25 height 25
checkbox input "true"
click at [346, 221] on input "Visit Notes" at bounding box center [348, 224] width 25 height 25
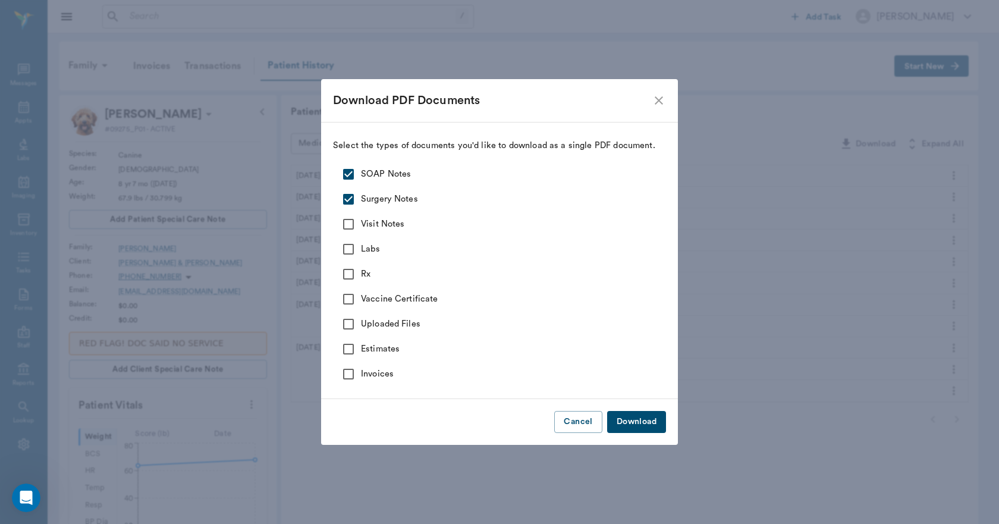
checkbox input "true"
click at [349, 248] on input "Labs" at bounding box center [348, 249] width 25 height 25
checkbox input "true"
click at [350, 274] on input "Rx" at bounding box center [348, 274] width 25 height 25
checkbox input "true"
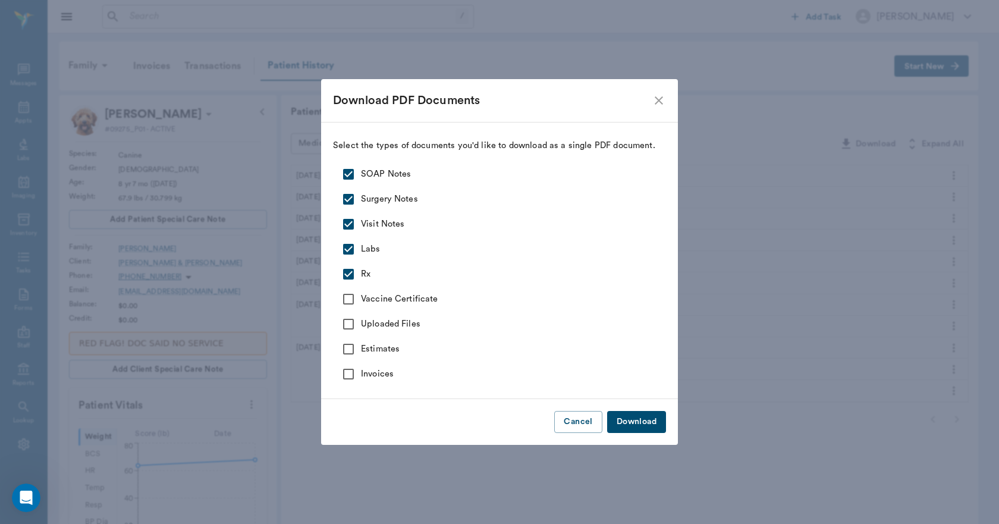
click at [348, 302] on input "Vaccine Certificate" at bounding box center [348, 299] width 25 height 25
checkbox input "true"
click at [347, 333] on input "Uploaded Files" at bounding box center [348, 324] width 25 height 25
checkbox input "true"
click at [629, 420] on button "Download" at bounding box center [636, 422] width 59 height 22
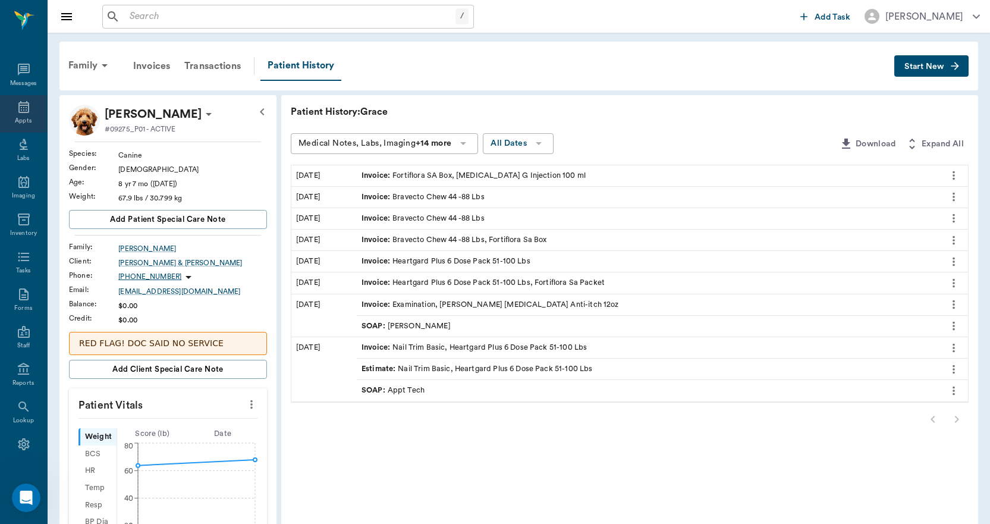
click at [24, 118] on div "Appts" at bounding box center [23, 121] width 17 height 9
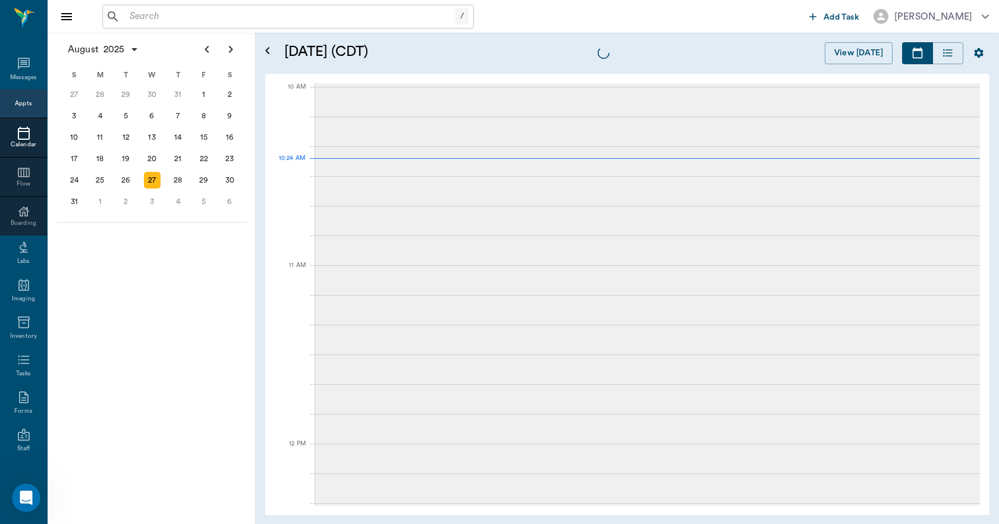
scroll to position [357, 0]
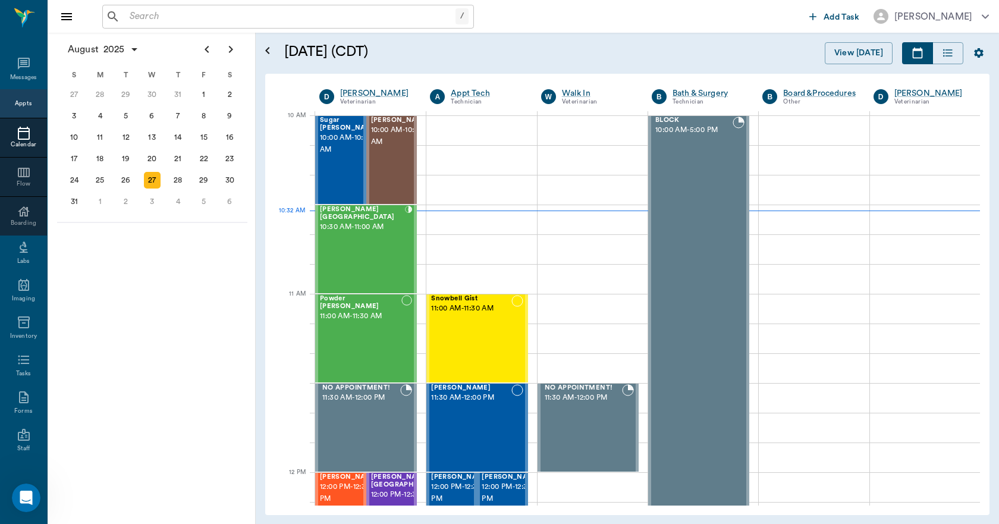
click at [199, 20] on input "text" at bounding box center [290, 16] width 331 height 17
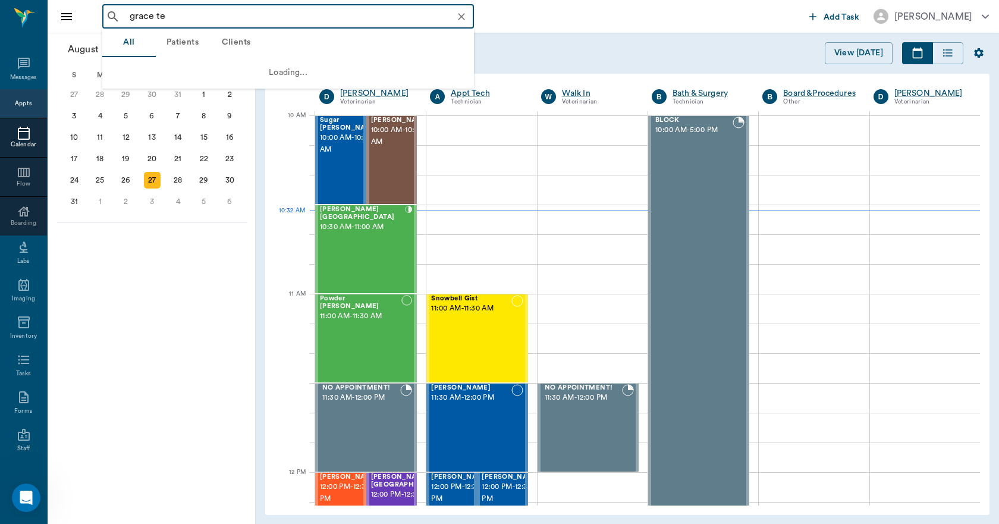
type input "grace tei"
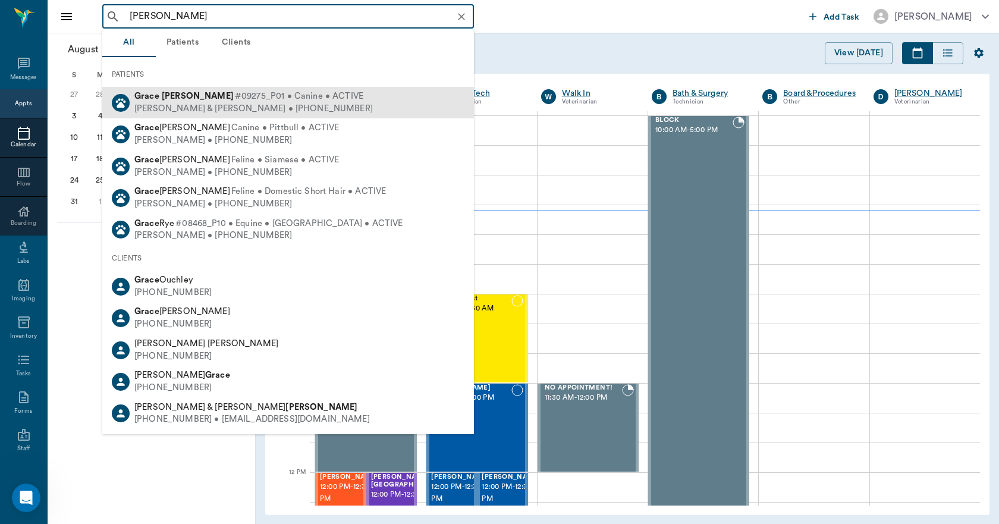
click at [167, 96] on b "Teinert" at bounding box center [198, 96] width 72 height 9
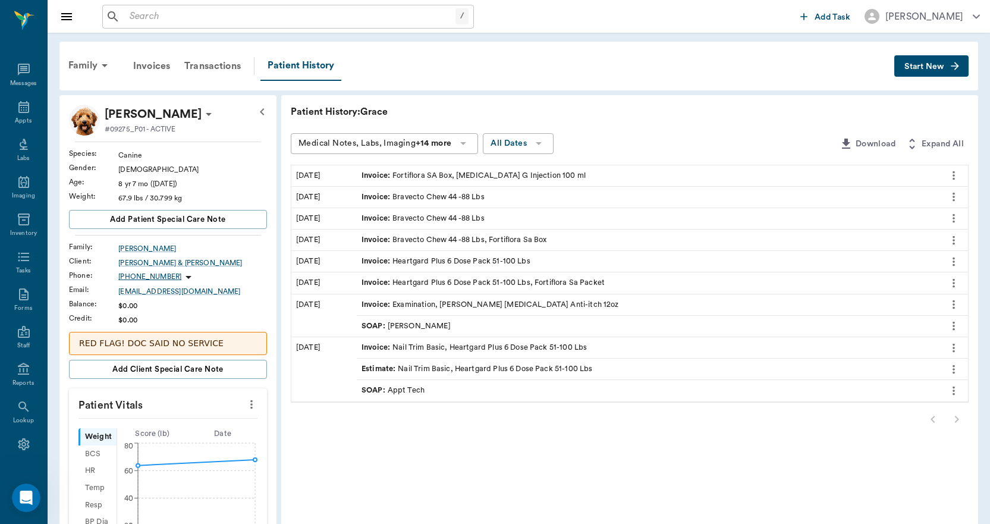
click at [958, 324] on icon "more" at bounding box center [954, 326] width 13 height 14
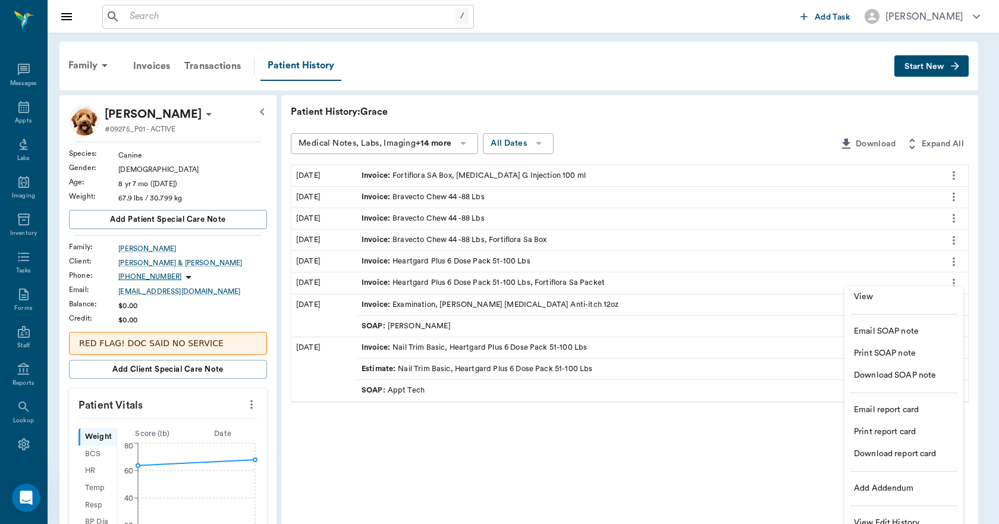
click at [880, 297] on span "View" at bounding box center [904, 297] width 100 height 12
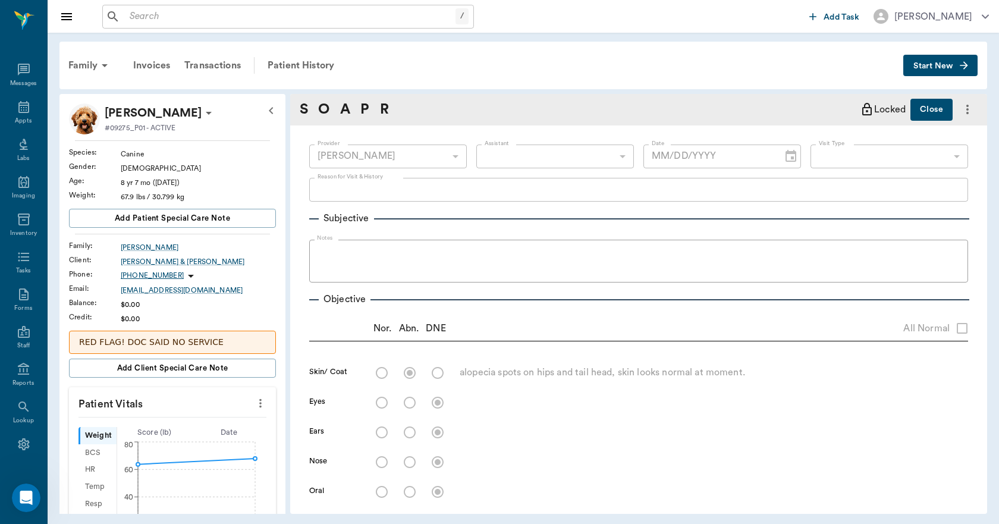
radio input "true"
type textarea "alopecia spots on hips and tail head, skin looks normal at moment."
type input "06/08/2023"
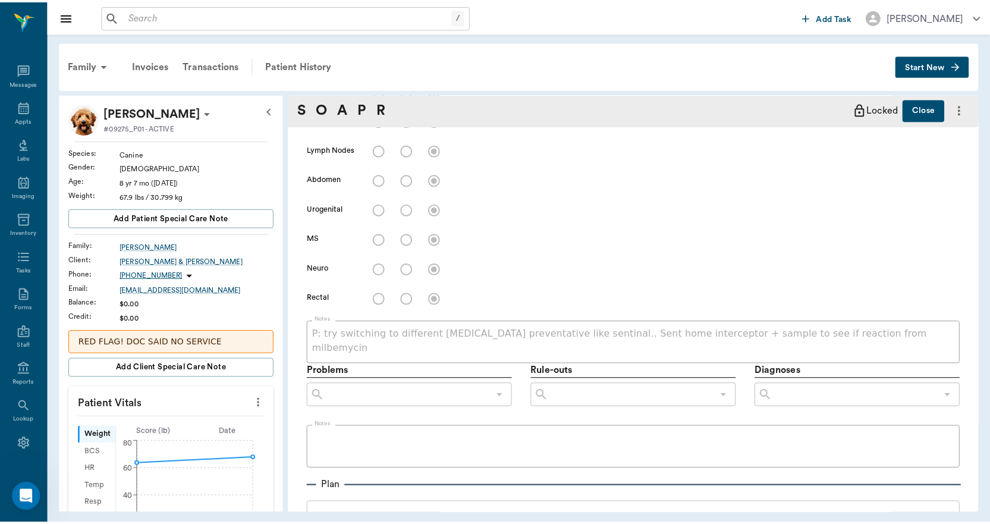
scroll to position [258, 0]
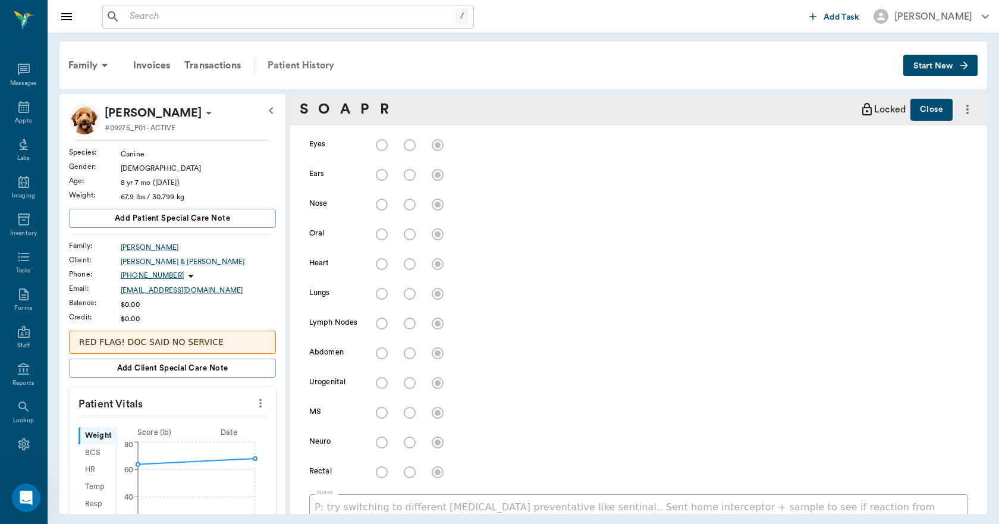
click at [316, 56] on div "Patient History" at bounding box center [301, 65] width 81 height 29
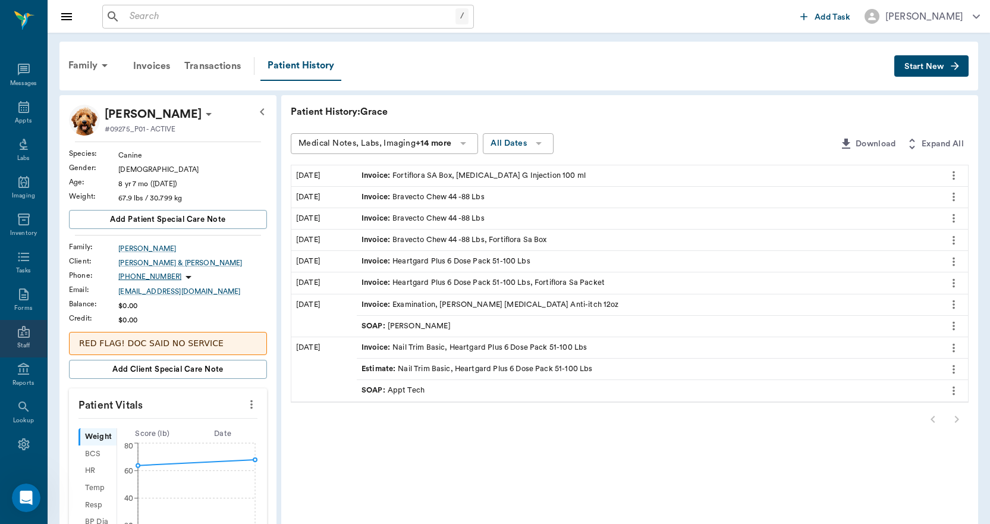
click at [24, 333] on icon at bounding box center [24, 332] width 12 height 12
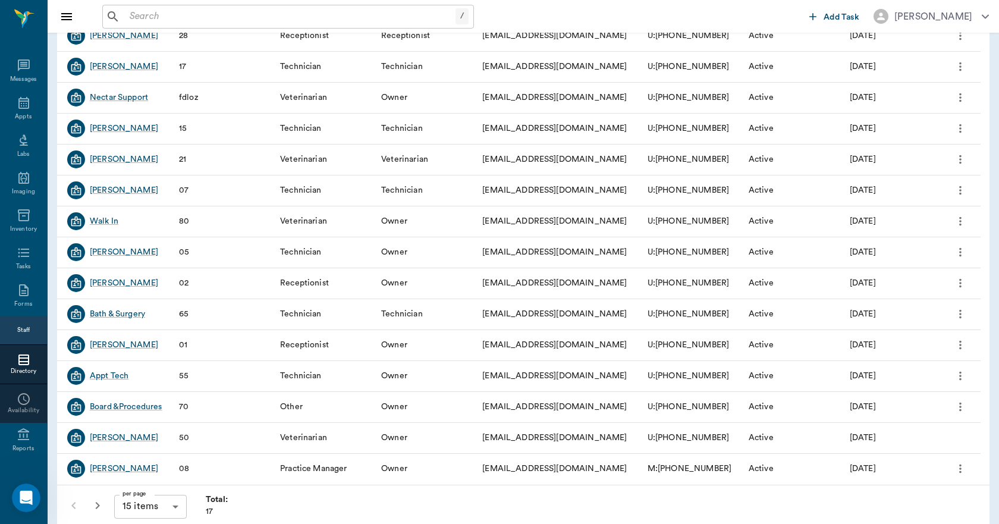
scroll to position [143, 0]
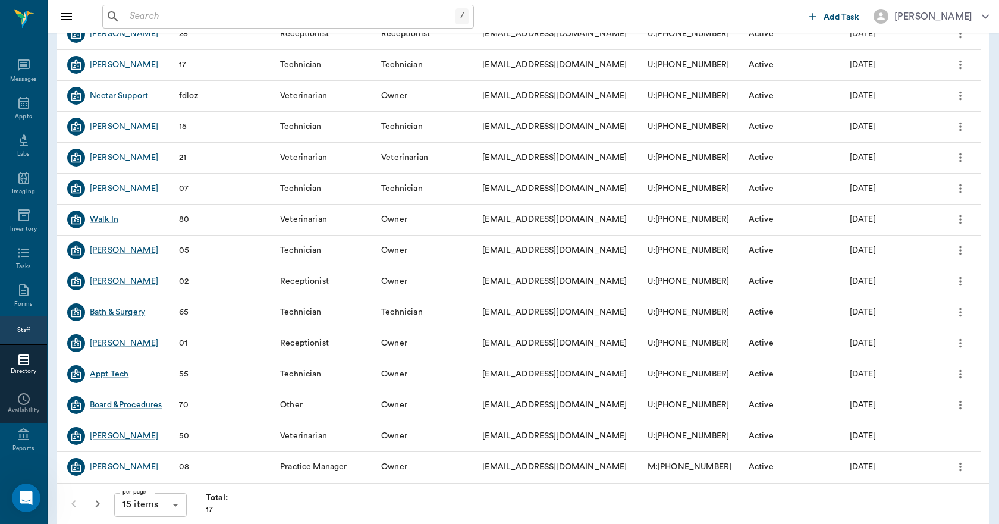
click at [99, 503] on icon "button" at bounding box center [98, 503] width 4 height 7
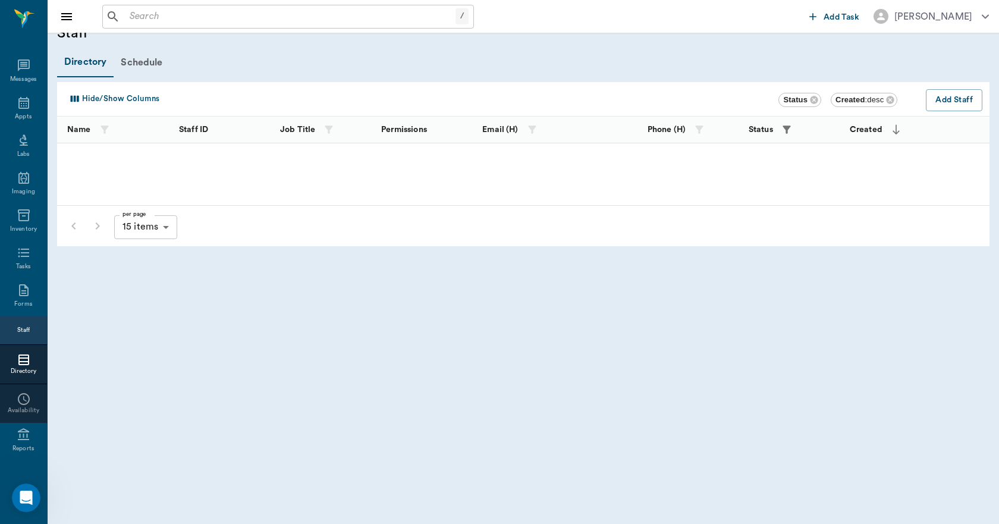
scroll to position [18, 0]
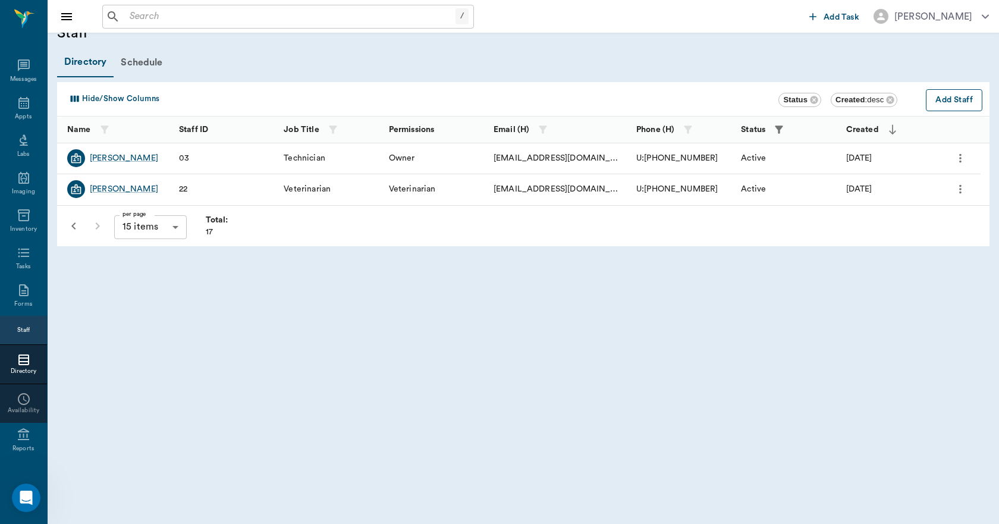
click at [937, 92] on button "Add Staff" at bounding box center [954, 100] width 57 height 22
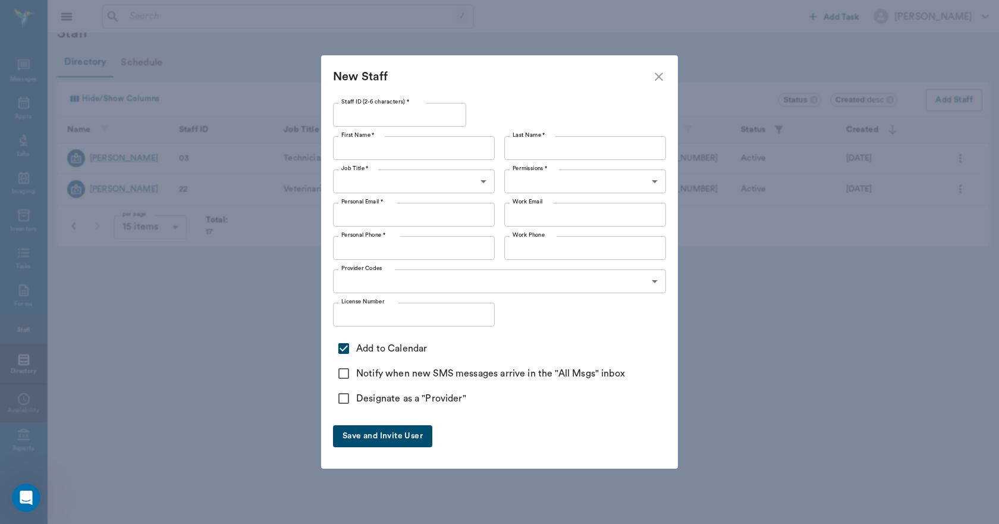
click at [425, 118] on input "Staff ID (2-6 characters) *" at bounding box center [399, 115] width 133 height 24
type input "30"
click at [413, 149] on input "First Name *" at bounding box center [414, 148] width 162 height 24
type input "Christy"
type input "Dudley"
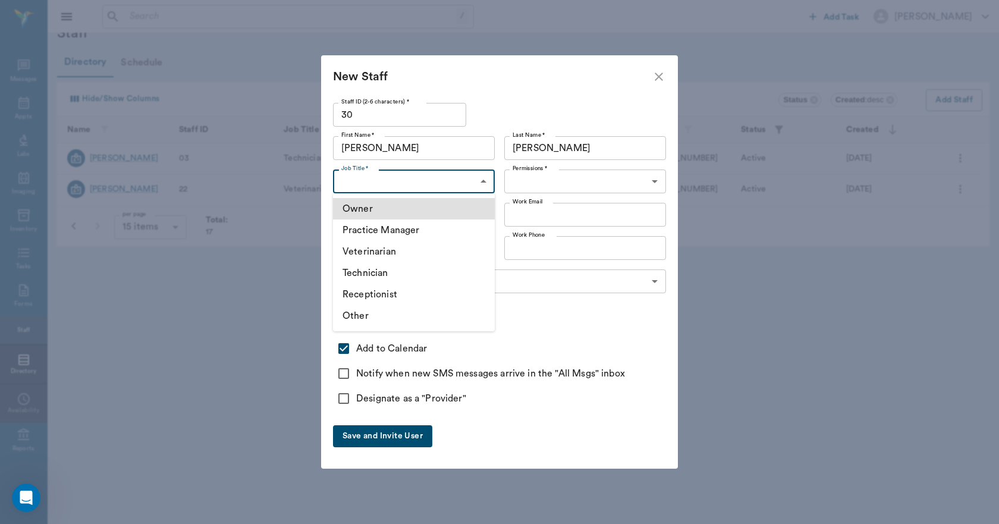
click at [410, 181] on body "/ ​ Add Task Dr. Bert Ellsworth Nectar Messages Appts Labs Imaging Inventory Ta…" at bounding box center [499, 262] width 999 height 524
click at [397, 300] on li "Receptionist" at bounding box center [414, 294] width 162 height 21
type input "RECEPTIONIST"
type input "646819e3845053f3d1b01a41"
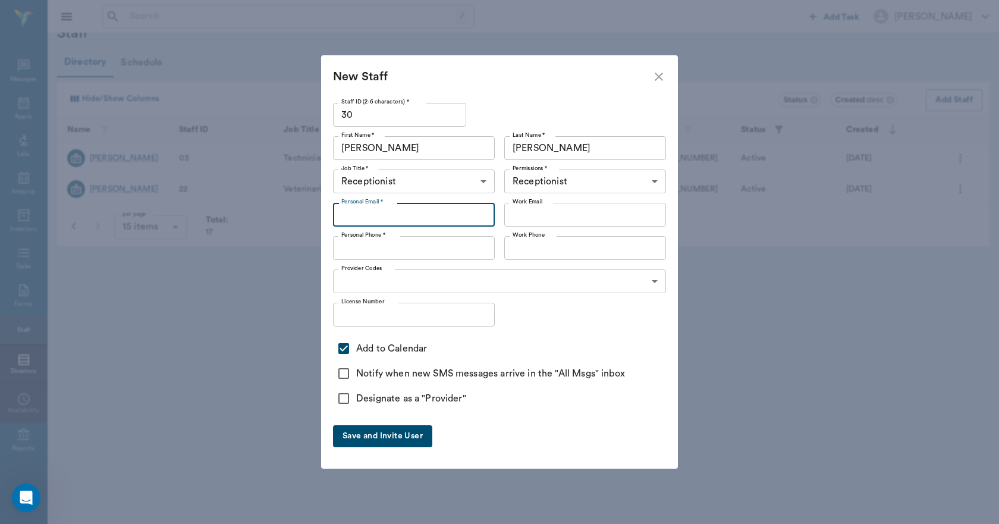
click at [465, 210] on input "Personal Email *" at bounding box center [414, 215] width 162 height 24
type input "christygreen353@yahoo.com"
click at [520, 207] on input "Work Email" at bounding box center [585, 215] width 162 height 24
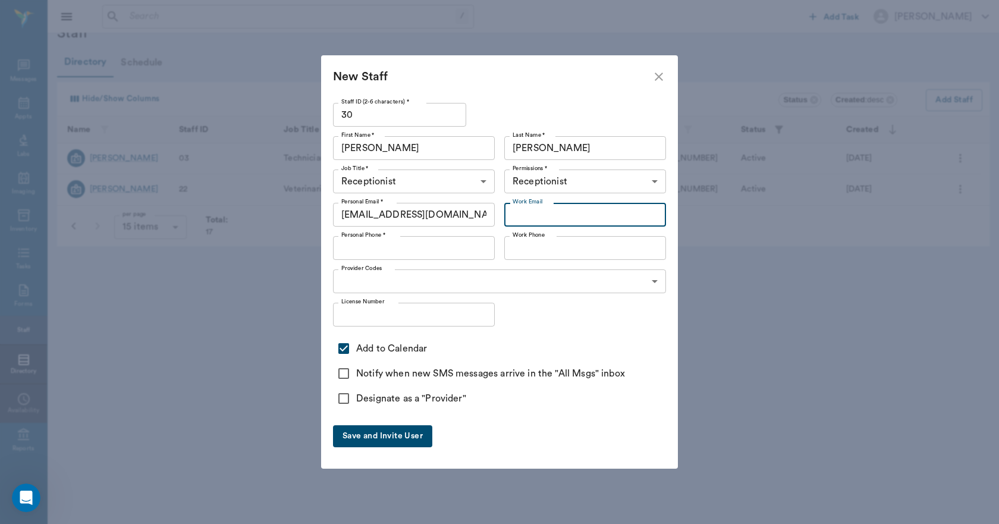
type input "ccvc75551@gmail.com"
click at [456, 247] on input "[PHONE_NUMBER]" at bounding box center [414, 248] width 162 height 24
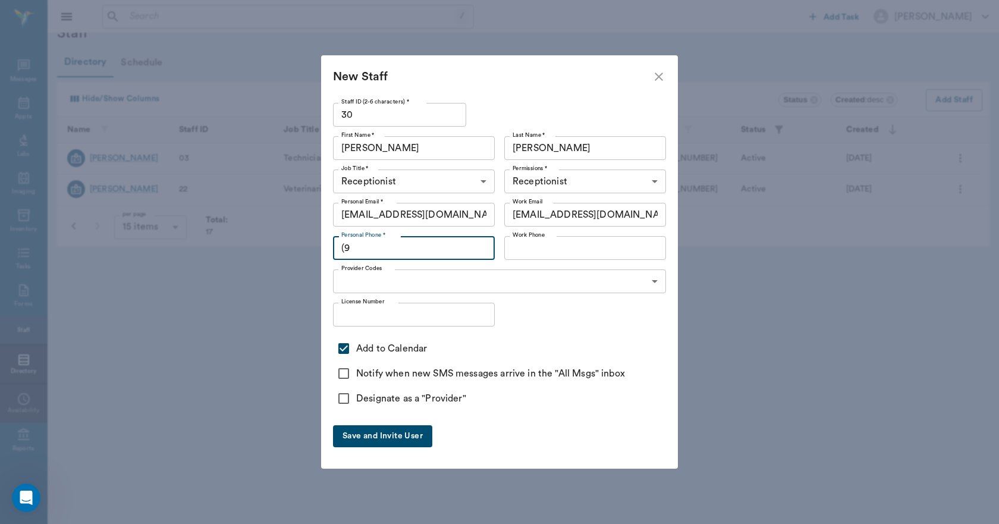
type input "("
type input "(903) 417-1150"
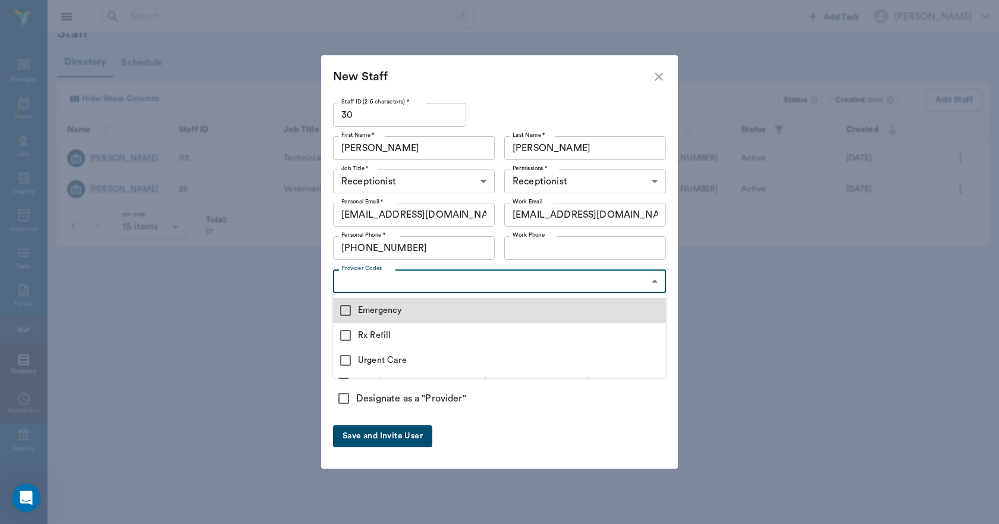
click at [457, 277] on body "/ ​ Add Task Dr. Bert Ellsworth Nectar Messages Appts Labs Imaging Inventory Ta…" at bounding box center [499, 262] width 999 height 524
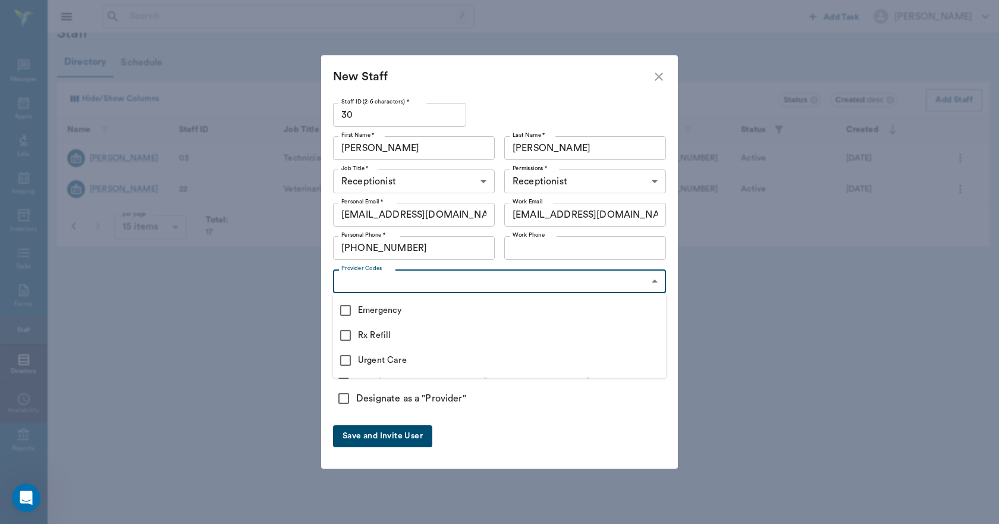
click at [407, 281] on div at bounding box center [499, 262] width 999 height 524
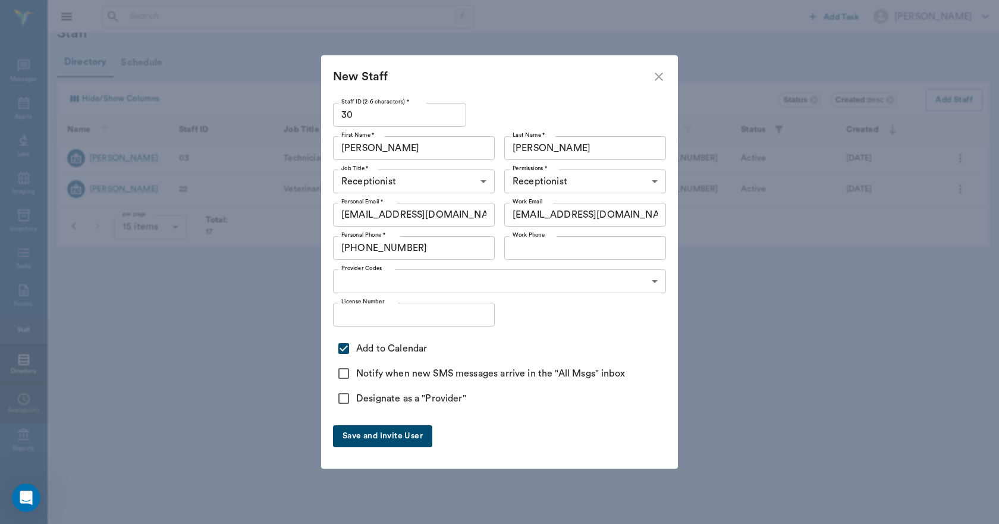
click at [343, 349] on input "Add to Calendar" at bounding box center [343, 348] width 25 height 25
checkbox input "false"
click at [345, 397] on input "Designate as a "Provider"" at bounding box center [343, 398] width 25 height 25
checkbox input "true"
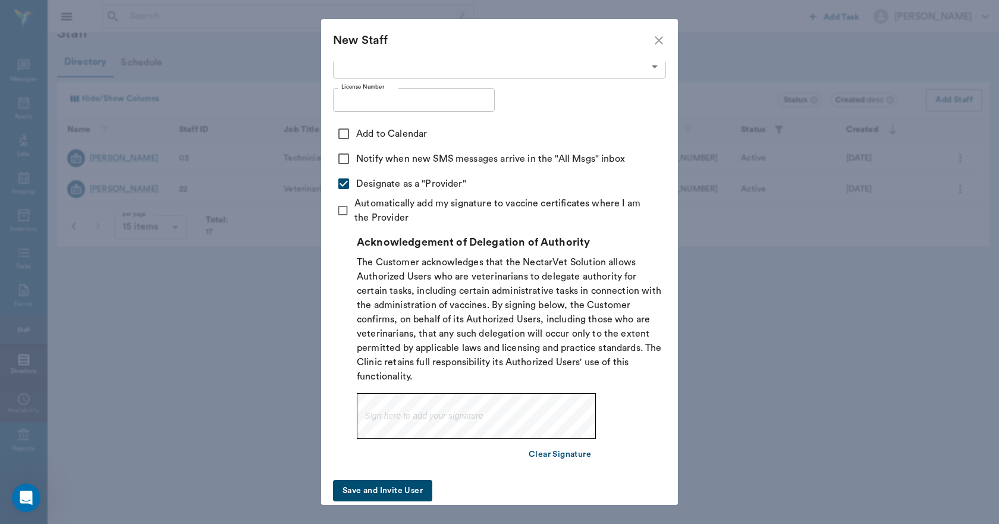
scroll to position [196, 0]
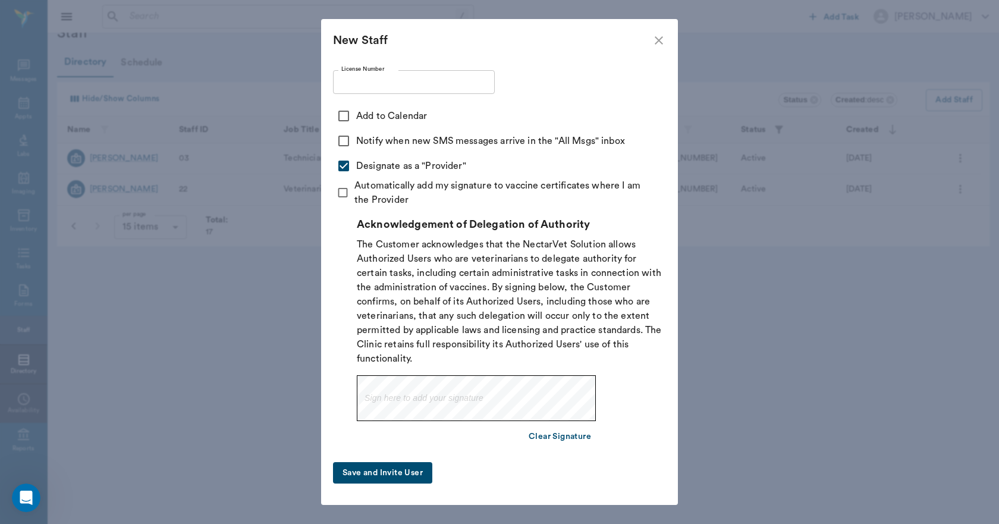
click at [365, 475] on button "Save and Invite User" at bounding box center [382, 473] width 99 height 22
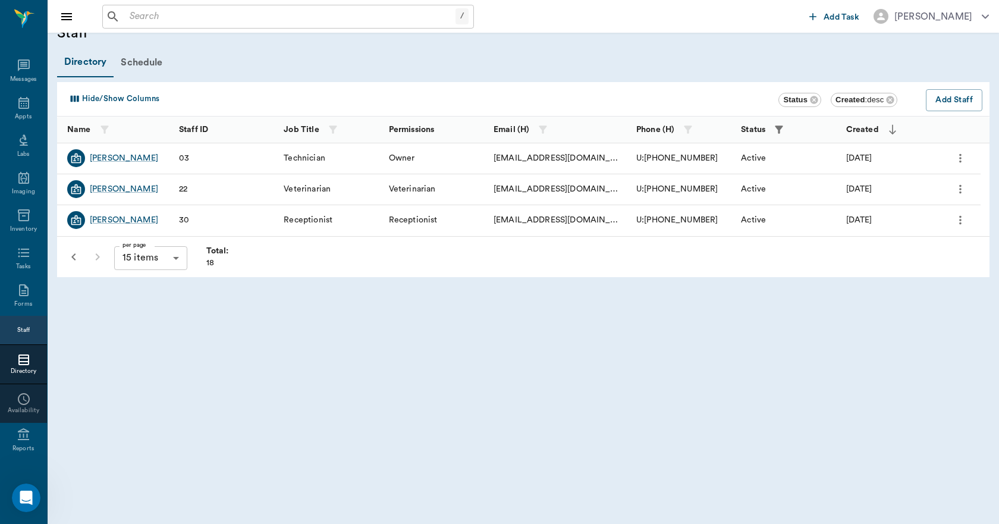
click at [80, 255] on icon "button" at bounding box center [74, 257] width 14 height 14
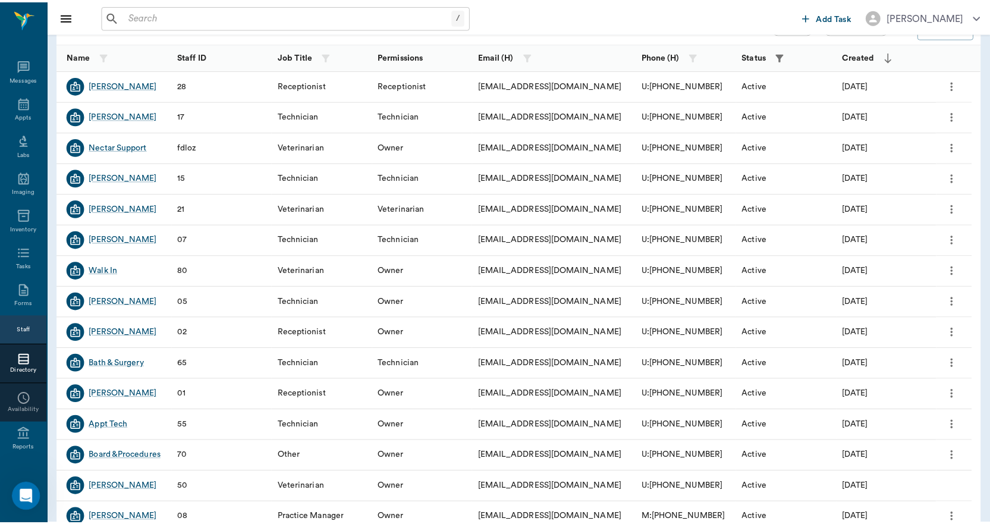
scroll to position [78, 0]
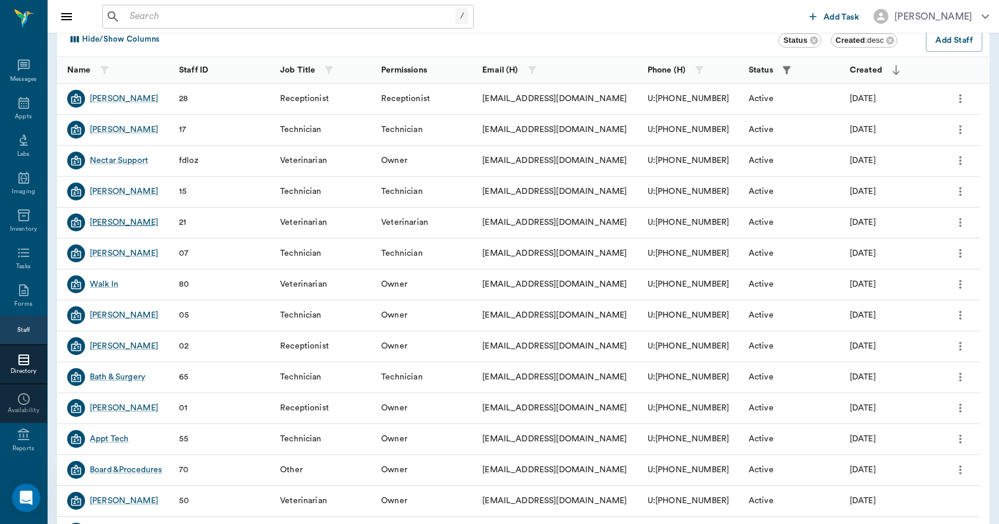
click at [130, 222] on div "[PERSON_NAME]" at bounding box center [124, 223] width 68 height 12
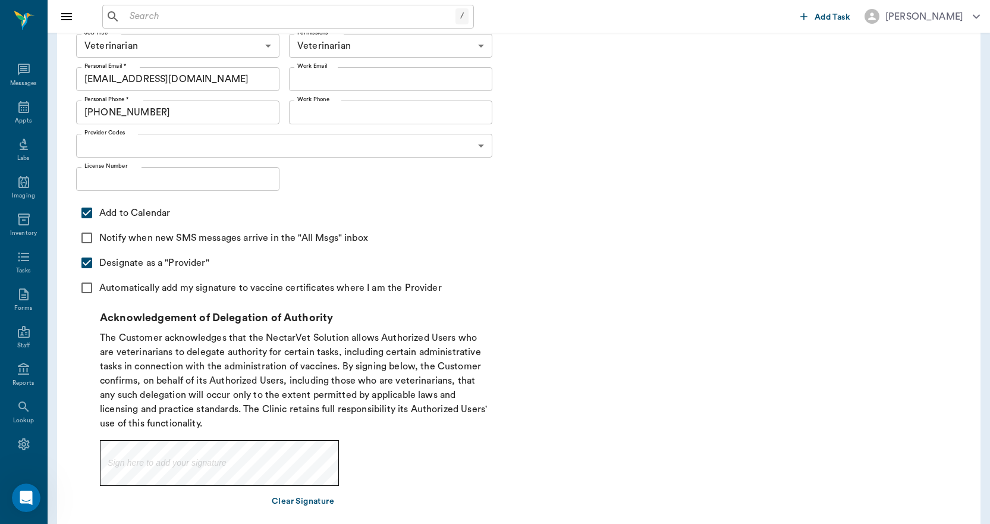
scroll to position [178, 0]
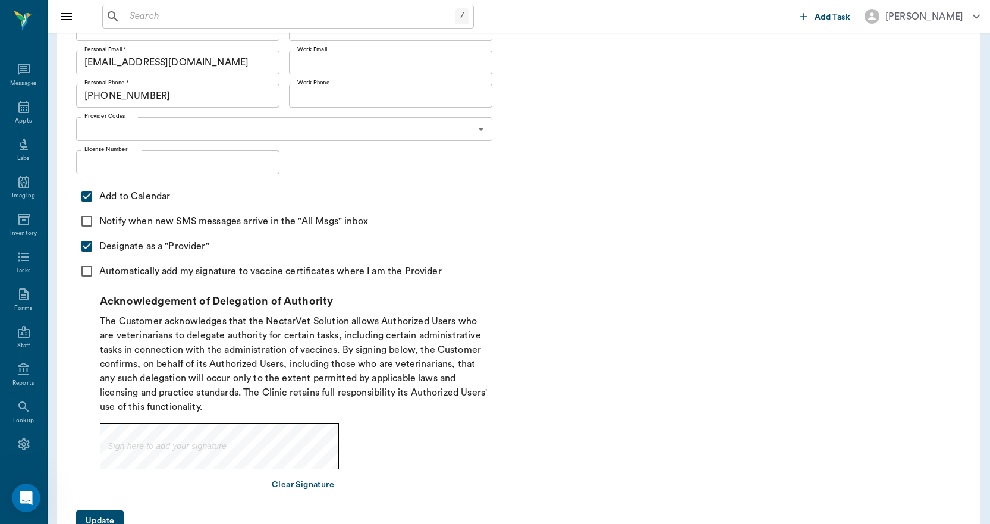
click at [83, 271] on input "Automatically add my signature to vaccine certificates where I am the Provider" at bounding box center [86, 271] width 25 height 25
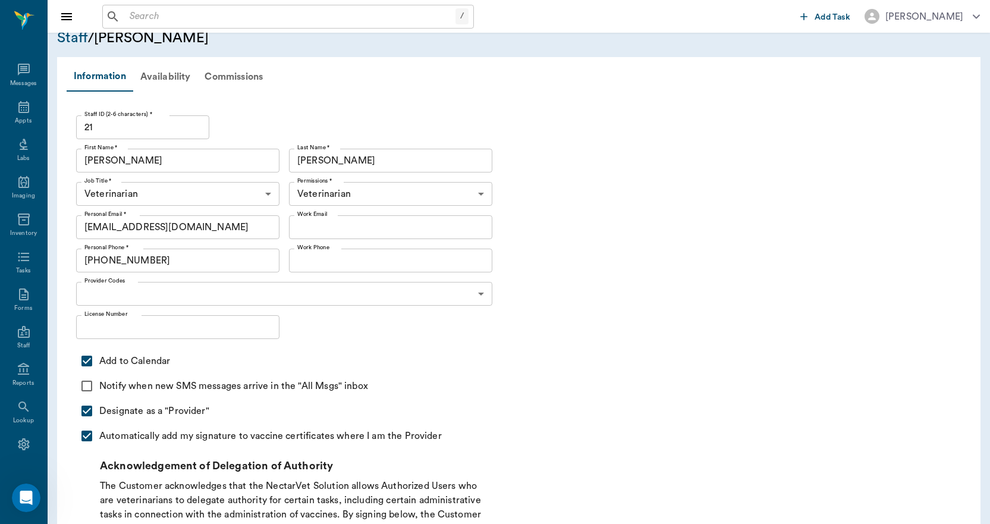
scroll to position [0, 0]
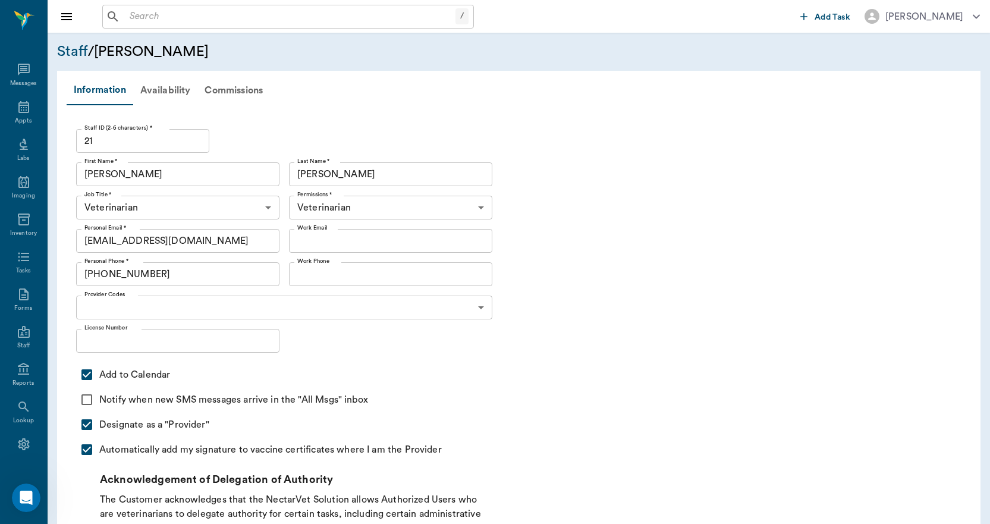
click at [88, 450] on input "Automatically add my signature to vaccine certificates where I am the Provider" at bounding box center [86, 449] width 25 height 25
checkbox input "false"
click at [15, 114] on div "Appts" at bounding box center [23, 113] width 47 height 37
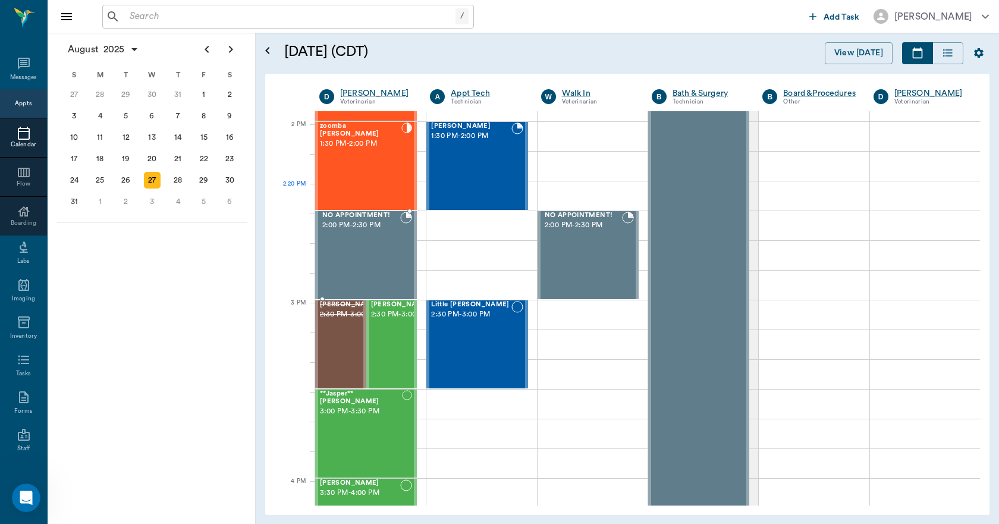
scroll to position [952, 0]
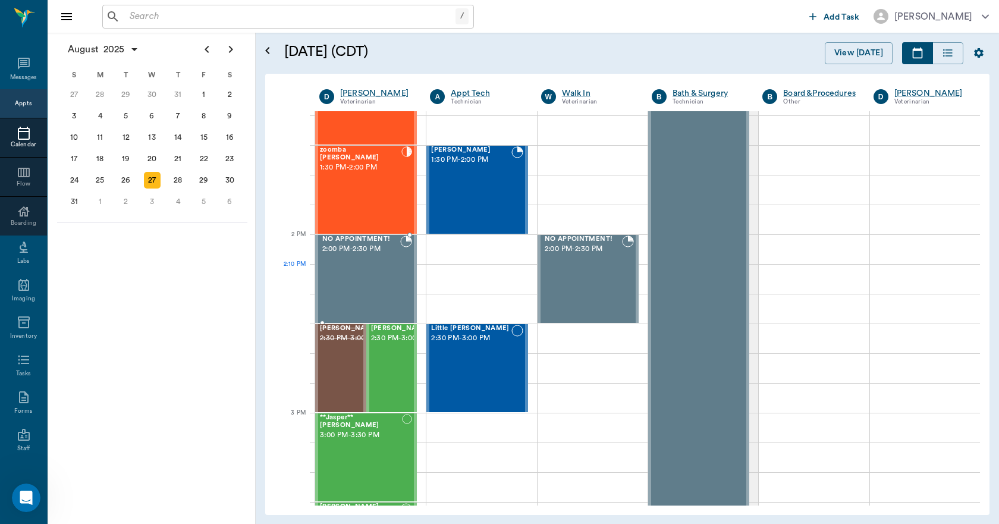
click at [366, 271] on div "NO APPOINTMENT! 2:00 PM - 2:30 PM" at bounding box center [360, 279] width 80 height 87
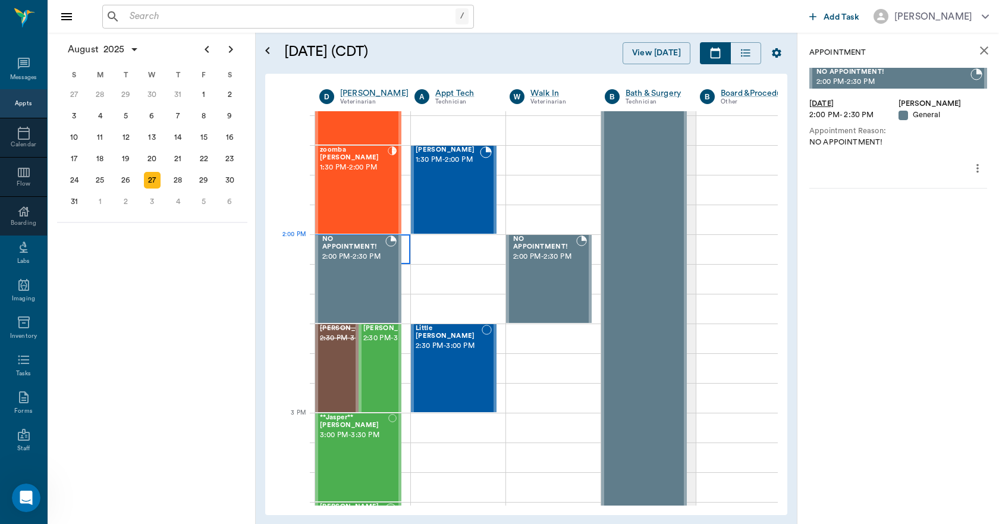
click at [407, 248] on div at bounding box center [362, 249] width 95 height 30
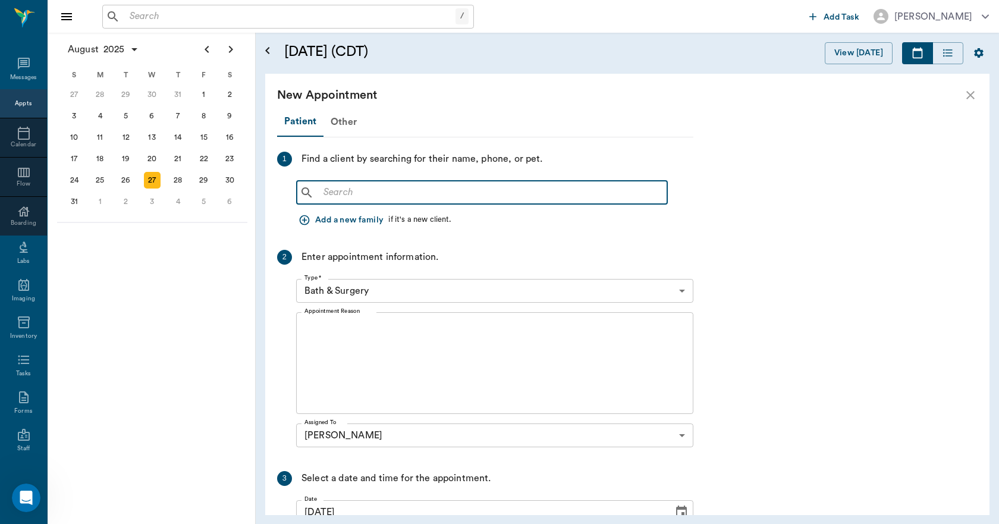
click at [438, 198] on input "text" at bounding box center [491, 192] width 344 height 17
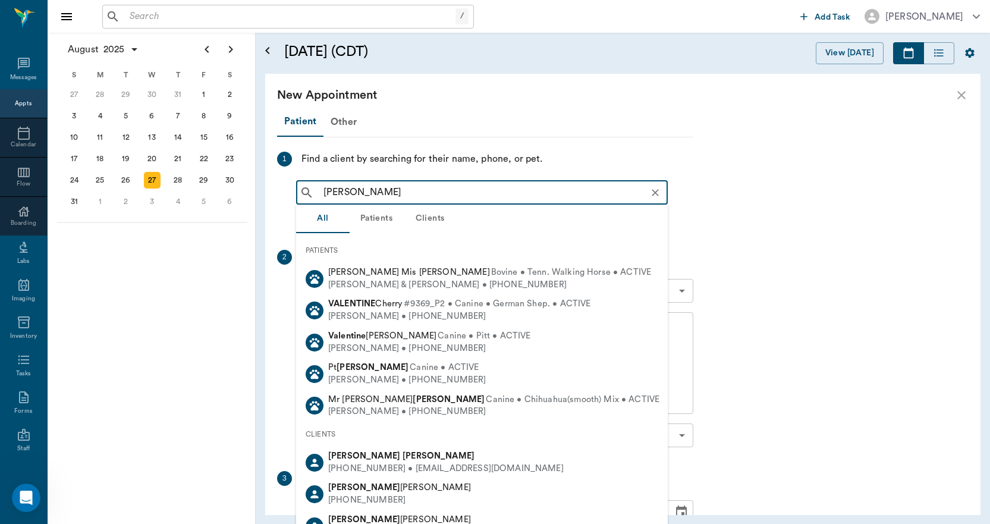
click at [403, 460] on b "Valentin" at bounding box center [439, 455] width 72 height 9
type input "Michelle valentin"
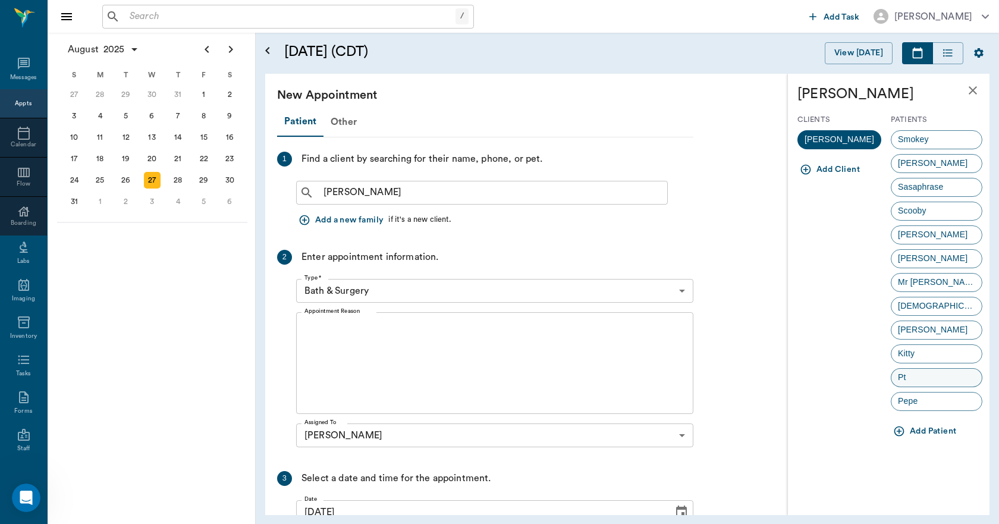
click at [917, 377] on div "Pt" at bounding box center [937, 377] width 92 height 19
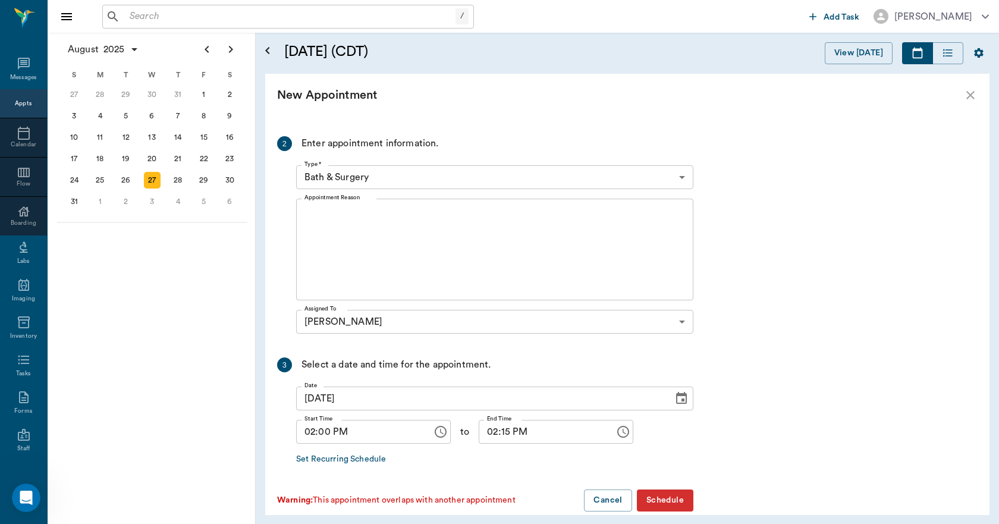
scroll to position [216, 0]
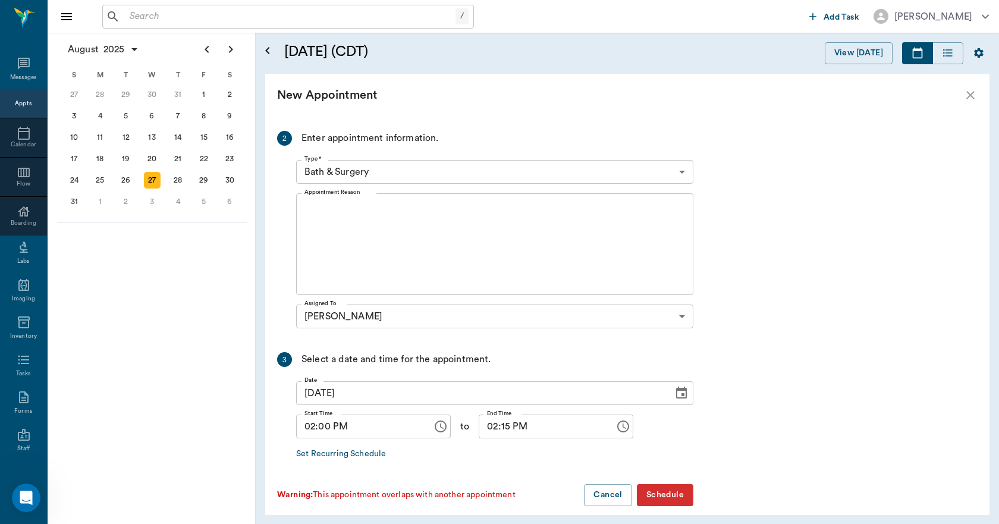
click at [398, 161] on body "/ ​ Add Task Dr. Bert Ellsworth Nectar Messages Appts Calendar Flow Boarding La…" at bounding box center [499, 262] width 999 height 524
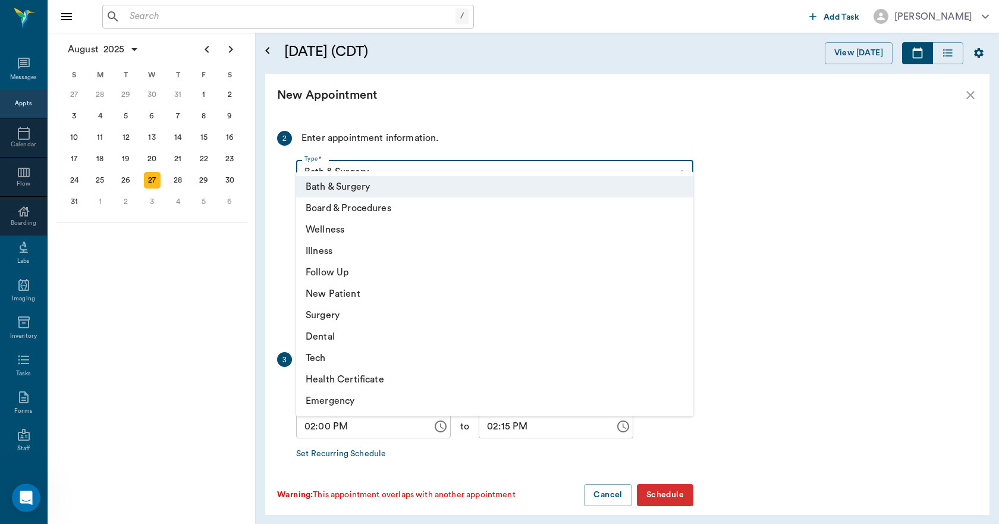
click at [337, 254] on li "Illness" at bounding box center [494, 250] width 397 height 21
type input "65d2be4f46e3a538d89b8c15"
type input "02:30 PM"
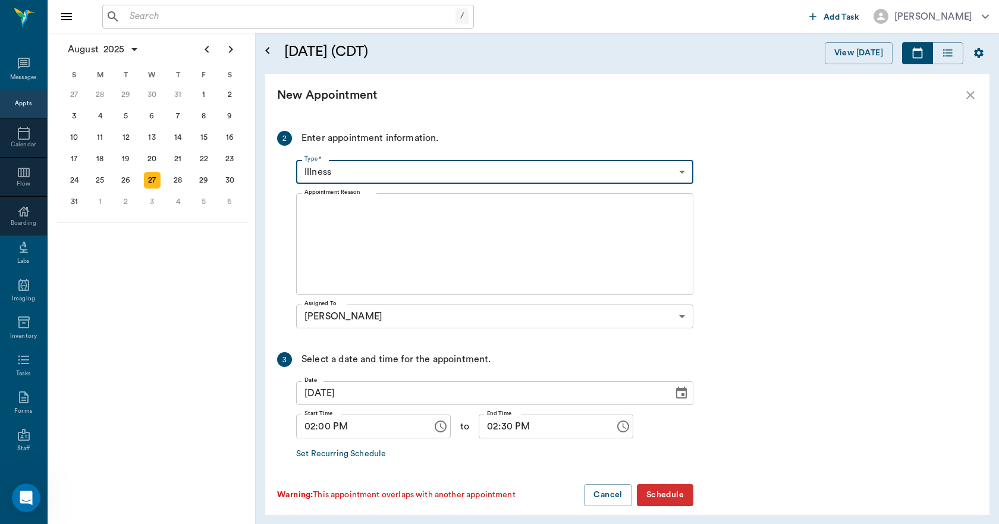
click at [363, 203] on textarea "Appointment Reason" at bounding box center [495, 244] width 381 height 82
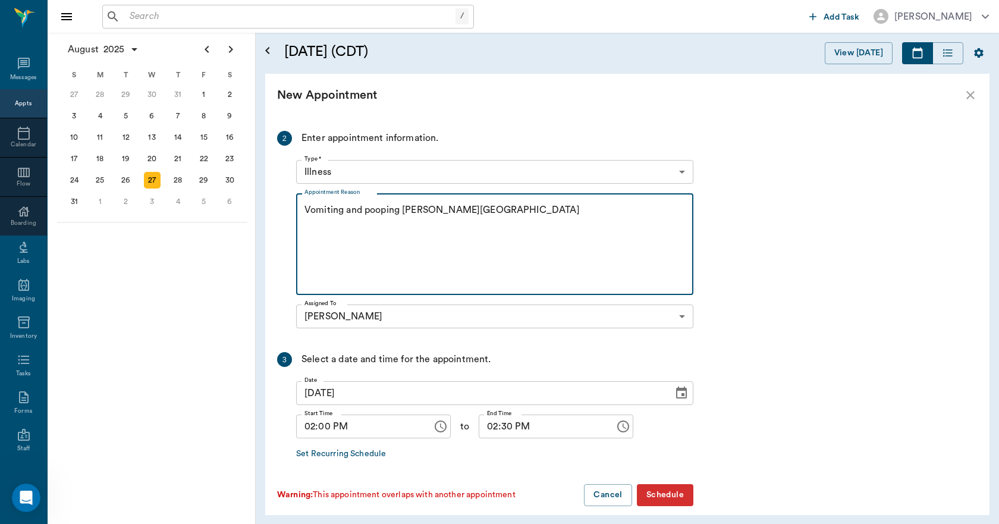
type textarea "Vomiting and pooping black Caryn"
click at [658, 484] on button "Schedule" at bounding box center [665, 495] width 57 height 22
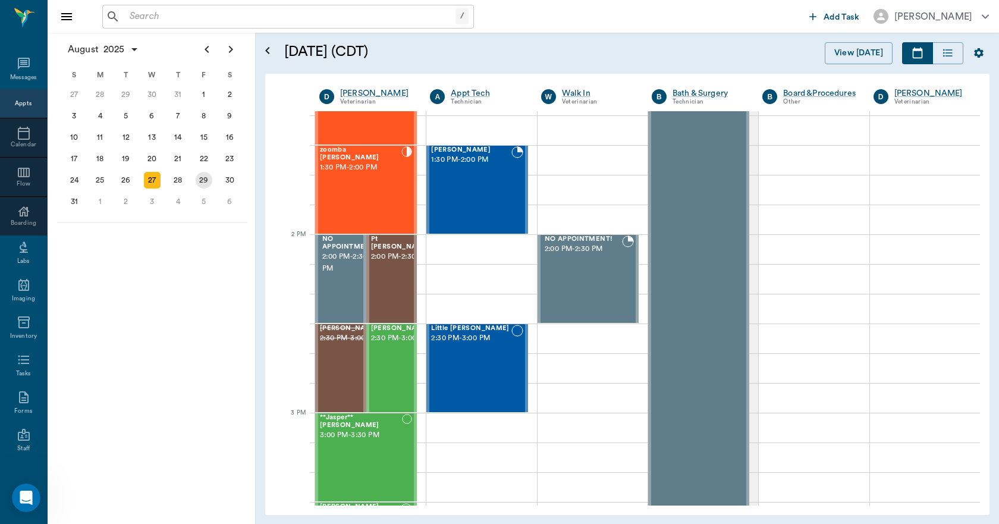
click at [203, 186] on div "29" at bounding box center [204, 180] width 17 height 17
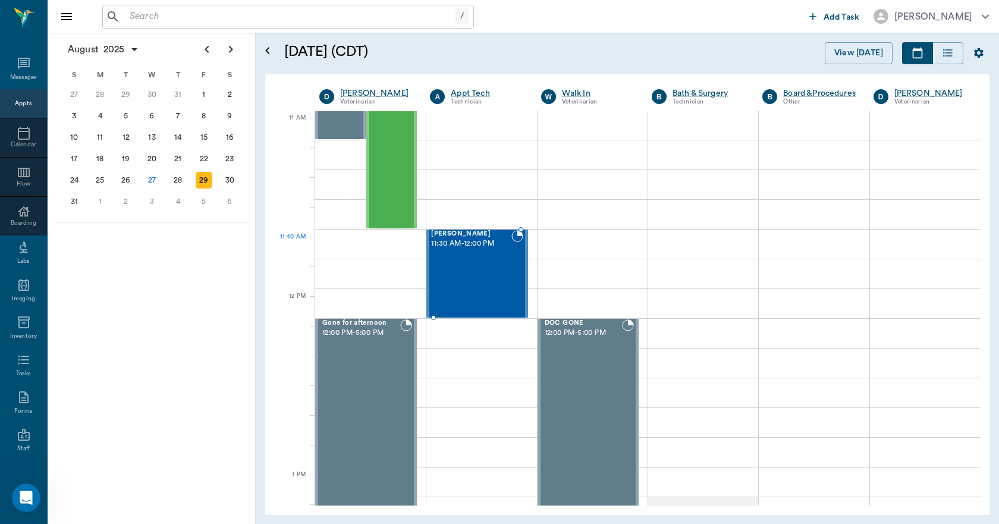
scroll to position [690, 0]
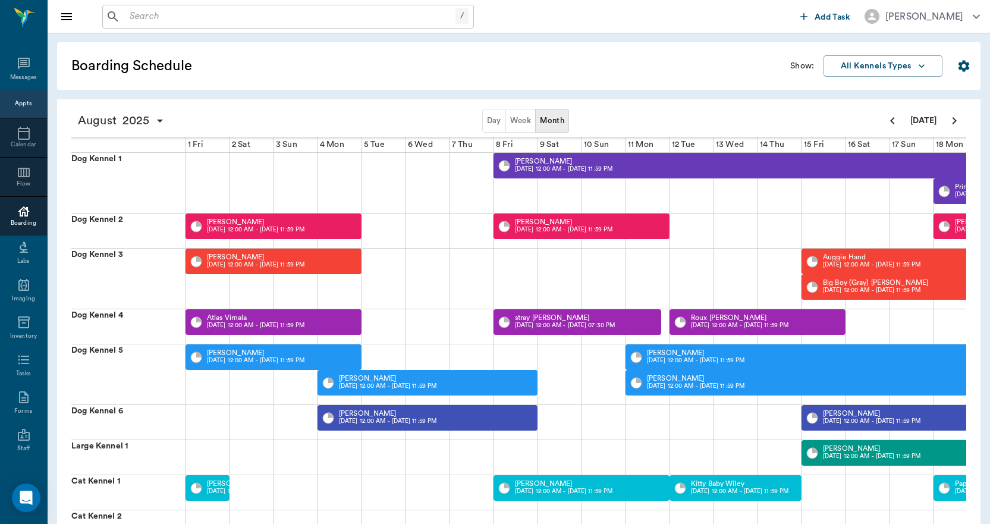
scroll to position [0, 460]
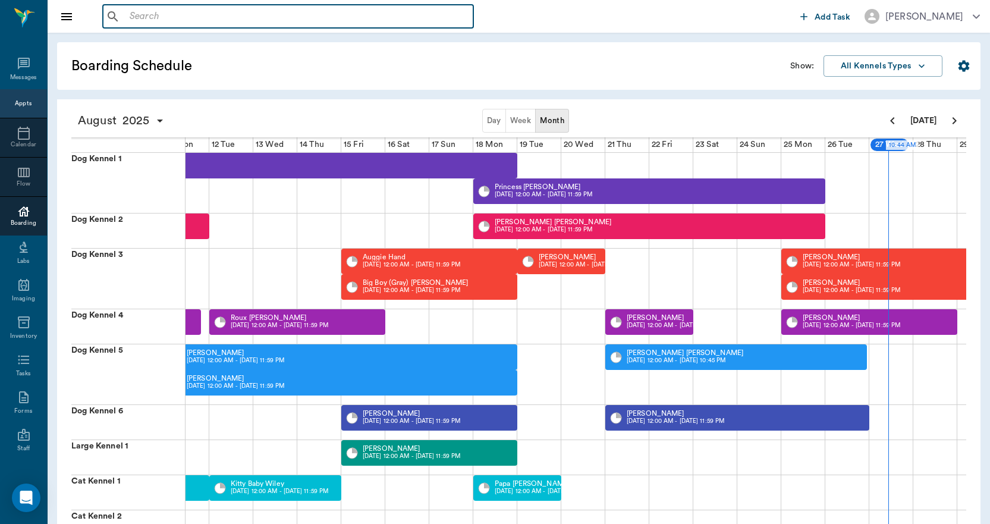
click at [159, 18] on input "text" at bounding box center [297, 16] width 344 height 17
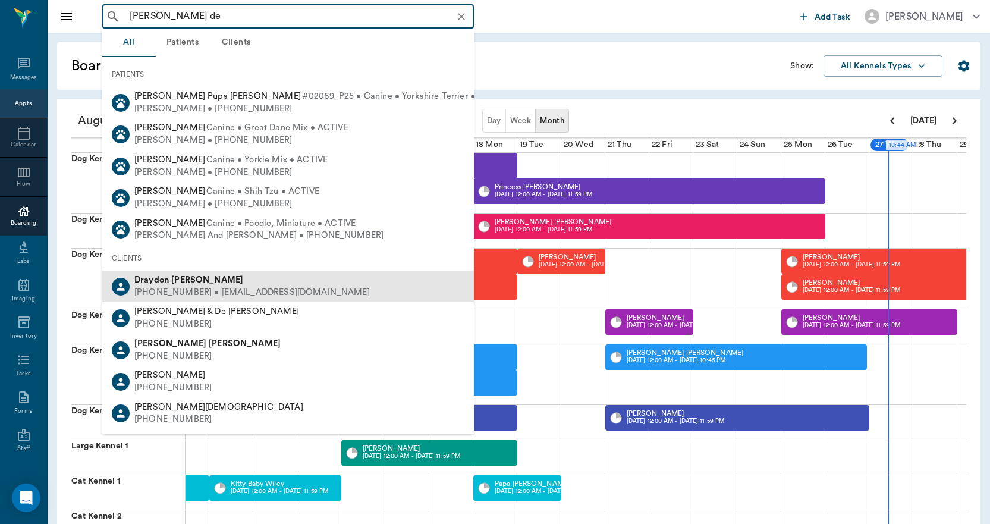
click at [136, 272] on div "[PERSON_NAME] [PHONE_NUMBER] • [EMAIL_ADDRESS][DOMAIN_NAME]" at bounding box center [288, 287] width 372 height 32
type input "[PERSON_NAME] de"
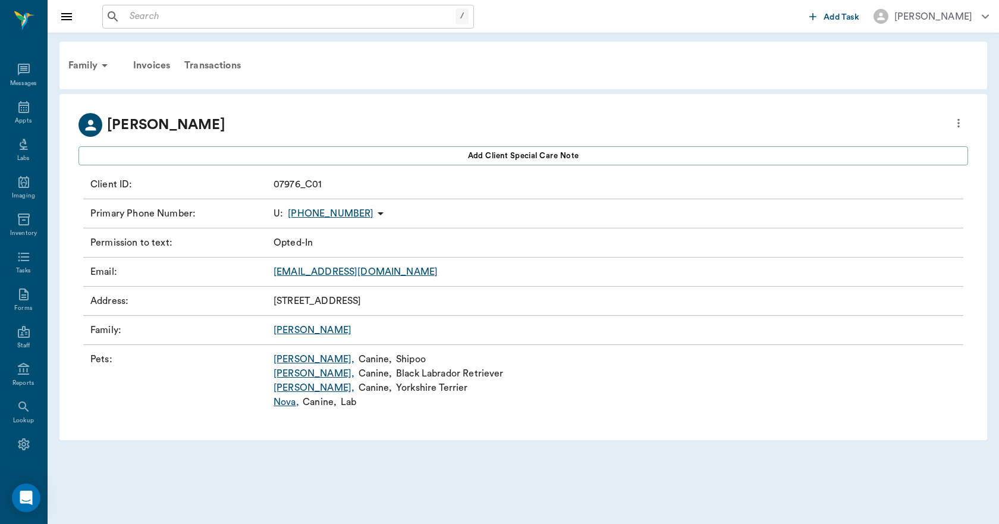
click at [287, 358] on link "[PERSON_NAME] ," at bounding box center [314, 359] width 81 height 14
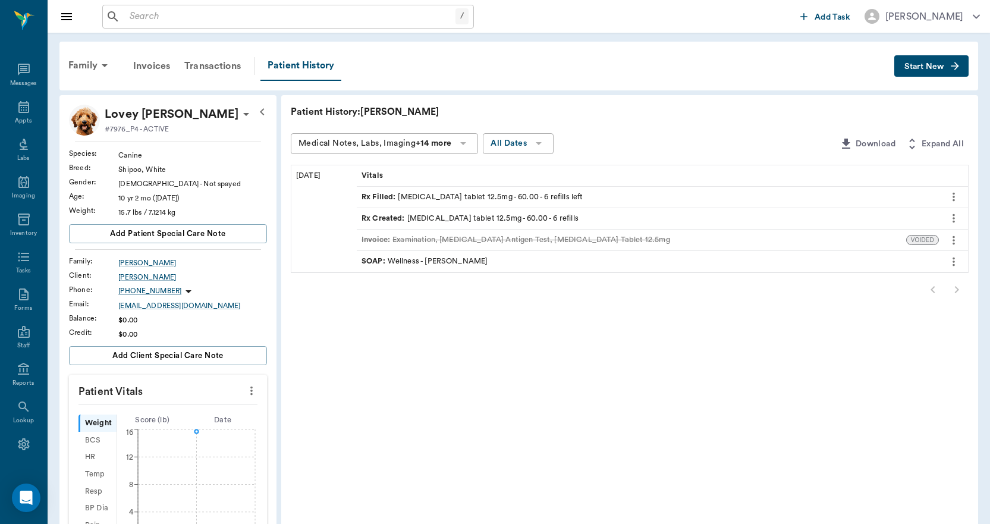
click at [419, 195] on div "Rx Filled : [MEDICAL_DATA] tablet 12.5mg - 60.00 - 6 refills left" at bounding box center [472, 197] width 221 height 11
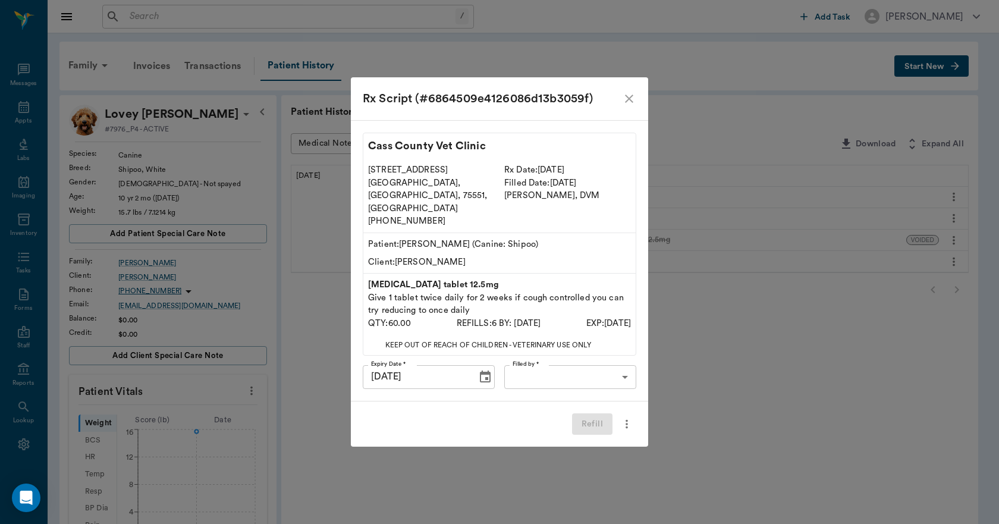
click at [632, 106] on icon "close" at bounding box center [629, 99] width 14 height 14
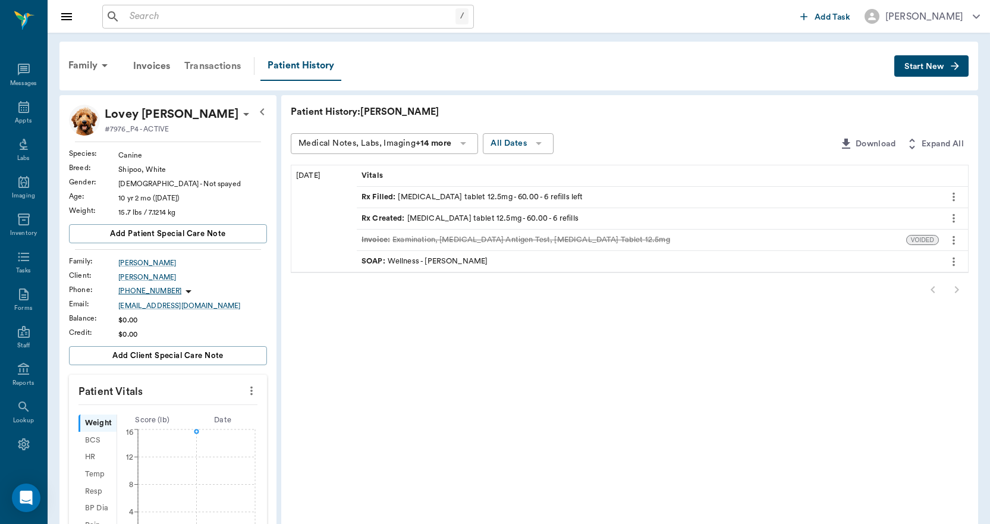
click at [203, 67] on div "Transactions" at bounding box center [212, 66] width 71 height 29
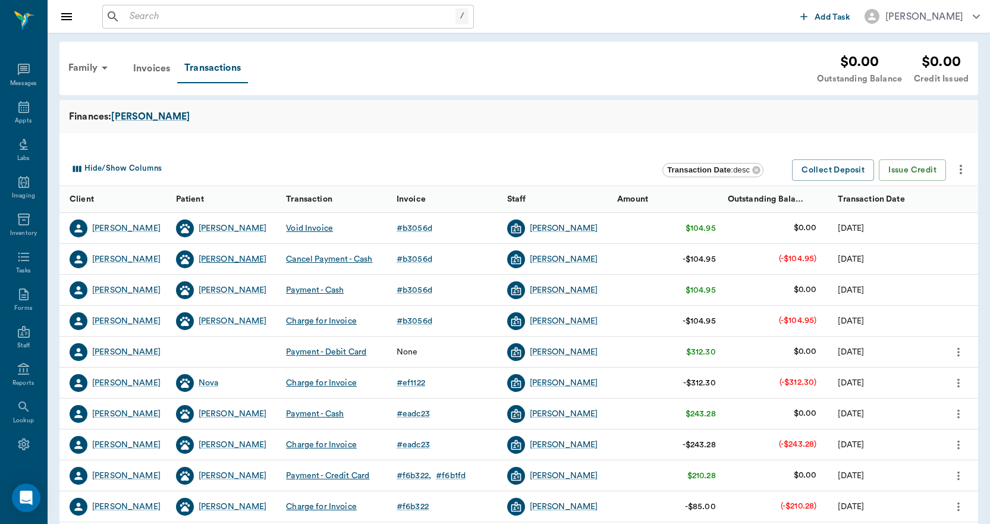
click at [222, 261] on div "[PERSON_NAME]" at bounding box center [233, 259] width 68 height 12
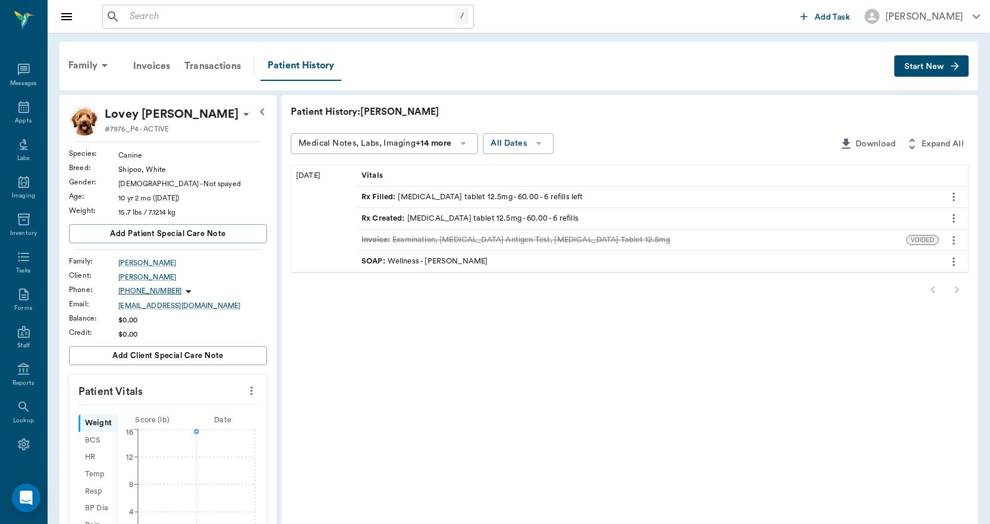
click at [459, 259] on div "SOAP : Wellness - [PERSON_NAME]" at bounding box center [425, 261] width 126 height 11
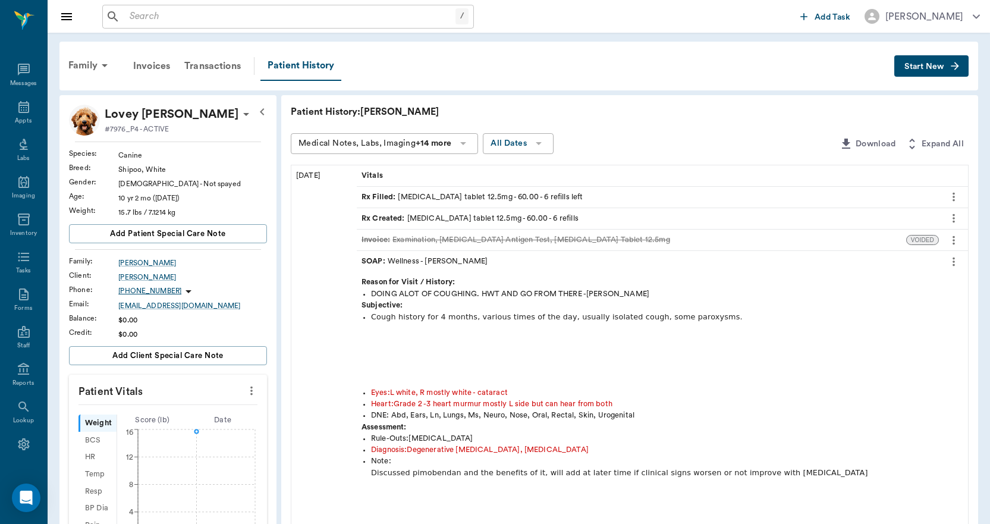
click at [955, 264] on icon "more" at bounding box center [954, 262] width 13 height 14
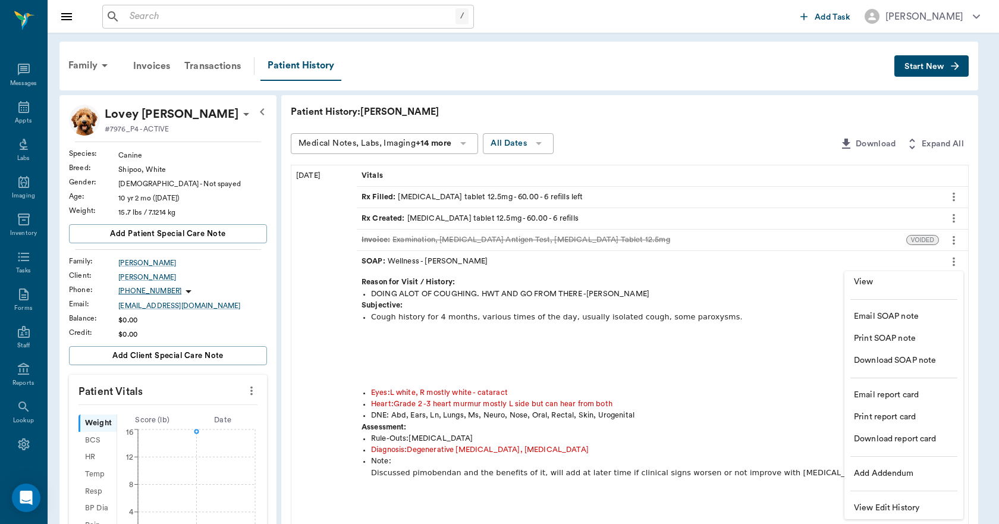
click at [923, 274] on li "View" at bounding box center [904, 282] width 119 height 22
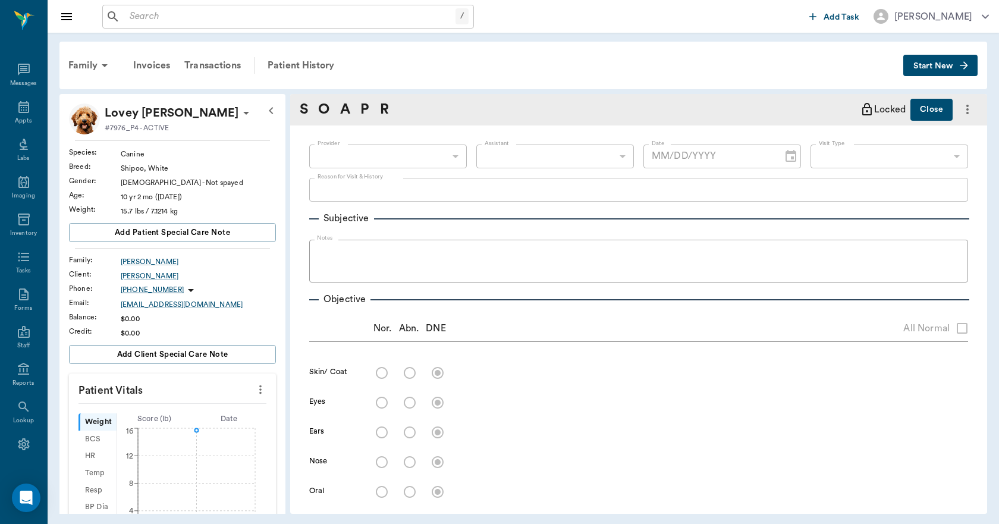
type input "63ec2f075fda476ae8351a4d"
type input "65d2be4f46e3a538d89b8c14"
type textarea "DOING ALOT OF COUGHING. HWT AND GO FROM THERE -[PERSON_NAME]"
radio input "true"
type textarea "L white, R mostly white - cataract"
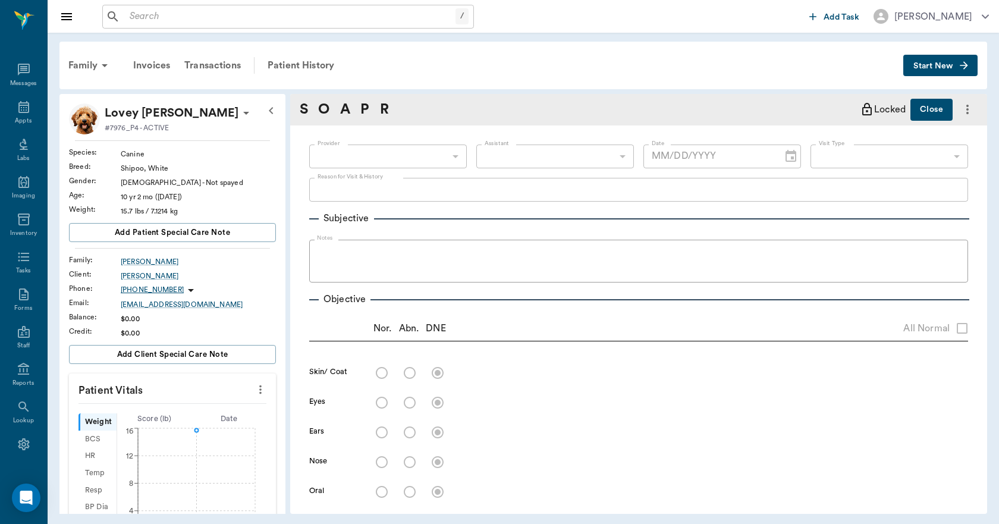
radio input "true"
type textarea "Grade 2 -3 heart murmur mostly L side but can hear from both"
type input "[DATE]"
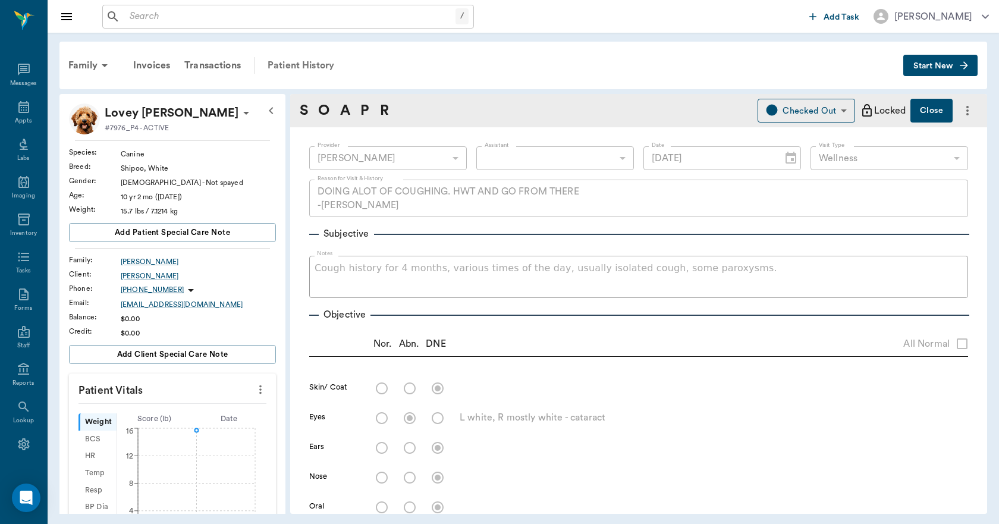
click at [302, 61] on div "Patient History" at bounding box center [301, 65] width 81 height 29
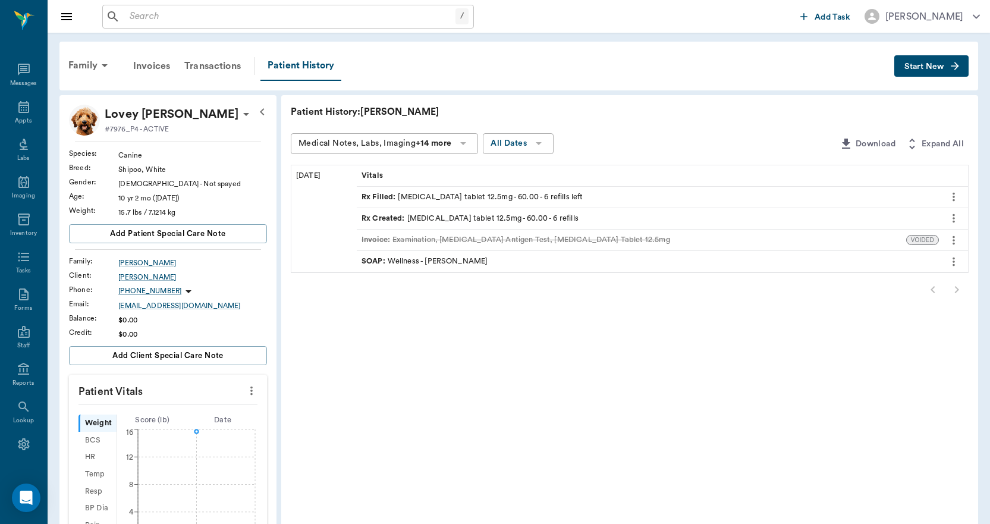
click at [377, 239] on span "Invoice :" at bounding box center [377, 239] width 31 height 11
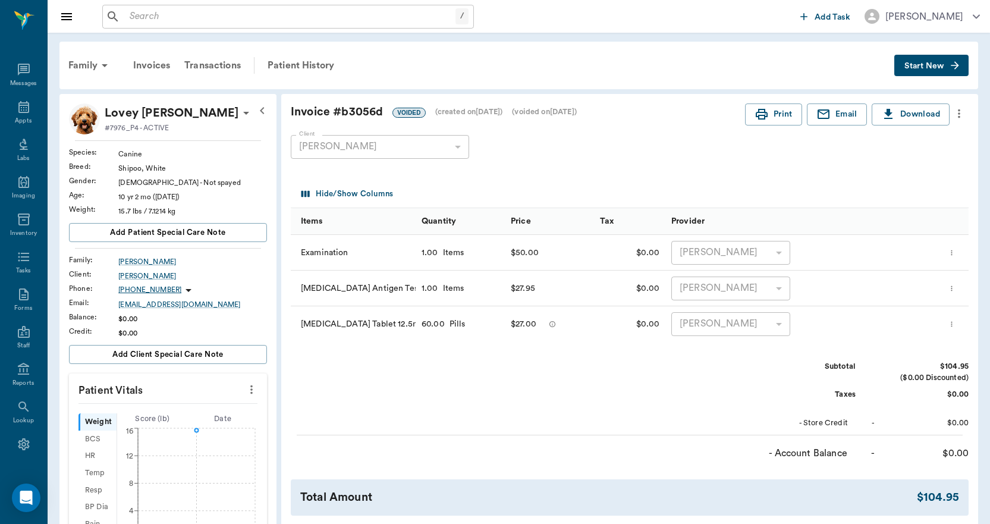
click at [959, 113] on icon "more" at bounding box center [959, 113] width 2 height 9
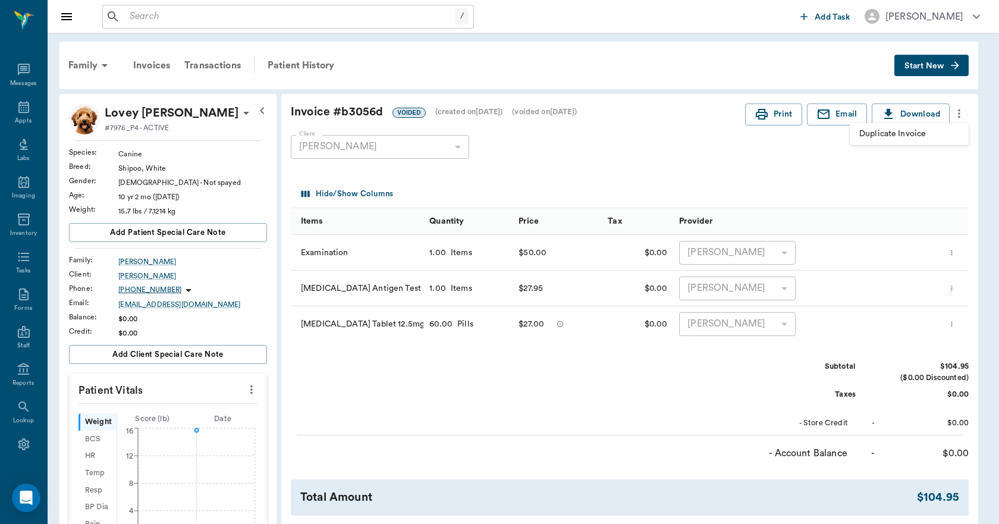
click at [898, 137] on span "Duplicate Invoice" at bounding box center [909, 134] width 100 height 12
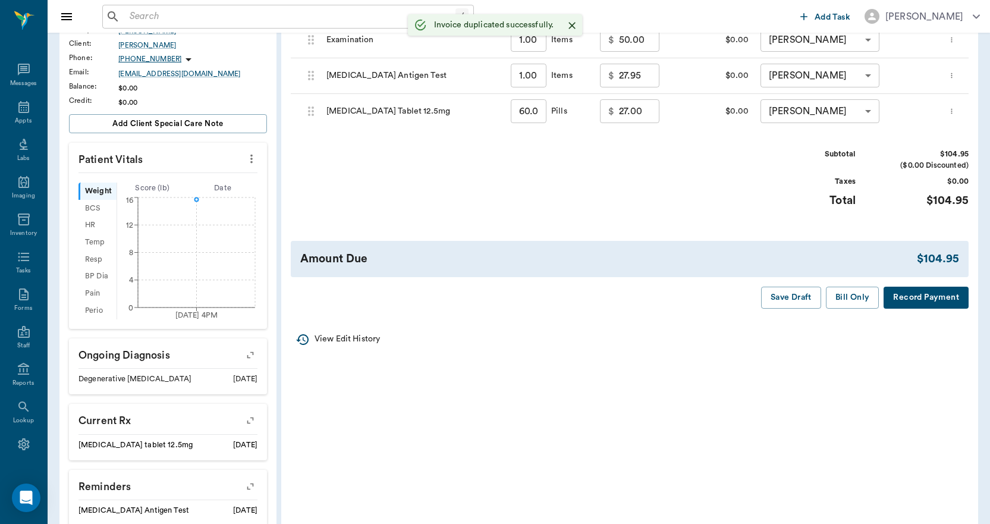
scroll to position [238, 0]
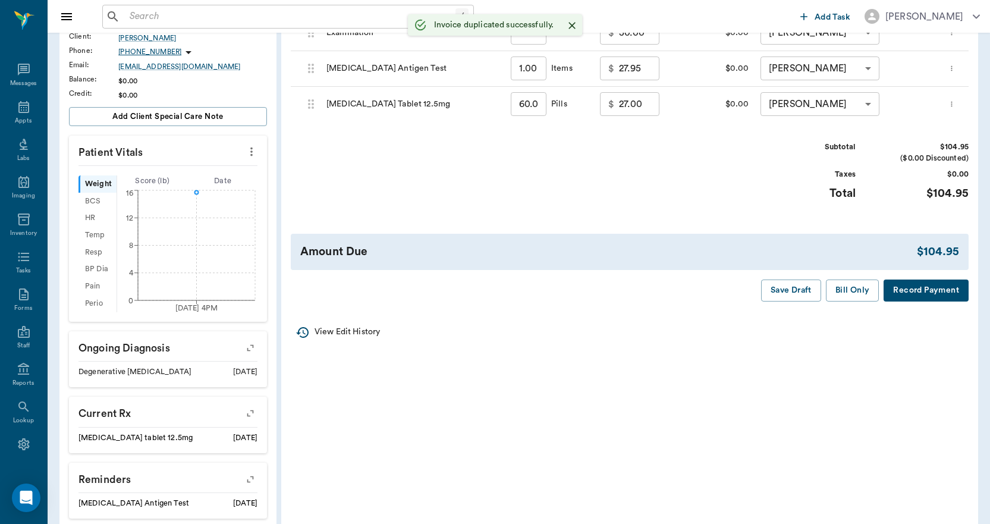
click at [911, 284] on button "Record Payment" at bounding box center [926, 291] width 85 height 22
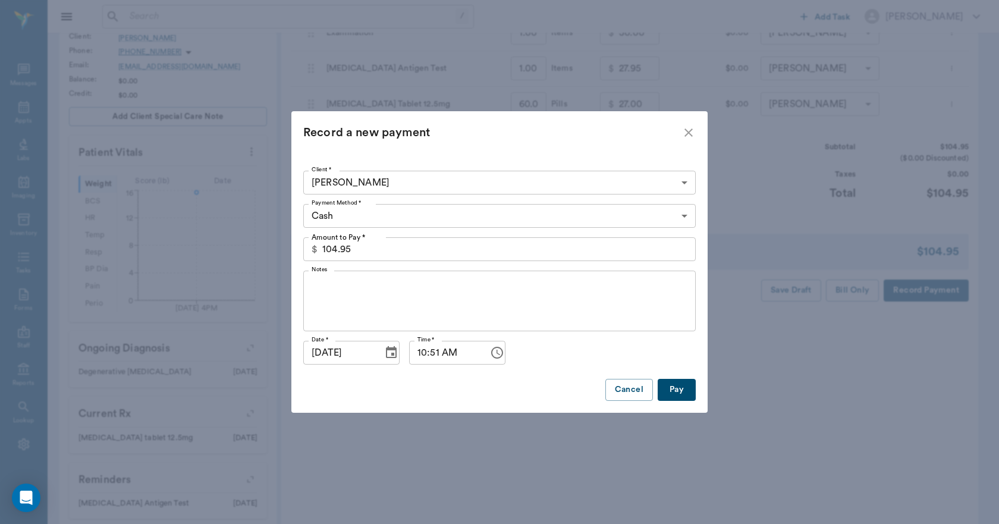
click at [390, 356] on icon "Choose date, selected date is Aug 27, 2025" at bounding box center [391, 352] width 11 height 12
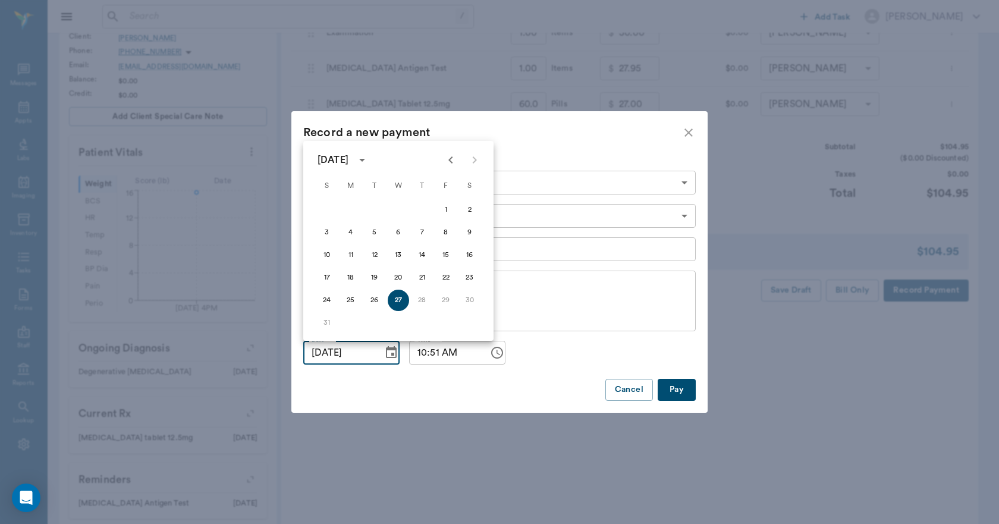
click at [453, 161] on icon "Previous month" at bounding box center [451, 160] width 14 height 14
click at [372, 209] on button "1" at bounding box center [374, 209] width 21 height 21
type input "[DATE]"
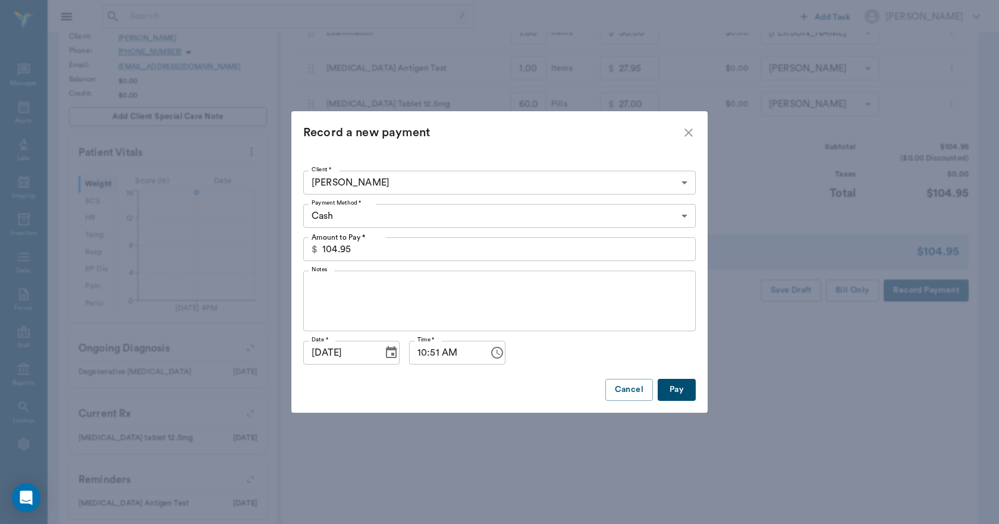
click at [417, 304] on textarea "Notes" at bounding box center [500, 301] width 376 height 41
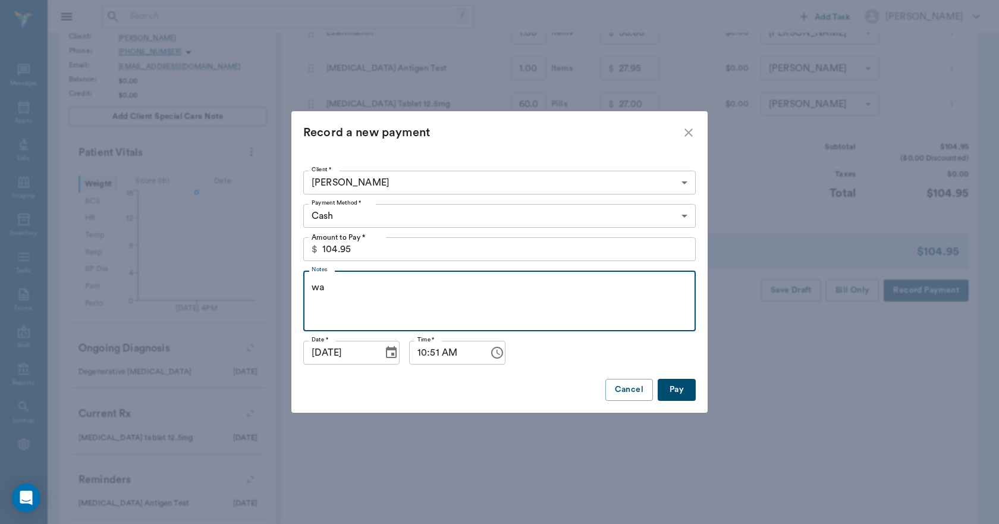
type textarea "w"
type textarea "WAS VOIDED OUT, BUT THEY DID PAY"
click at [680, 386] on button "Pay" at bounding box center [677, 390] width 38 height 22
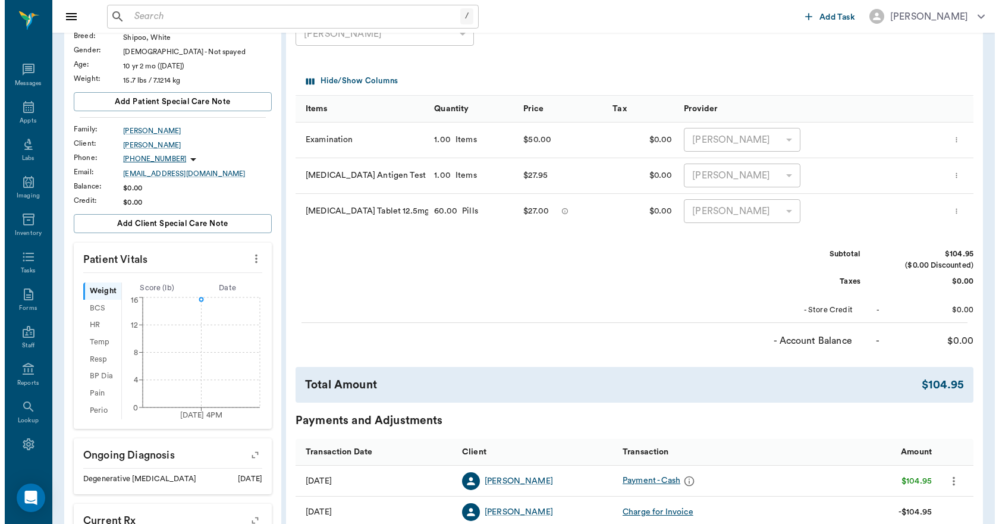
scroll to position [0, 0]
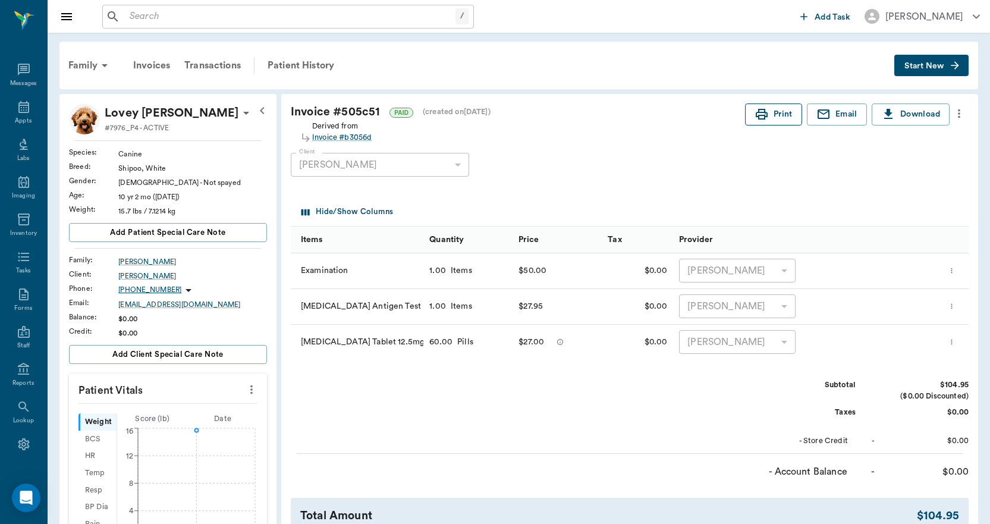
click at [775, 118] on button "Print" at bounding box center [773, 114] width 57 height 22
click at [23, 113] on icon at bounding box center [24, 107] width 14 height 14
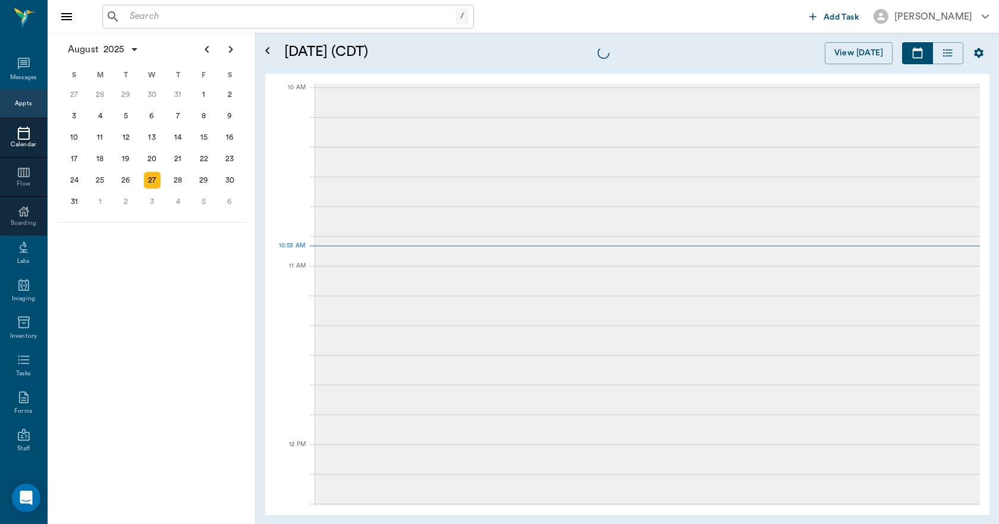
scroll to position [357, 0]
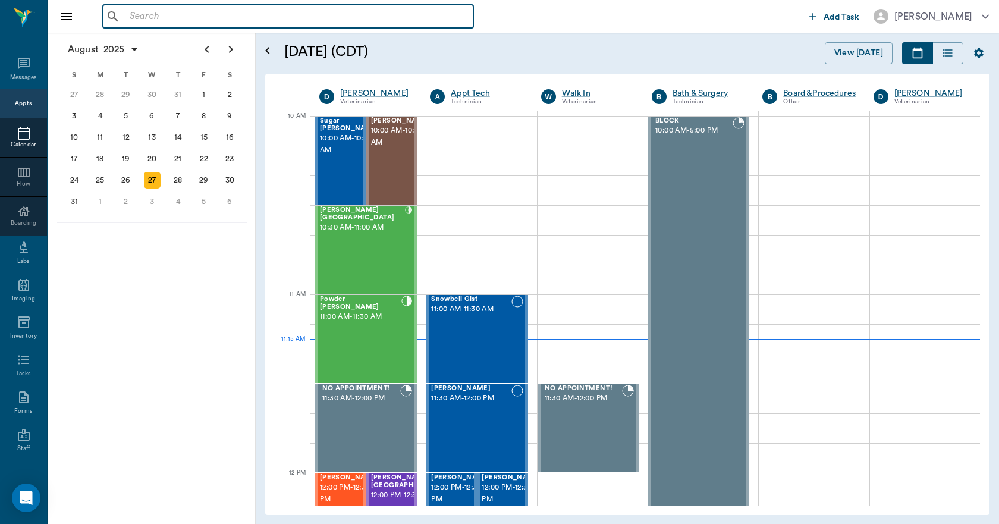
click at [194, 18] on input "text" at bounding box center [297, 16] width 344 height 17
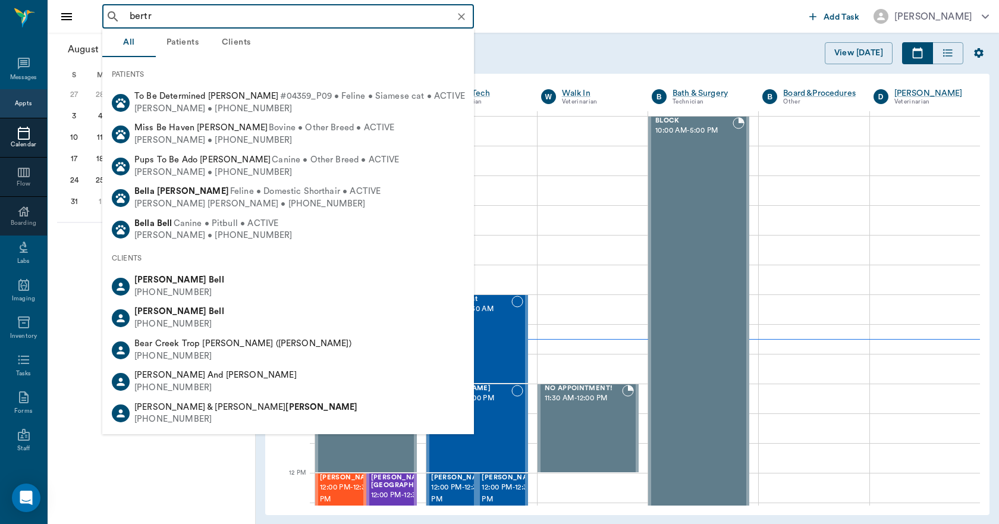
type input "bertra"
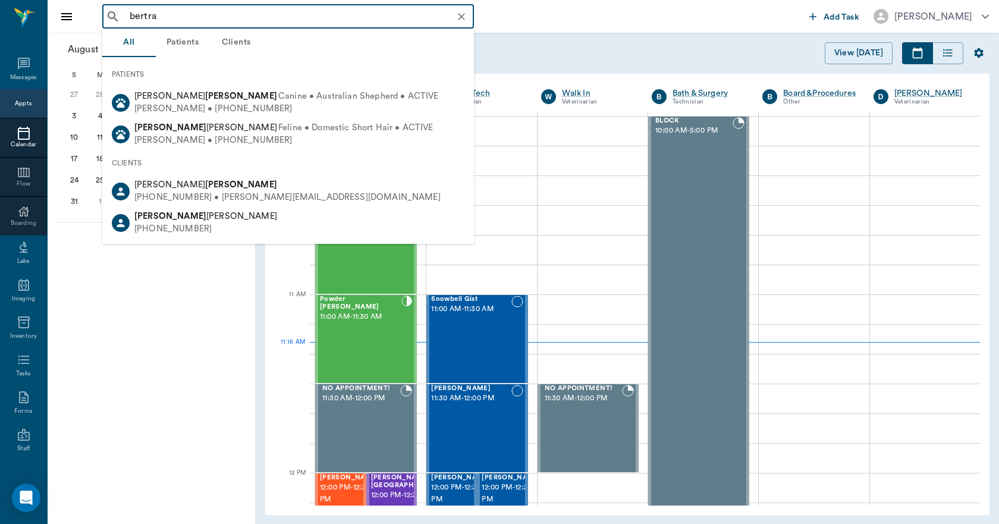
click at [466, 21] on icon "Clear" at bounding box center [462, 17] width 12 height 12
